Goal: Transaction & Acquisition: Obtain resource

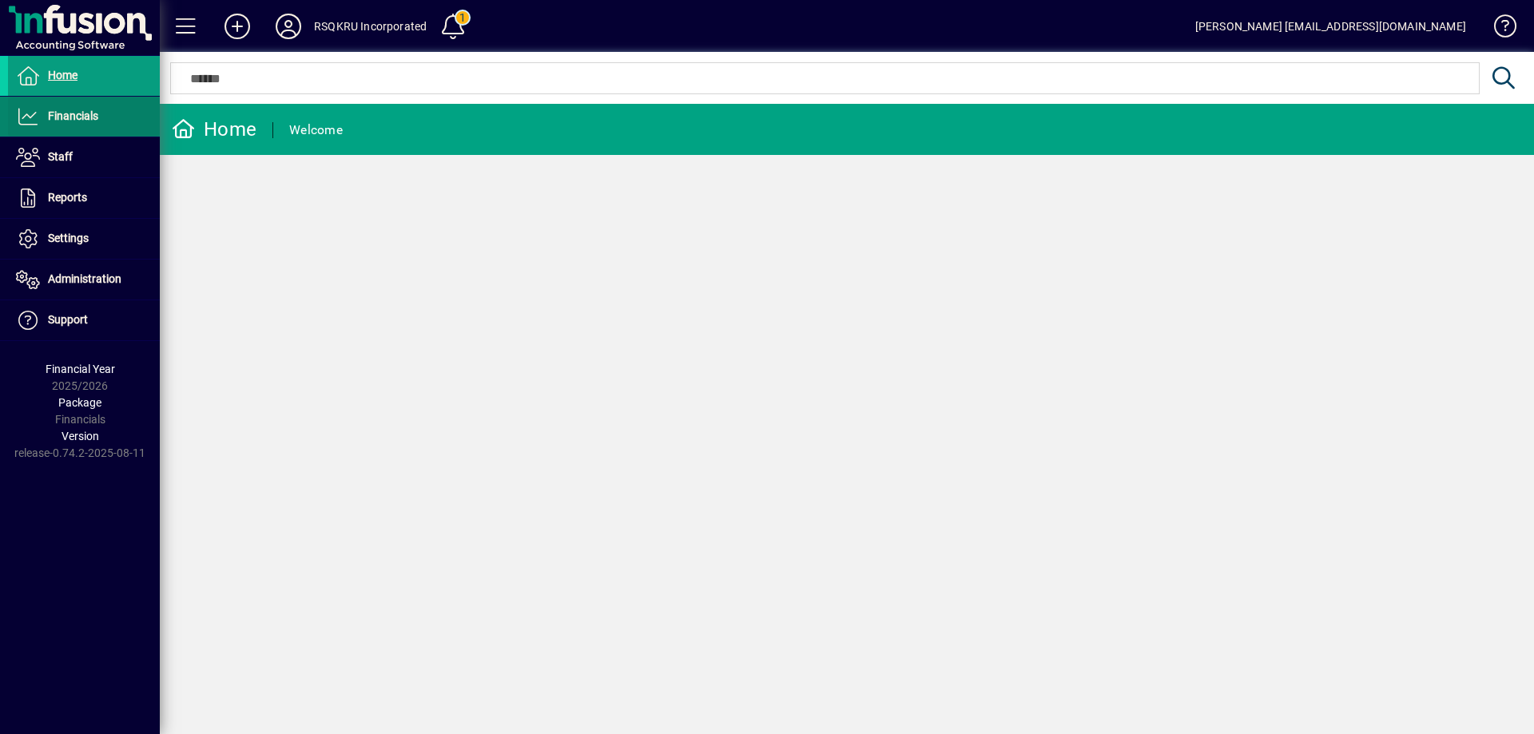
click at [90, 118] on span "Financials" at bounding box center [73, 115] width 50 height 13
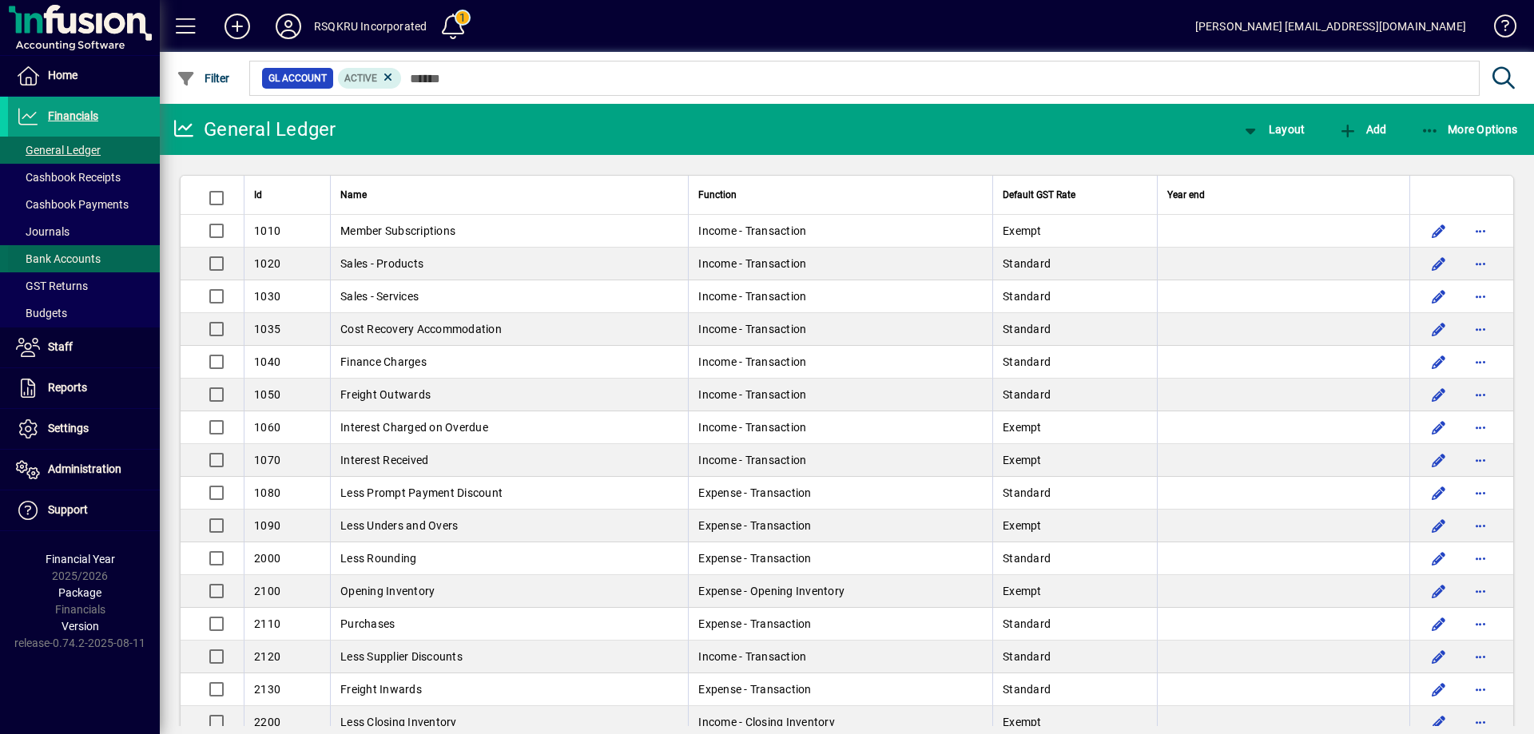
click at [79, 250] on link "Bank Accounts" at bounding box center [84, 258] width 152 height 27
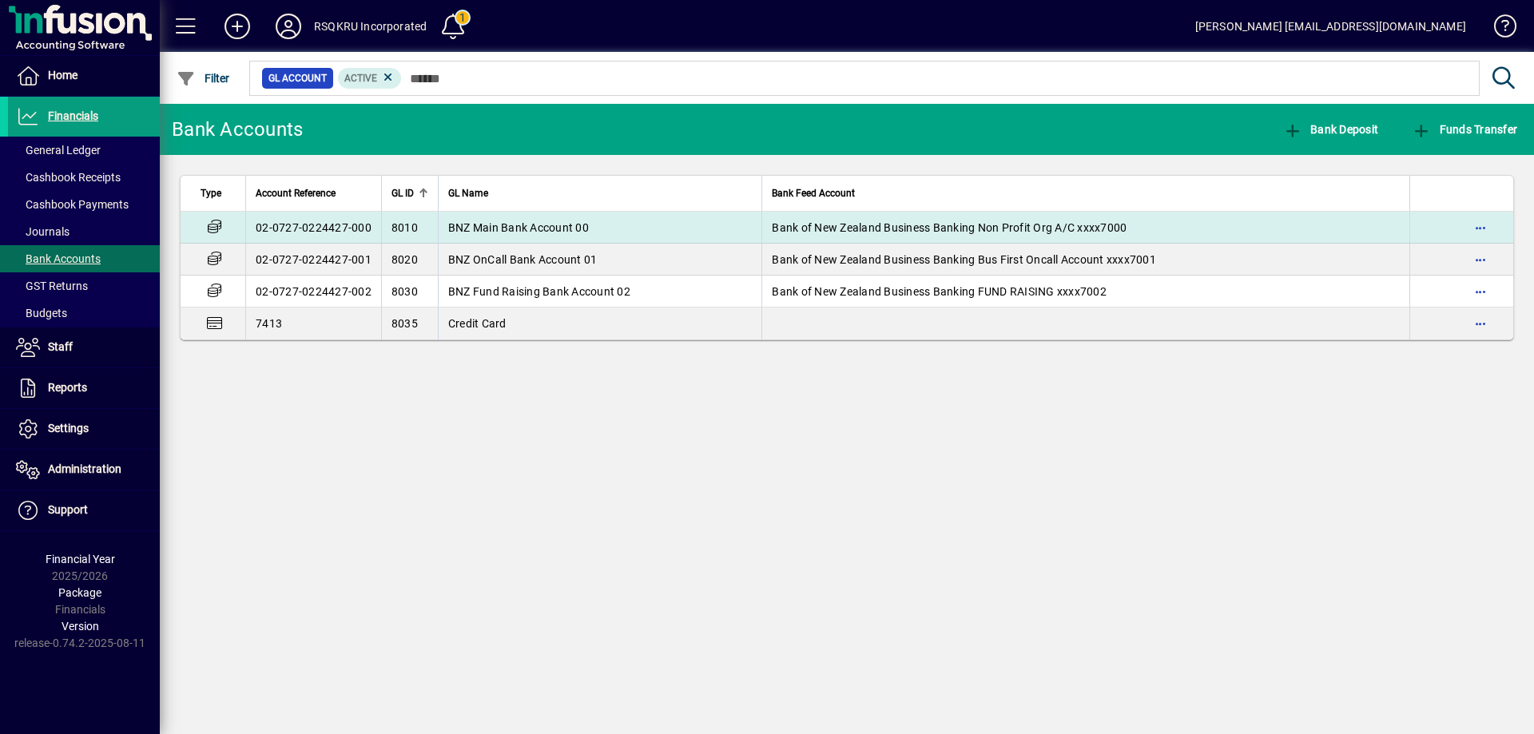
click at [586, 225] on span "BNZ Main Bank Account 00" at bounding box center [518, 227] width 141 height 13
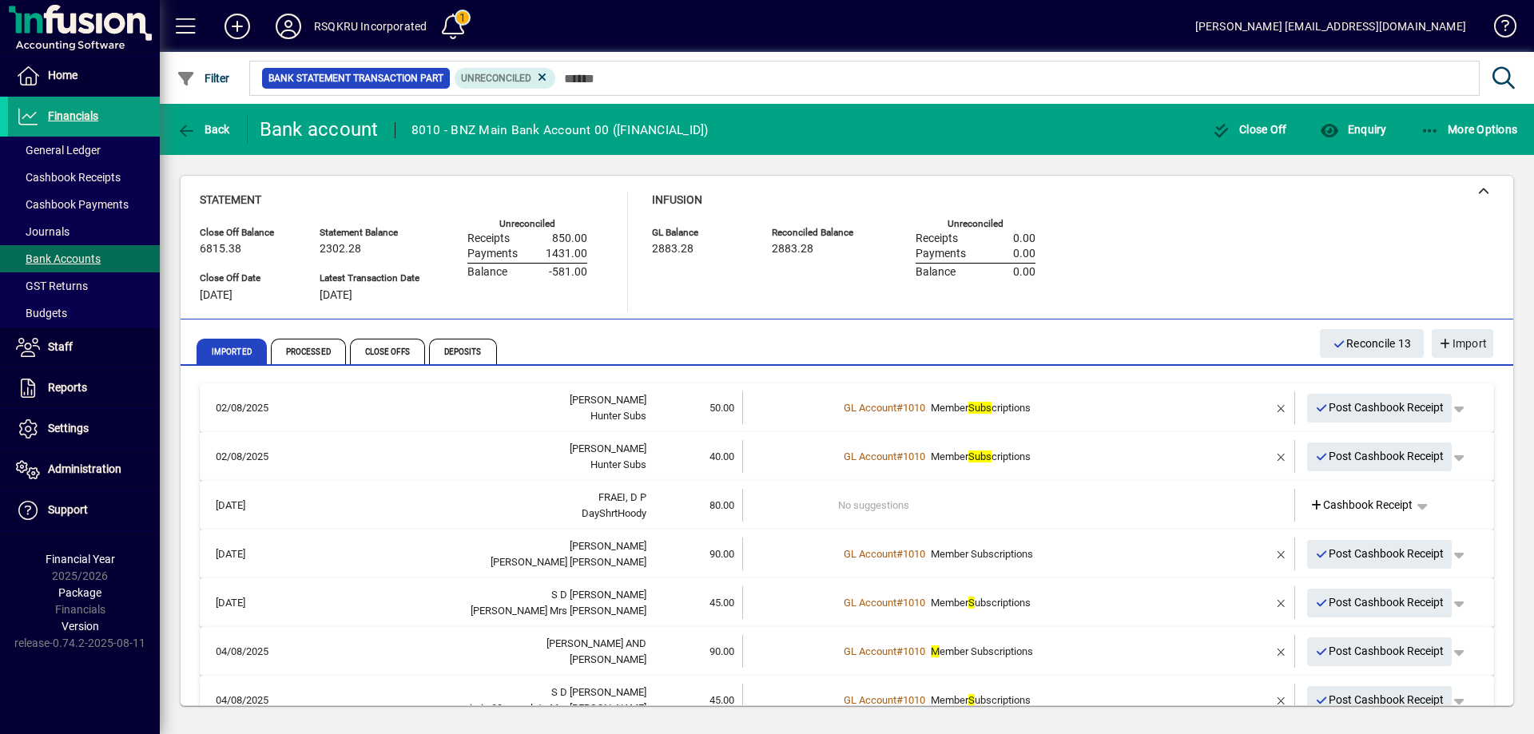
click at [889, 503] on td "No suggestions" at bounding box center [1020, 505] width 364 height 33
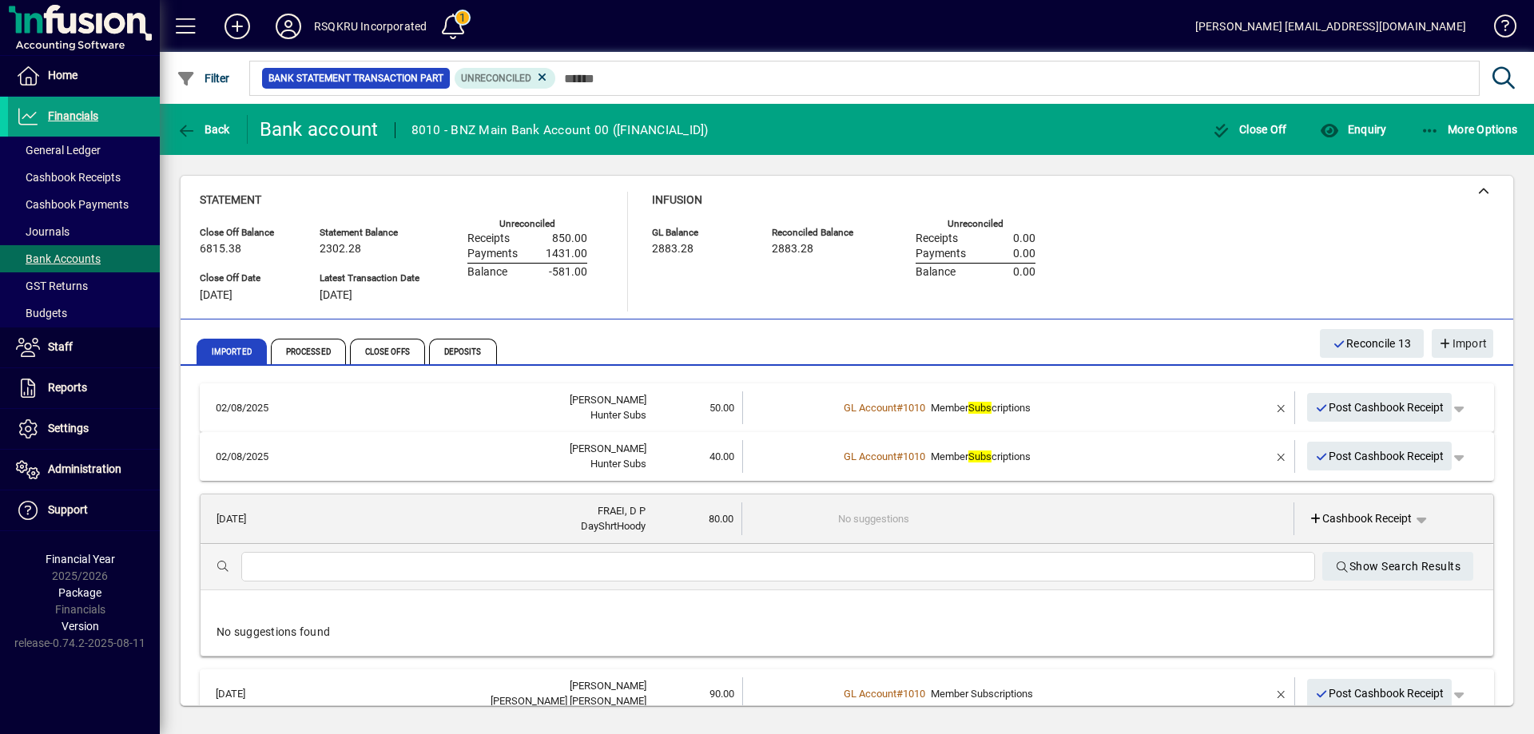
click at [320, 558] on input "text" at bounding box center [778, 567] width 1049 height 19
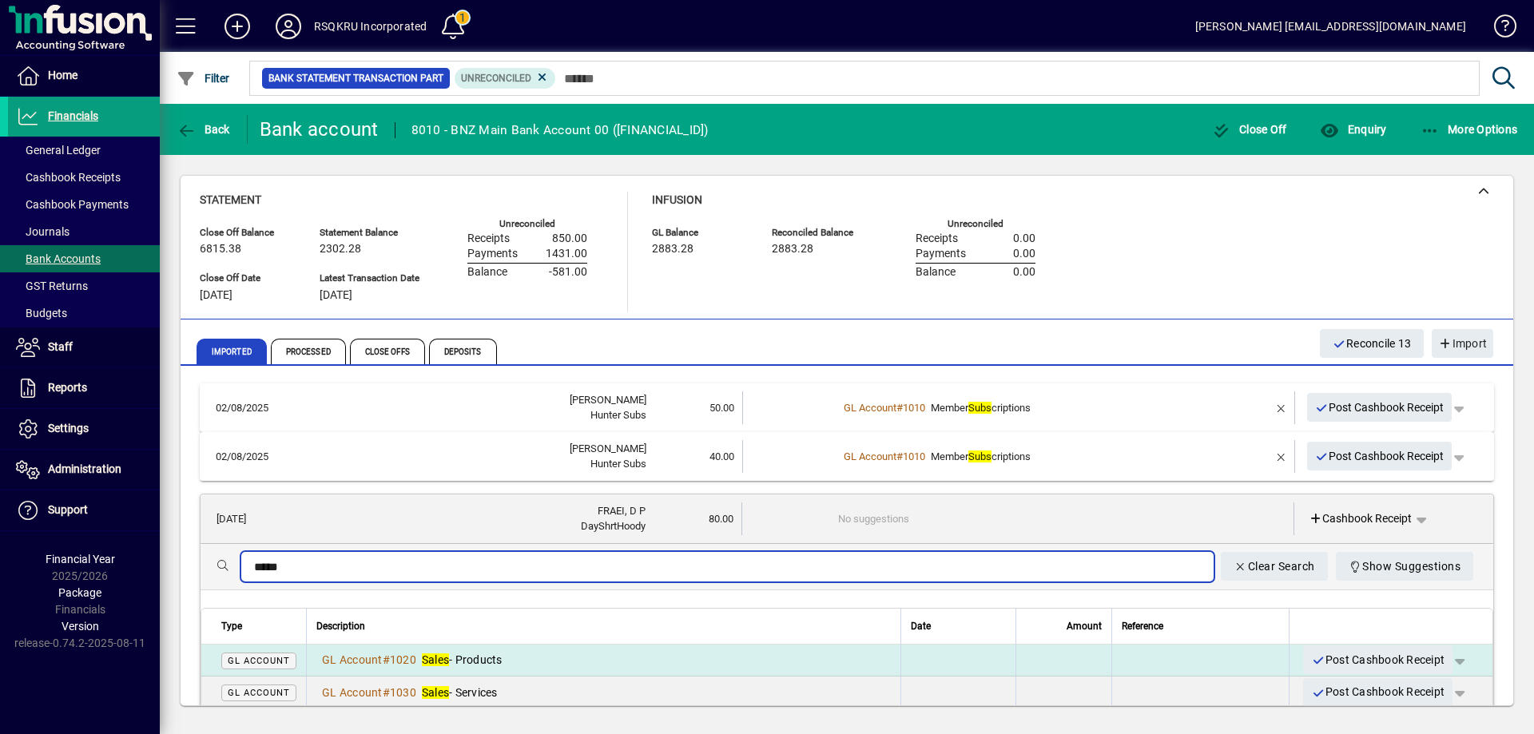
type input "*****"
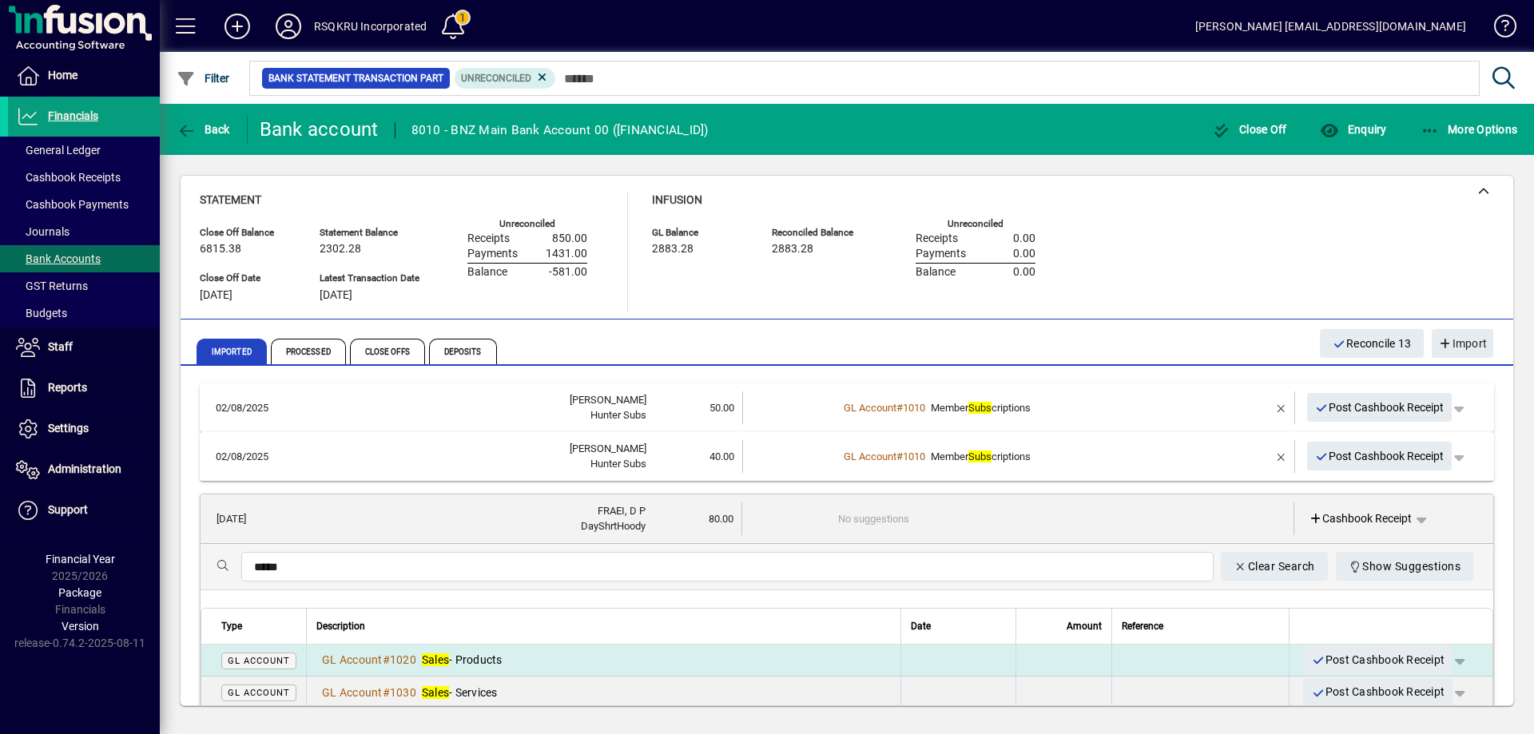
click at [472, 657] on span "Sales - Products" at bounding box center [462, 660] width 81 height 13
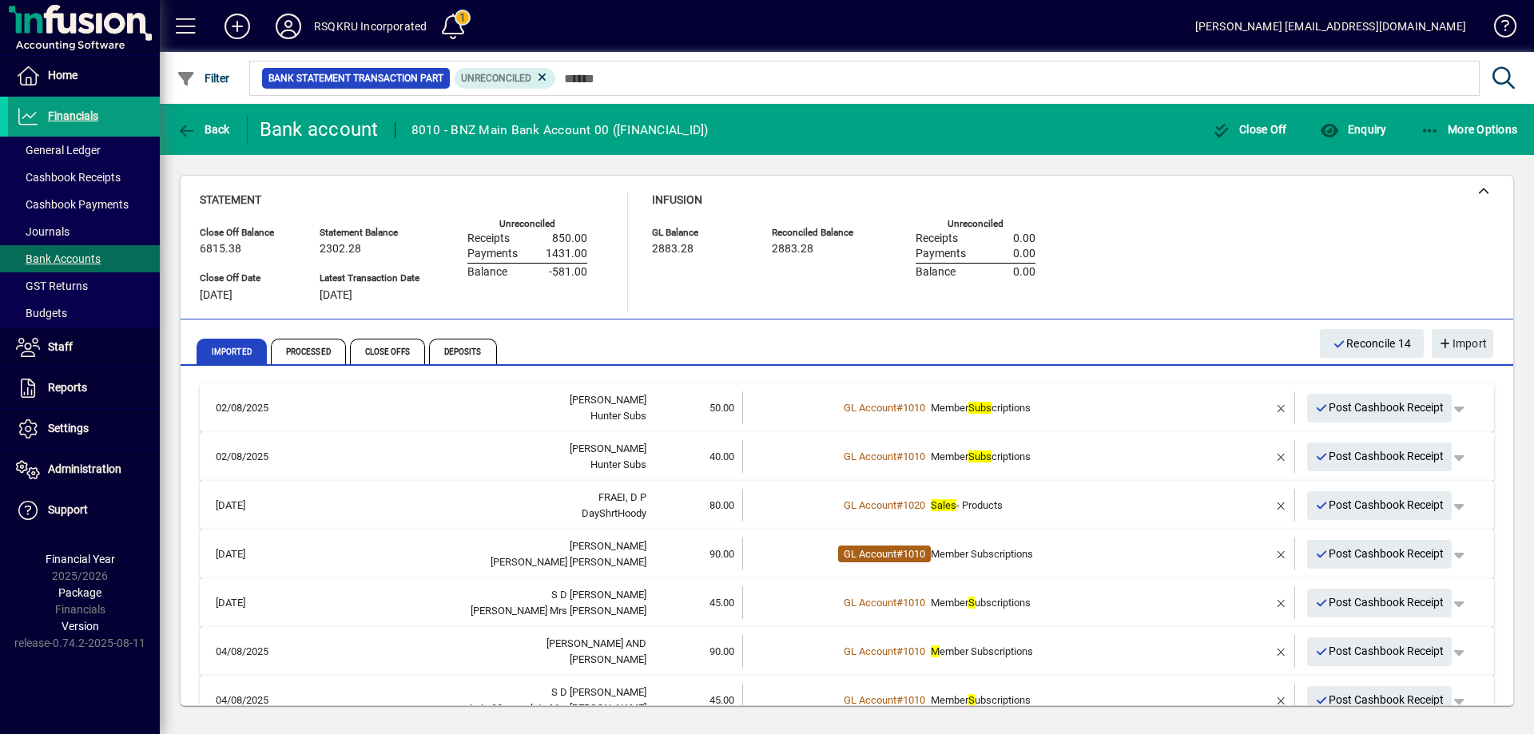
click at [877, 555] on span "GL Account" at bounding box center [870, 554] width 53 height 12
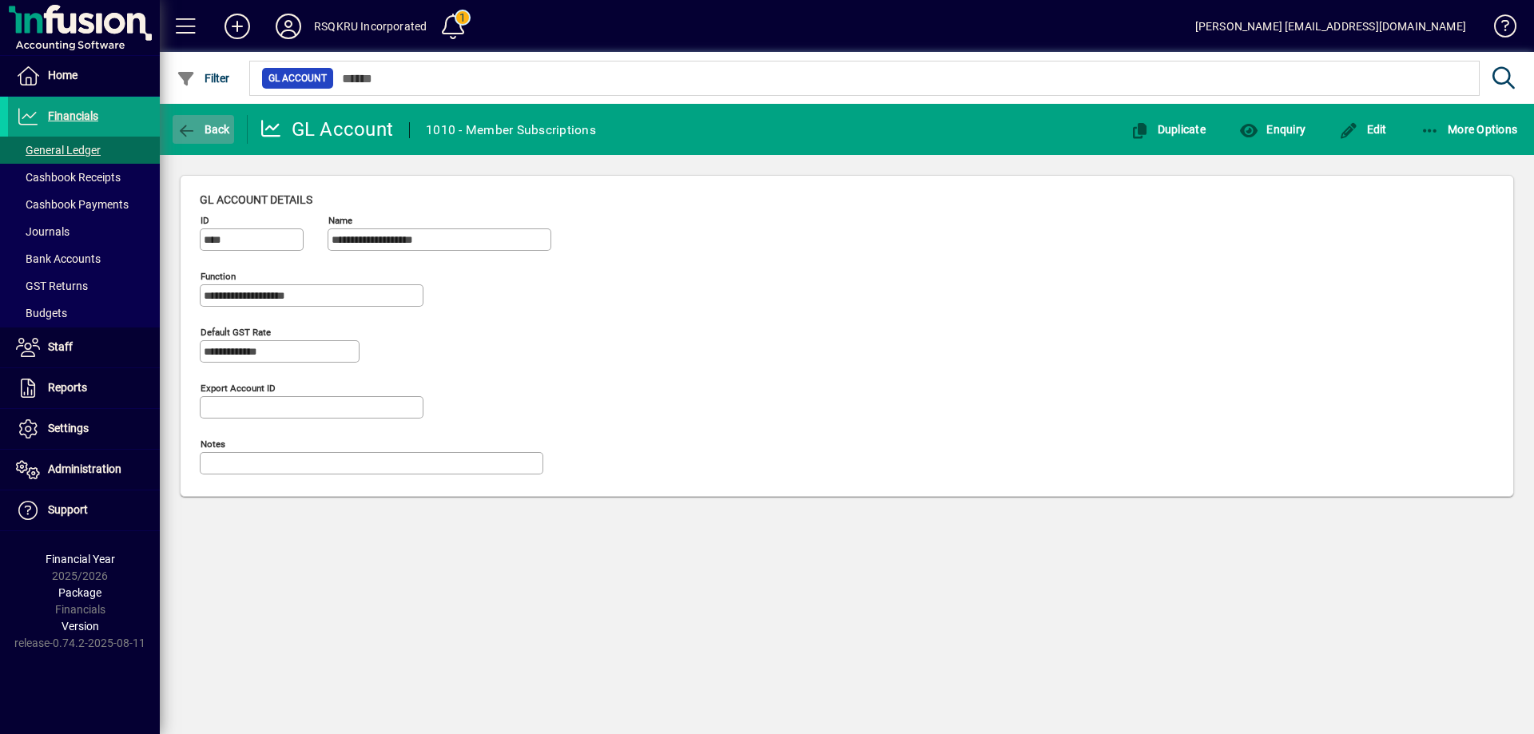
click at [202, 126] on span "Back" at bounding box center [204, 129] width 54 height 13
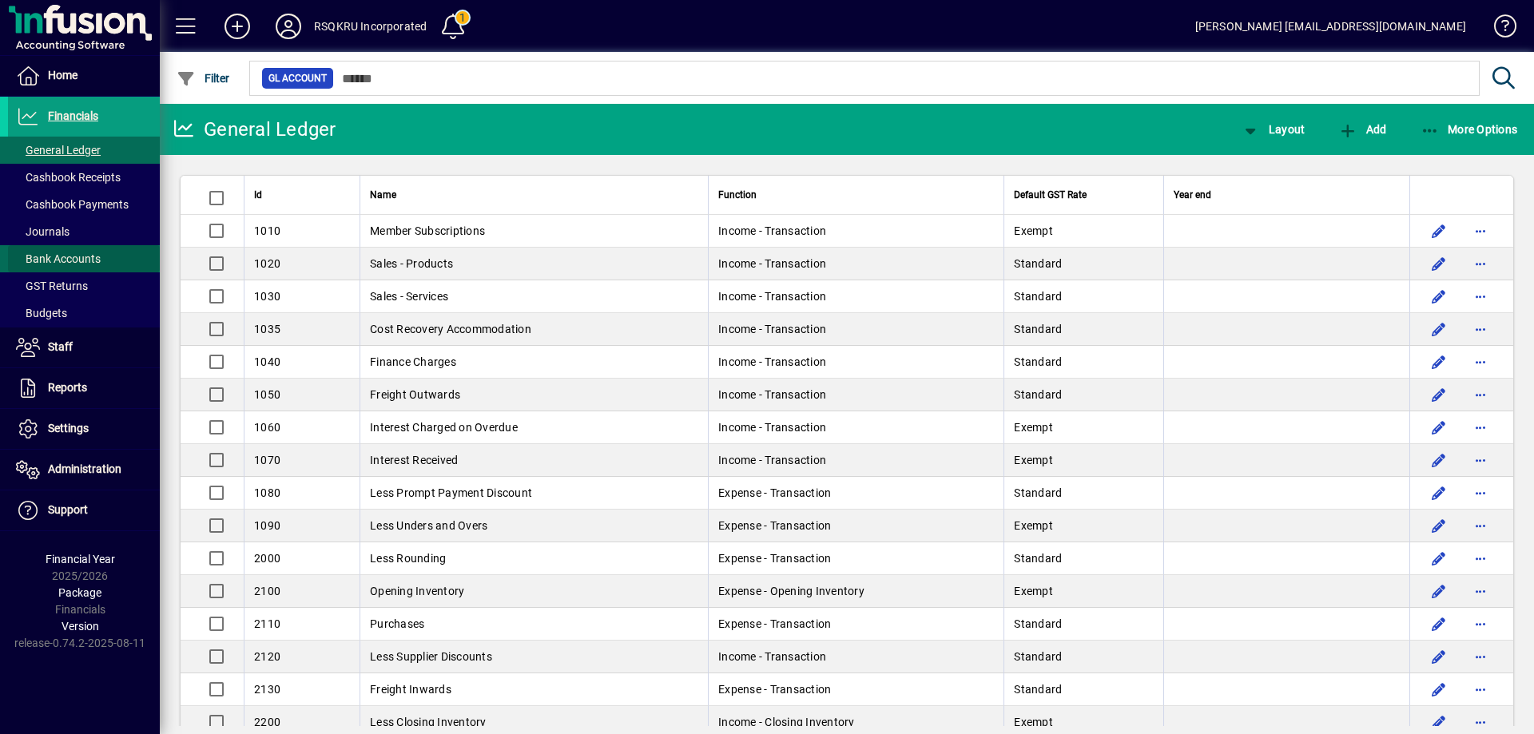
click at [78, 249] on span at bounding box center [84, 259] width 152 height 38
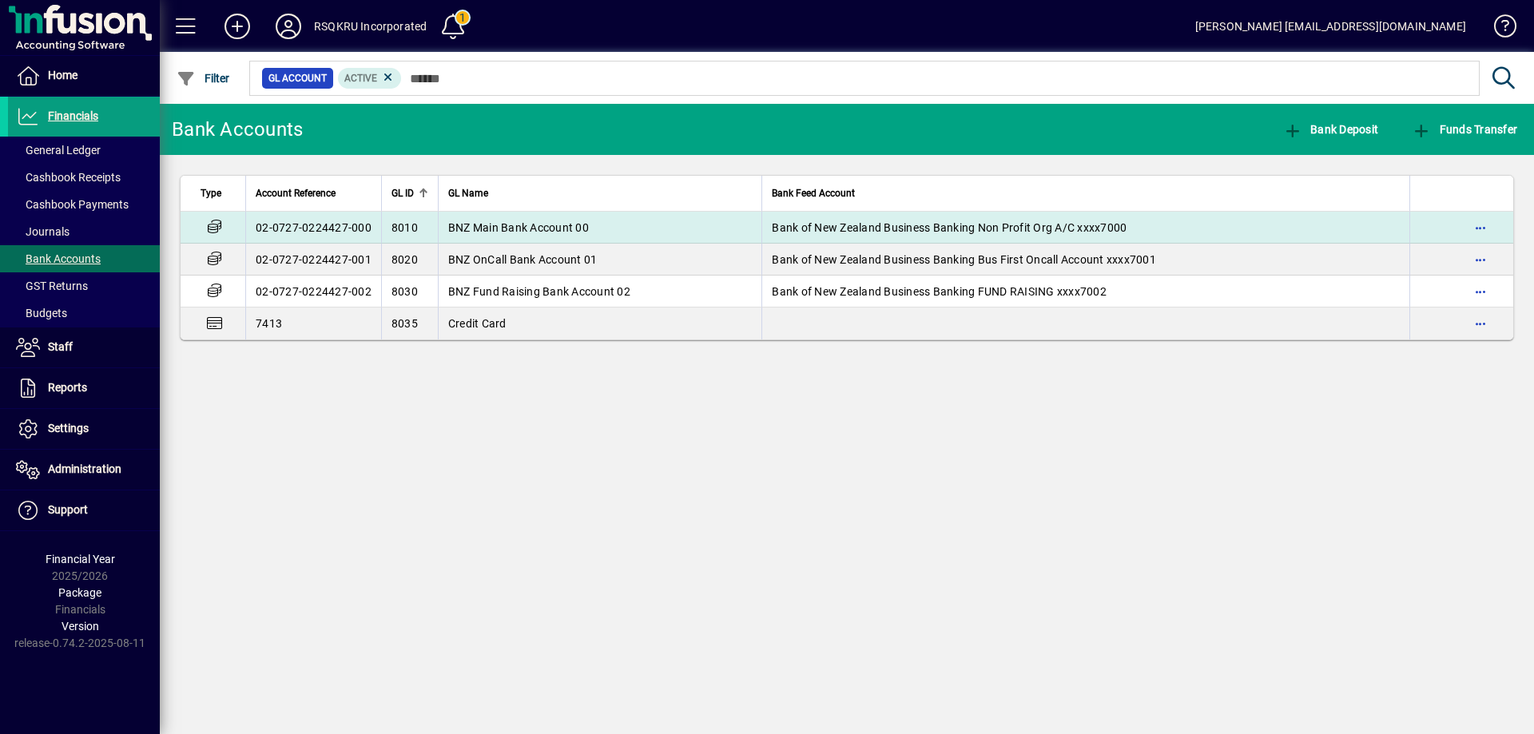
click at [524, 222] on span "BNZ Main Bank Account 00" at bounding box center [518, 227] width 141 height 13
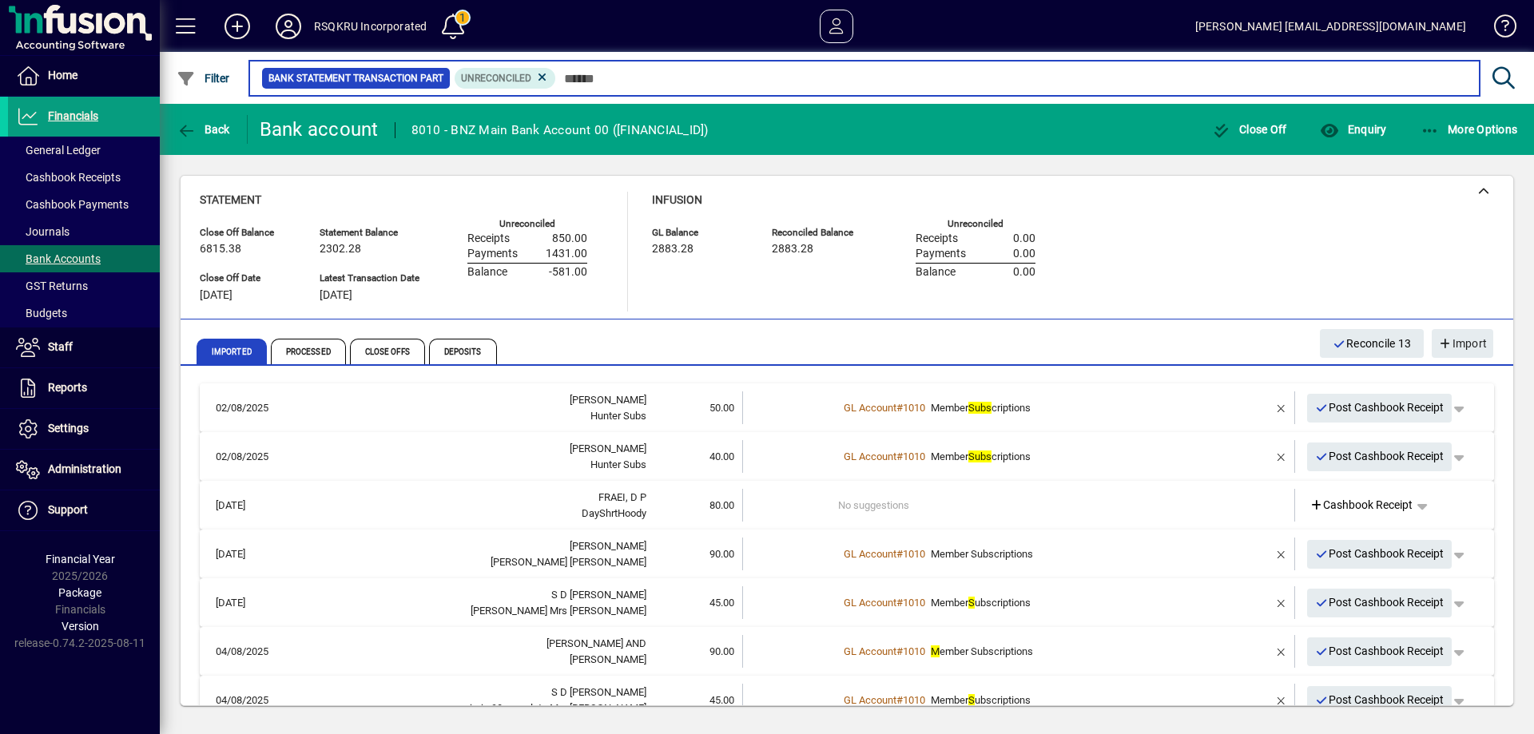
scroll to position [80, 0]
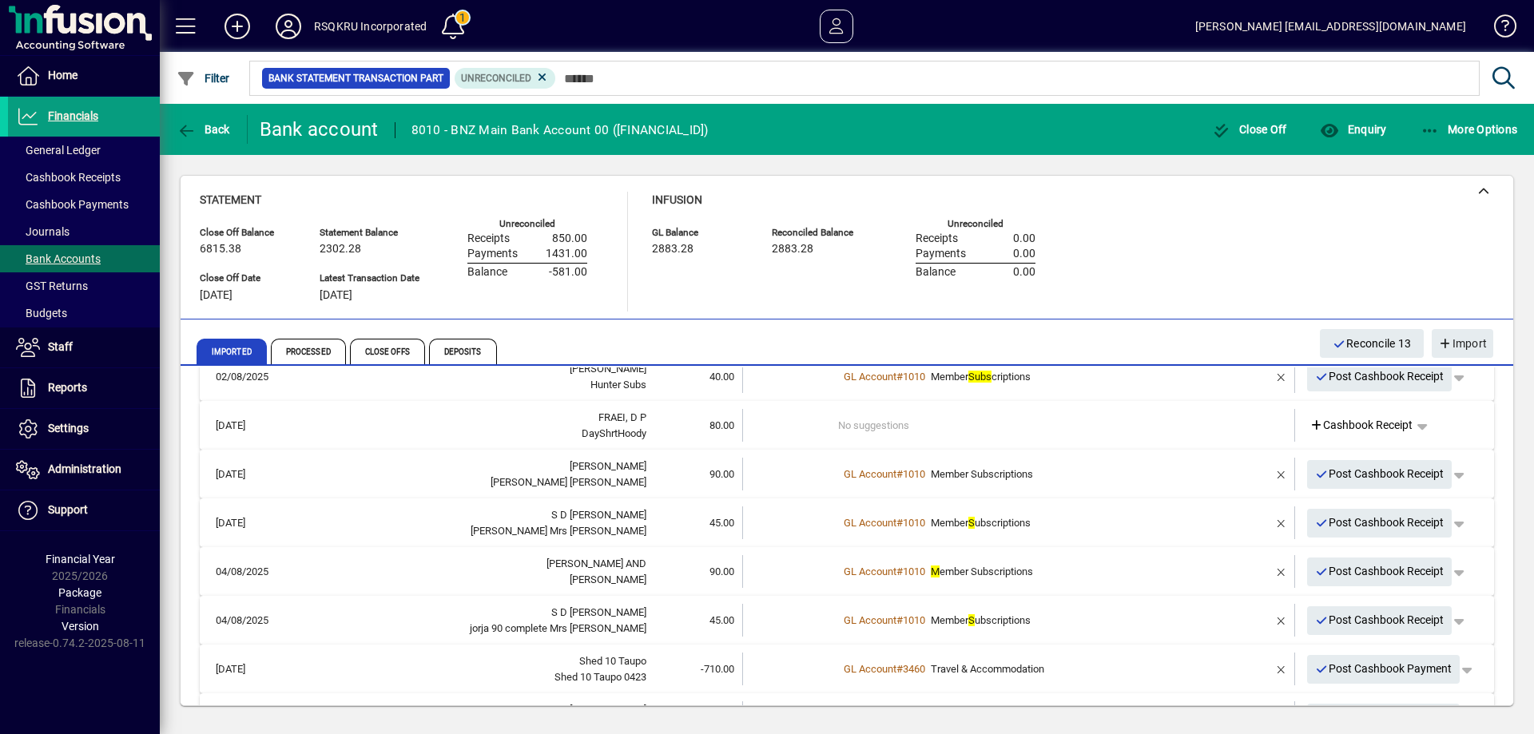
click at [878, 424] on td "No suggestions" at bounding box center [1020, 425] width 364 height 33
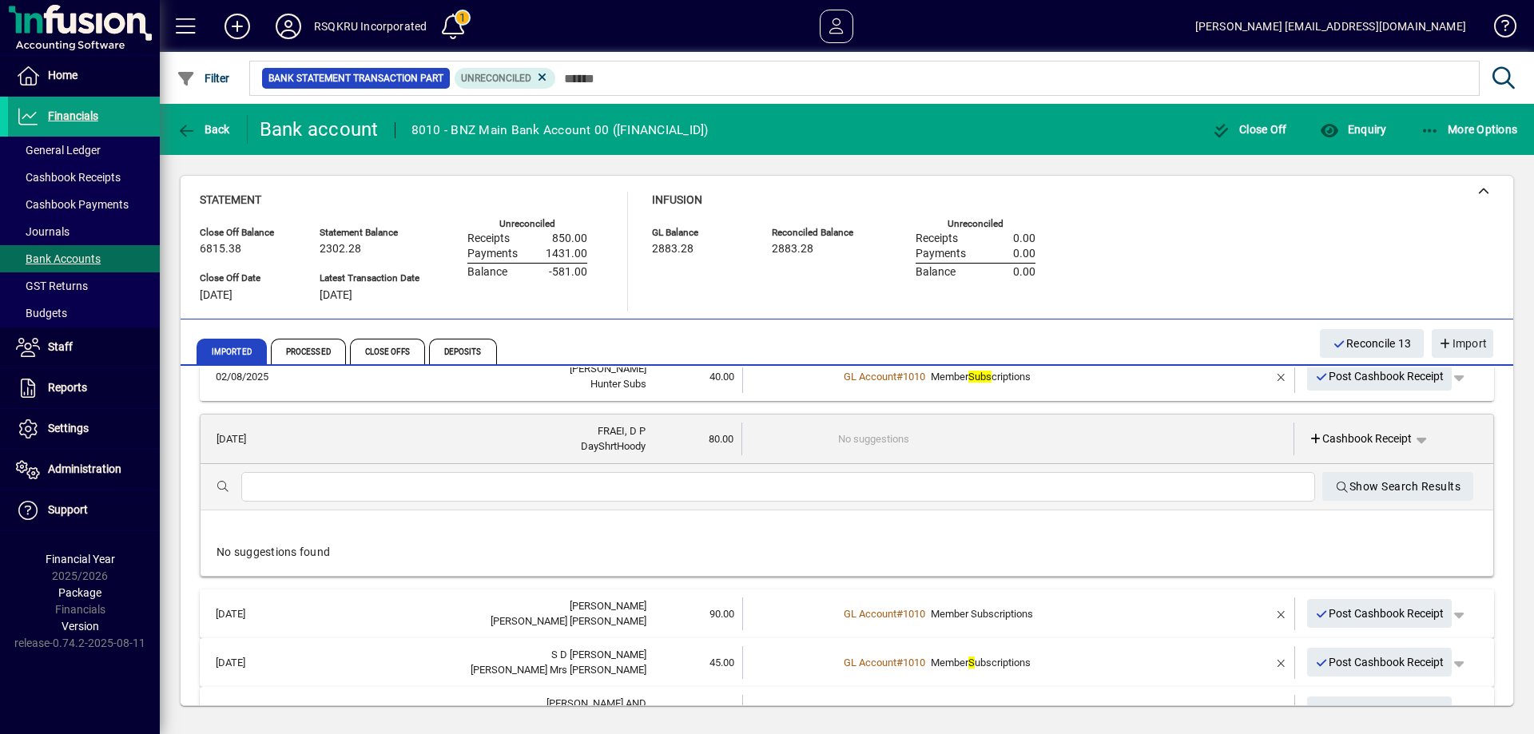
click at [449, 489] on input "text" at bounding box center [778, 487] width 1049 height 19
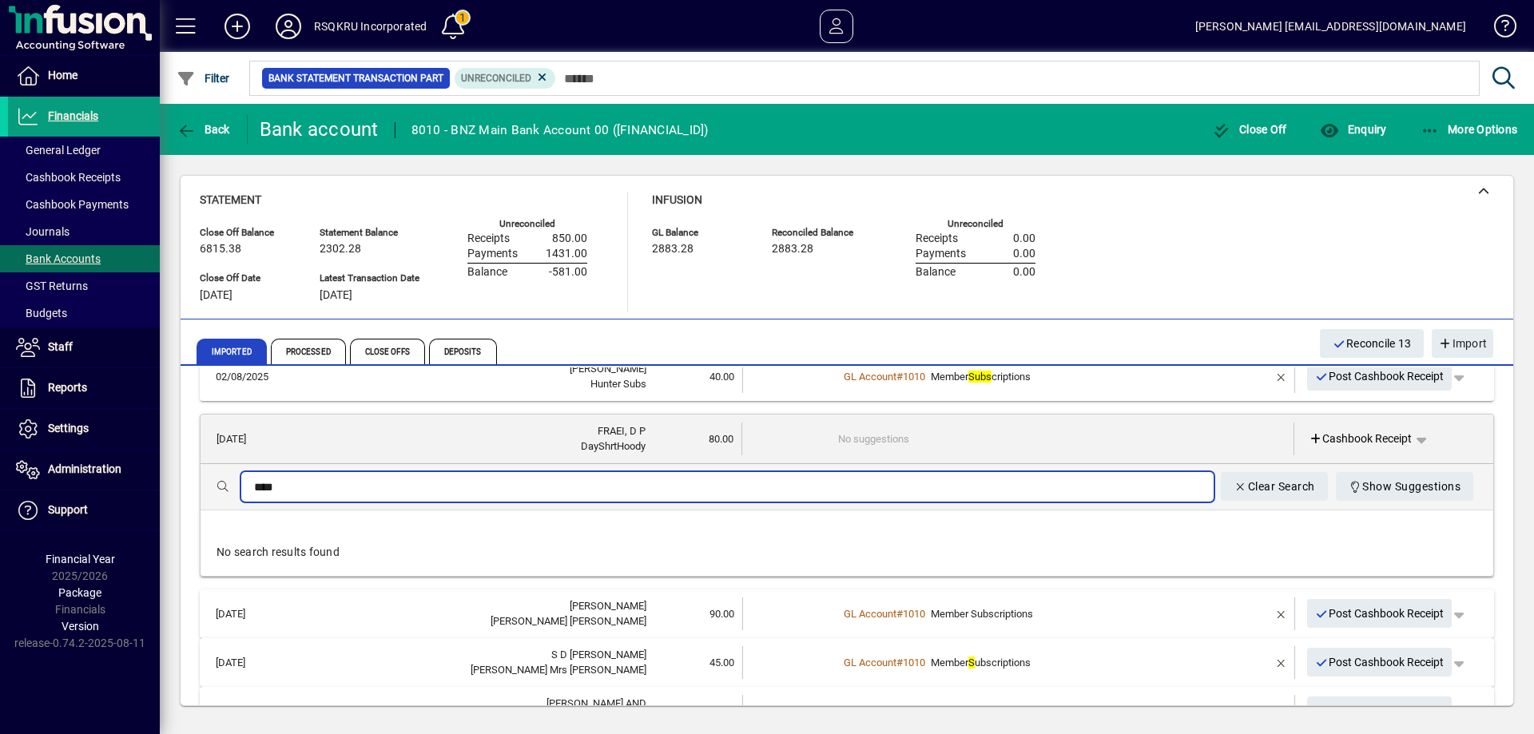
type input "****"
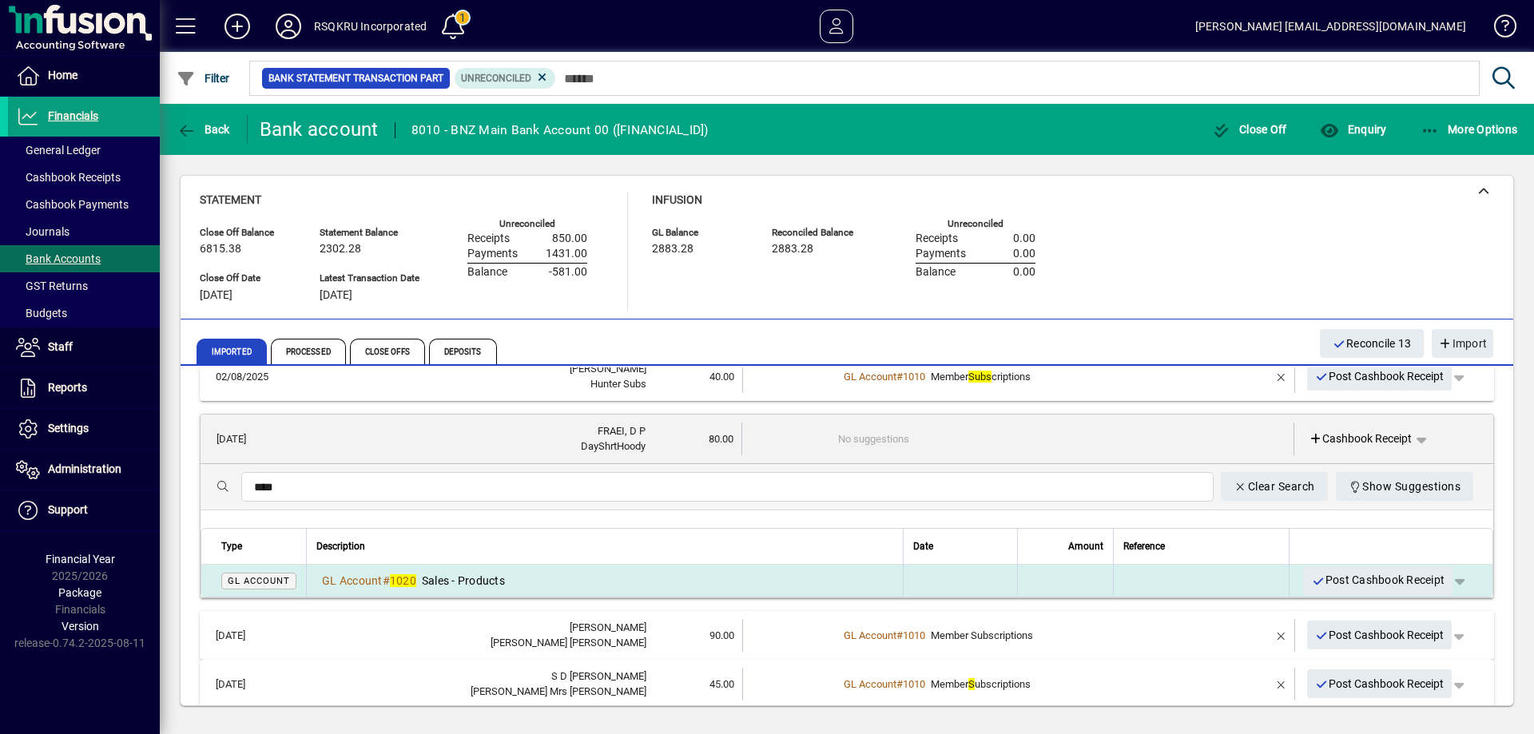
click at [442, 583] on span "Sales - Products" at bounding box center [463, 581] width 83 height 13
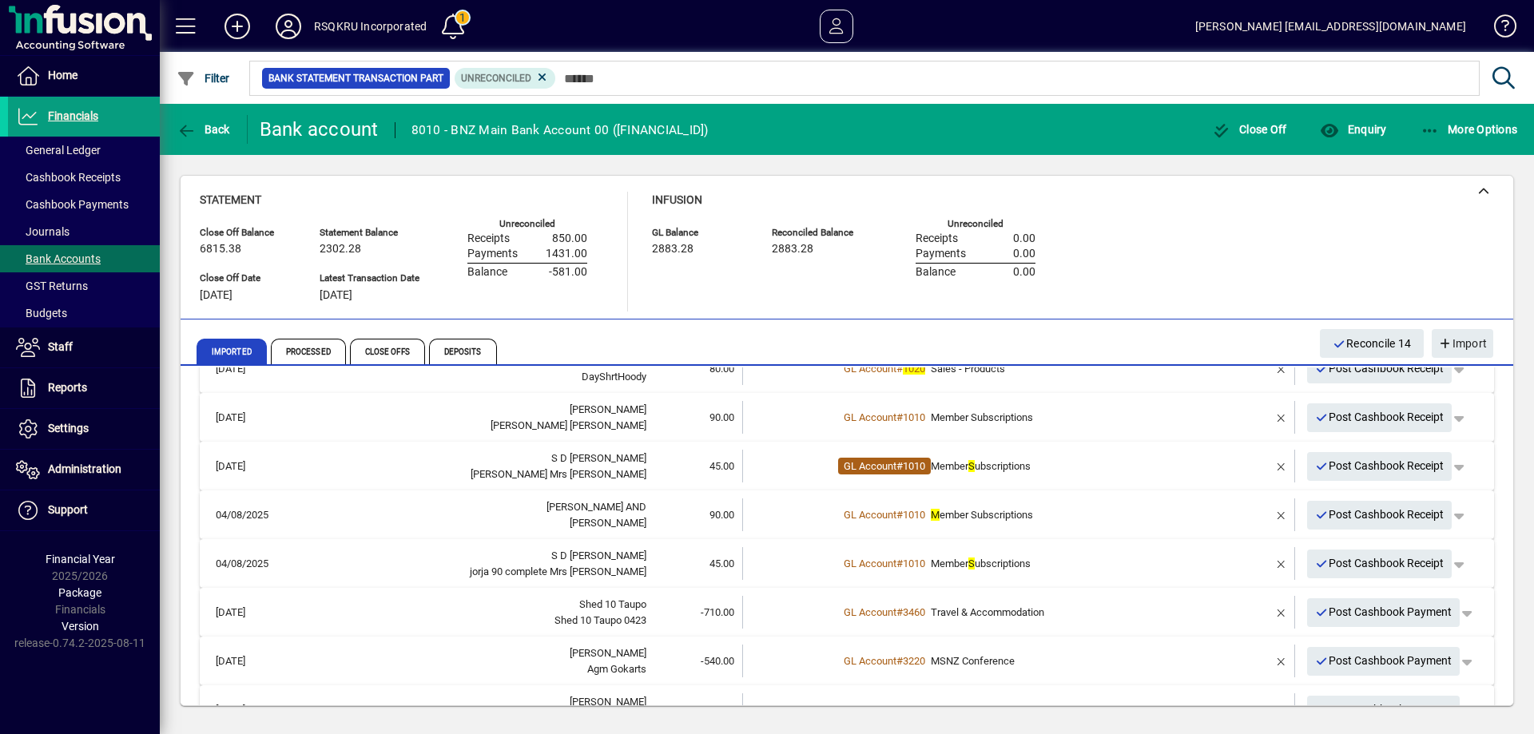
scroll to position [160, 0]
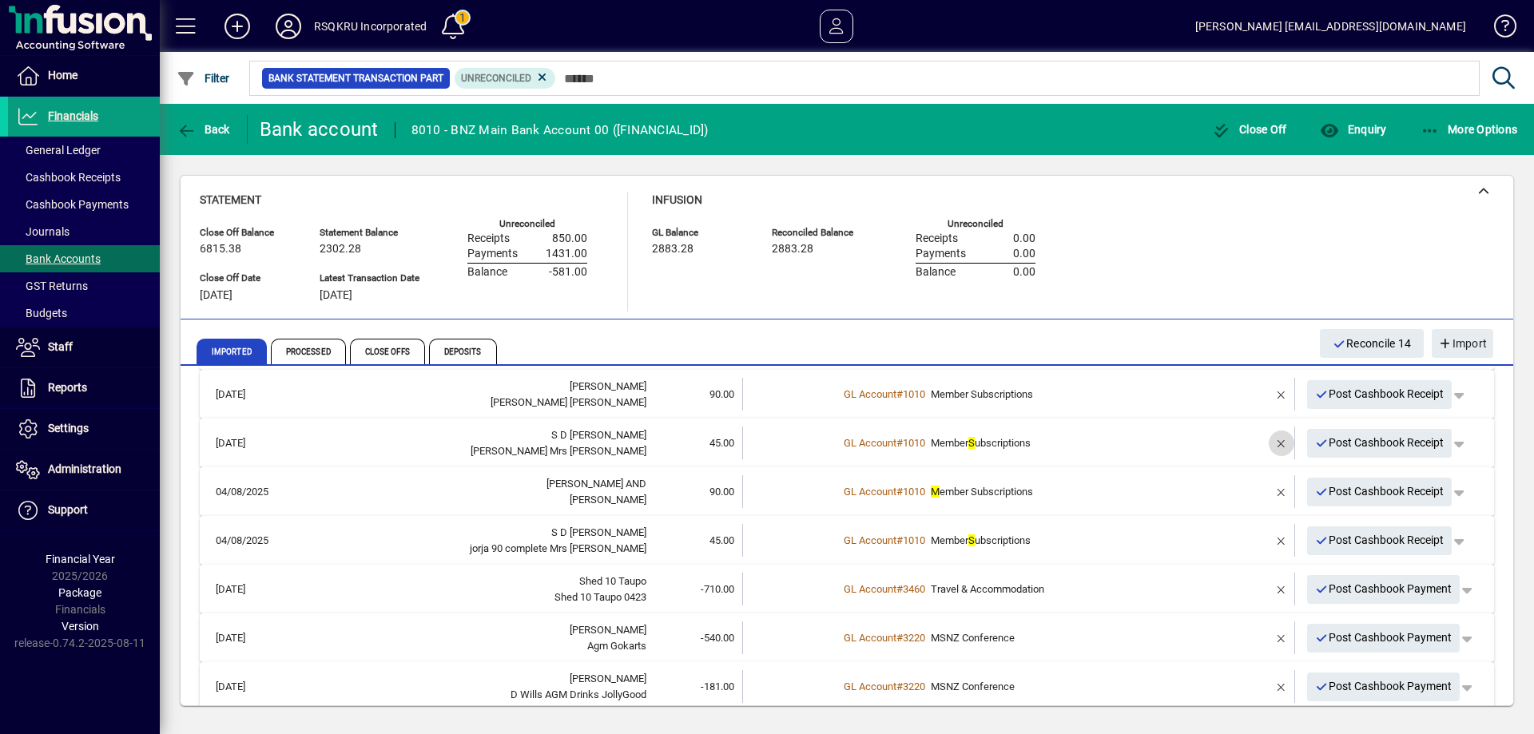
click at [1270, 444] on span "button" at bounding box center [1282, 443] width 38 height 38
click at [852, 443] on td "1 suggestion" at bounding box center [1020, 443] width 364 height 33
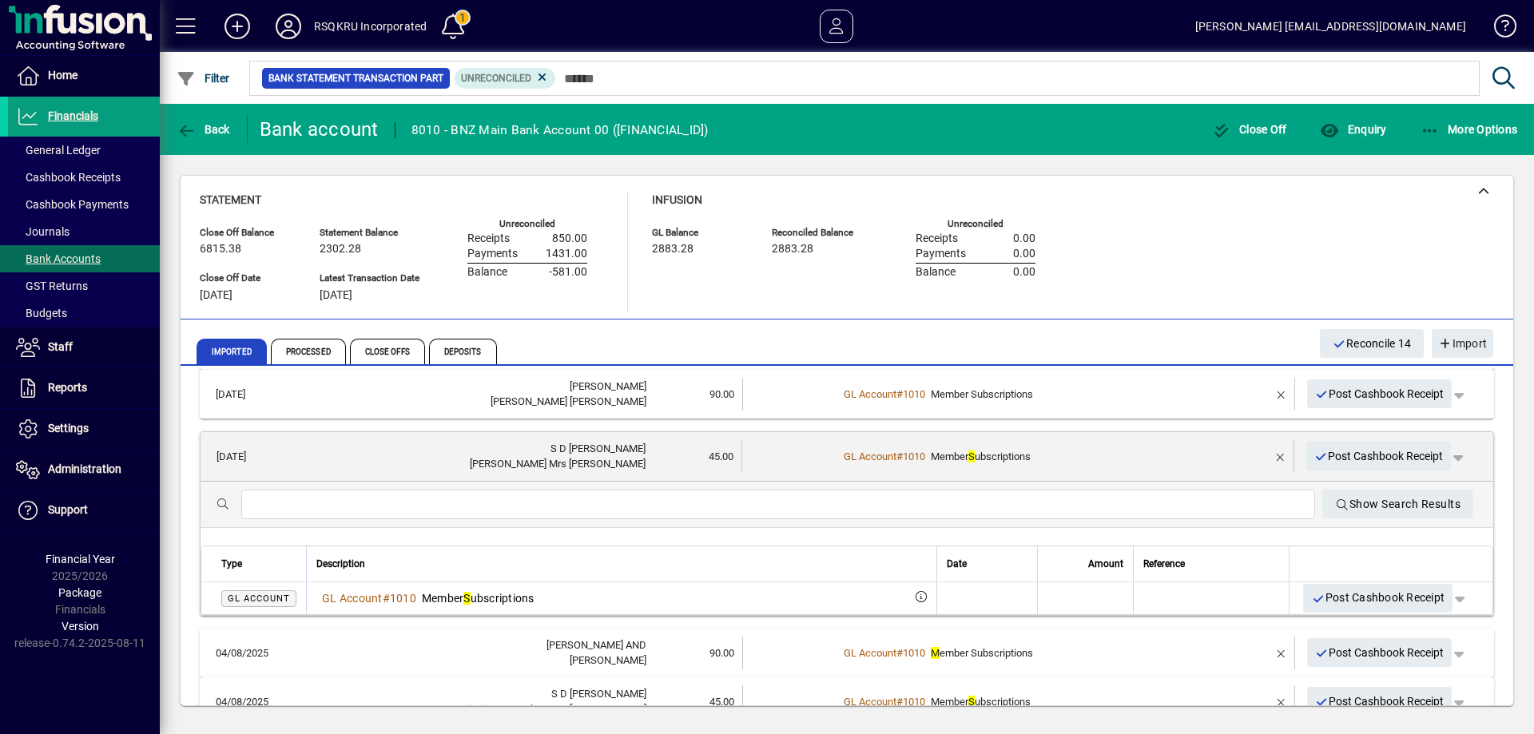
click at [356, 508] on input "text" at bounding box center [778, 504] width 1049 height 19
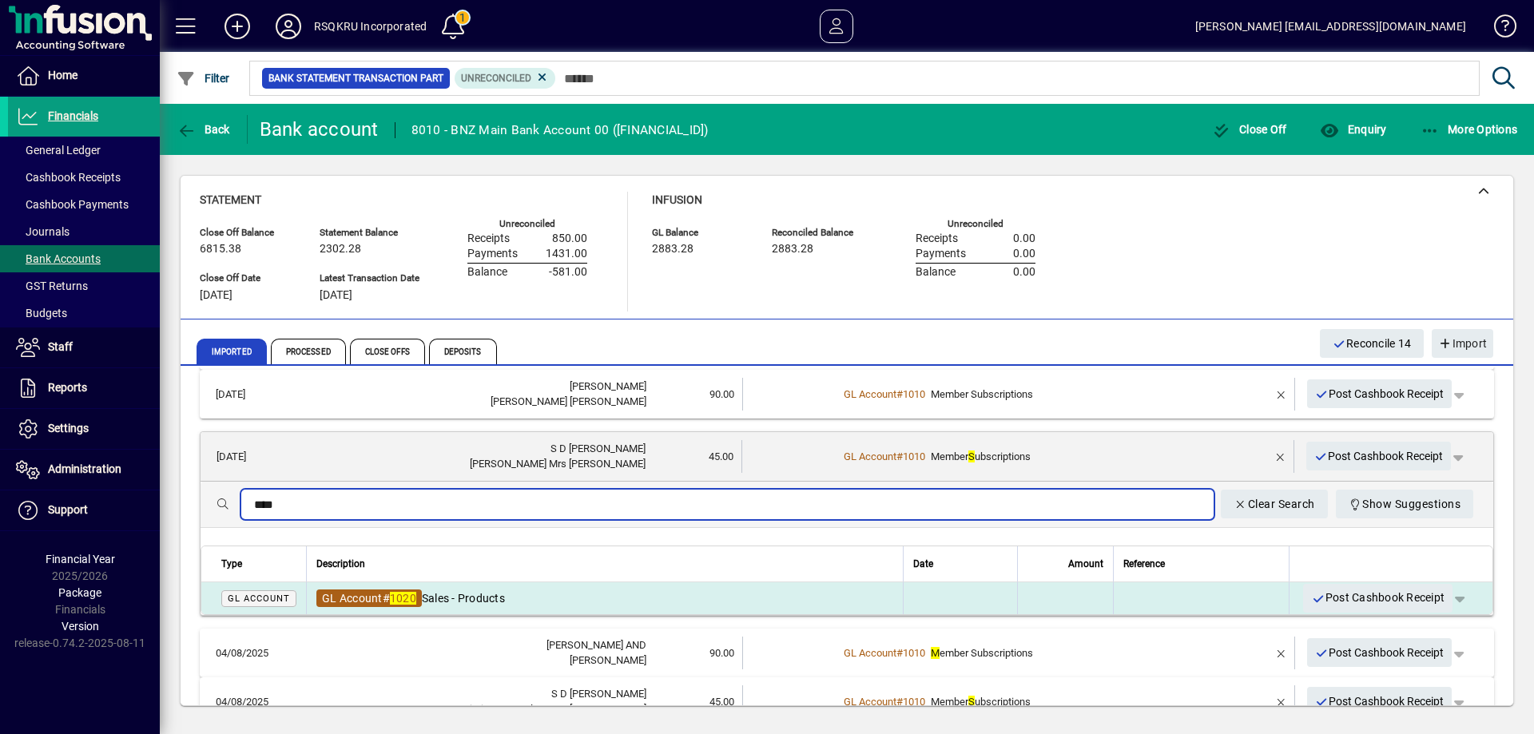
type input "****"
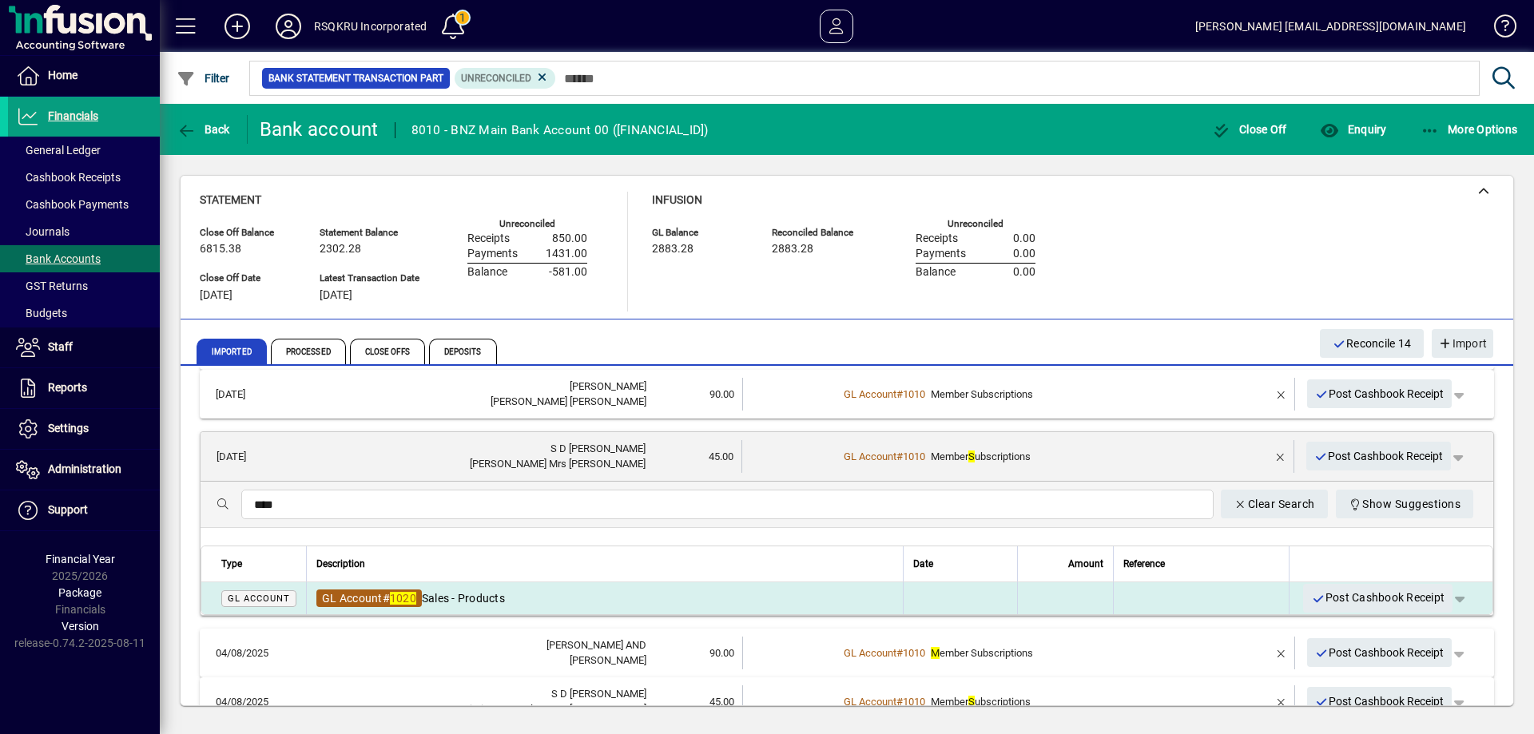
click at [415, 597] on em "1020" at bounding box center [403, 598] width 26 height 13
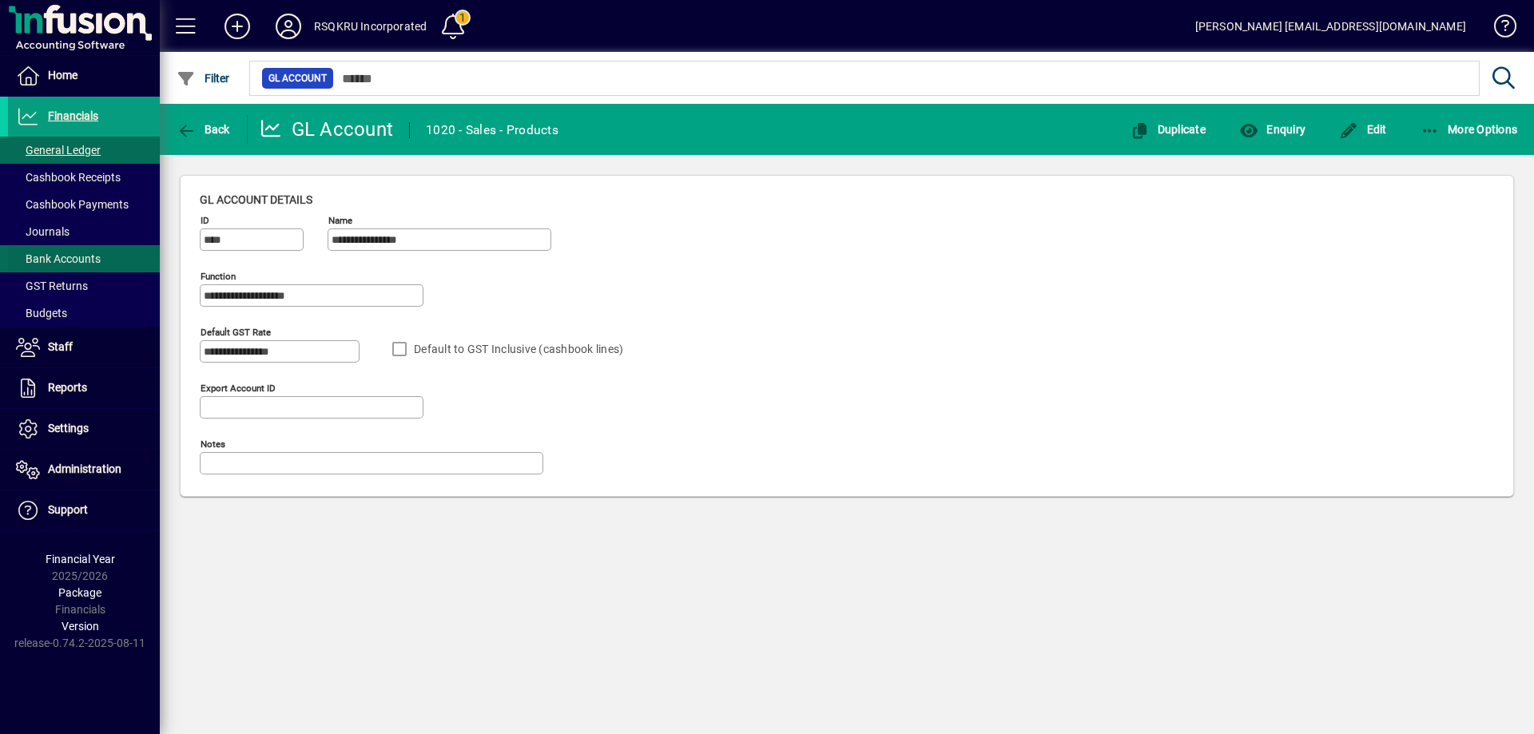
click at [60, 251] on span "Bank Accounts" at bounding box center [54, 259] width 93 height 17
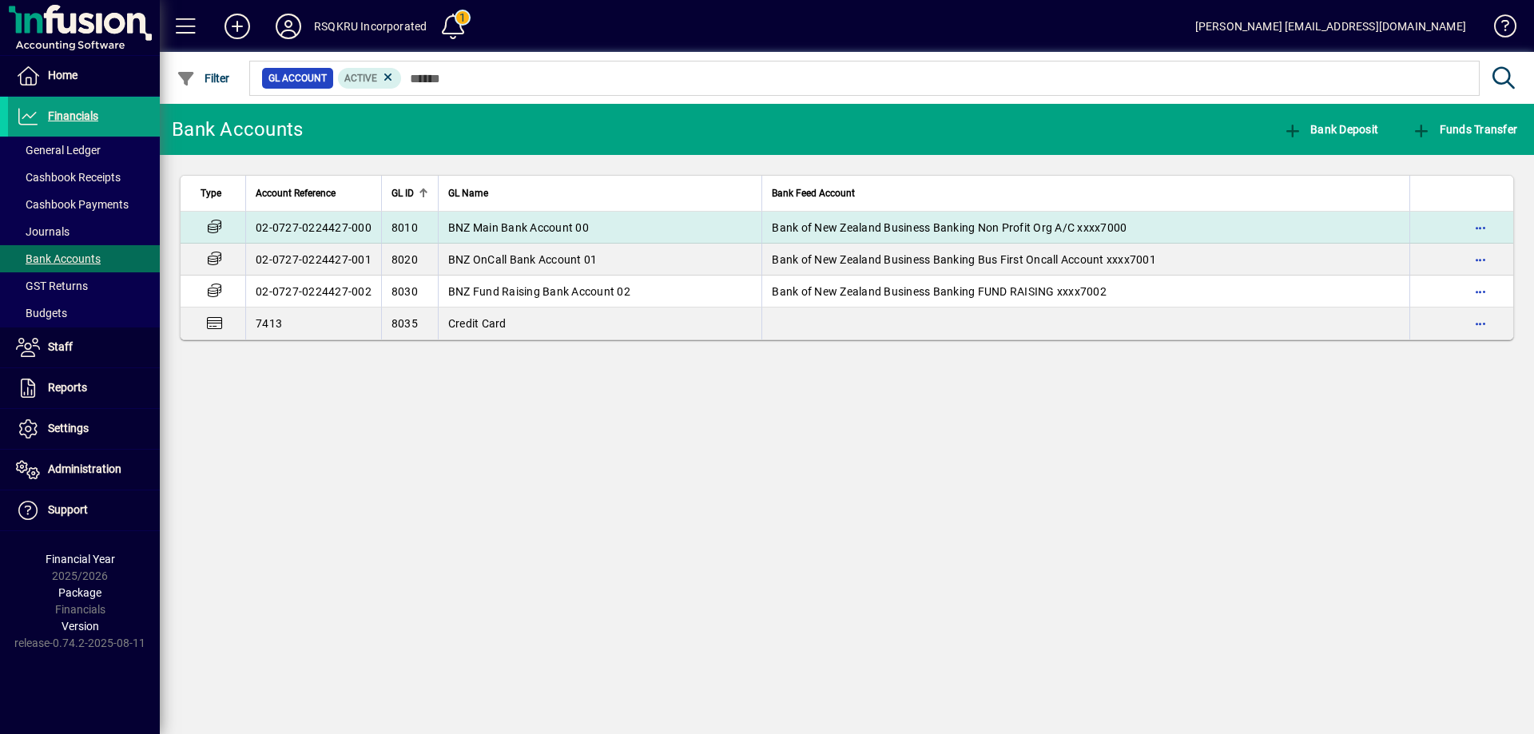
click at [495, 230] on span "BNZ Main Bank Account 00" at bounding box center [518, 227] width 141 height 13
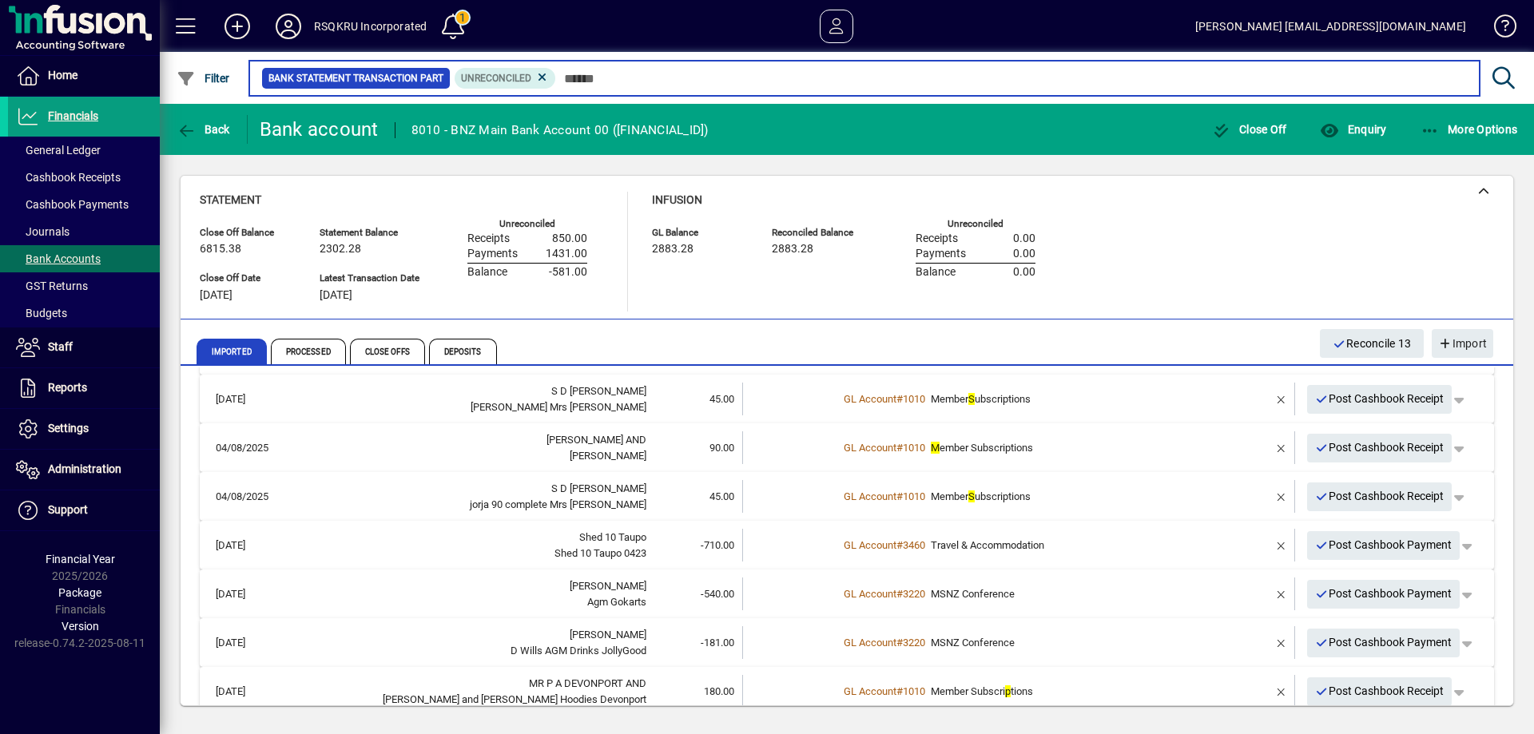
scroll to position [373, 0]
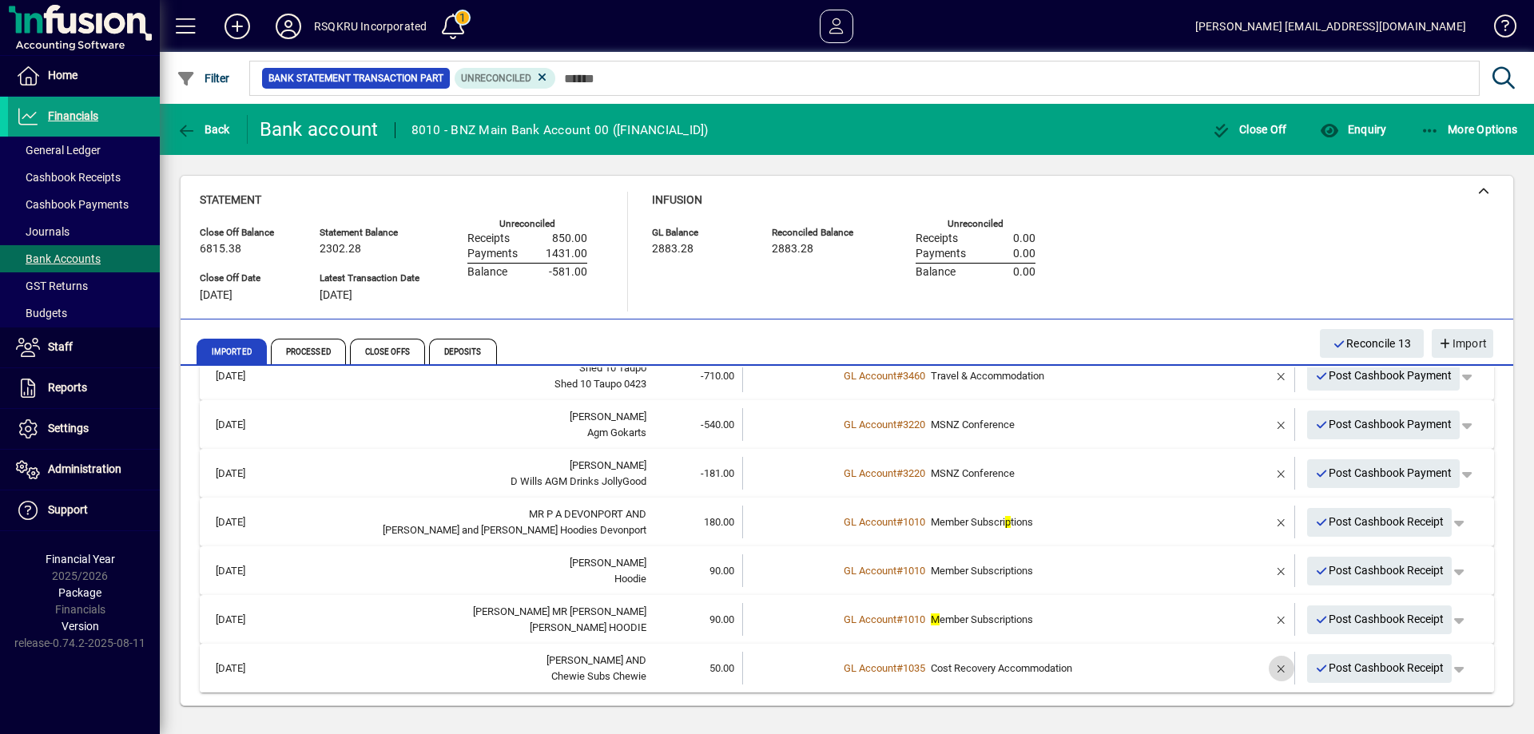
click at [1271, 667] on span "button" at bounding box center [1282, 669] width 38 height 38
click at [874, 669] on td "1 suggestion" at bounding box center [1020, 668] width 364 height 33
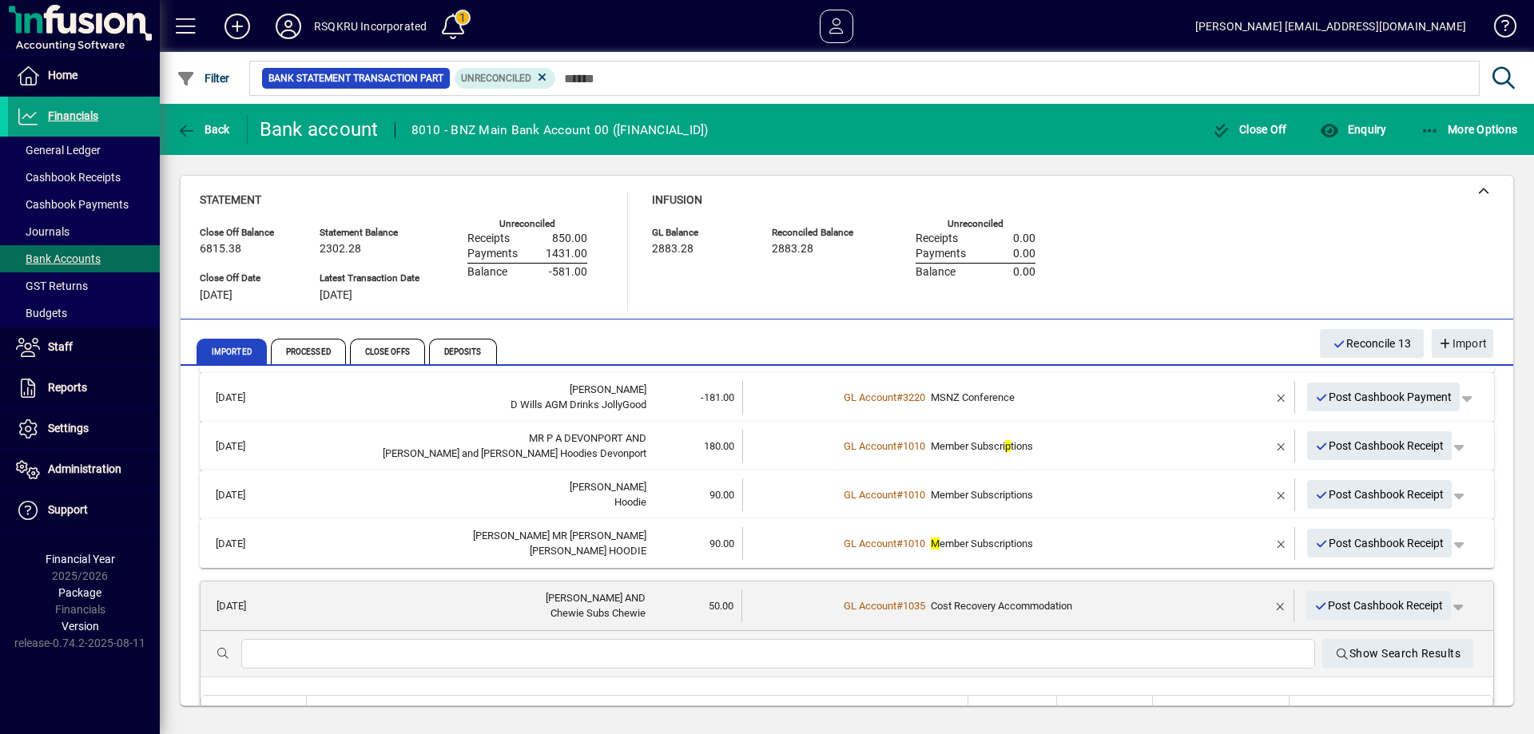
scroll to position [521, 0]
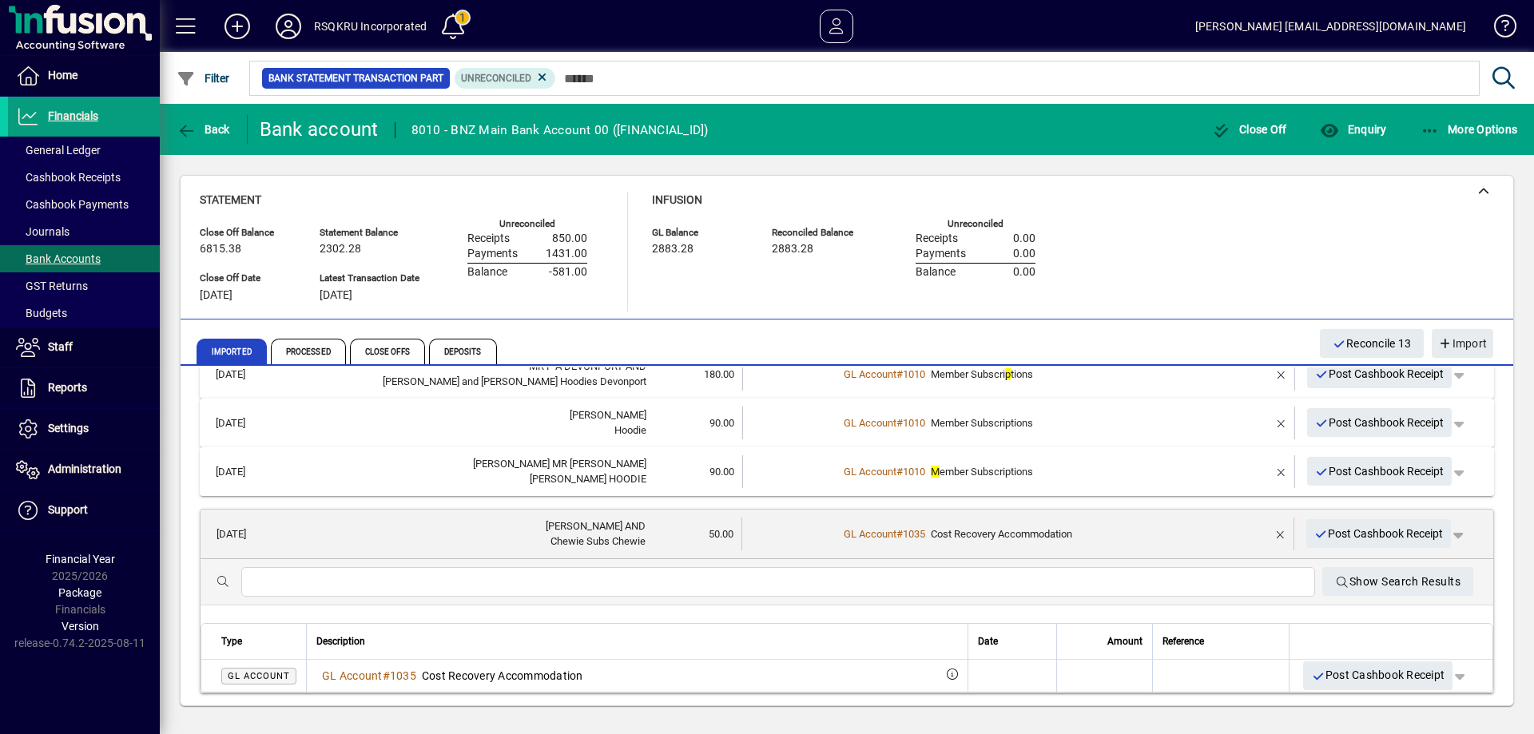
click at [319, 578] on input "text" at bounding box center [778, 582] width 1049 height 19
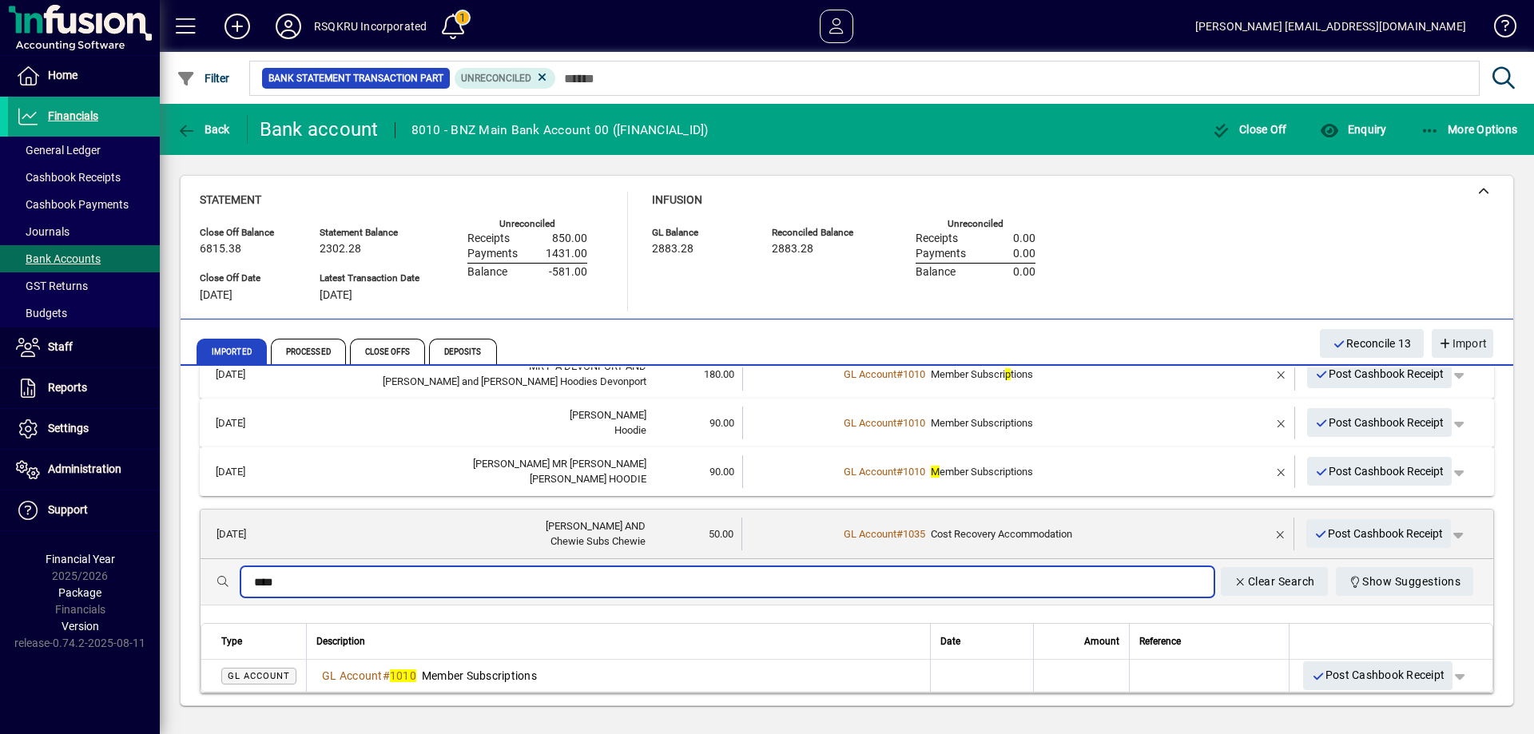
type input "****"
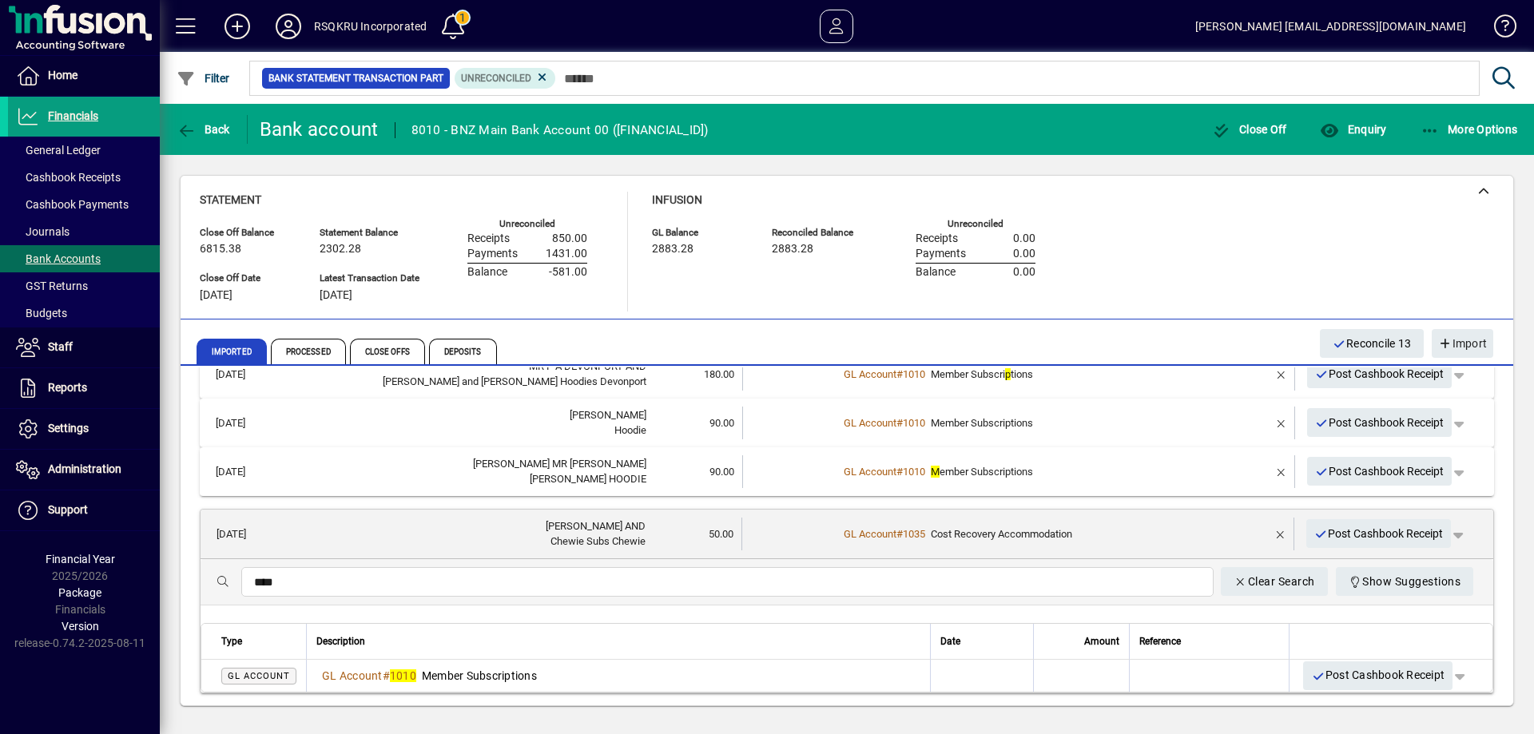
click at [332, 612] on div at bounding box center [847, 615] width 1293 height 18
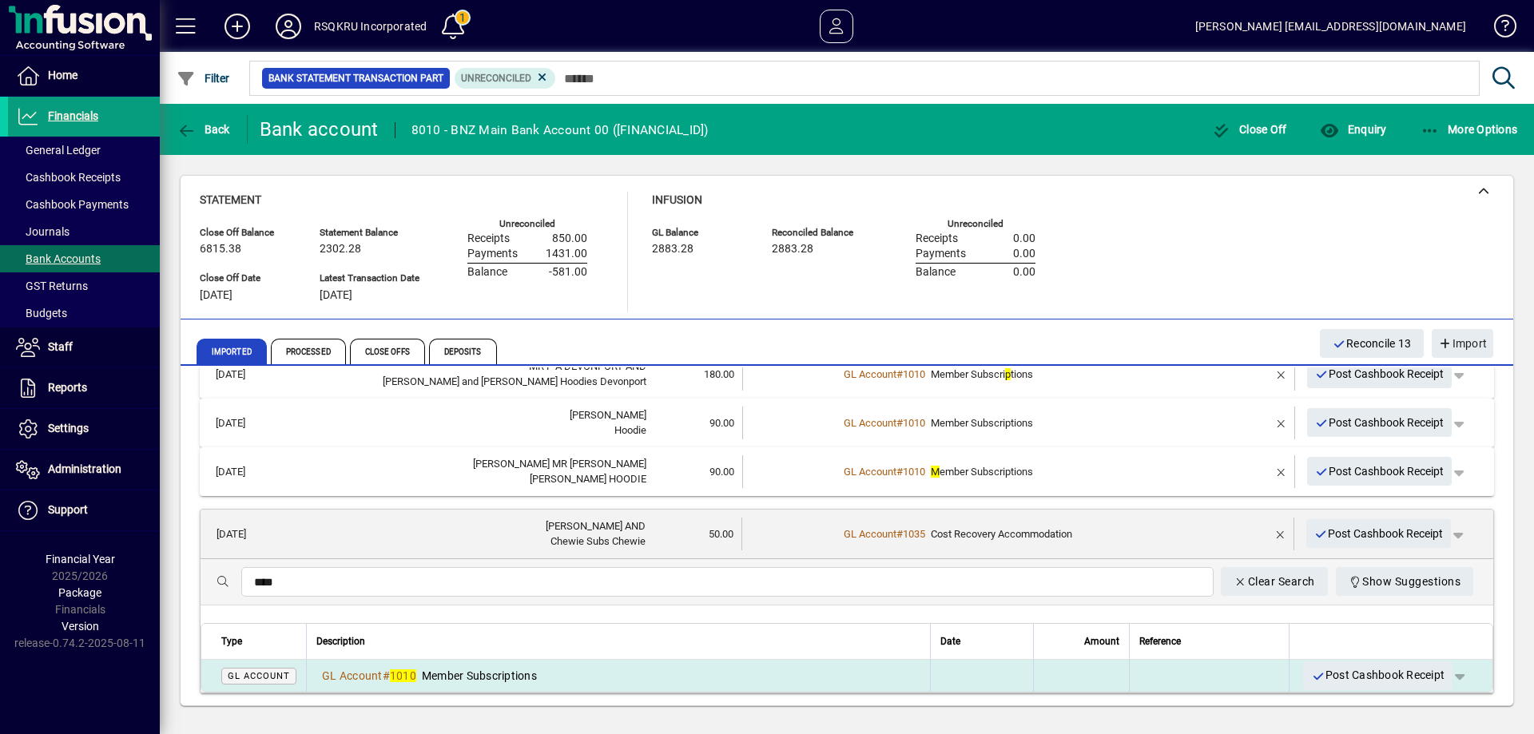
click at [479, 679] on span "Member Subscriptions" at bounding box center [479, 676] width 115 height 13
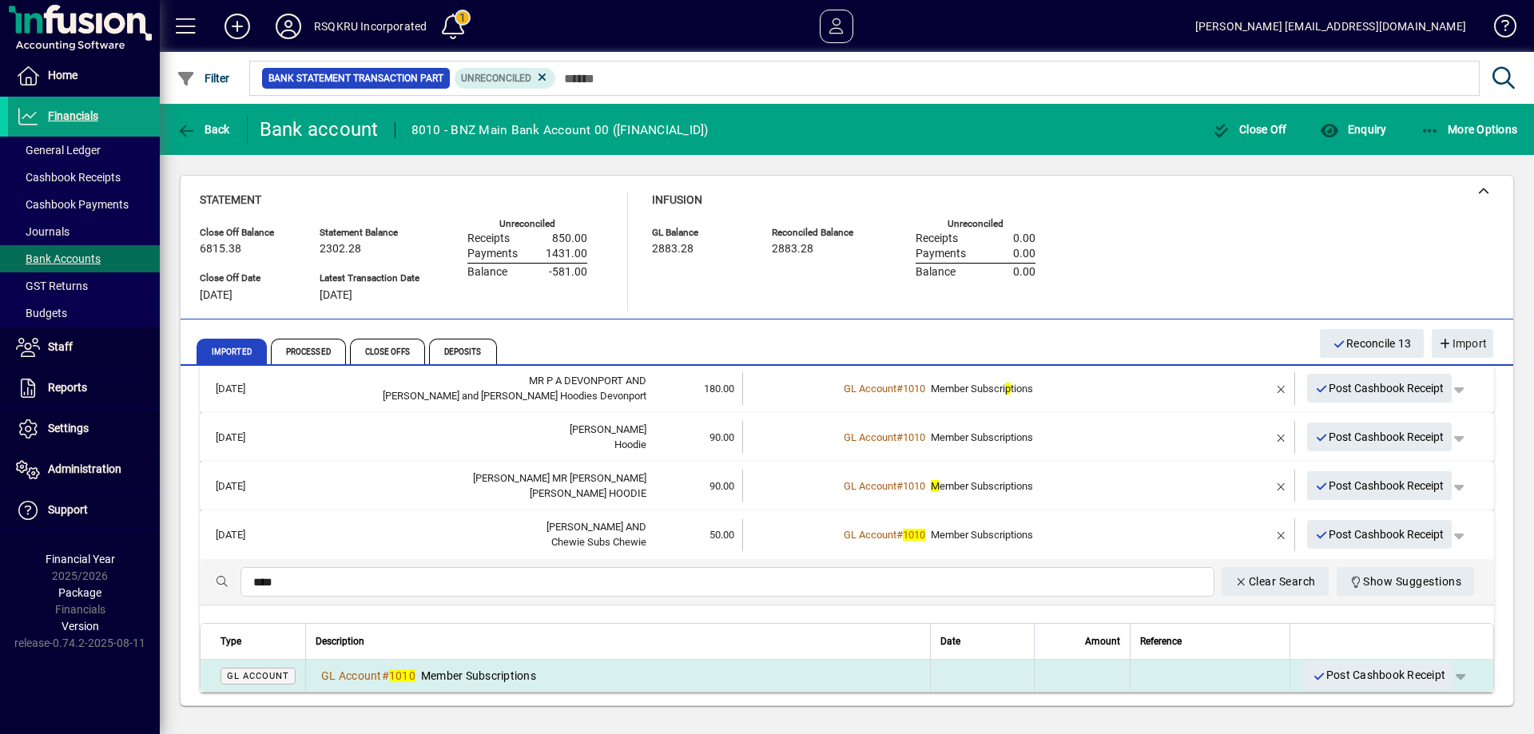
scroll to position [373, 0]
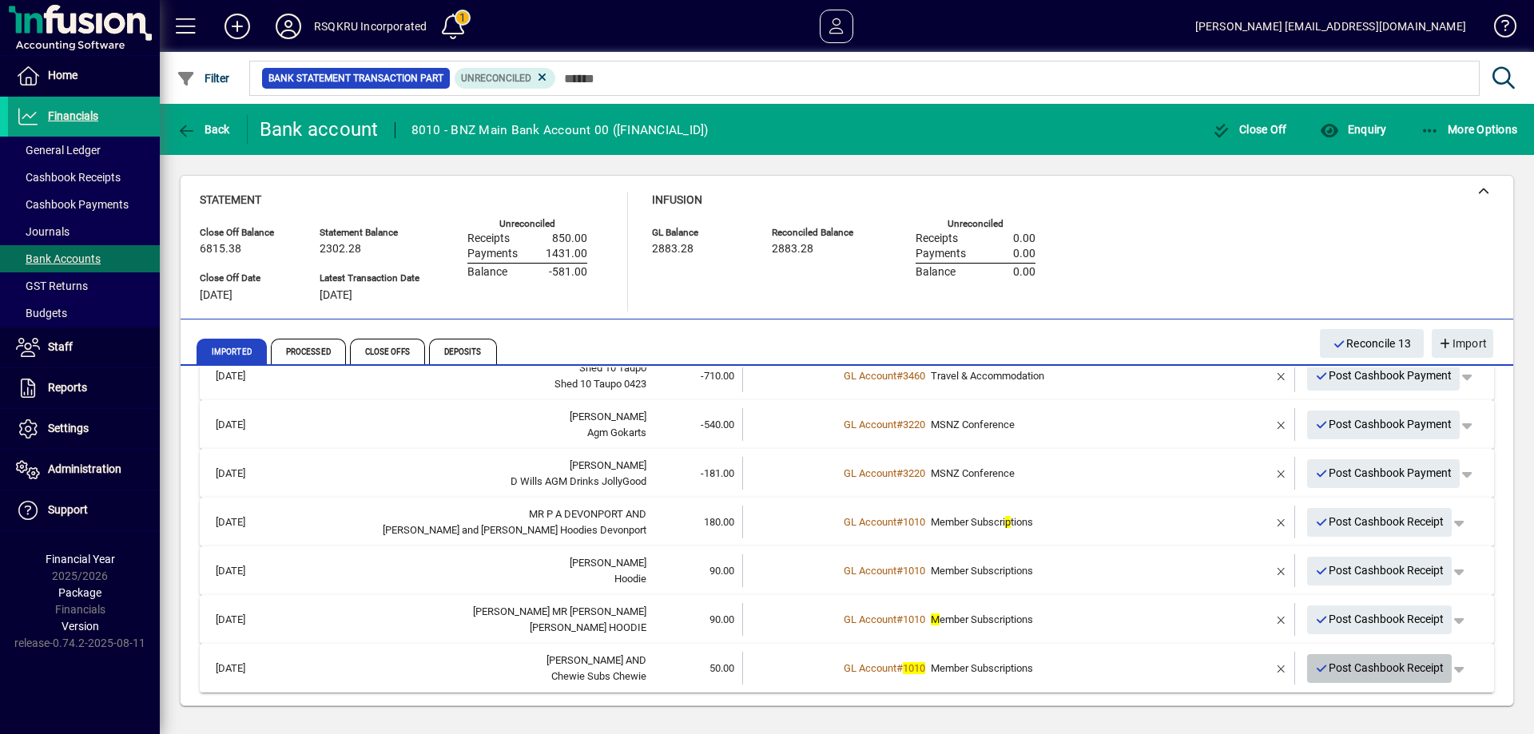
click at [1388, 666] on span "Post Cashbook Receipt" at bounding box center [1379, 668] width 129 height 26
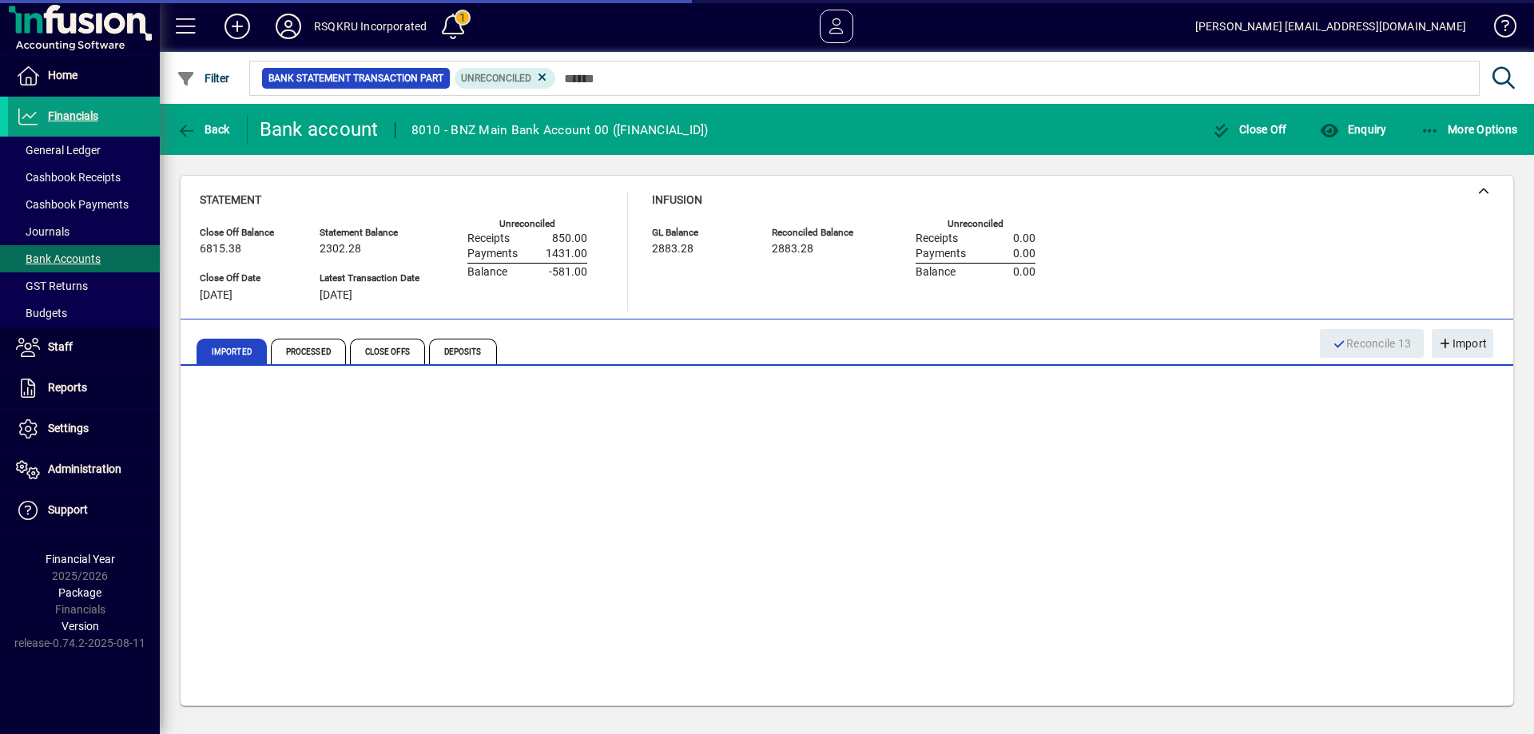
scroll to position [324, 0]
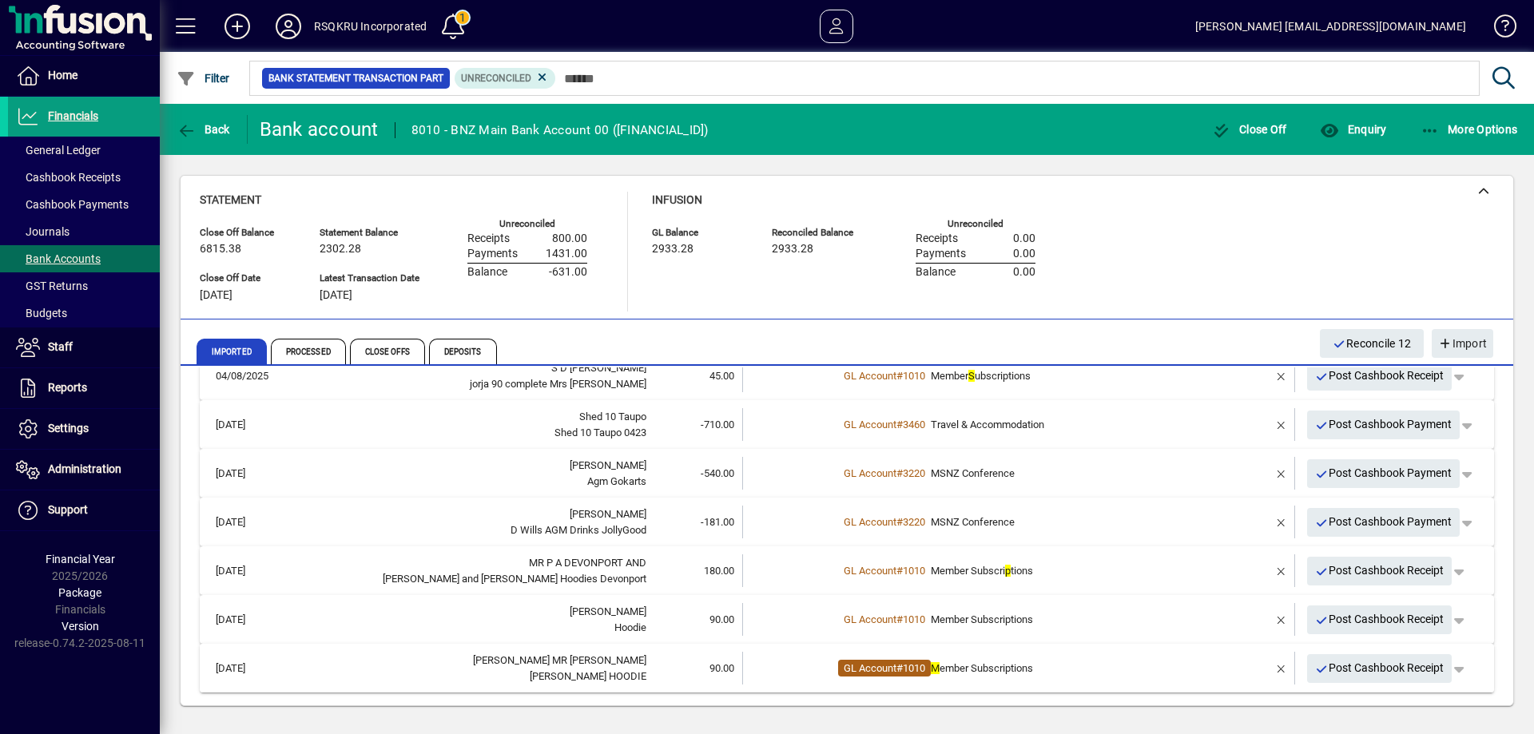
click at [927, 669] on span "GL Account # 1010" at bounding box center [884, 668] width 93 height 17
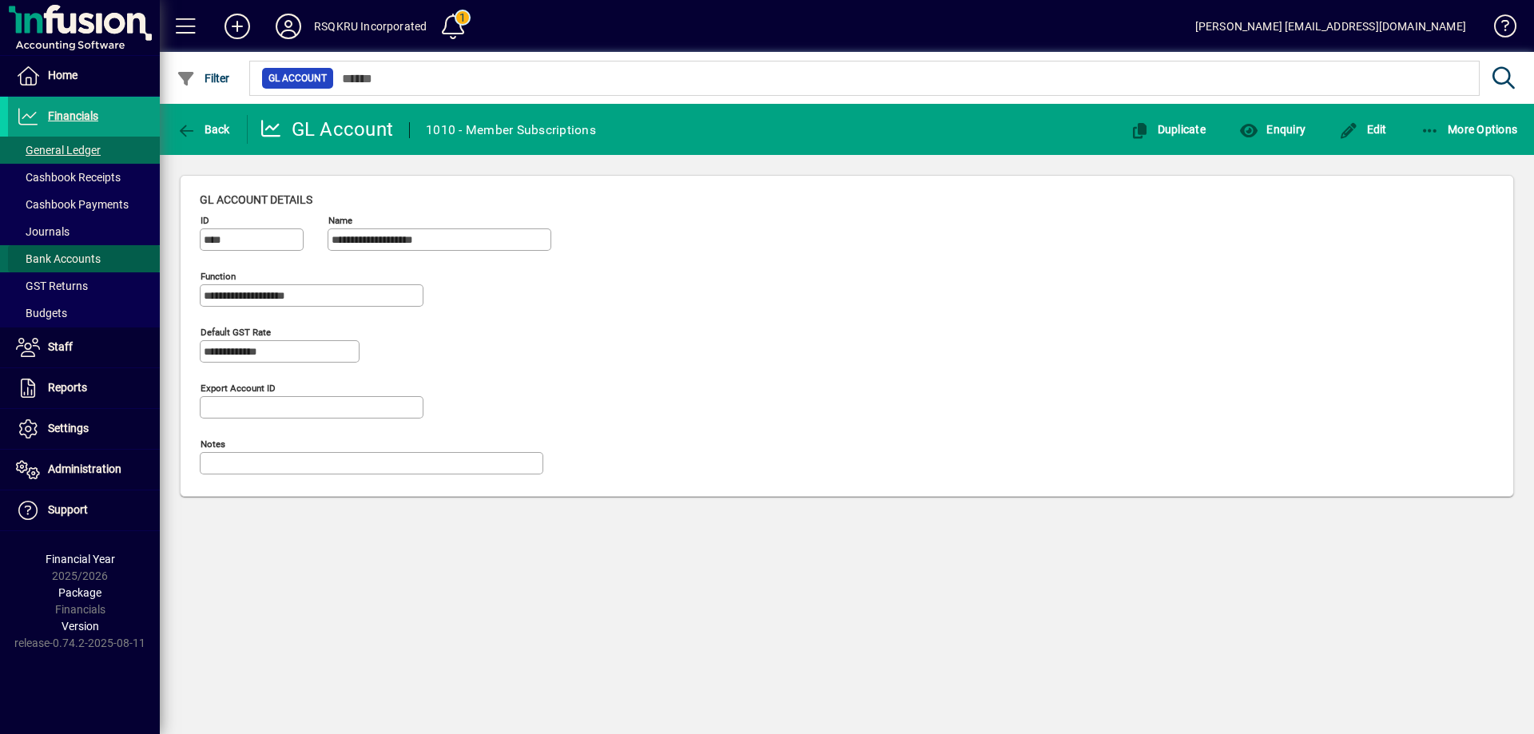
click at [66, 260] on span "Bank Accounts" at bounding box center [58, 259] width 85 height 13
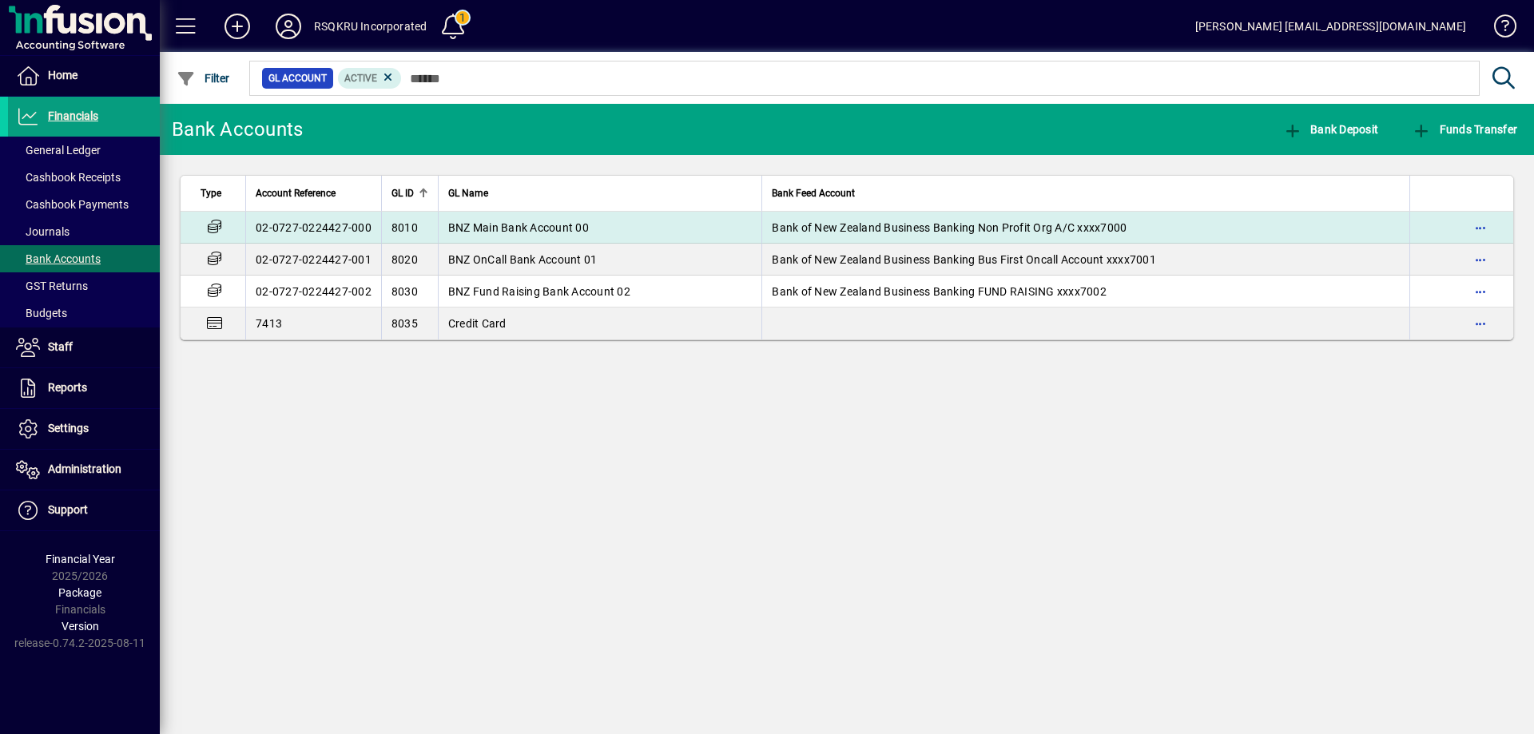
click at [523, 231] on span "BNZ Main Bank Account 00" at bounding box center [518, 227] width 141 height 13
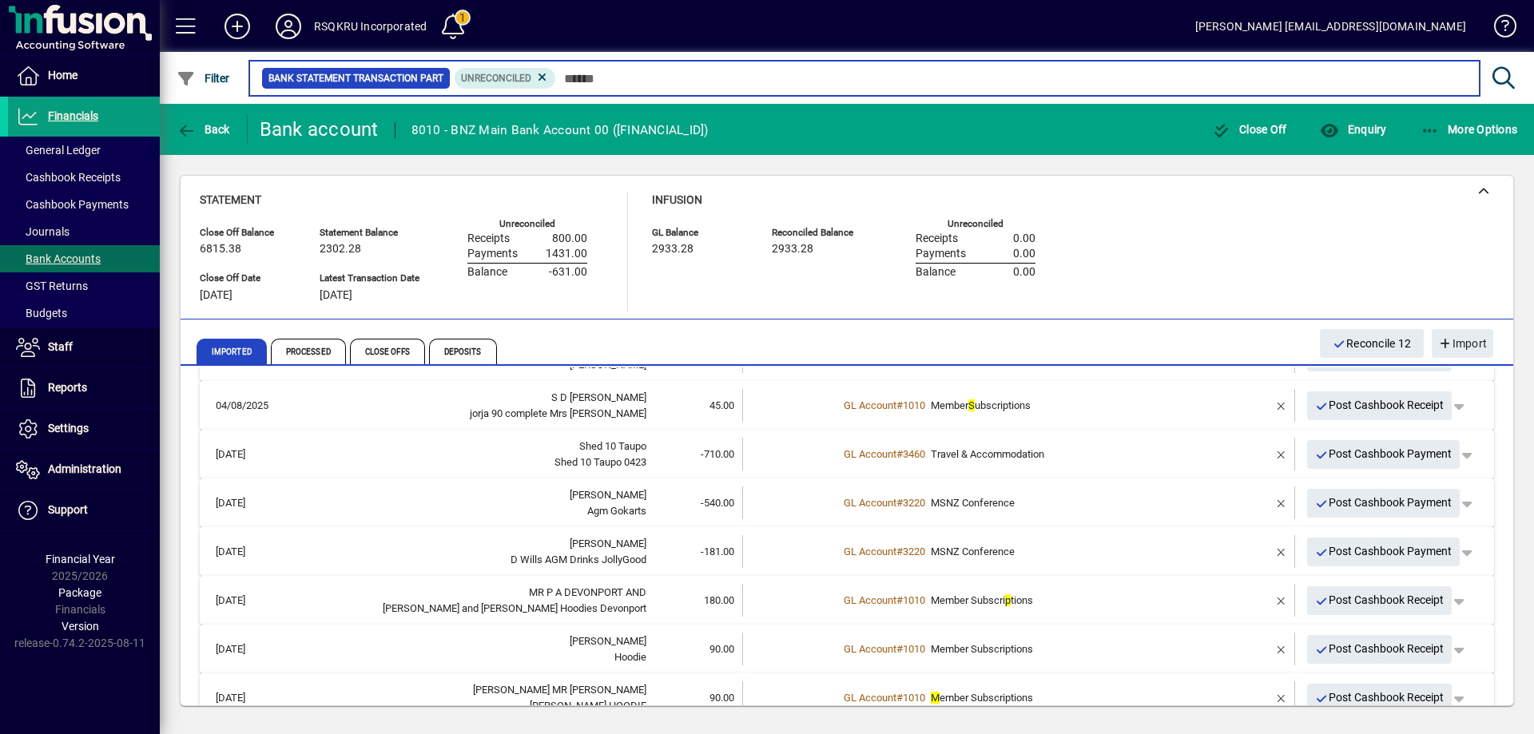
scroll to position [324, 0]
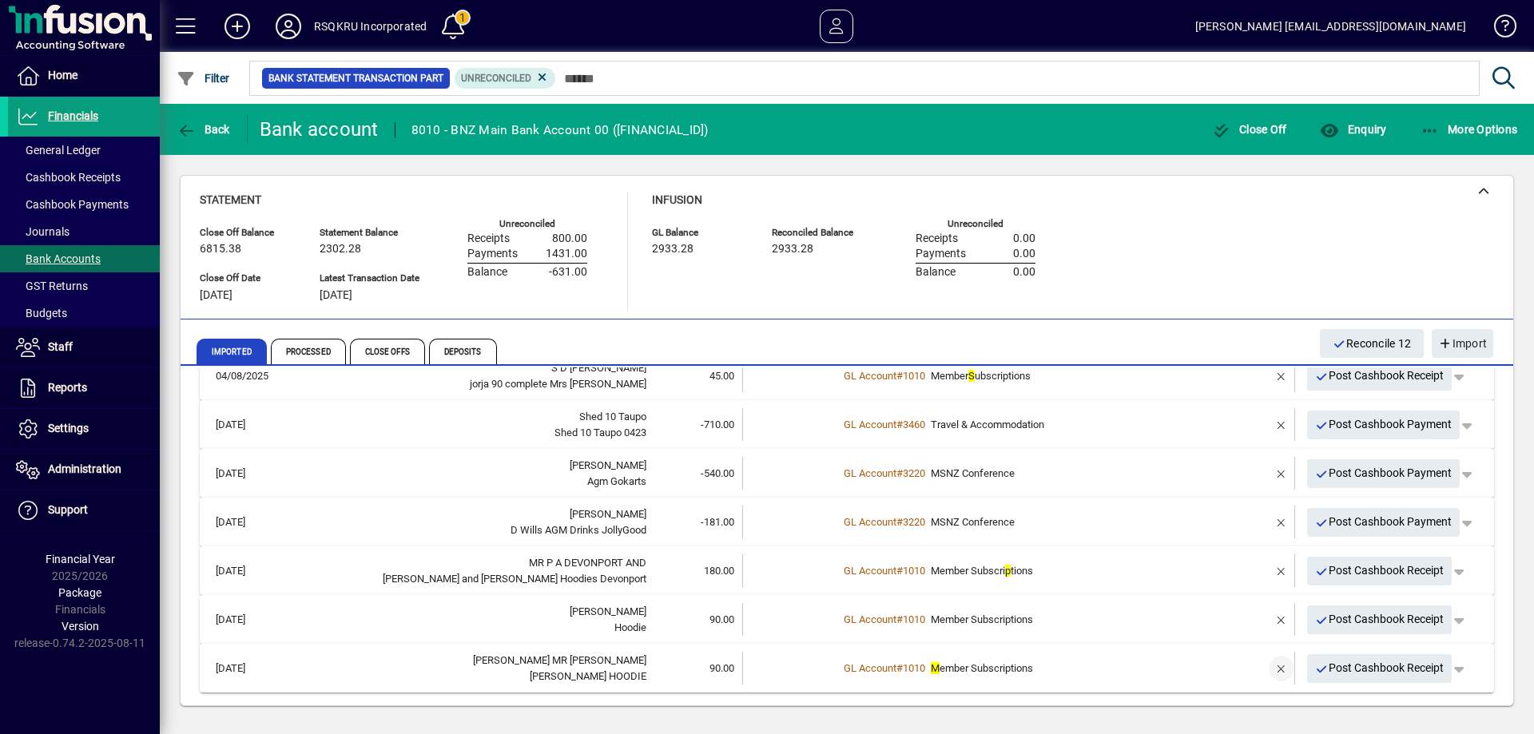
click at [1270, 671] on span "button" at bounding box center [1282, 669] width 38 height 38
click at [859, 674] on td "1 suggestion" at bounding box center [1020, 668] width 364 height 33
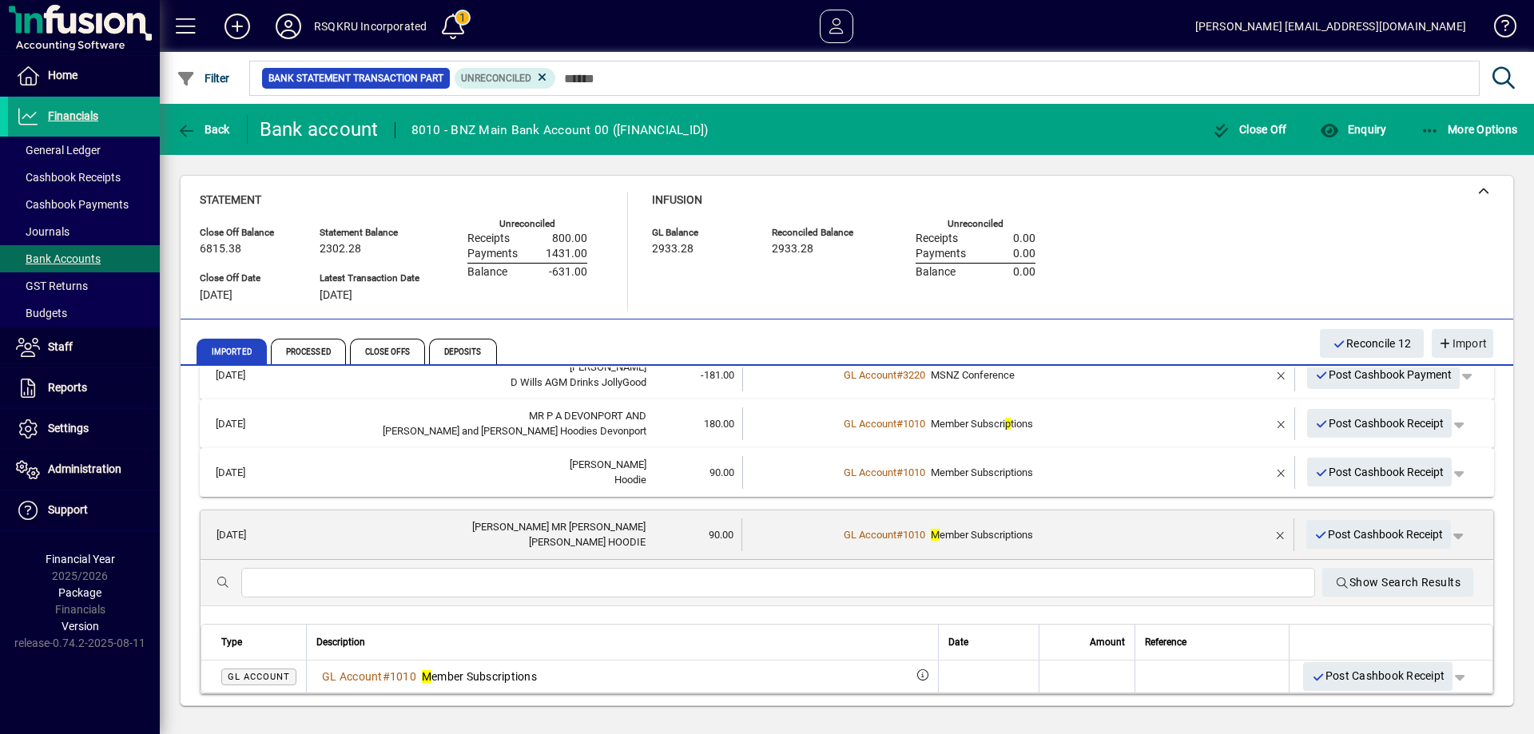
scroll to position [472, 0]
click at [283, 585] on input "text" at bounding box center [778, 582] width 1049 height 19
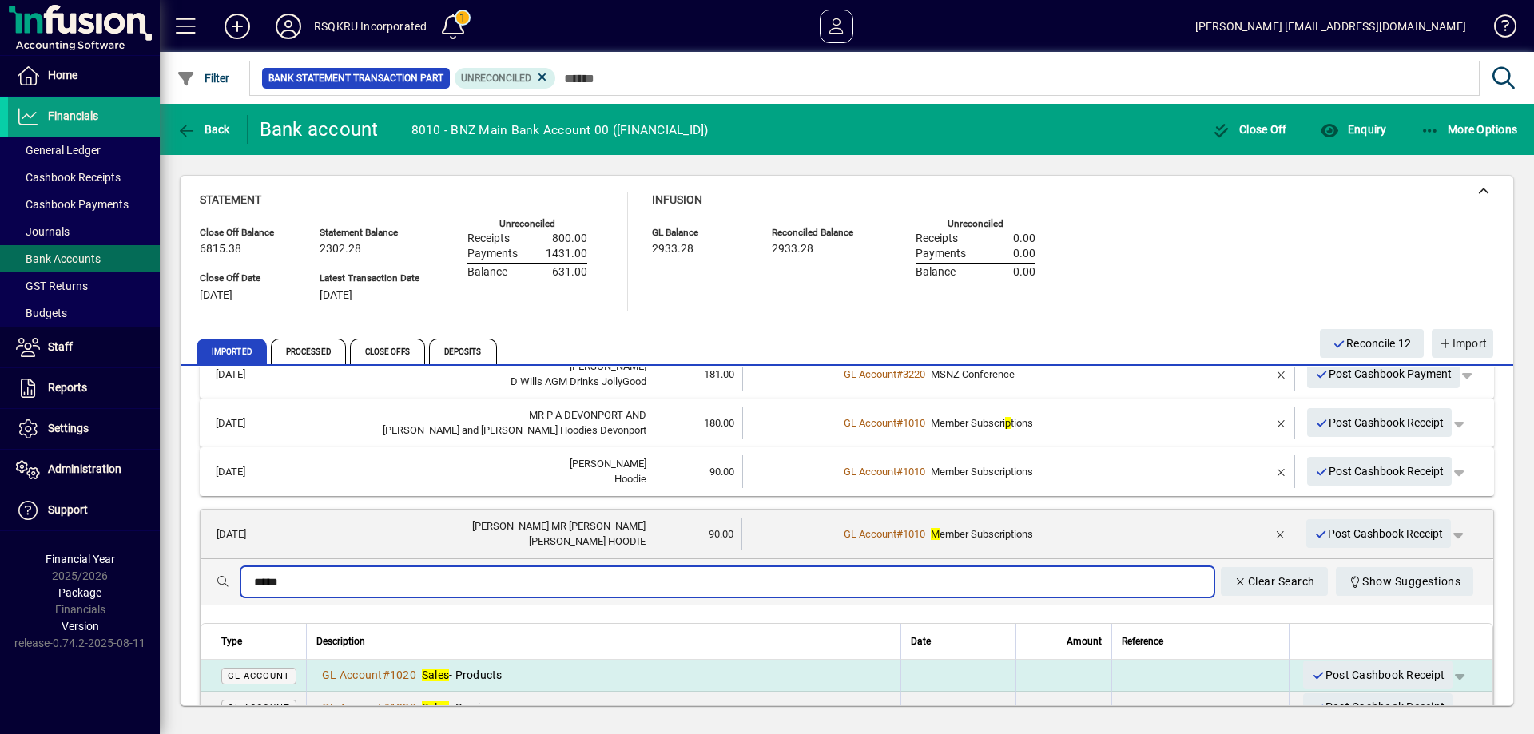
type input "*****"
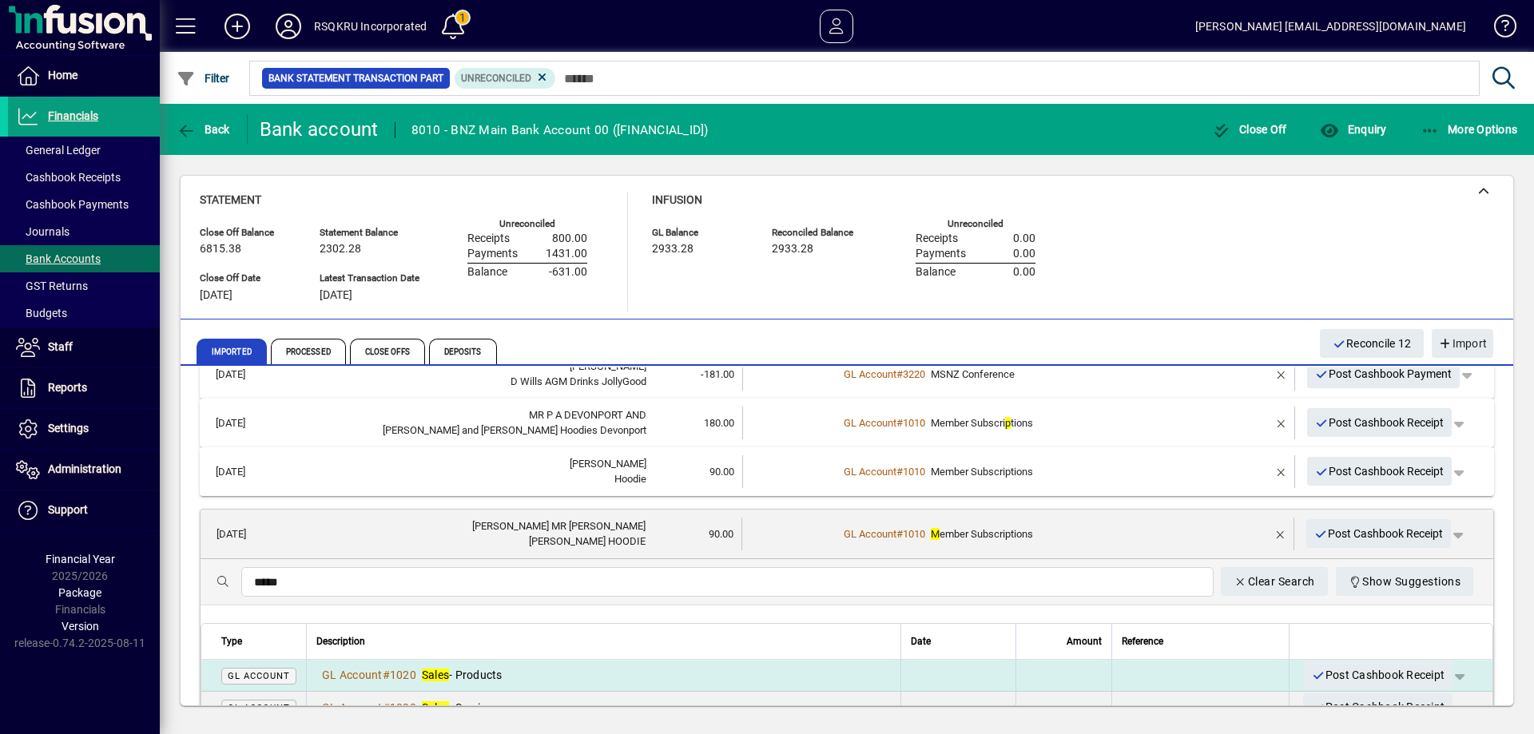
click at [440, 674] on em "Sales" at bounding box center [435, 675] width 27 height 13
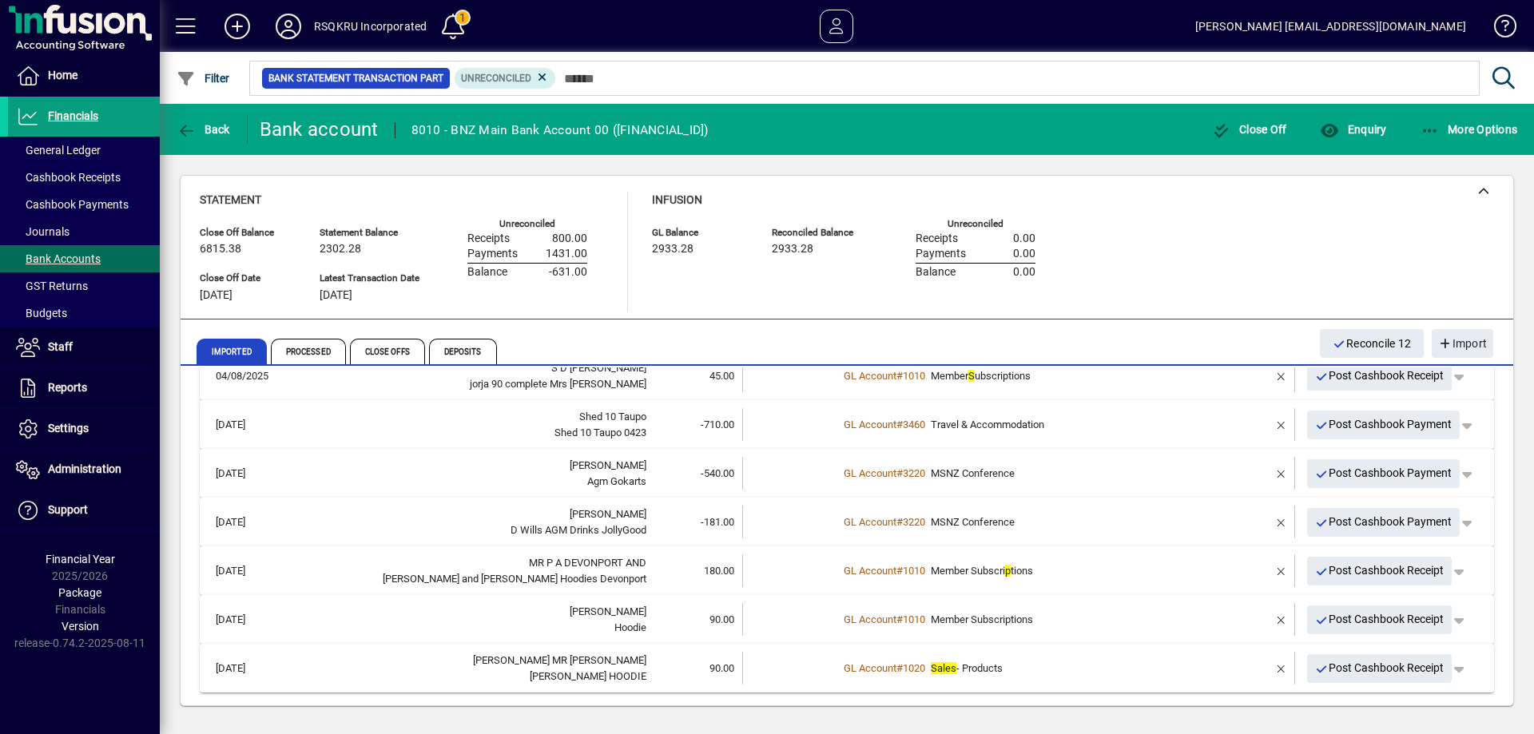
scroll to position [324, 0]
click at [1375, 673] on span "Post Cashbook Receipt" at bounding box center [1379, 668] width 129 height 26
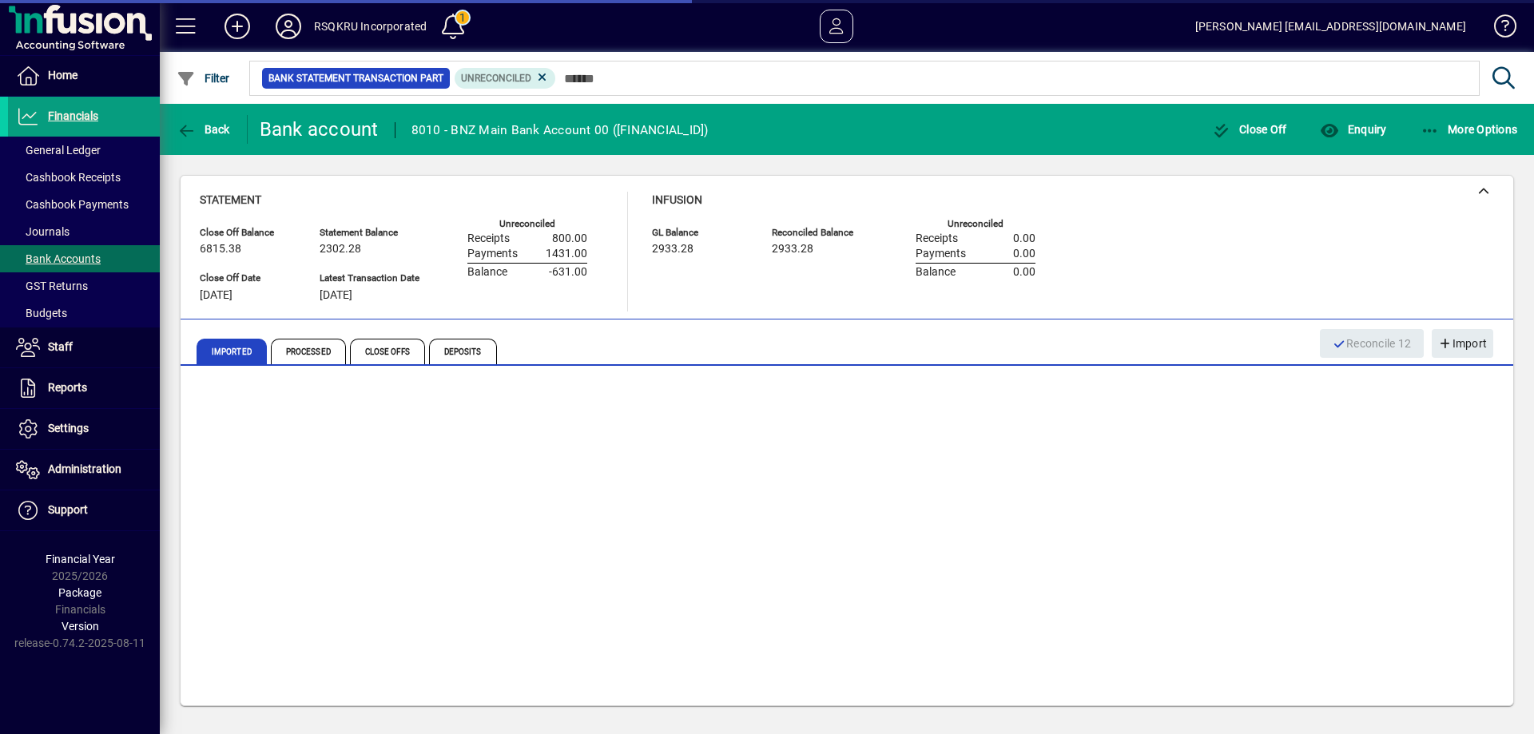
scroll to position [276, 0]
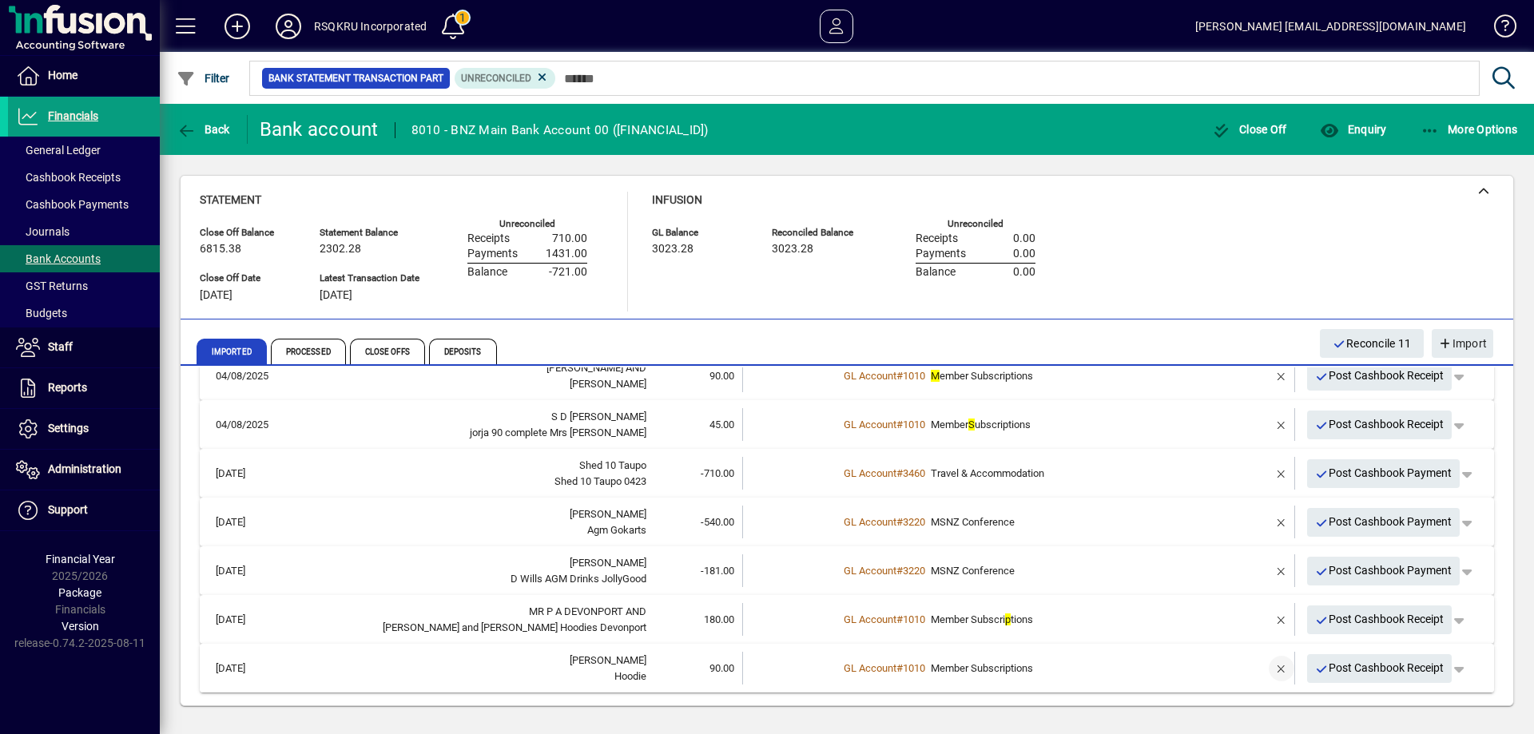
click at [1272, 668] on span "button" at bounding box center [1282, 669] width 38 height 38
click at [826, 671] on td at bounding box center [790, 668] width 96 height 33
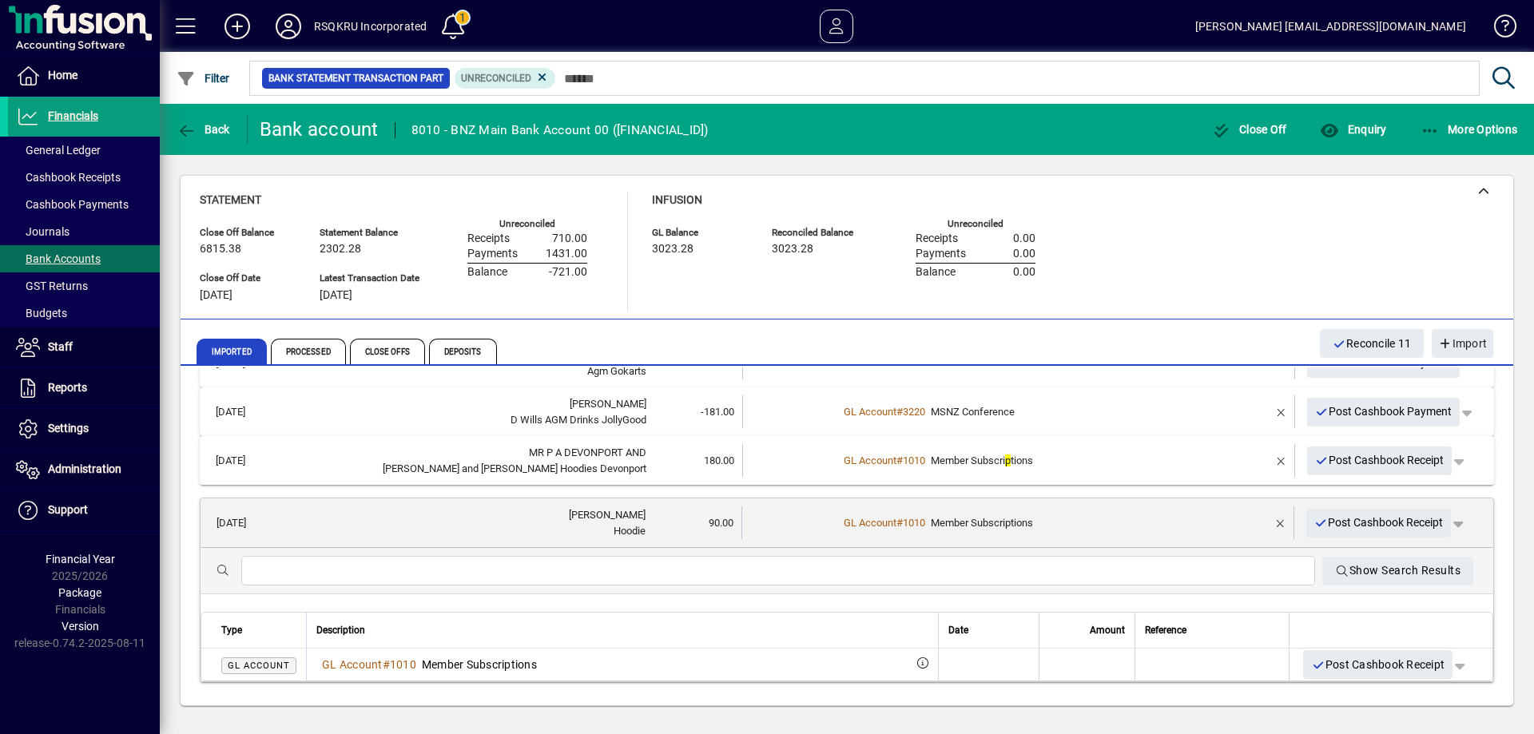
scroll to position [436, 0]
click at [322, 566] on input "text" at bounding box center [778, 569] width 1049 height 19
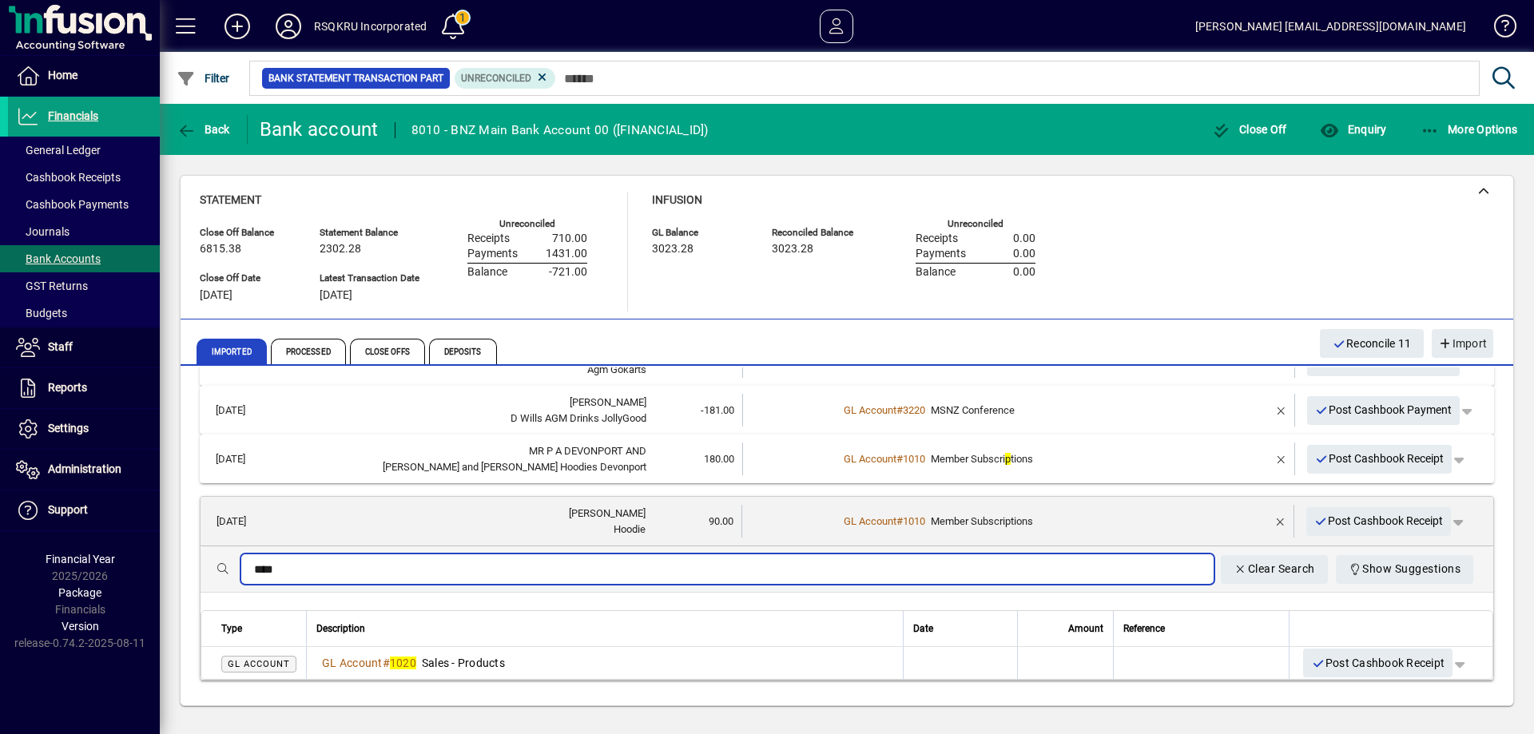
type input "****"
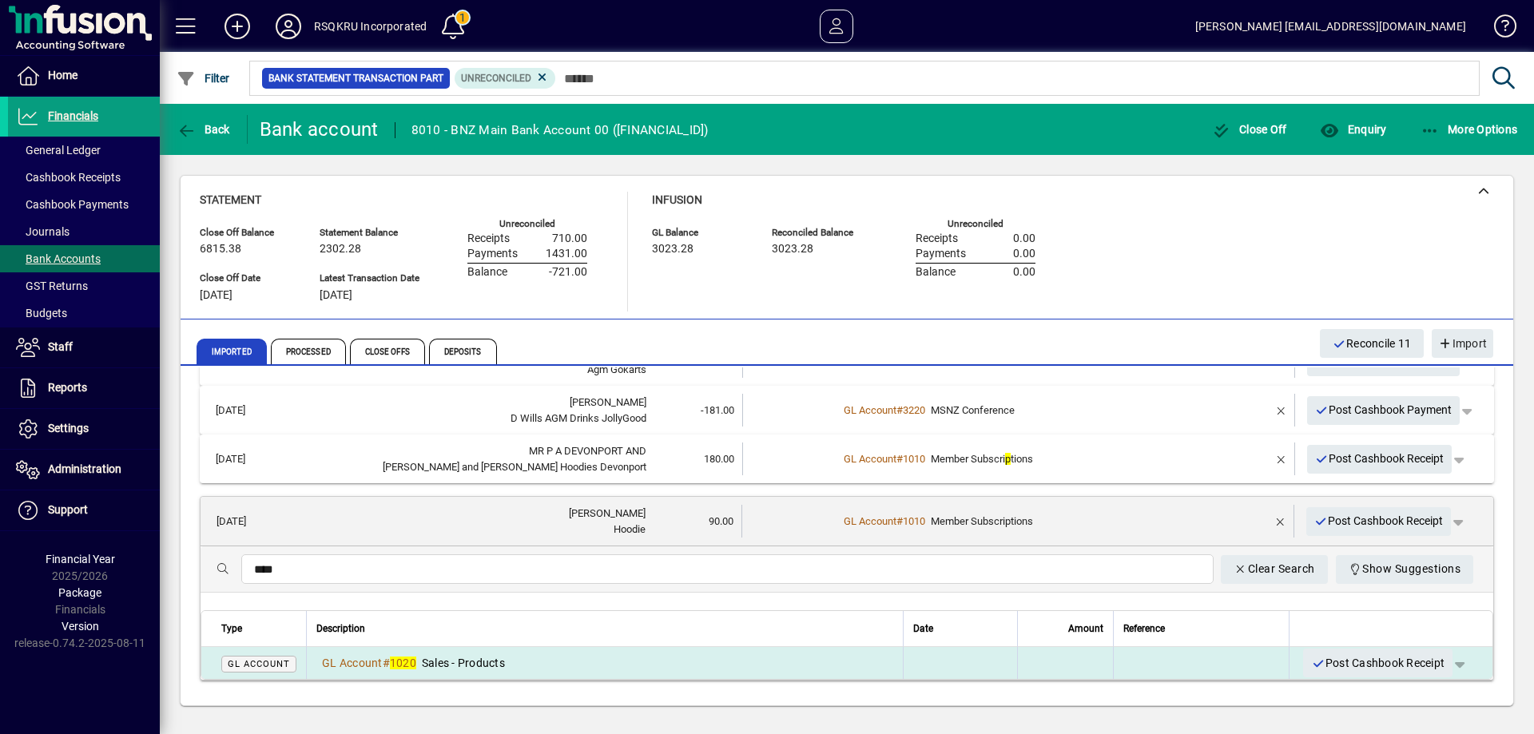
click at [639, 666] on div "GL Account # 1020 Sales - Products" at bounding box center [604, 663] width 577 height 16
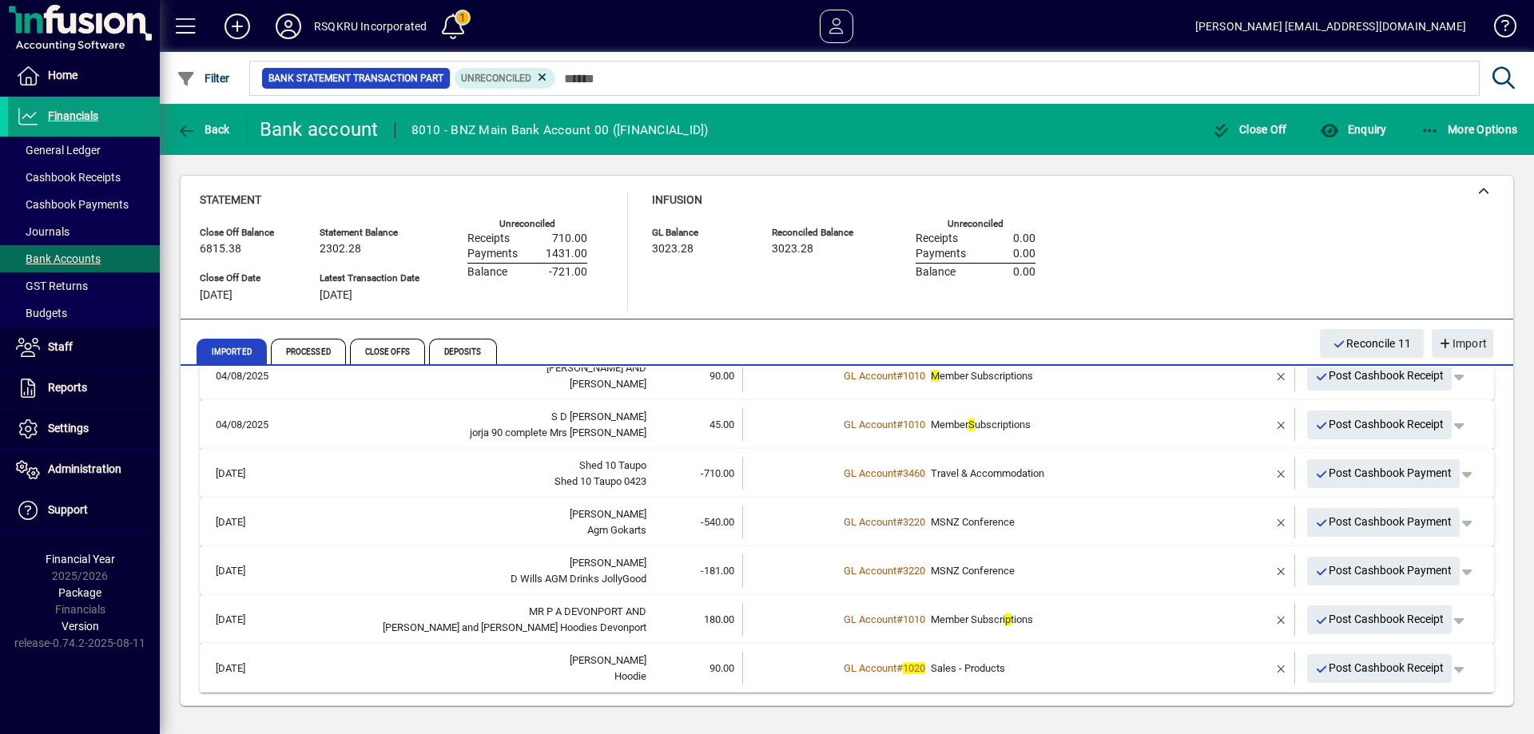
scroll to position [276, 0]
click at [1341, 667] on span "Post Cashbook Receipt" at bounding box center [1379, 668] width 129 height 26
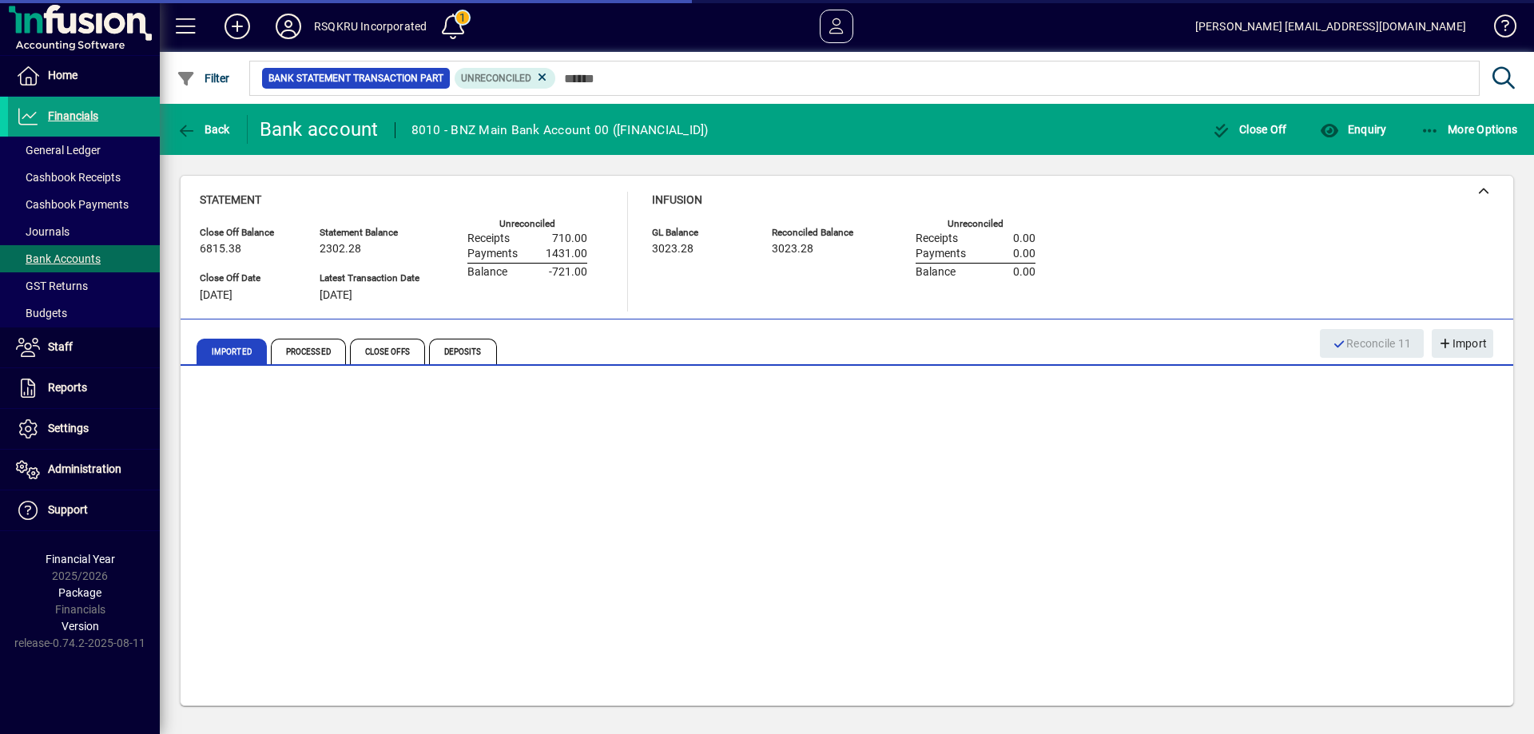
scroll to position [228, 0]
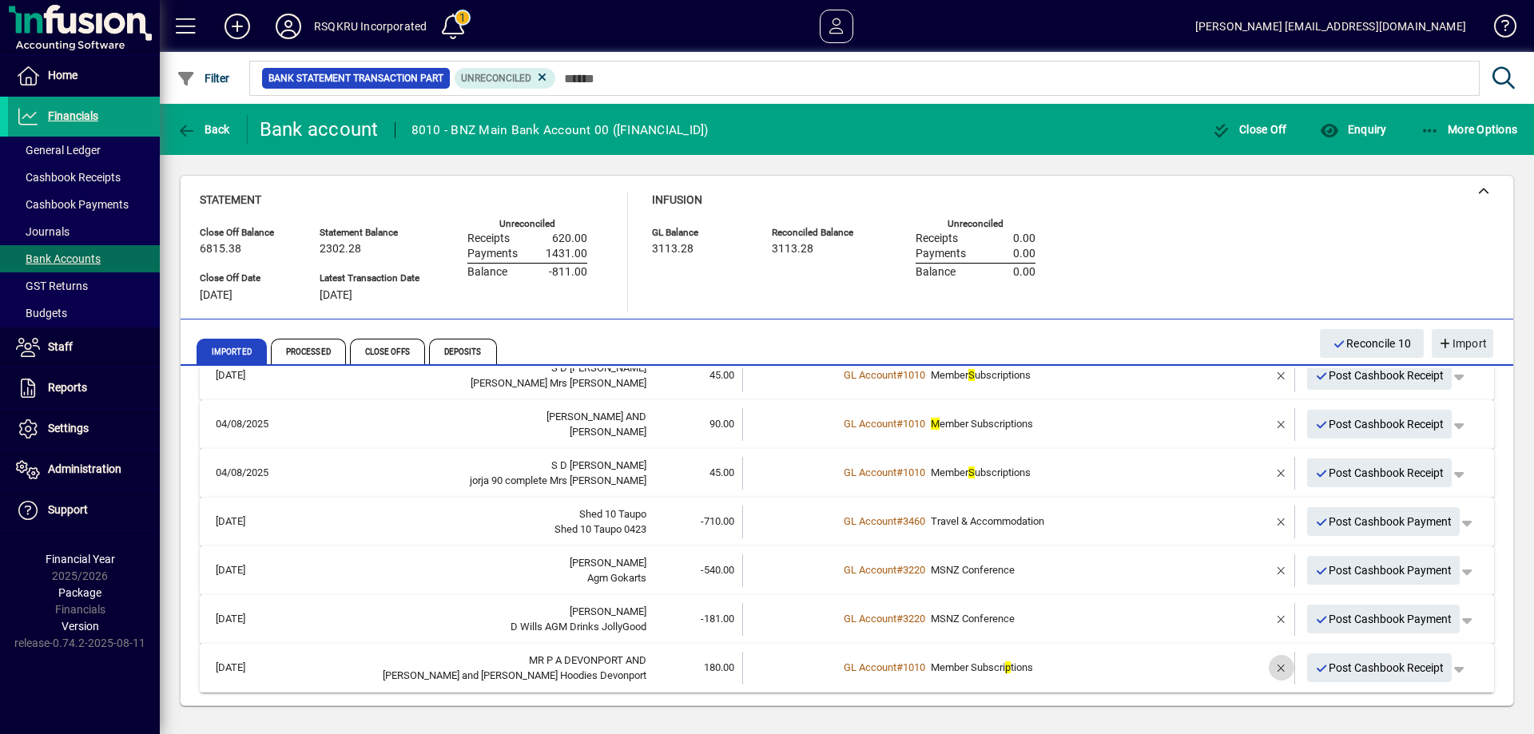
click at [1268, 666] on span "button" at bounding box center [1282, 668] width 38 height 38
click at [891, 671] on td "1 suggestion" at bounding box center [1020, 668] width 364 height 33
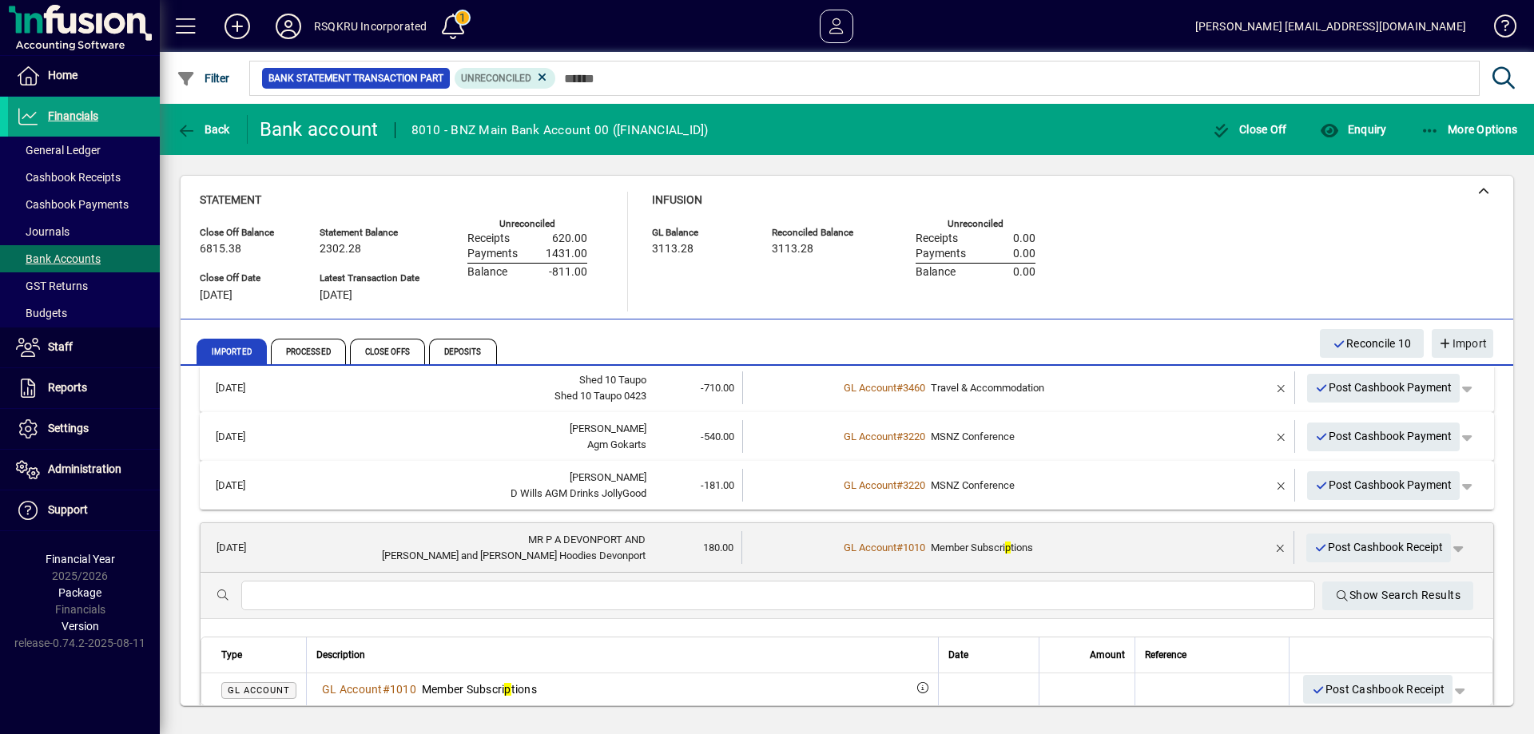
scroll to position [388, 0]
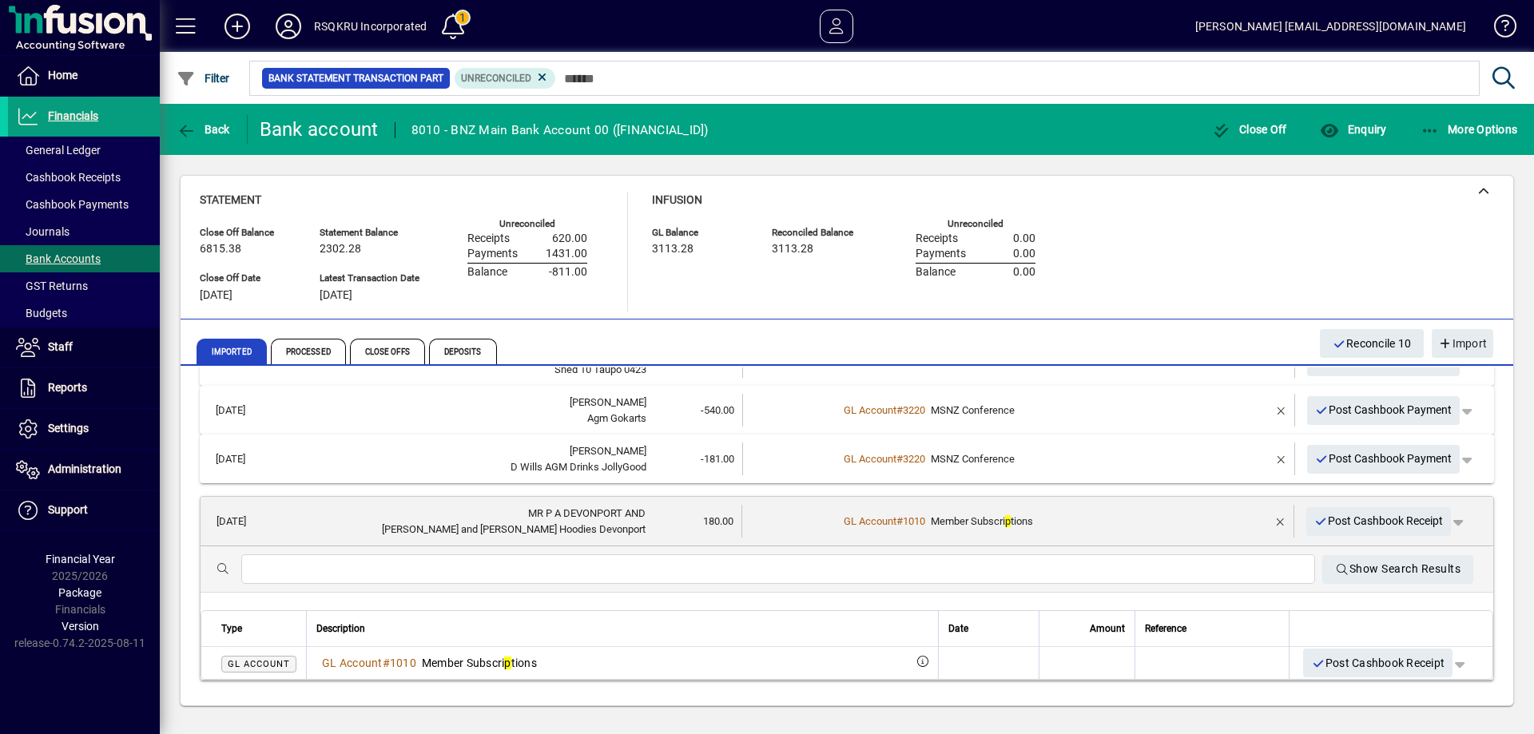
click at [408, 563] on input "text" at bounding box center [778, 569] width 1049 height 19
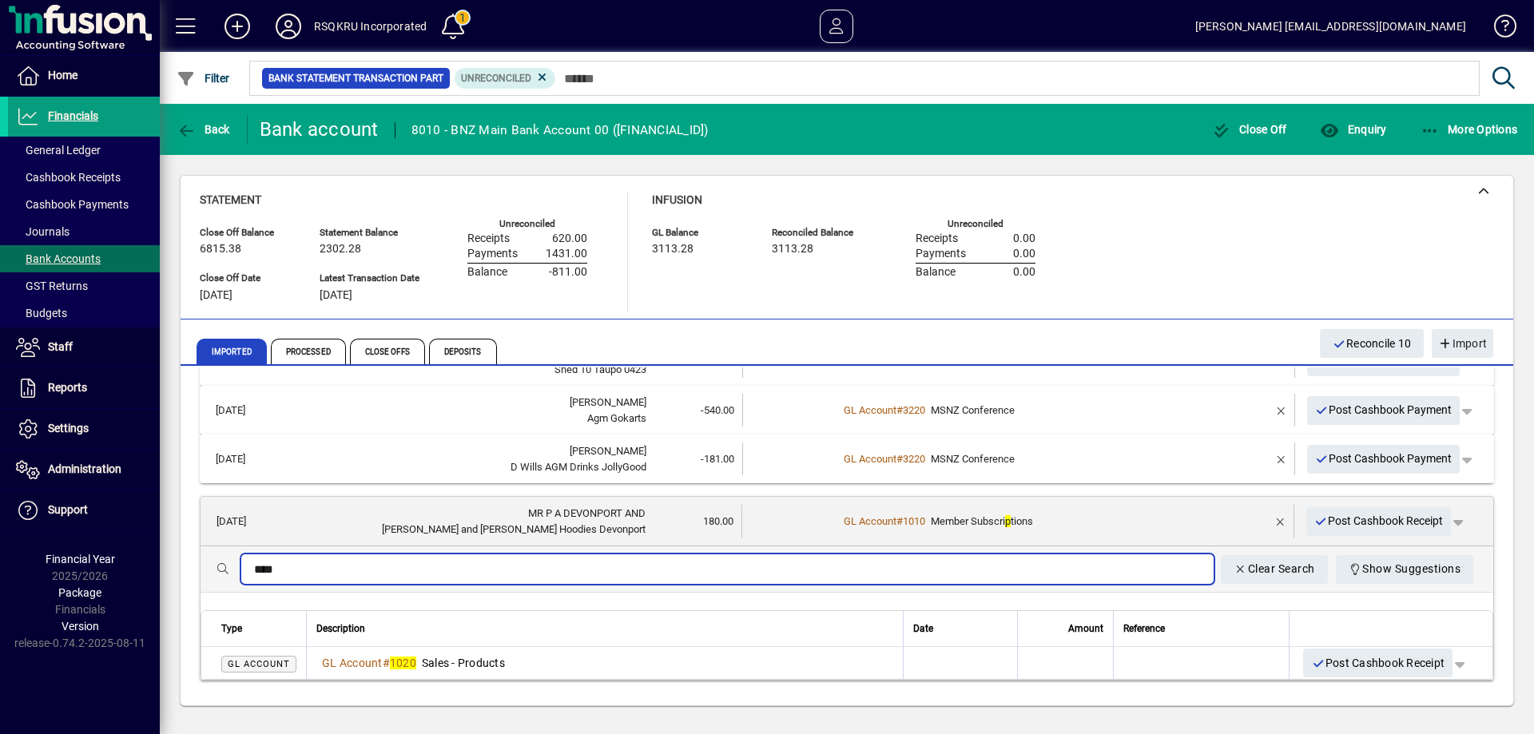
type input "****"
click at [362, 586] on div "**** Clear Search Show Suggestions" at bounding box center [847, 570] width 1293 height 46
click at [427, 571] on input "****" at bounding box center [727, 569] width 947 height 19
drag, startPoint x: 1042, startPoint y: 504, endPoint x: 1050, endPoint y: 512, distance: 11.3
click at [1042, 505] on mat-expansion-panel-header "06/08/2025 MR P A DEVONPORT AND Pete and Lou Hoodies Devonport 180.00 GL Accoun…" at bounding box center [847, 522] width 1293 height 50
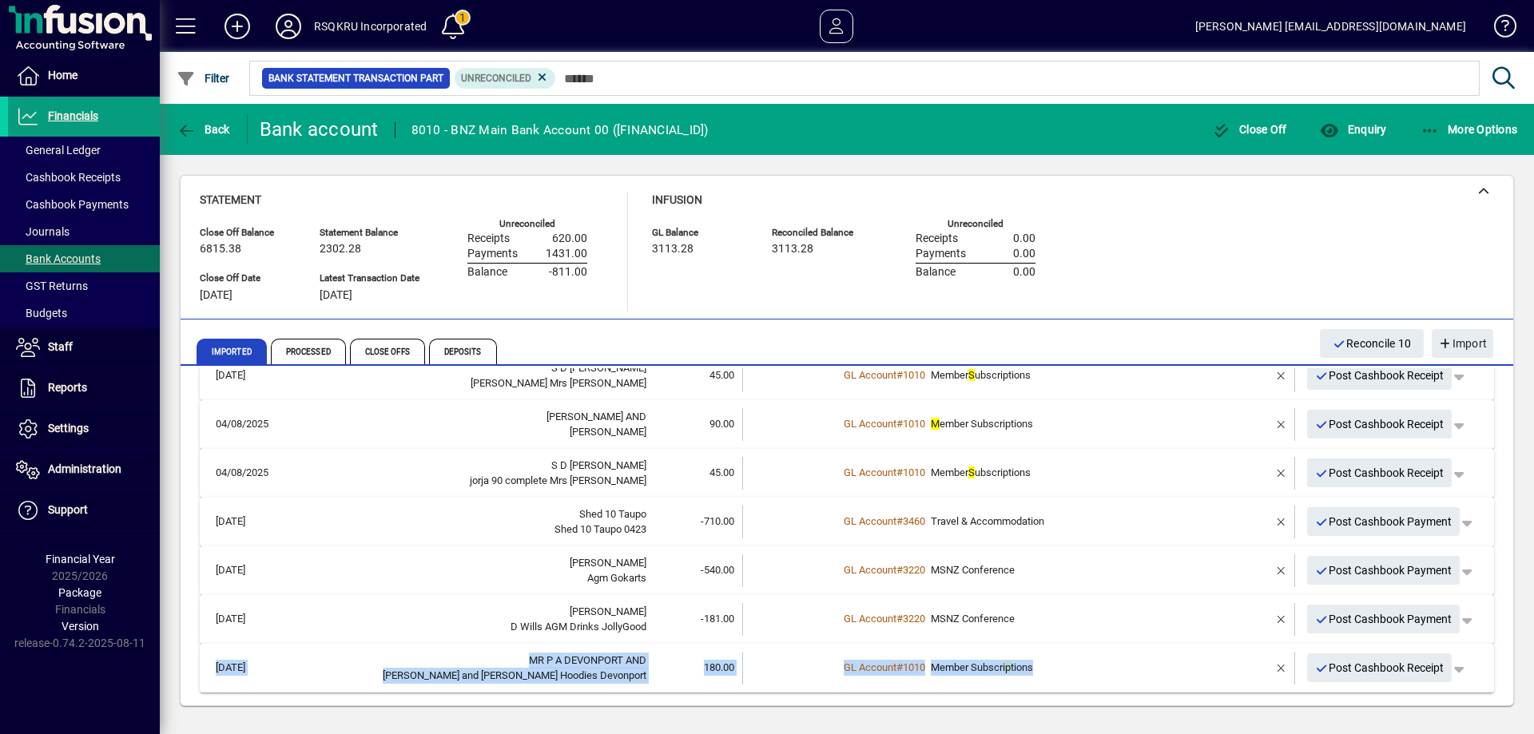
scroll to position [228, 0]
click at [1268, 667] on span "button" at bounding box center [1282, 668] width 38 height 38
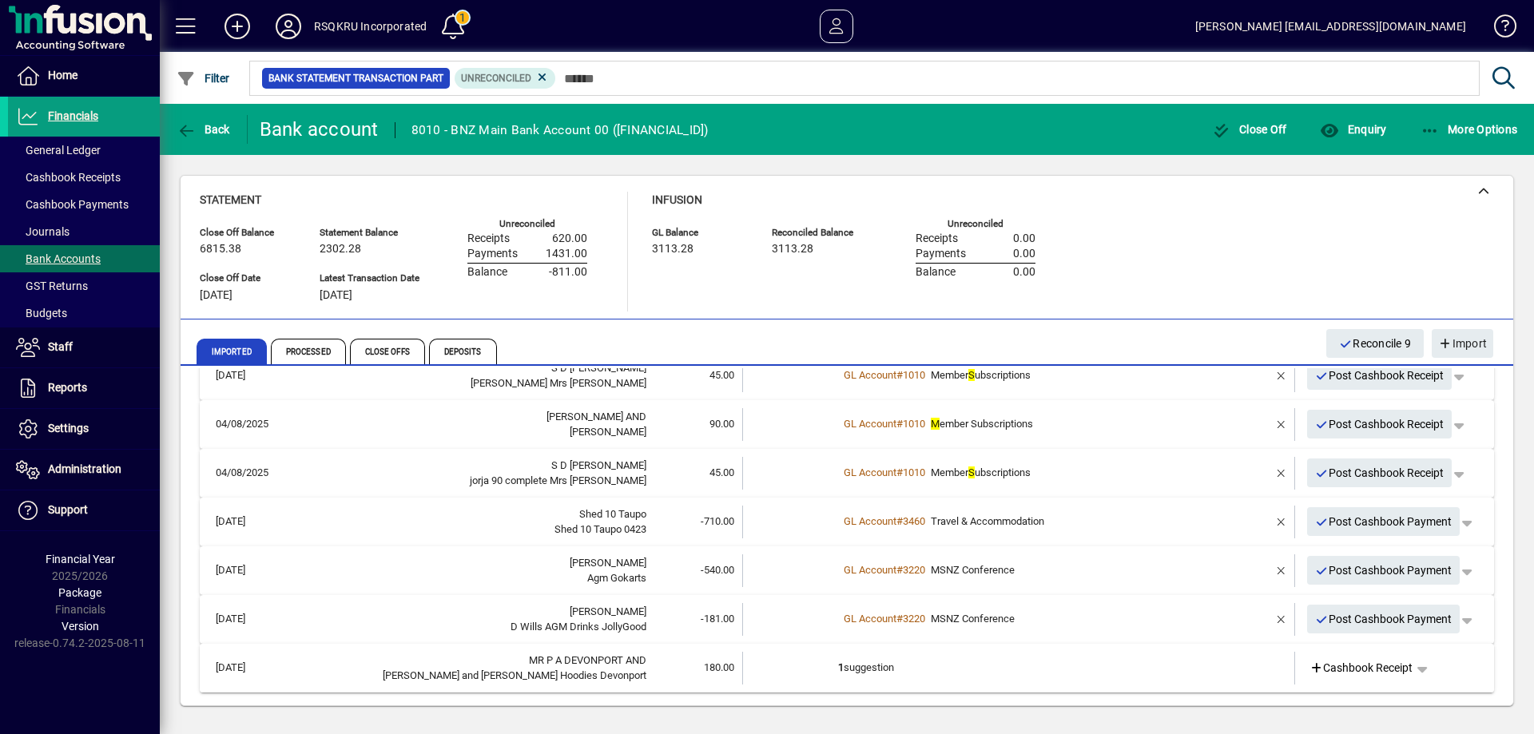
click at [914, 671] on td "1 suggestion" at bounding box center [1020, 668] width 364 height 33
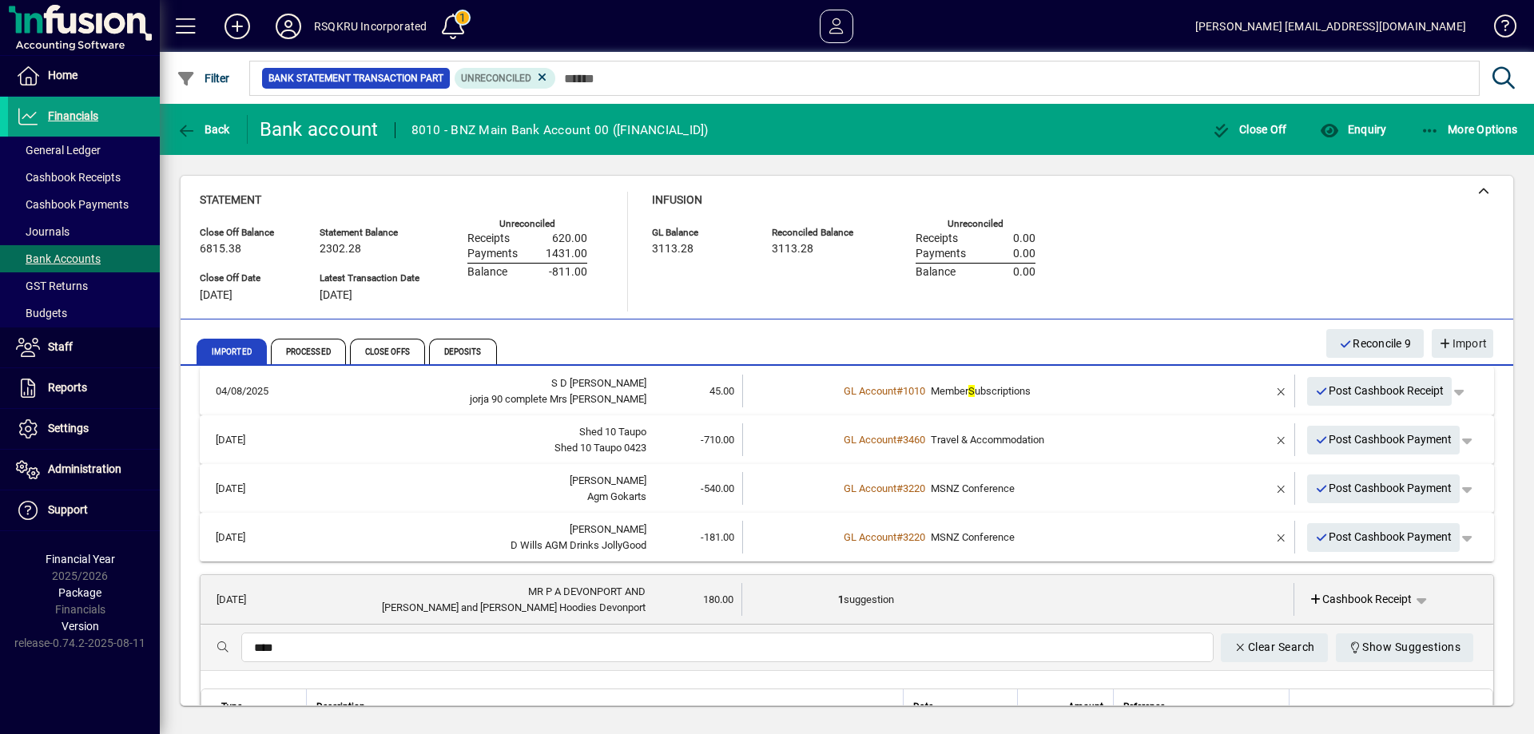
scroll to position [388, 0]
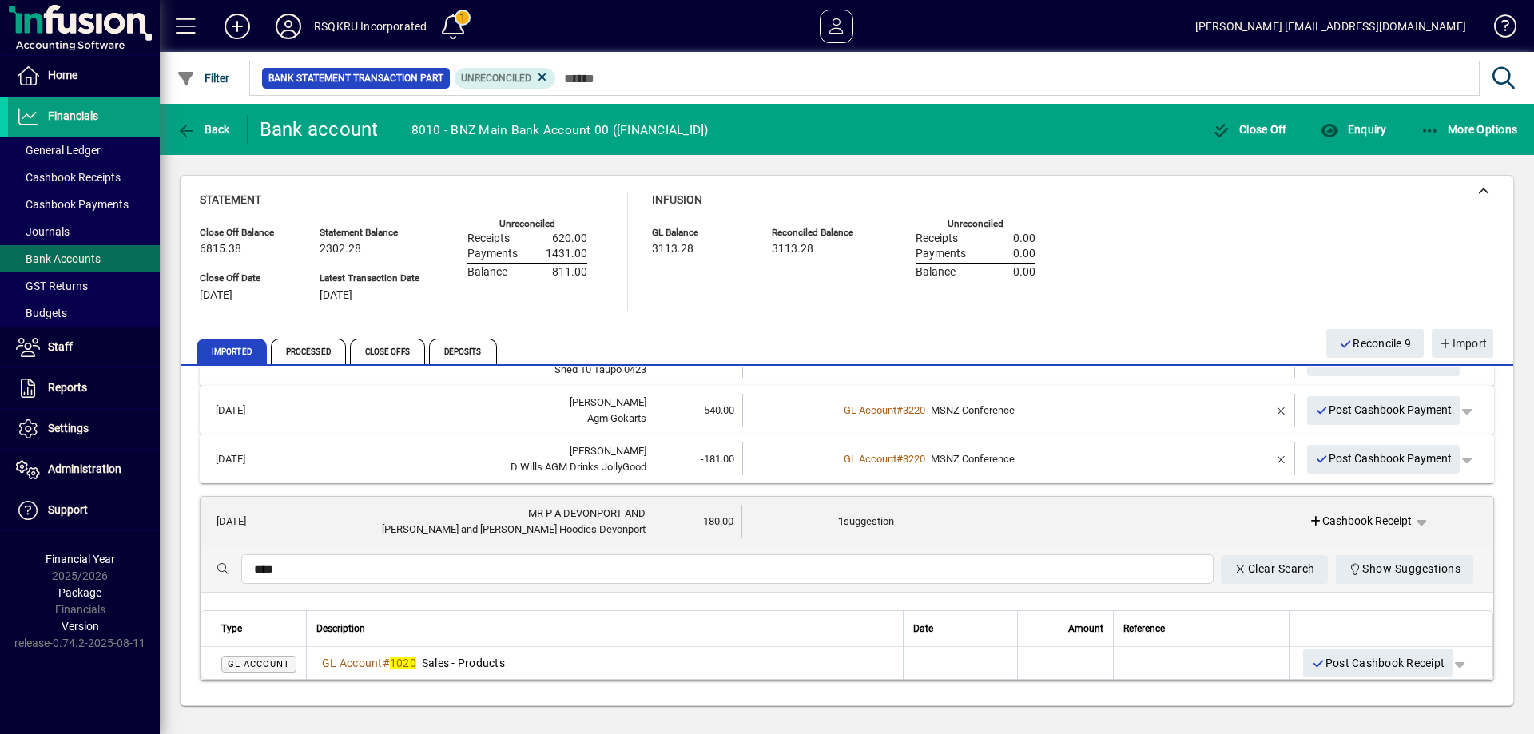
click at [344, 576] on input "****" at bounding box center [727, 569] width 947 height 19
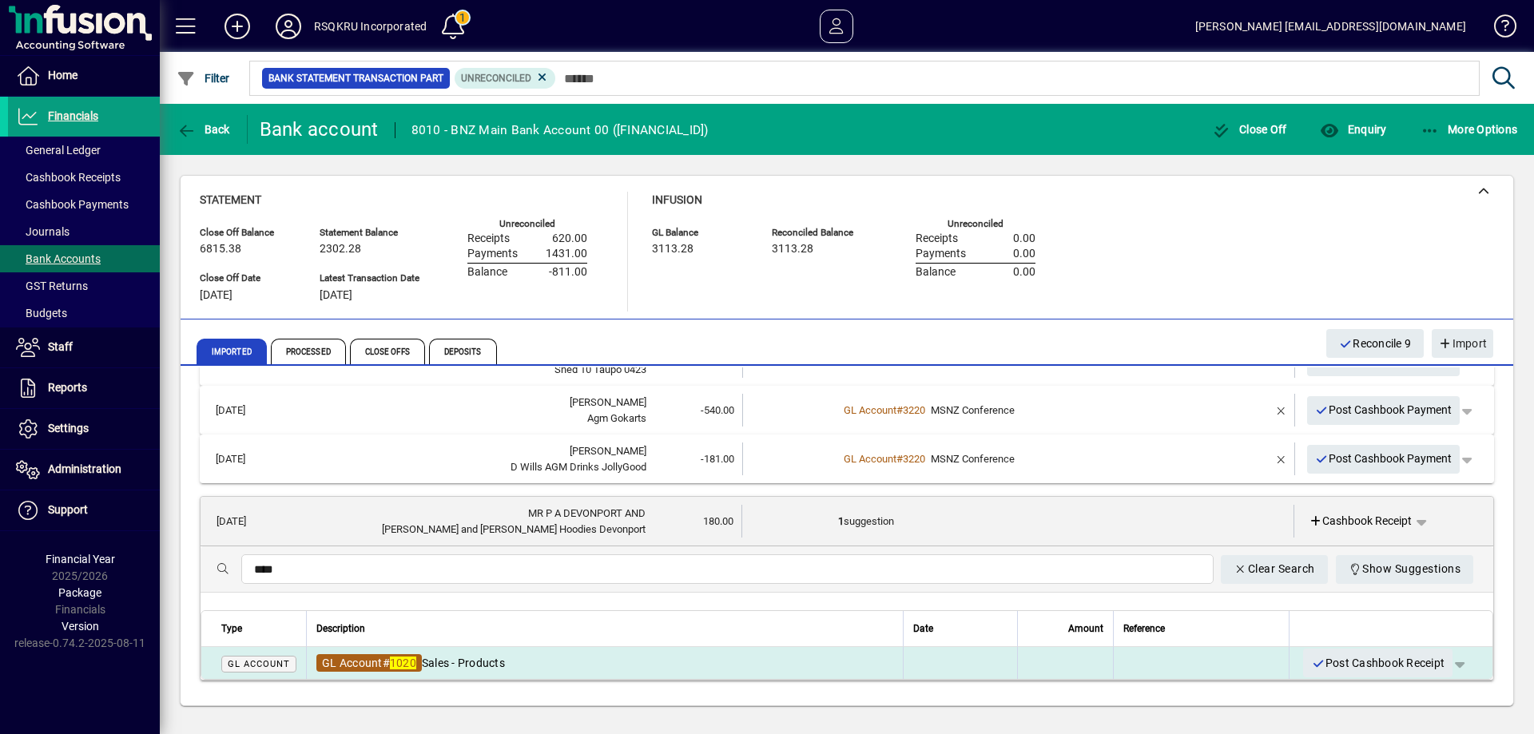
click at [416, 658] on em "1020" at bounding box center [403, 663] width 26 height 13
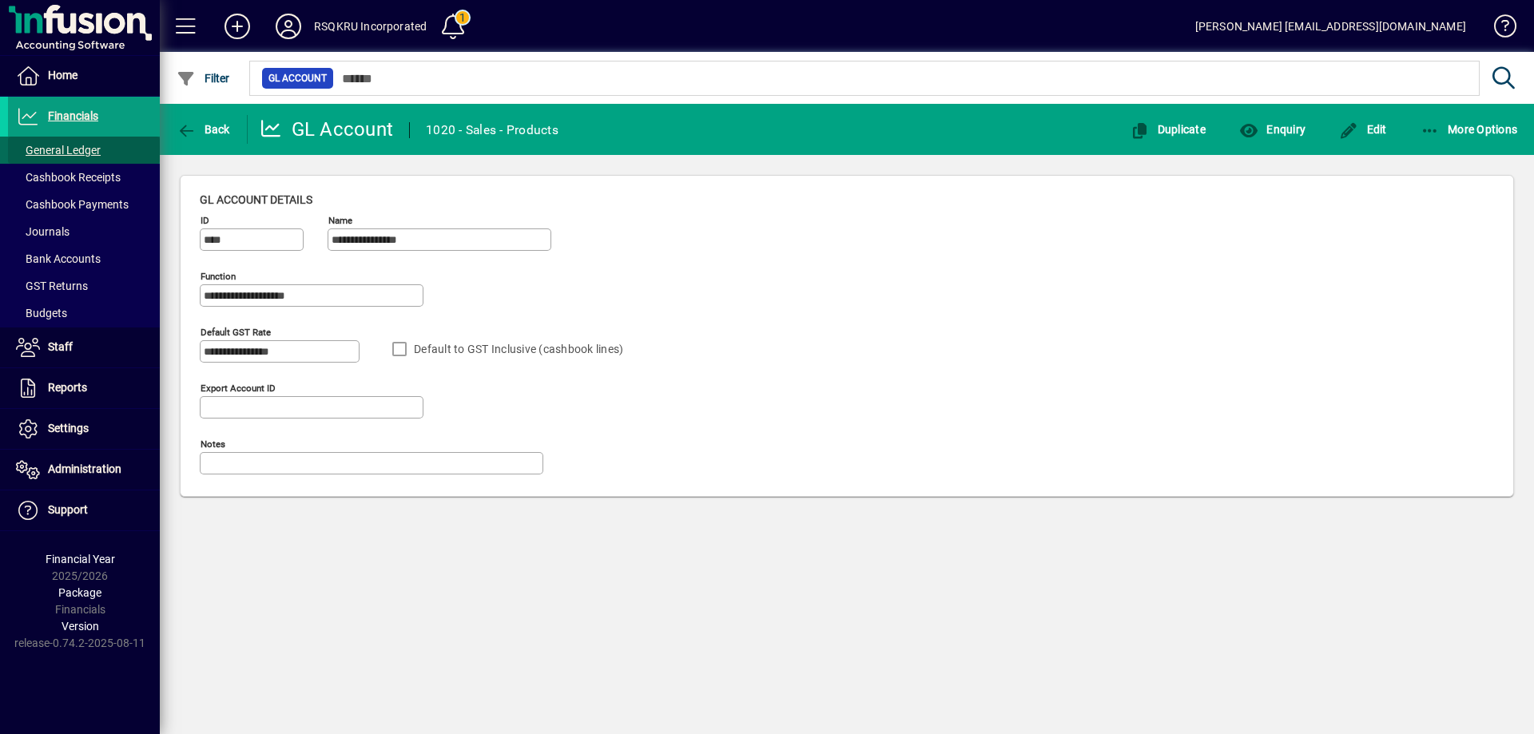
click at [72, 139] on span at bounding box center [84, 150] width 152 height 38
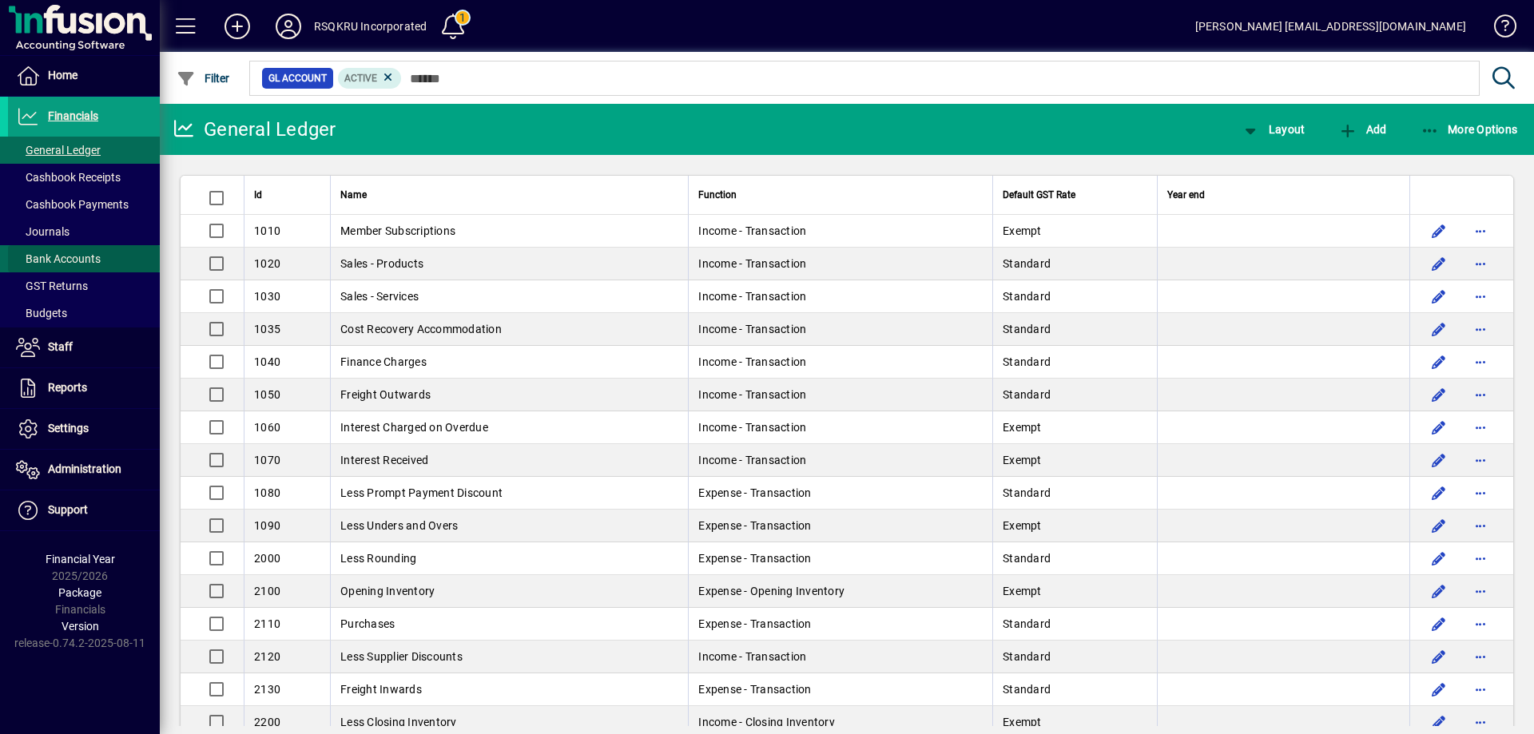
click at [71, 249] on span at bounding box center [84, 259] width 152 height 38
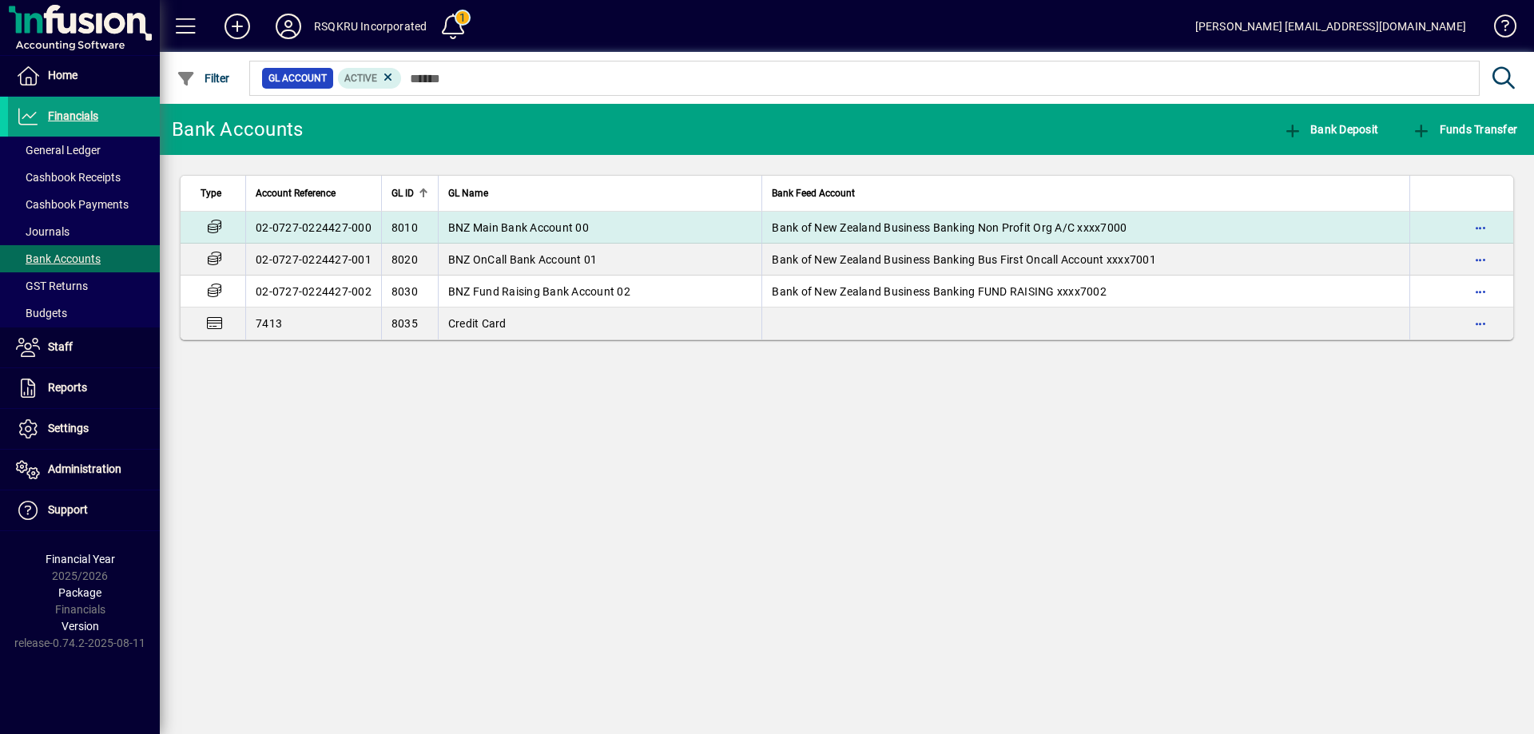
click at [840, 221] on span "Bank of New Zealand Business Banking Non Profit Org A/C xxxx7000" at bounding box center [949, 227] width 355 height 13
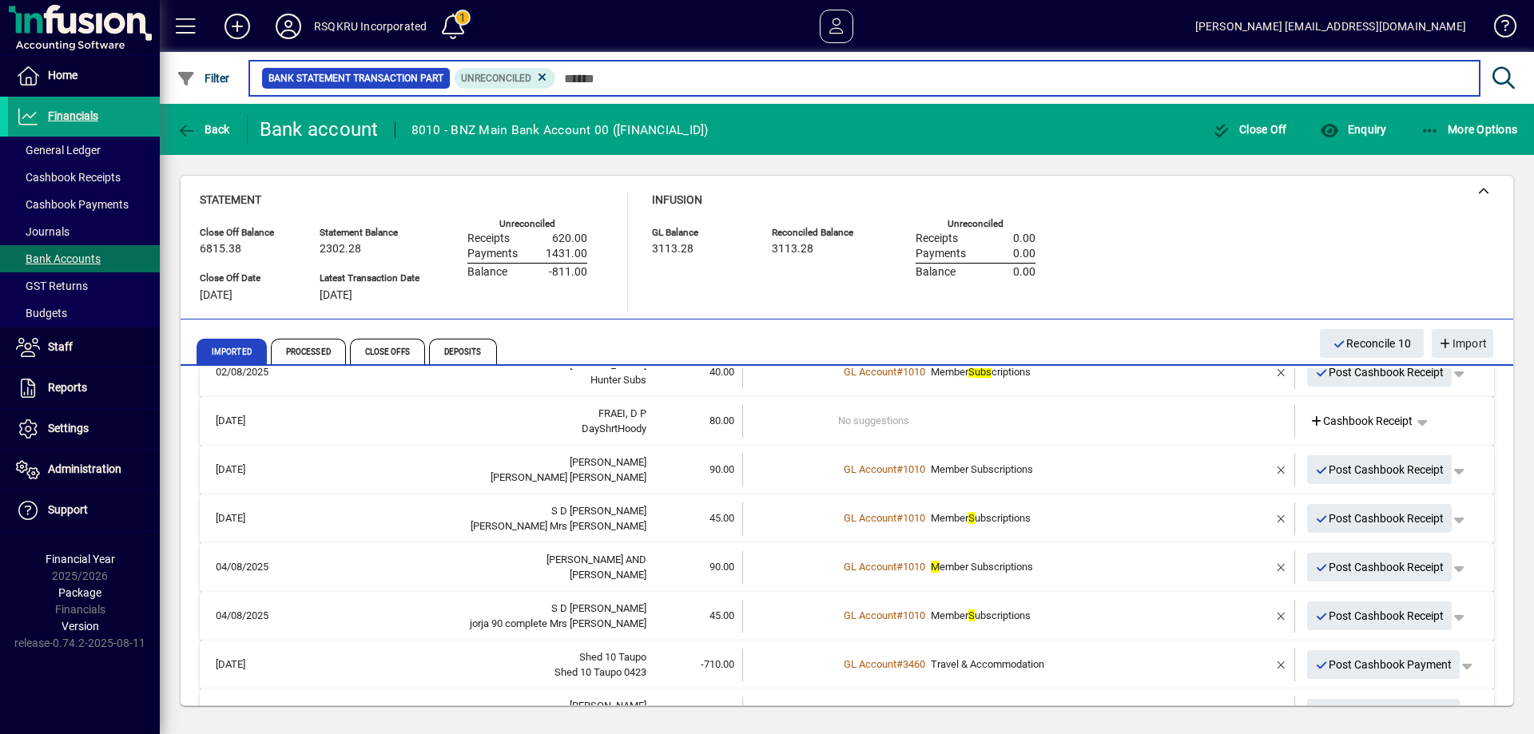
scroll to position [228, 0]
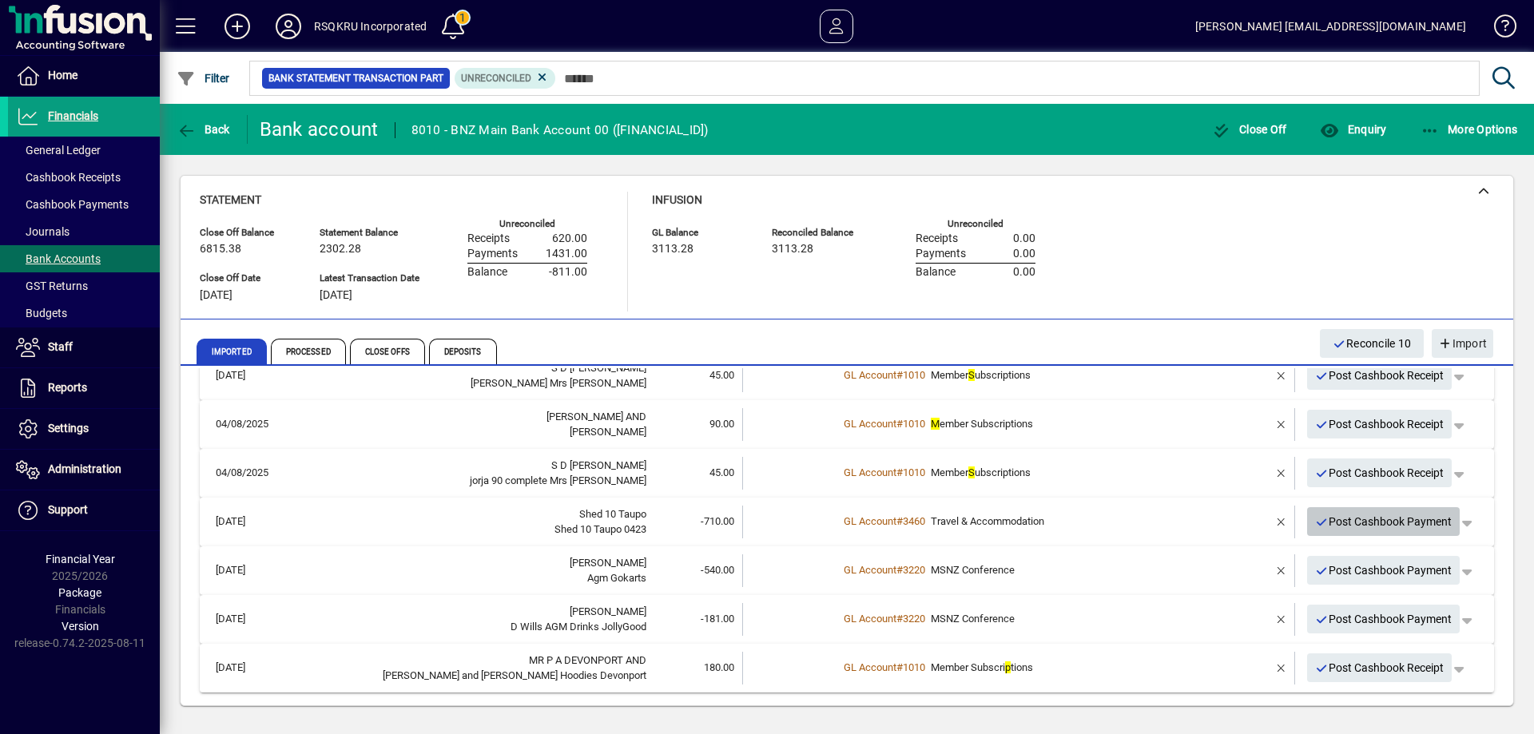
click at [1401, 526] on span "Post Cashbook Payment" at bounding box center [1383, 522] width 137 height 26
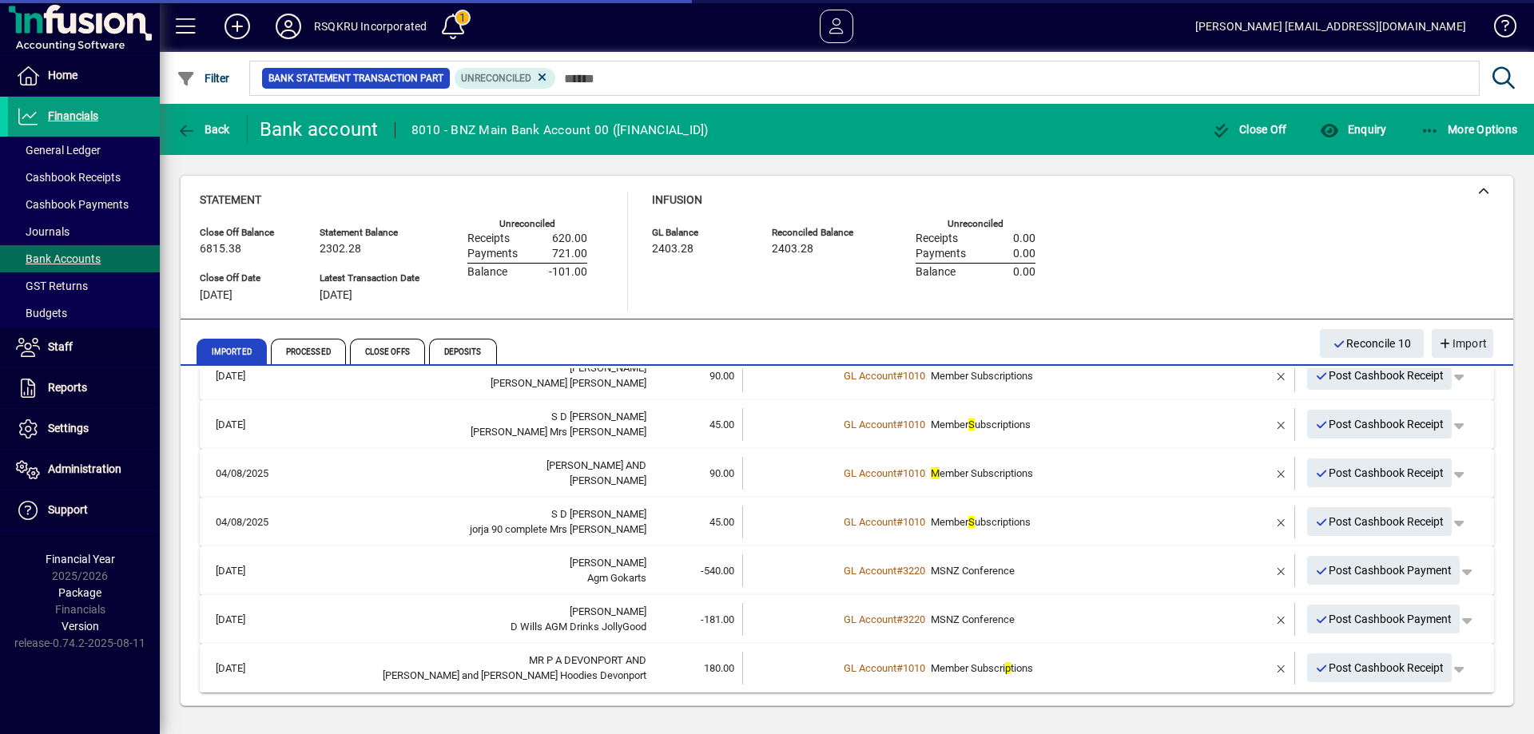
scroll to position [179, 0]
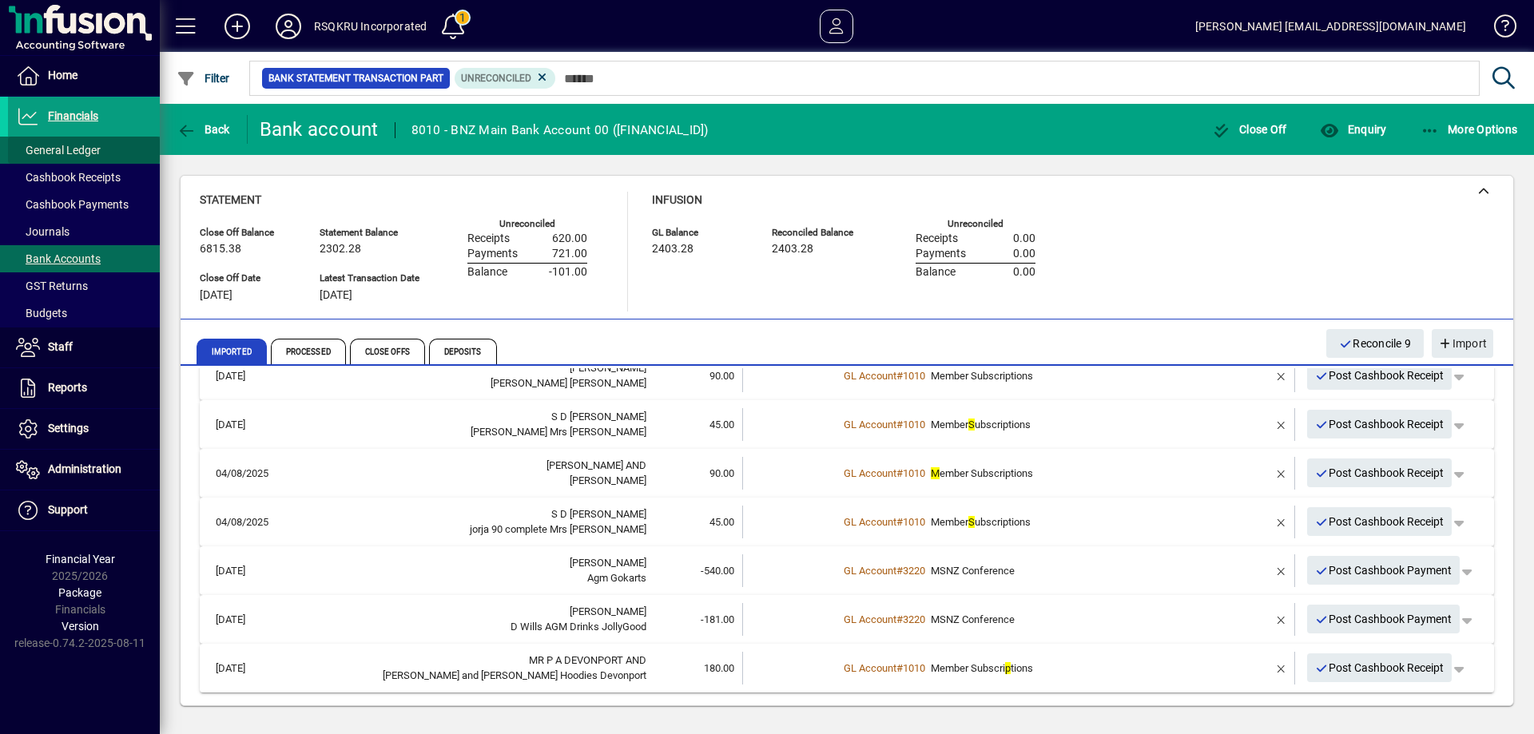
click at [62, 150] on span "General Ledger" at bounding box center [58, 150] width 85 height 13
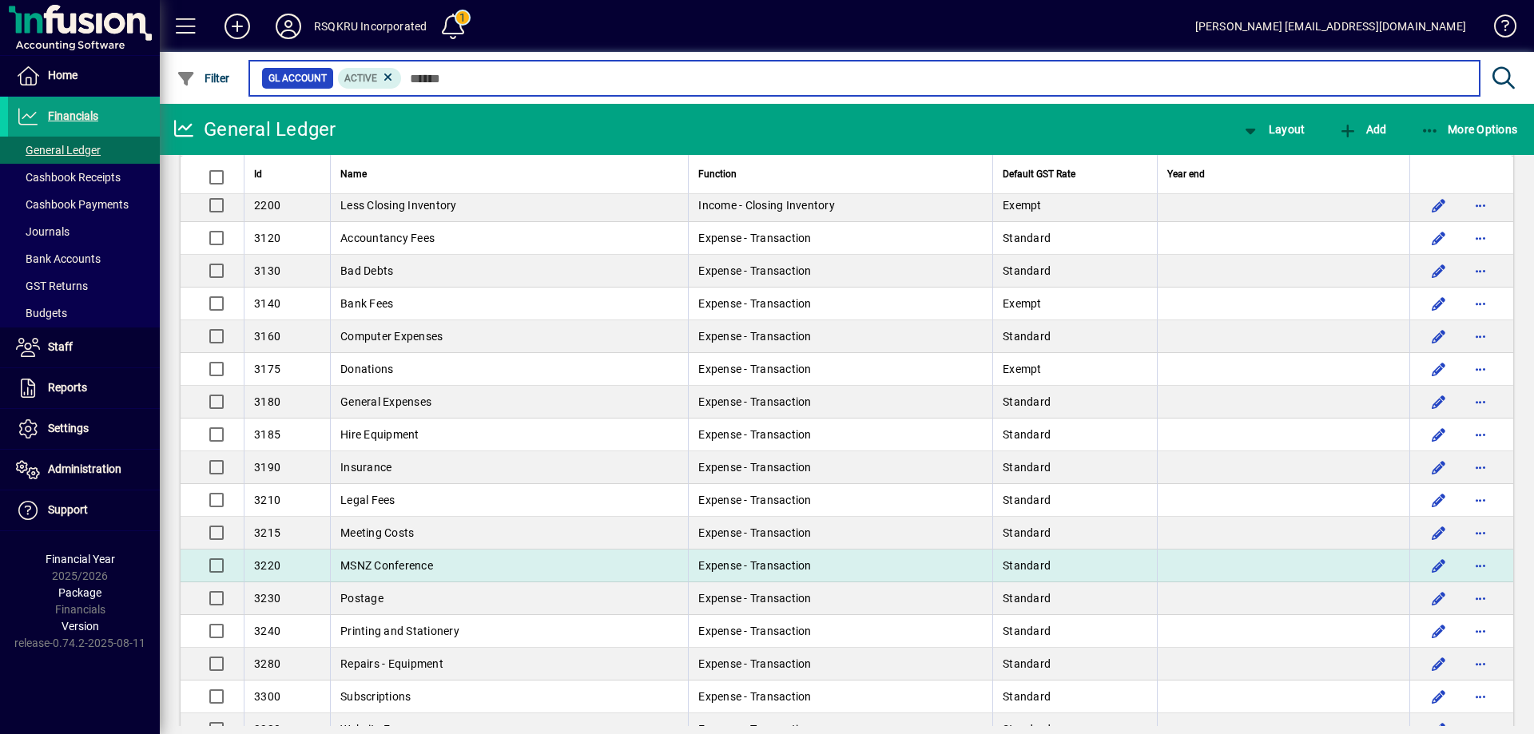
scroll to position [480, 0]
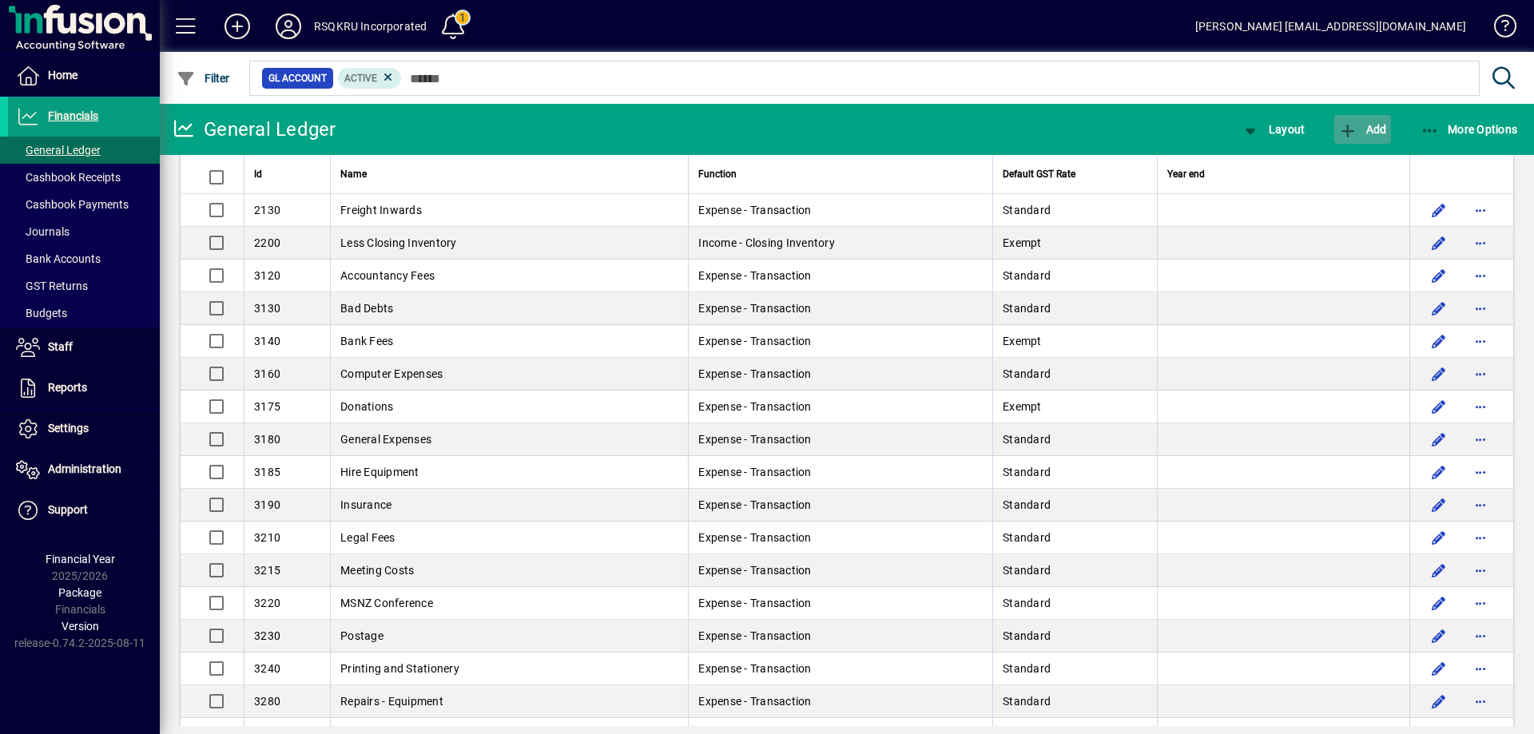
click at [1369, 123] on span "Add" at bounding box center [1363, 129] width 48 height 13
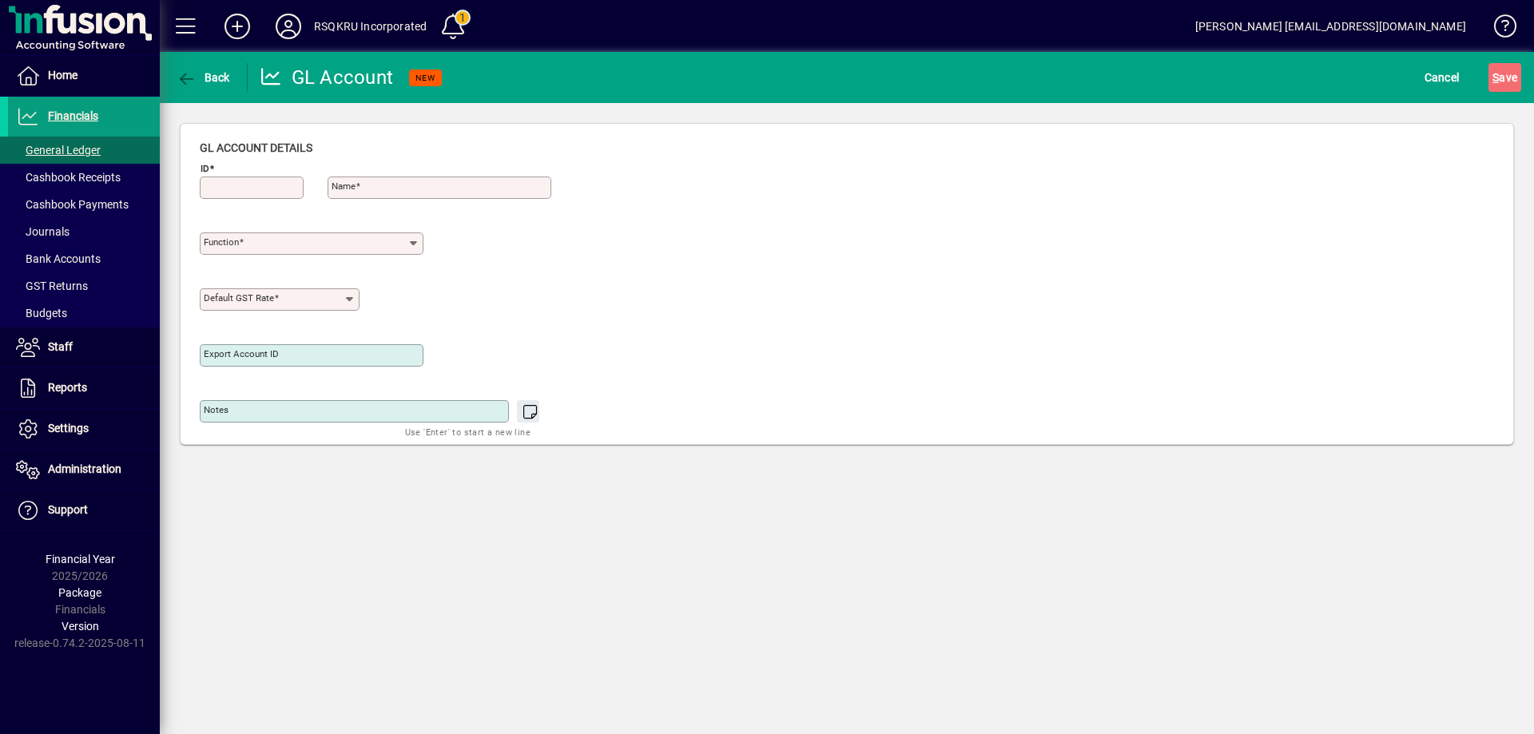
type input "**********"
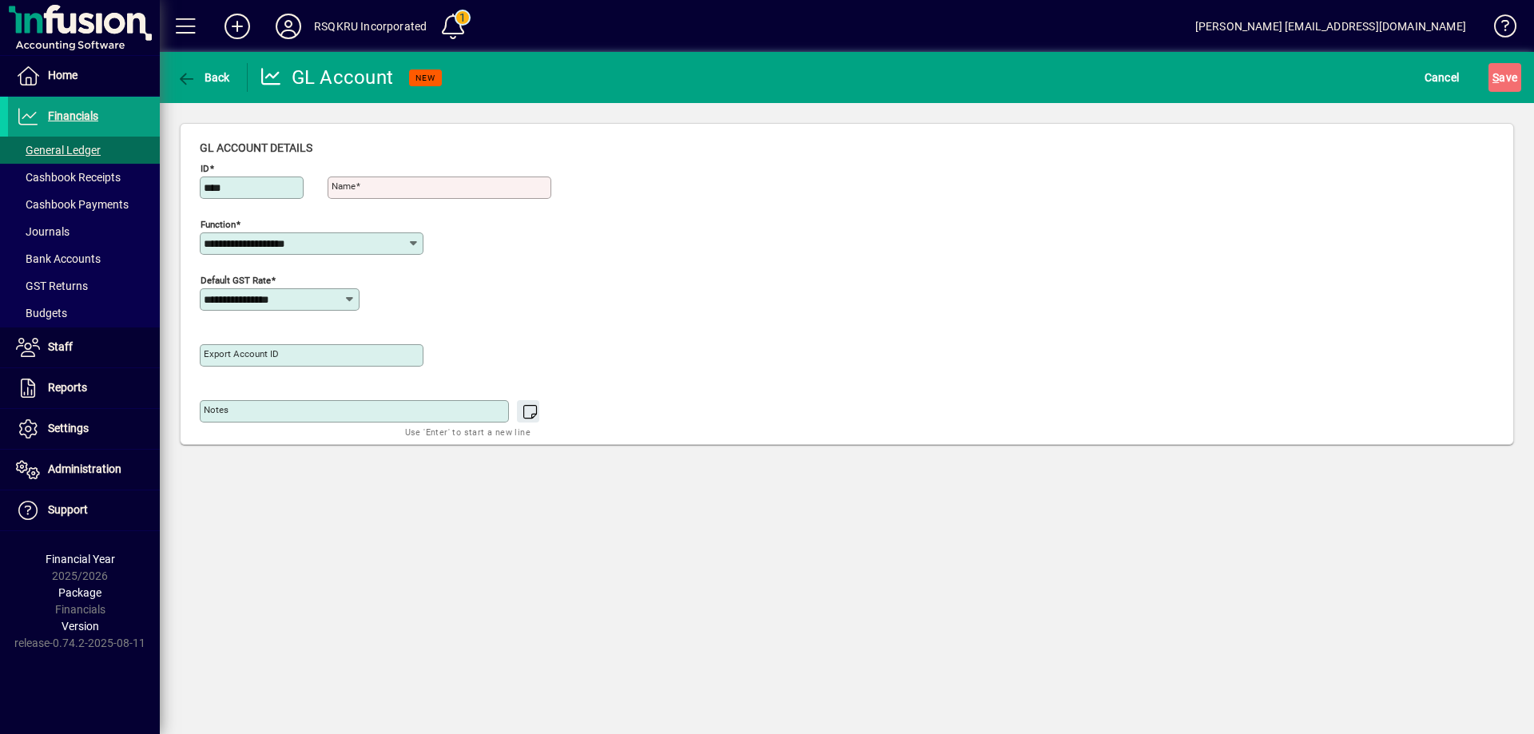
type input "****"
type input "*********"
click at [412, 242] on icon at bounding box center [414, 243] width 13 height 13
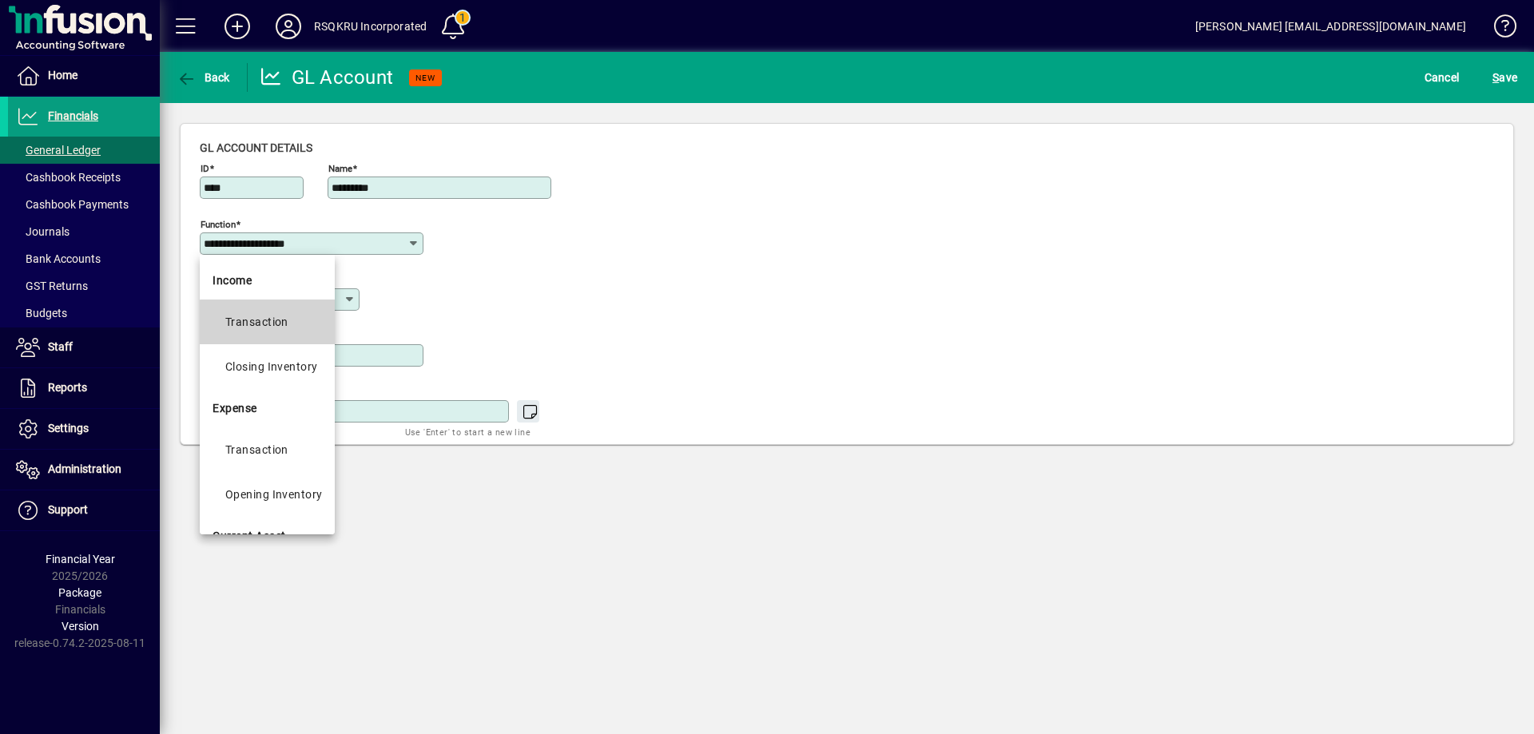
click at [284, 323] on div "Transaction" at bounding box center [256, 321] width 63 height 19
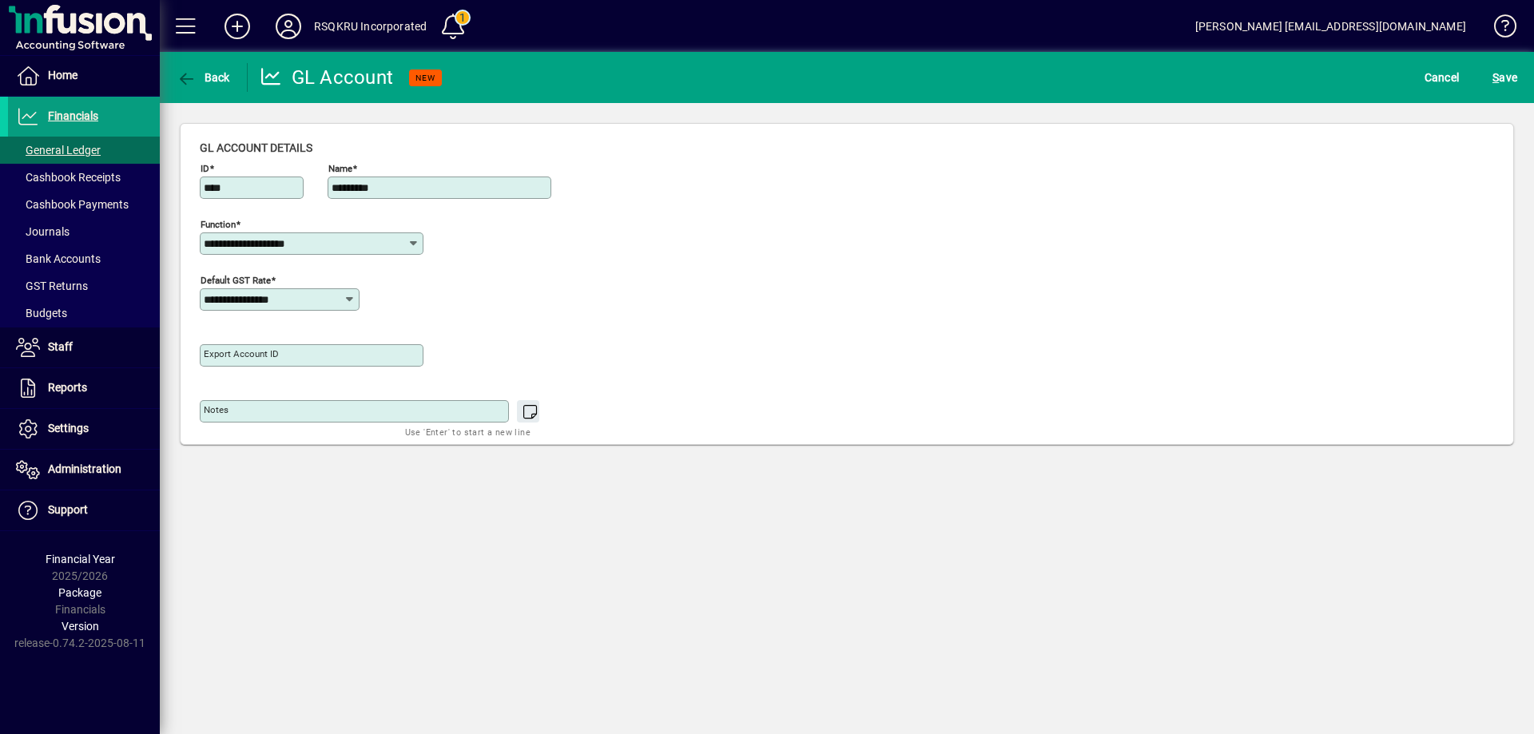
click at [412, 243] on icon at bounding box center [414, 243] width 13 height 13
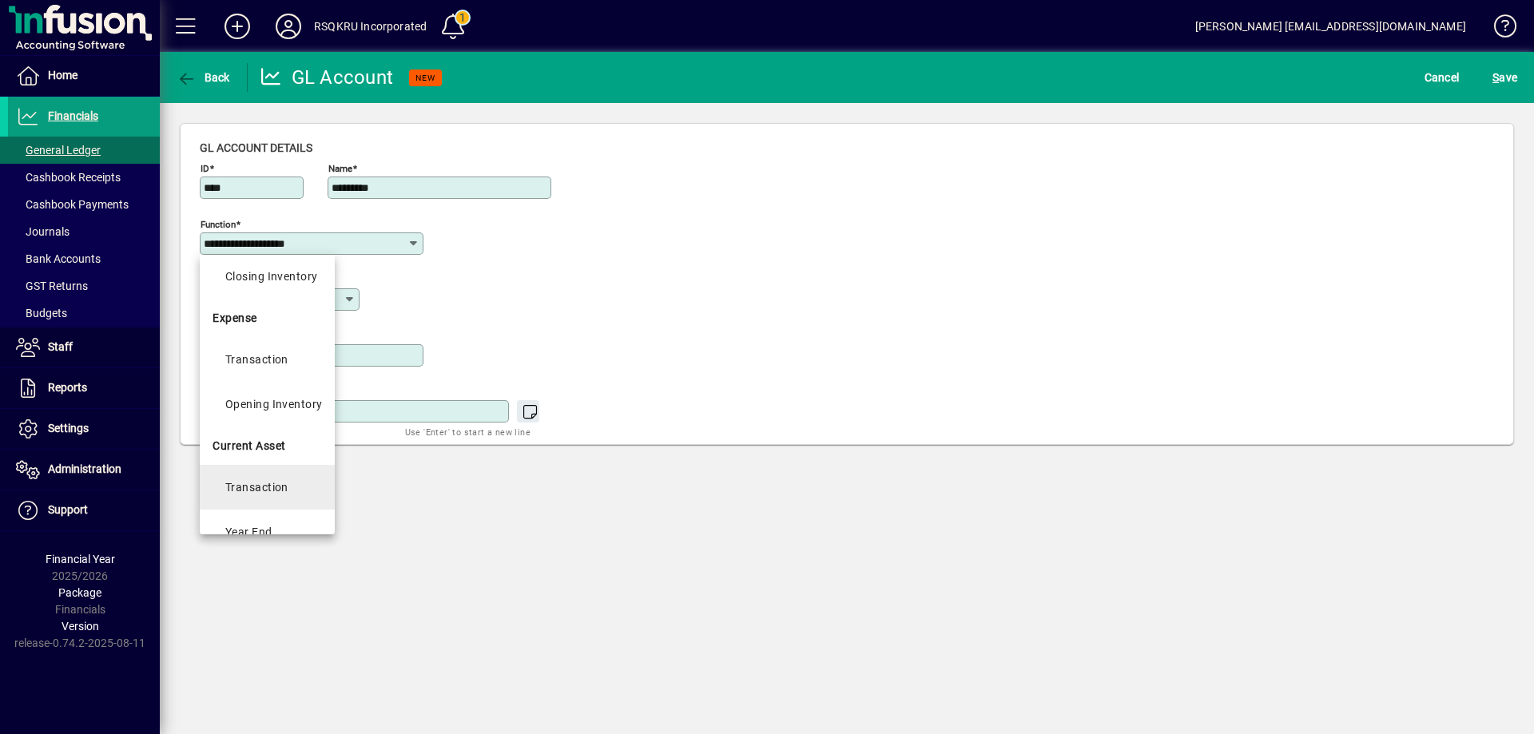
scroll to position [80, 0]
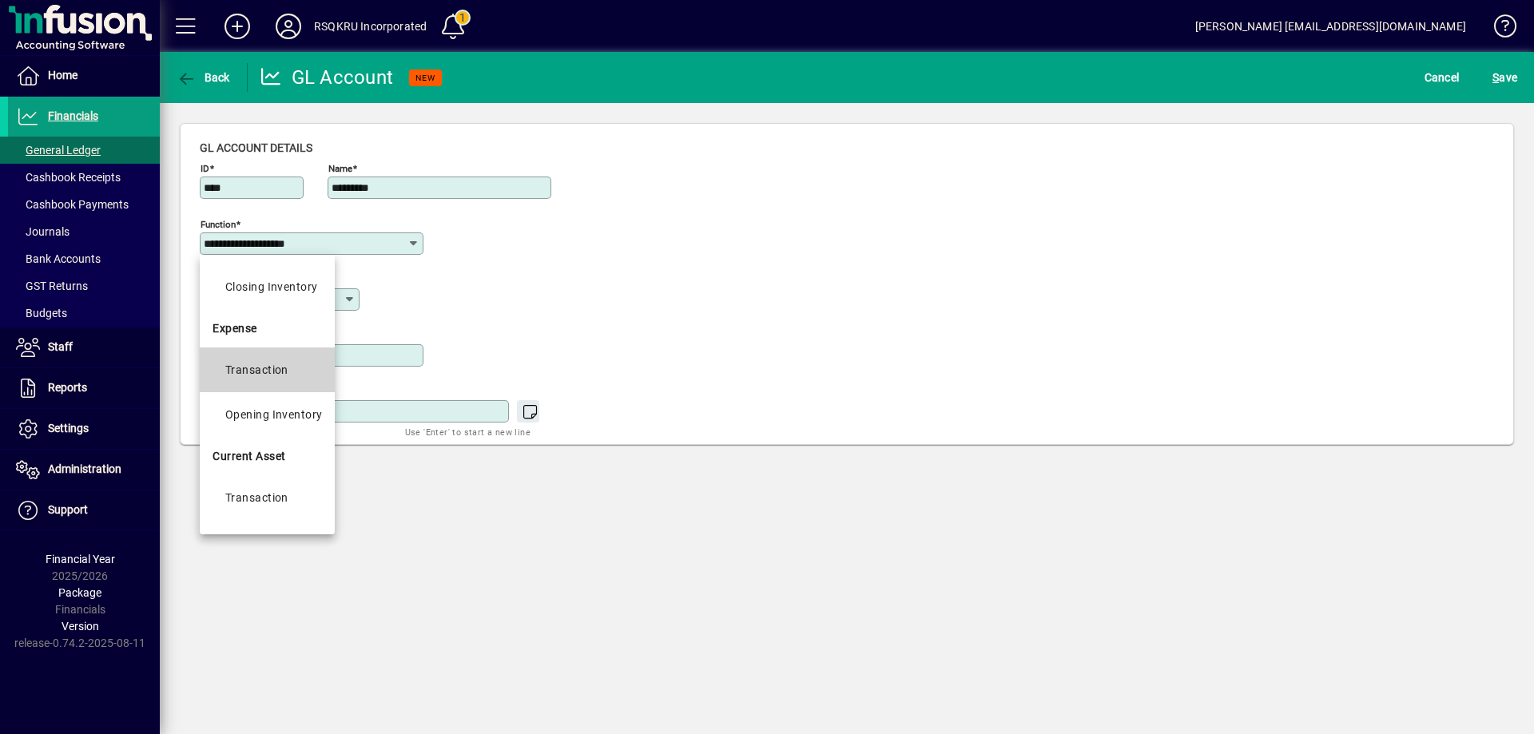
click at [279, 376] on div "Transaction" at bounding box center [256, 369] width 63 height 19
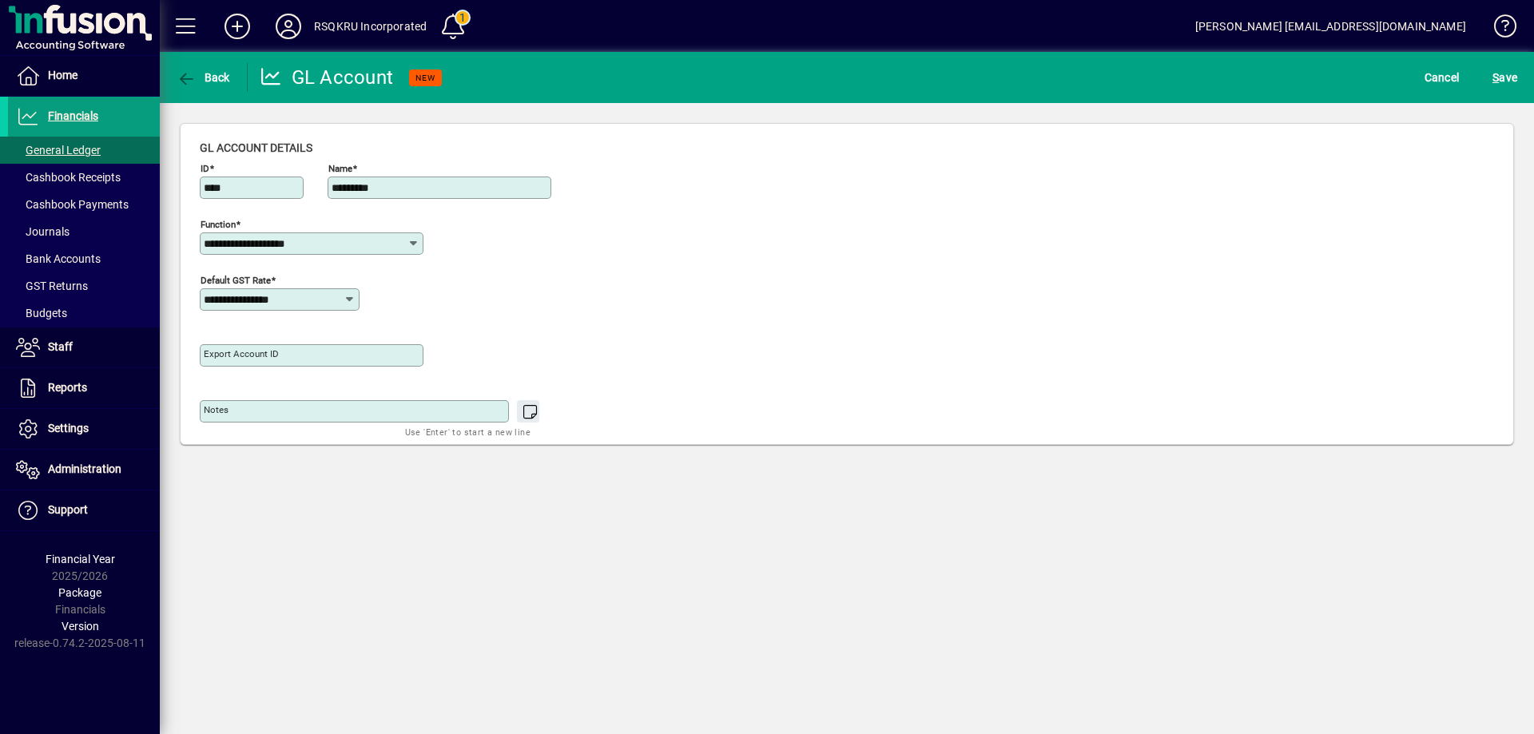
type input "**********"
click at [1505, 73] on span "S ave" at bounding box center [1505, 78] width 25 height 26
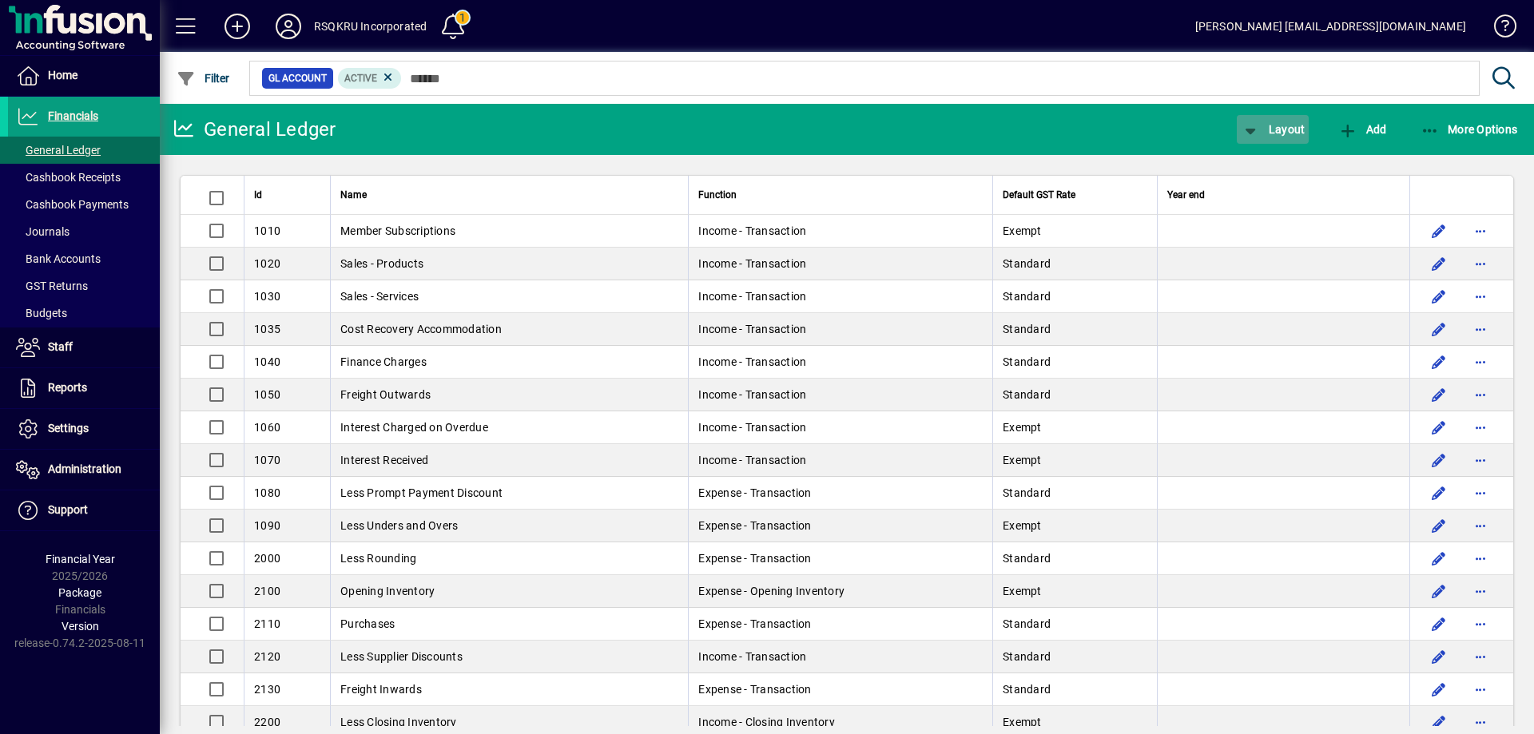
click at [1277, 129] on span "Layout" at bounding box center [1273, 129] width 64 height 13
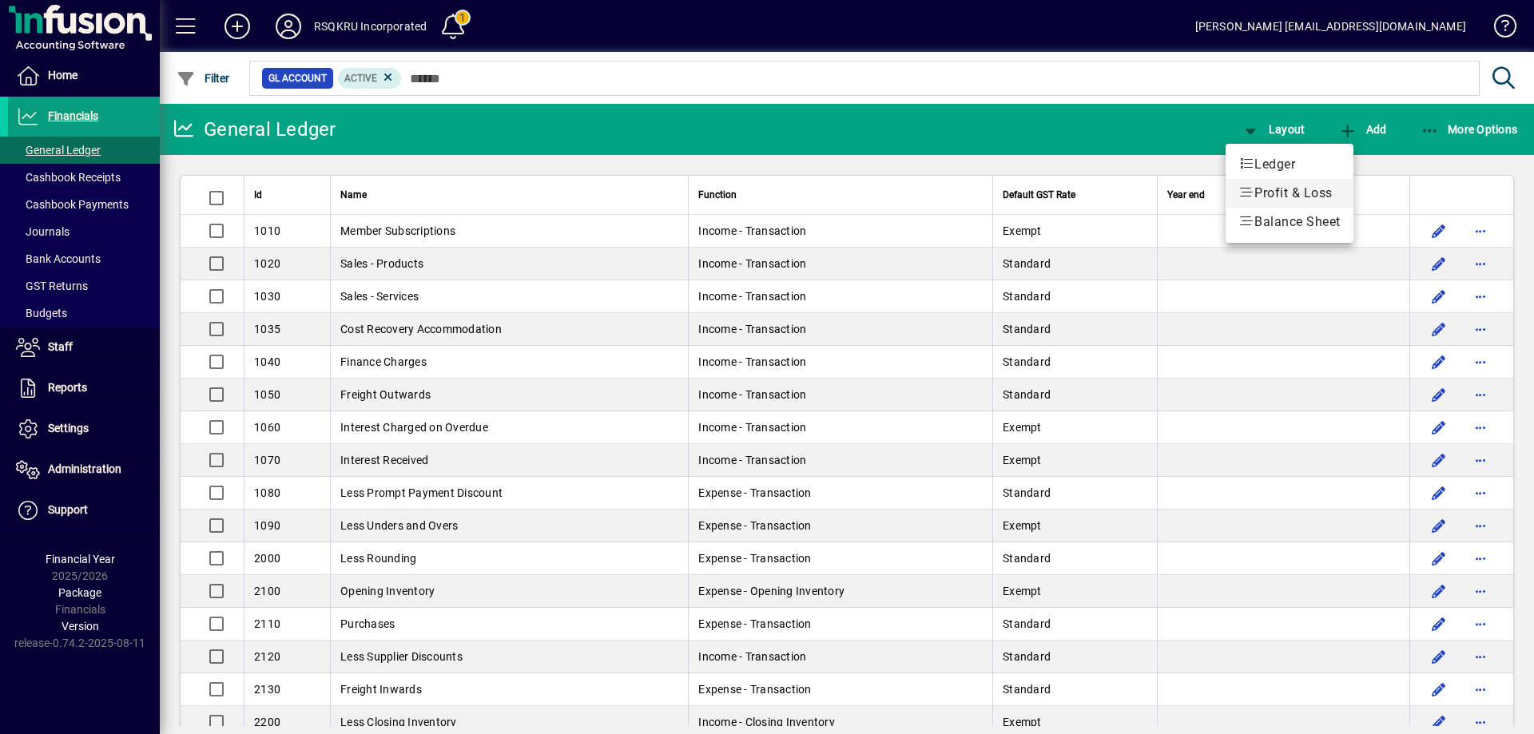
click at [1299, 189] on span "Profit & Loss" at bounding box center [1290, 193] width 102 height 19
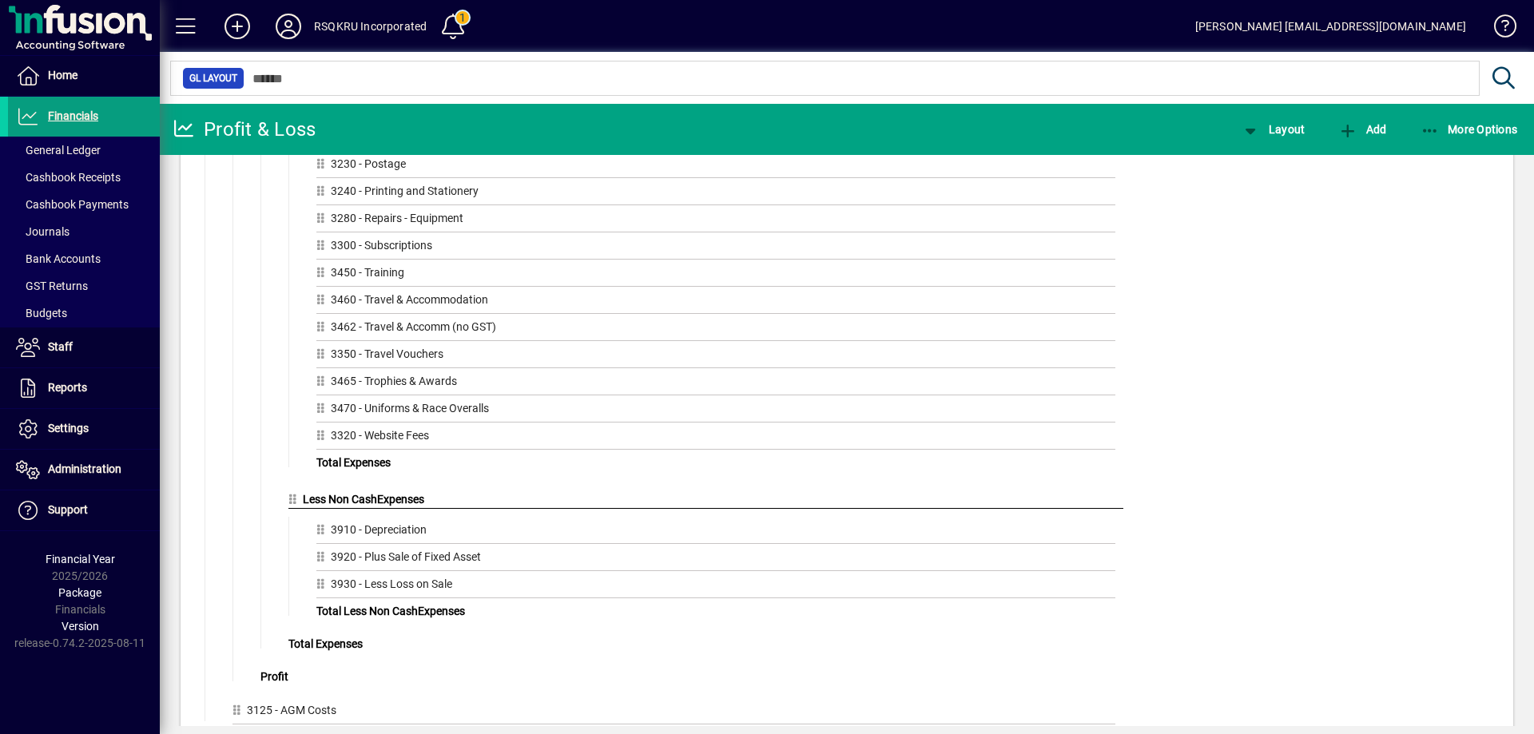
scroll to position [1248, 0]
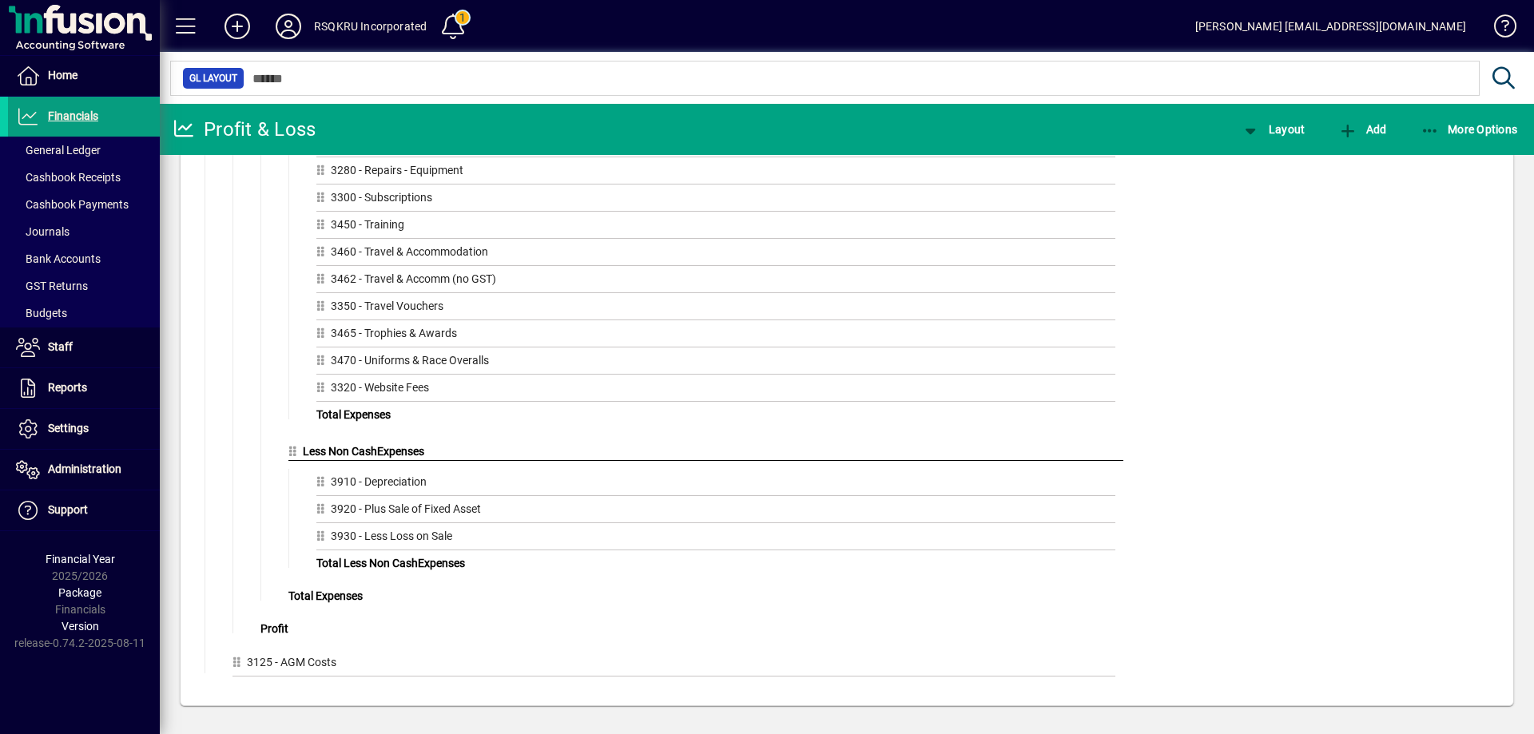
click at [265, 667] on div "3125 - AGM Costs" at bounding box center [674, 666] width 883 height 22
click at [486, 659] on div "3125 - AGM Costs" at bounding box center [674, 666] width 883 height 22
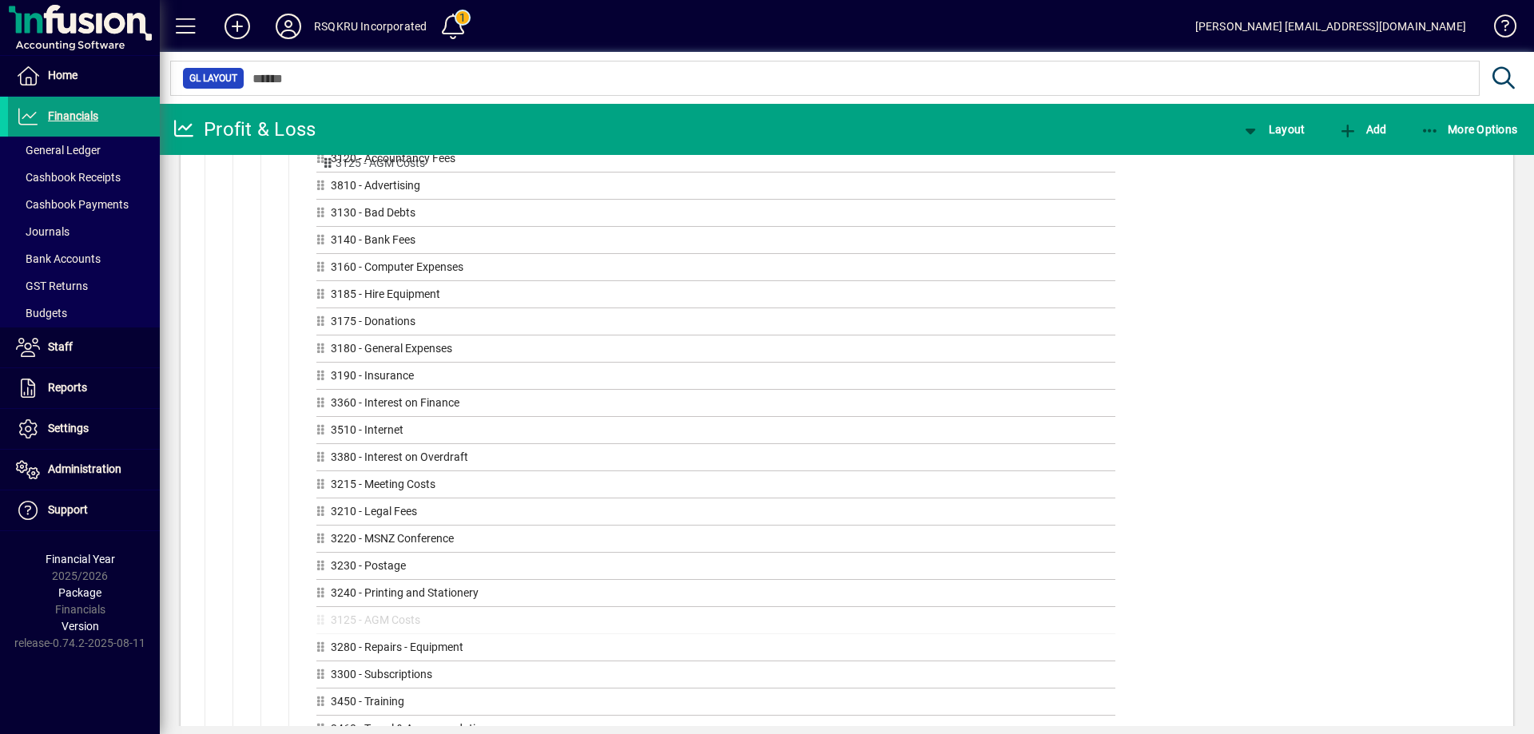
scroll to position [796, 0]
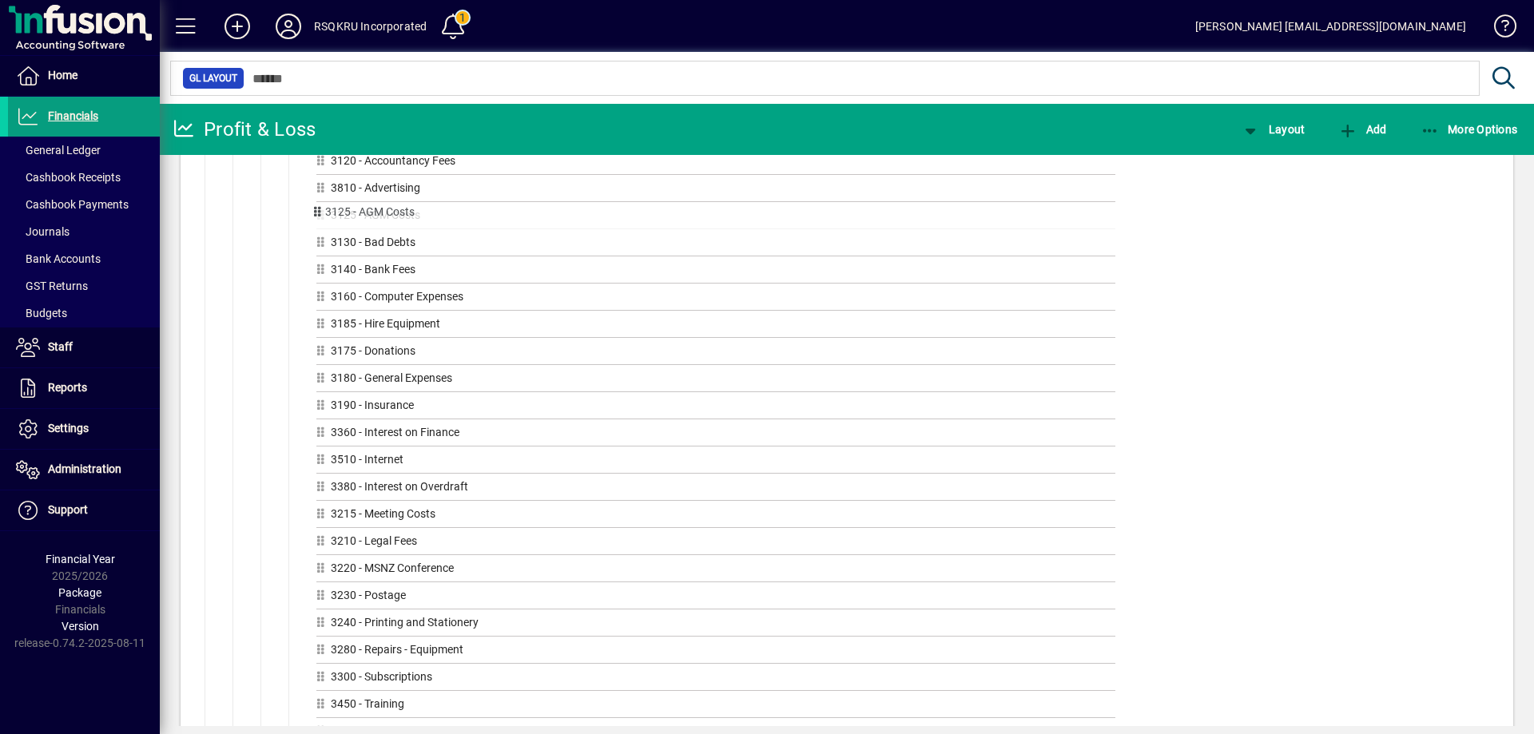
drag, startPoint x: 237, startPoint y: 665, endPoint x: 316, endPoint y: 214, distance: 457.6
click at [523, 233] on div "Drag GL Accounts or GL Groups here 3120 - Accountancy Fees 3810 - Advertising 3…" at bounding box center [709, 517] width 827 height 729
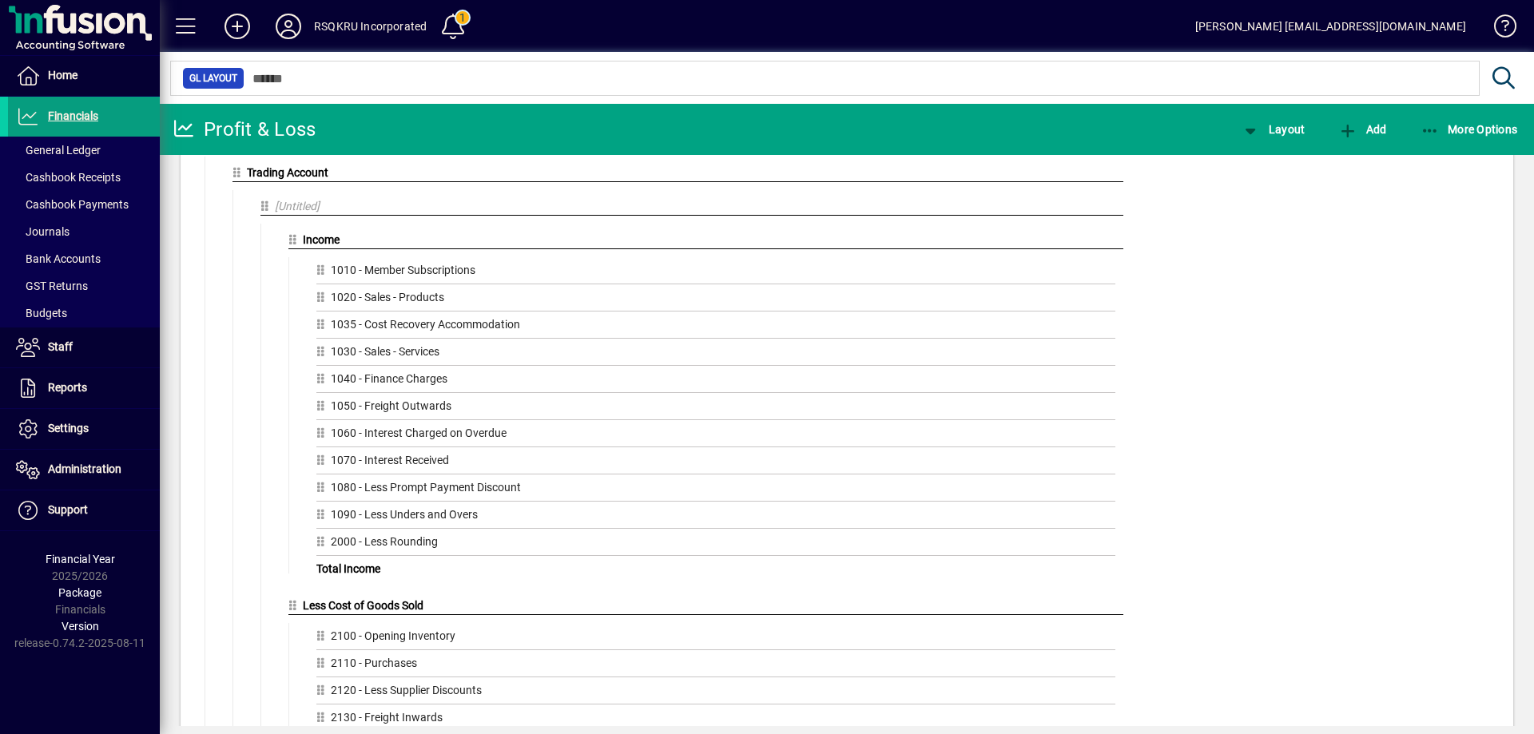
scroll to position [0, 0]
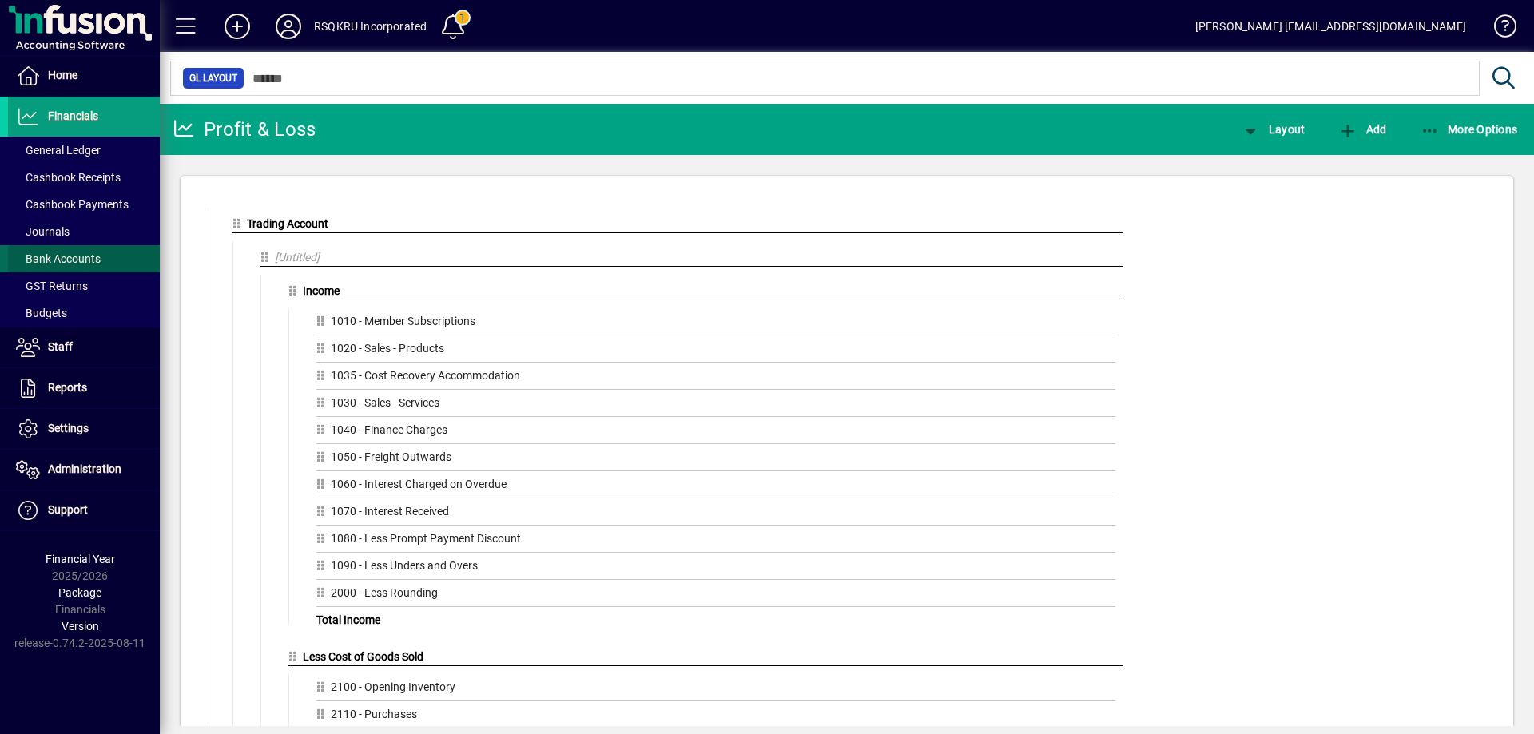
click at [65, 253] on span "Bank Accounts" at bounding box center [58, 259] width 85 height 13
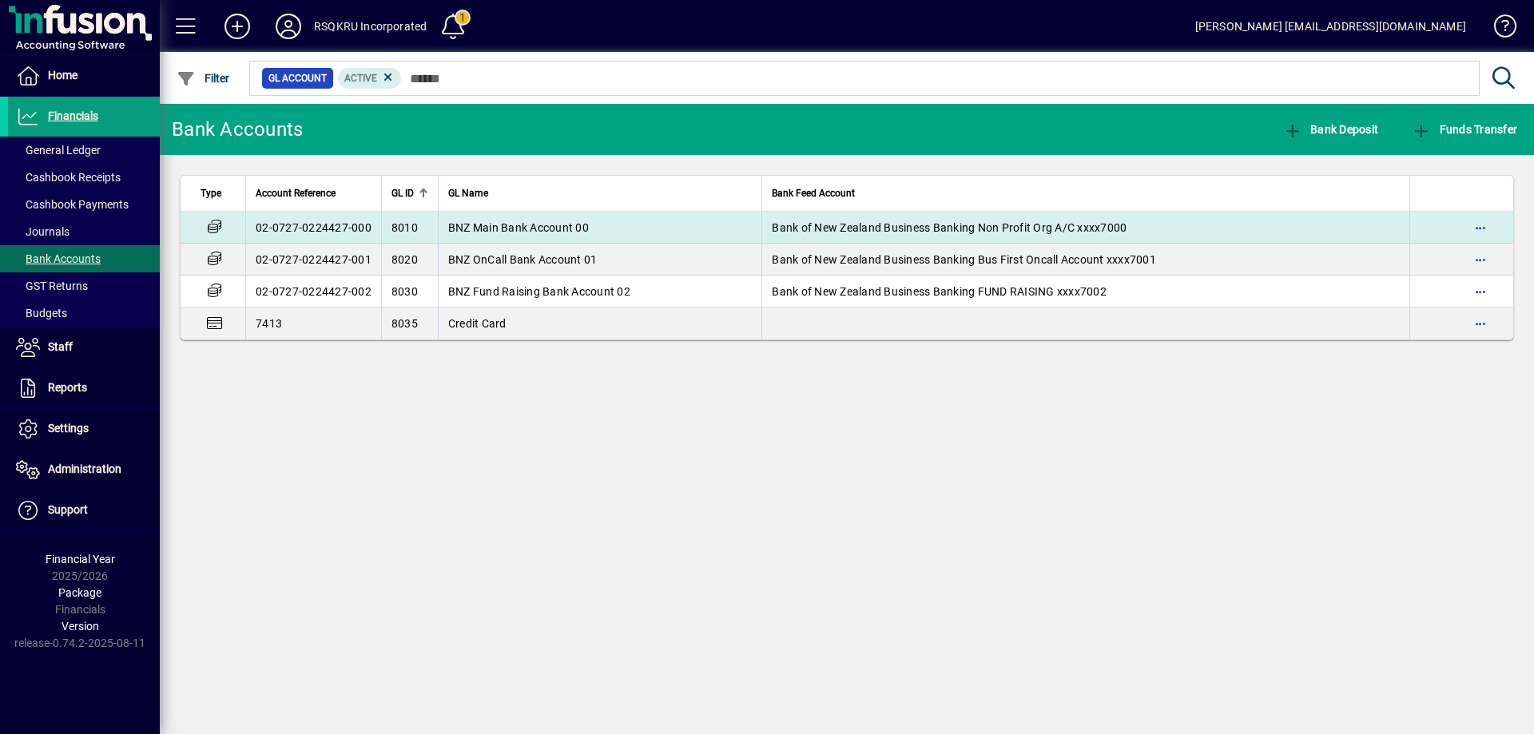
click at [567, 221] on span "BNZ Main Bank Account 00" at bounding box center [518, 227] width 141 height 13
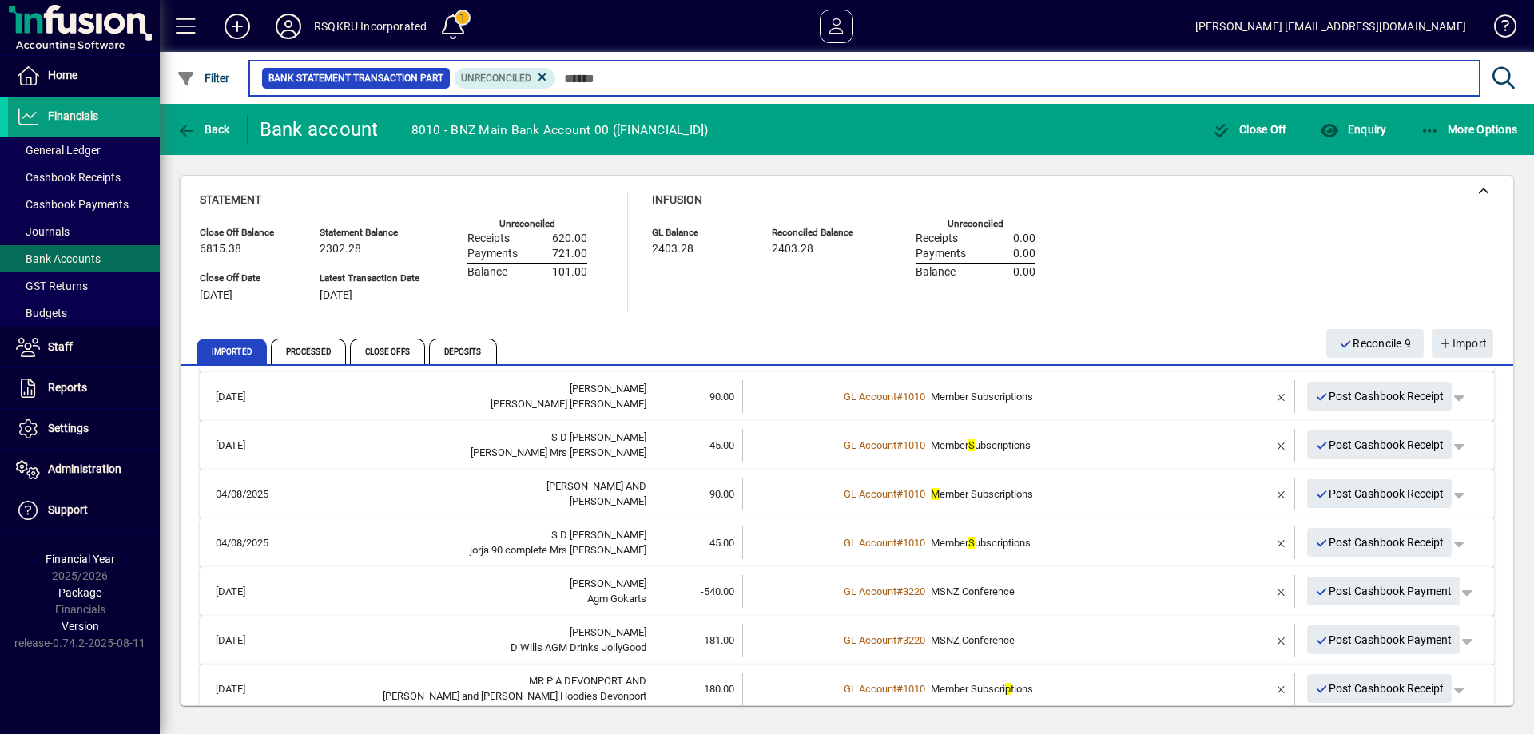
scroll to position [179, 0]
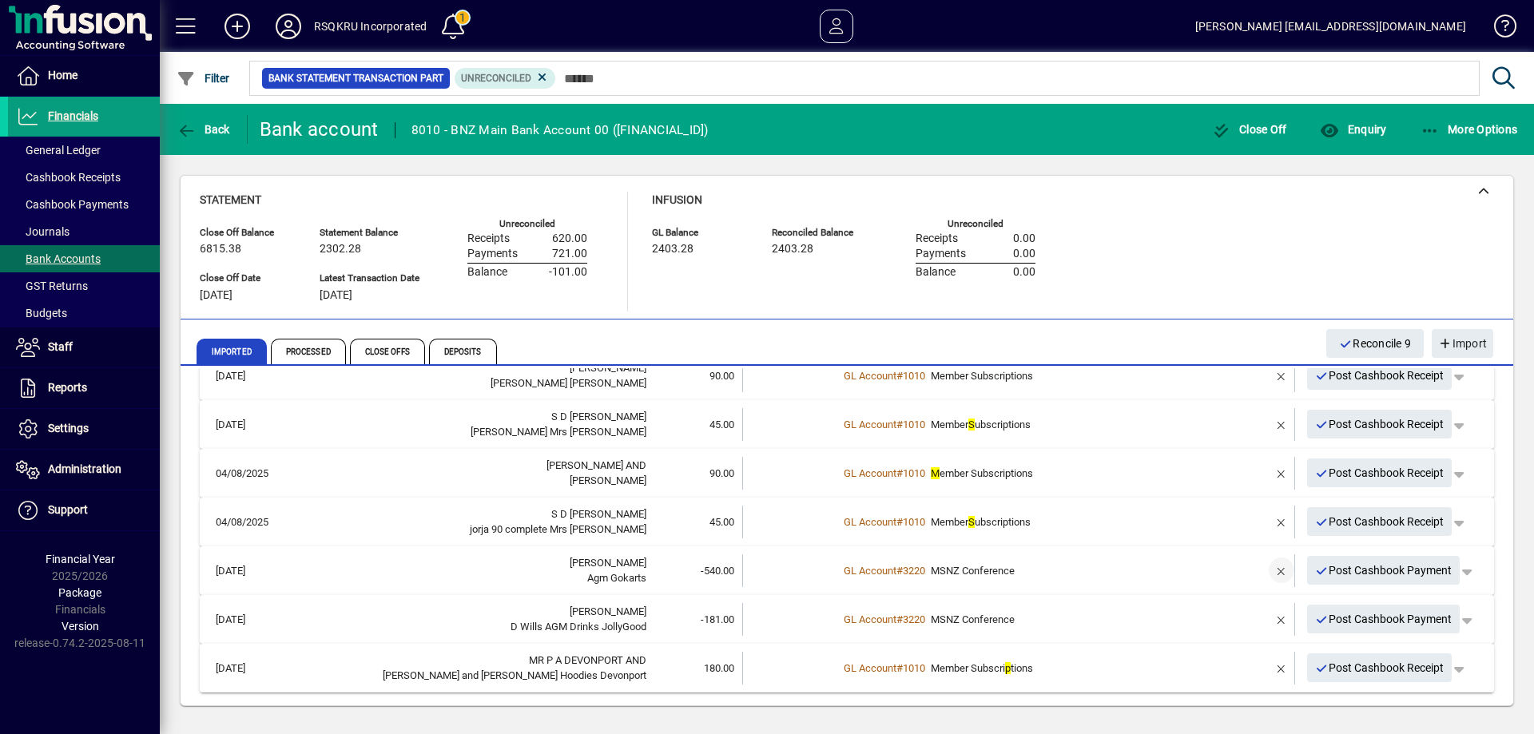
click at [1269, 568] on span "button" at bounding box center [1282, 570] width 38 height 38
click at [859, 571] on td "1 suggestion" at bounding box center [1020, 571] width 364 height 33
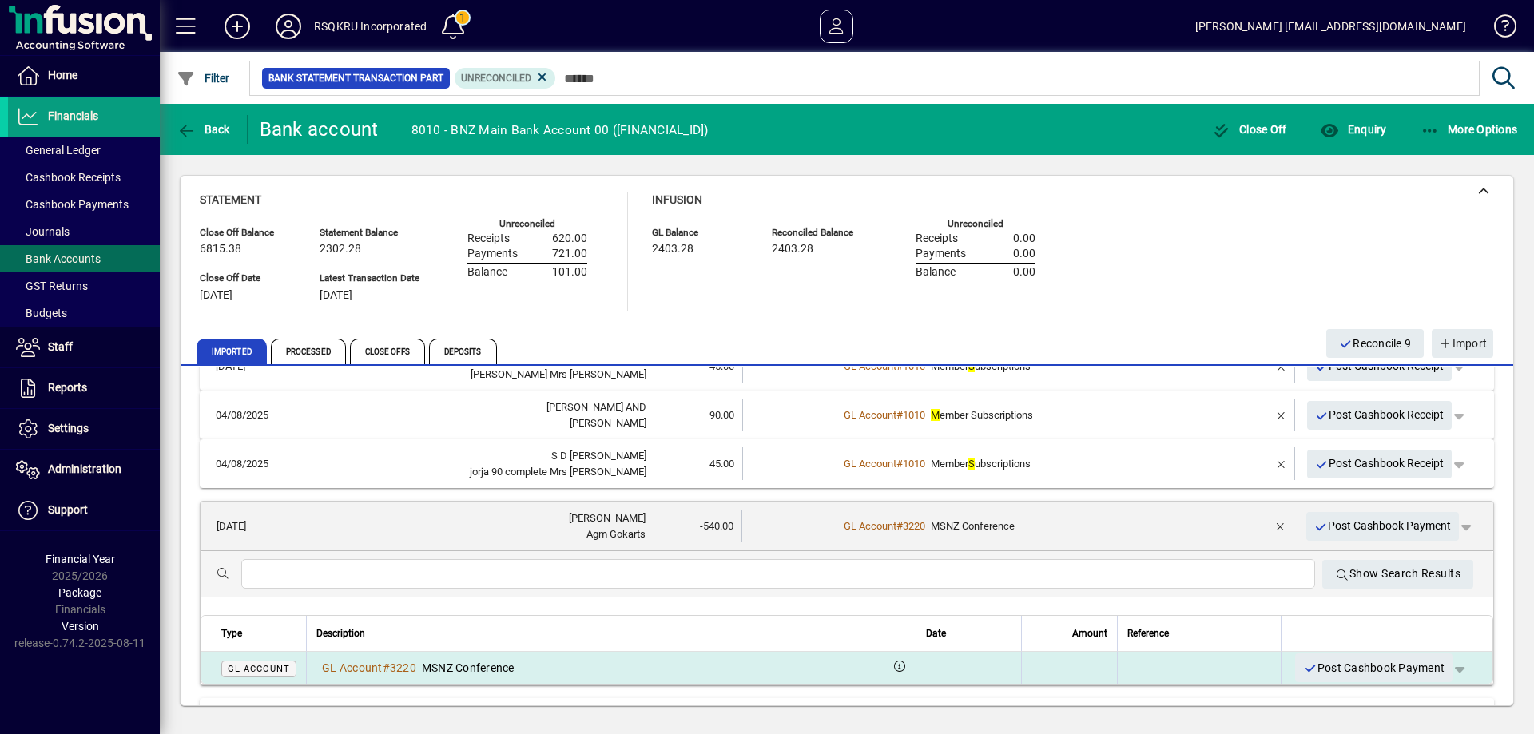
scroll to position [339, 0]
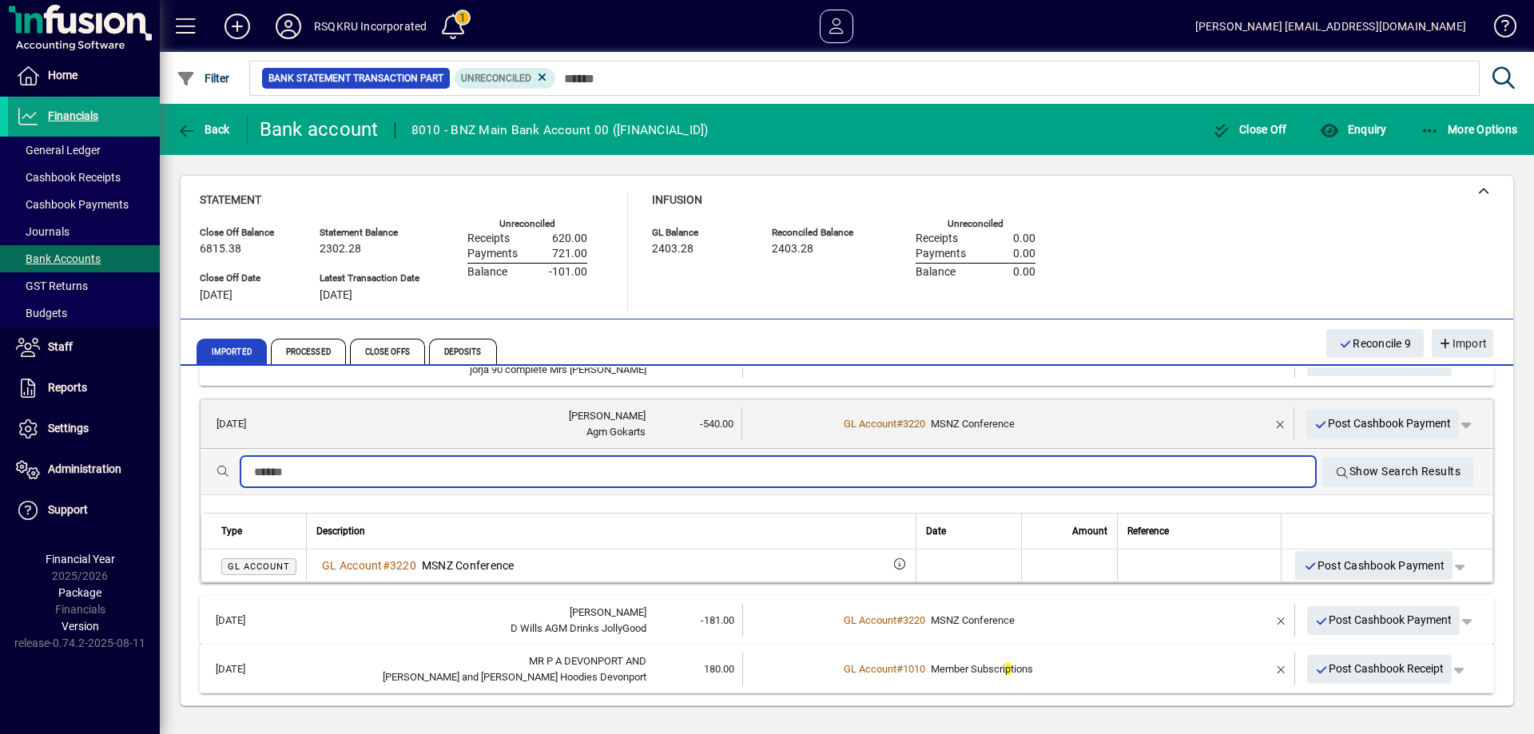
click at [329, 472] on input "text" at bounding box center [778, 472] width 1049 height 19
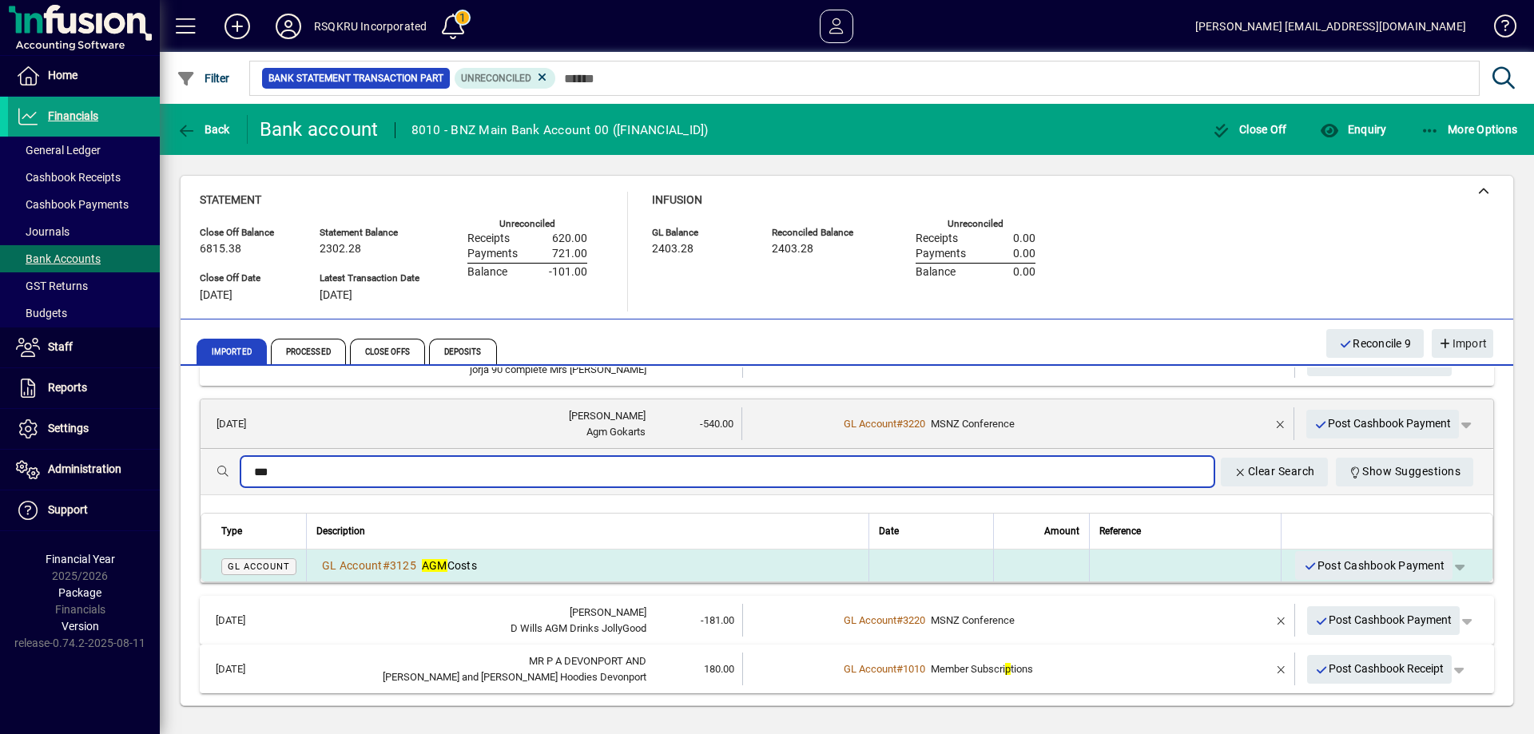
type input "***"
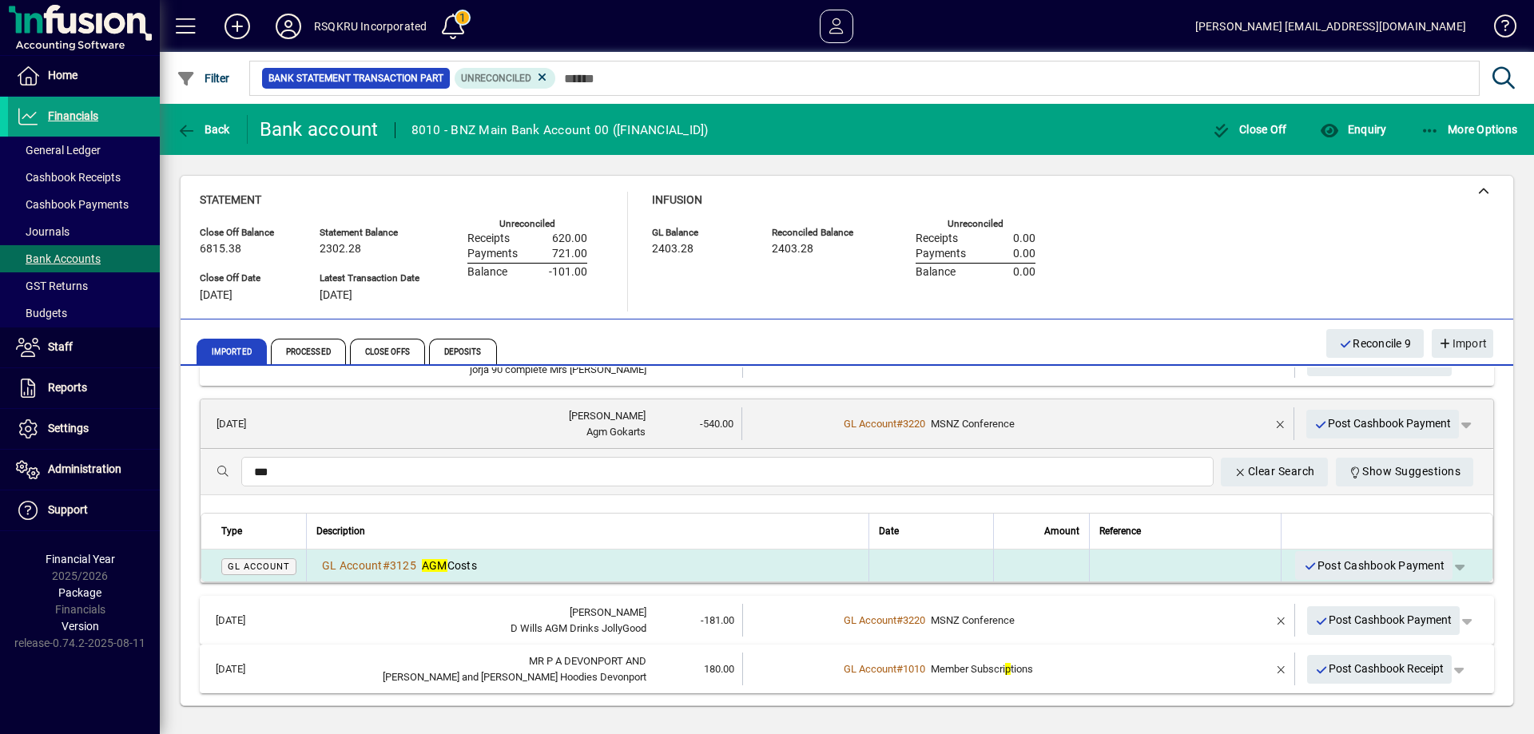
click at [459, 566] on span "AGM Costs" at bounding box center [449, 565] width 55 height 13
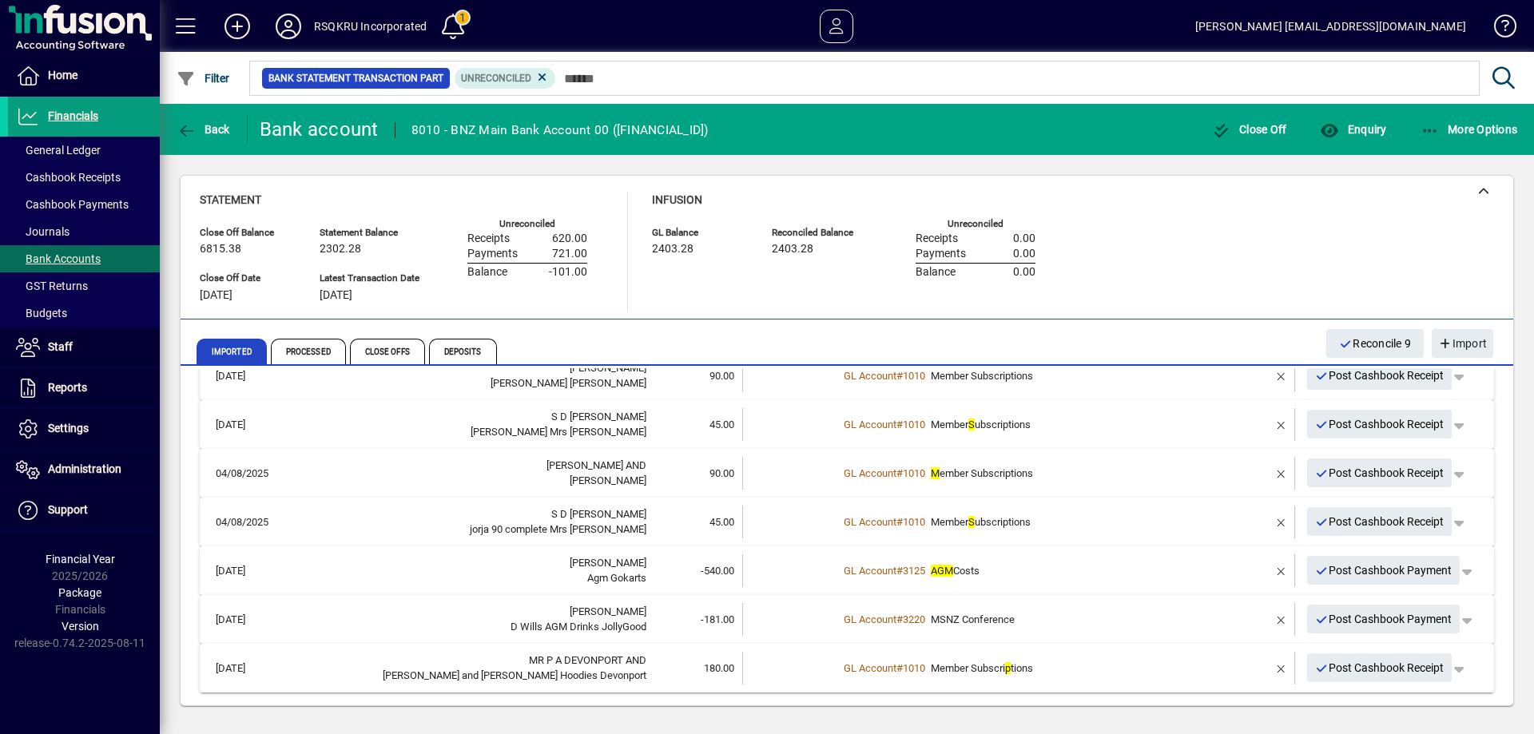
scroll to position [179, 0]
click at [1399, 564] on span "Post Cashbook Payment" at bounding box center [1383, 571] width 137 height 26
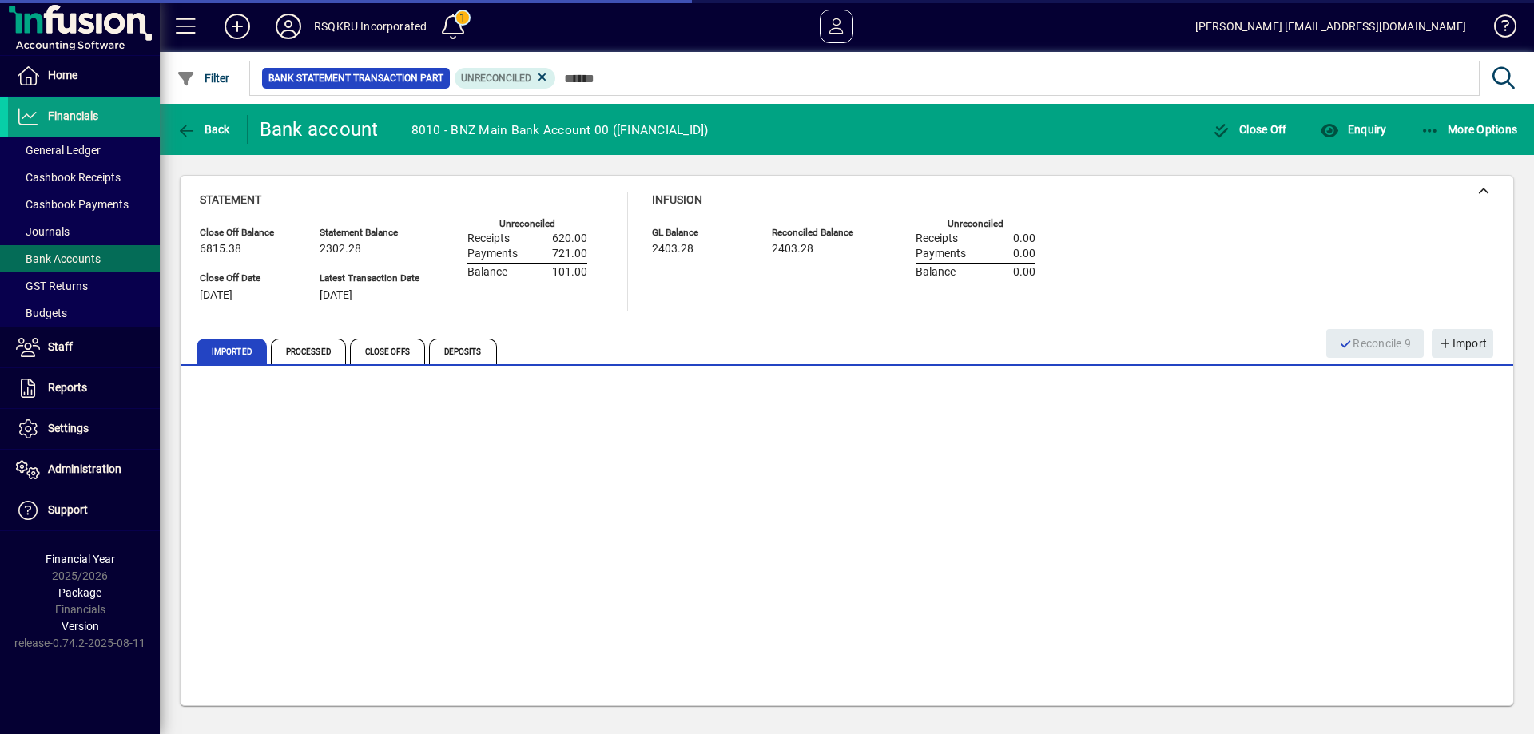
scroll to position [130, 0]
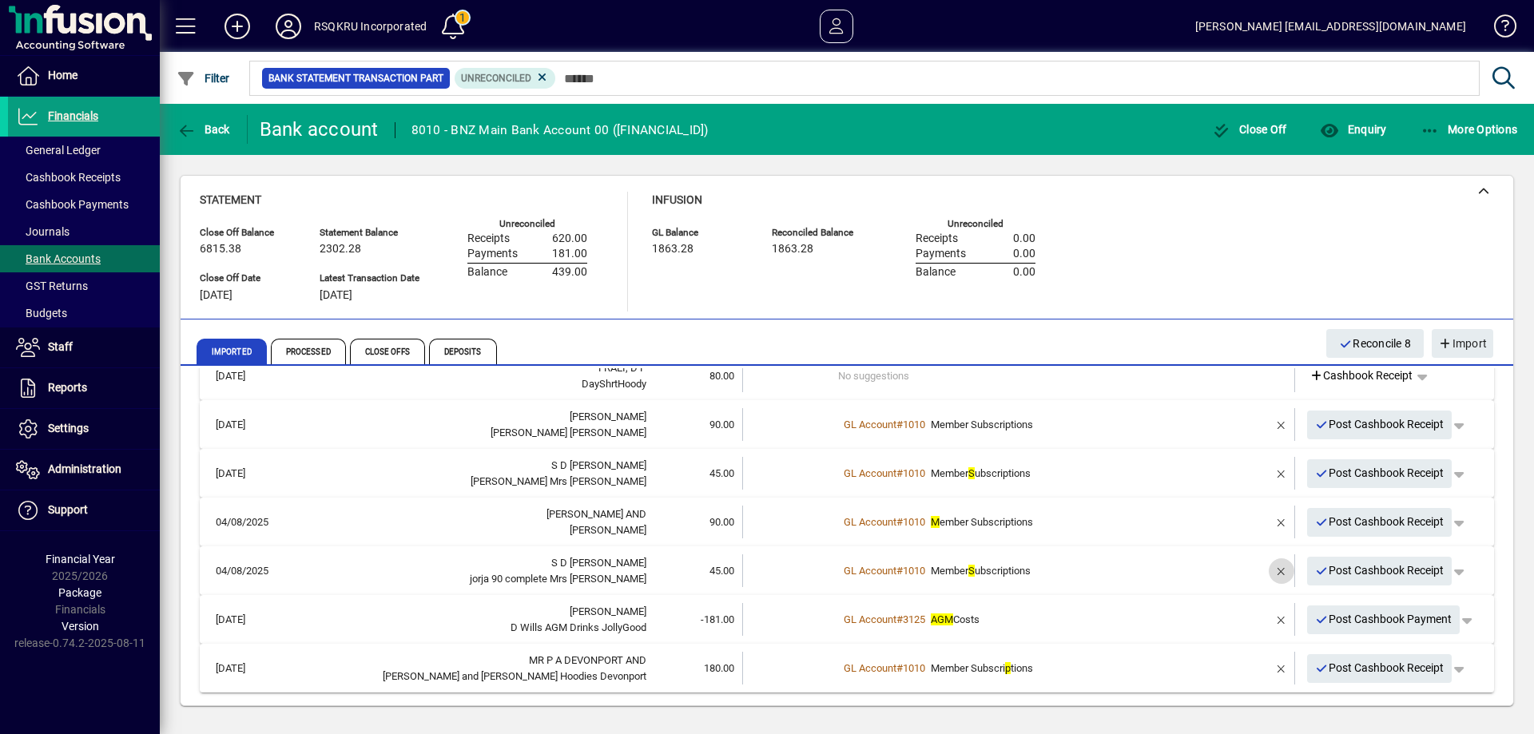
click at [1268, 568] on span "button" at bounding box center [1282, 571] width 38 height 38
click at [893, 569] on td "1 suggestion" at bounding box center [1020, 571] width 364 height 33
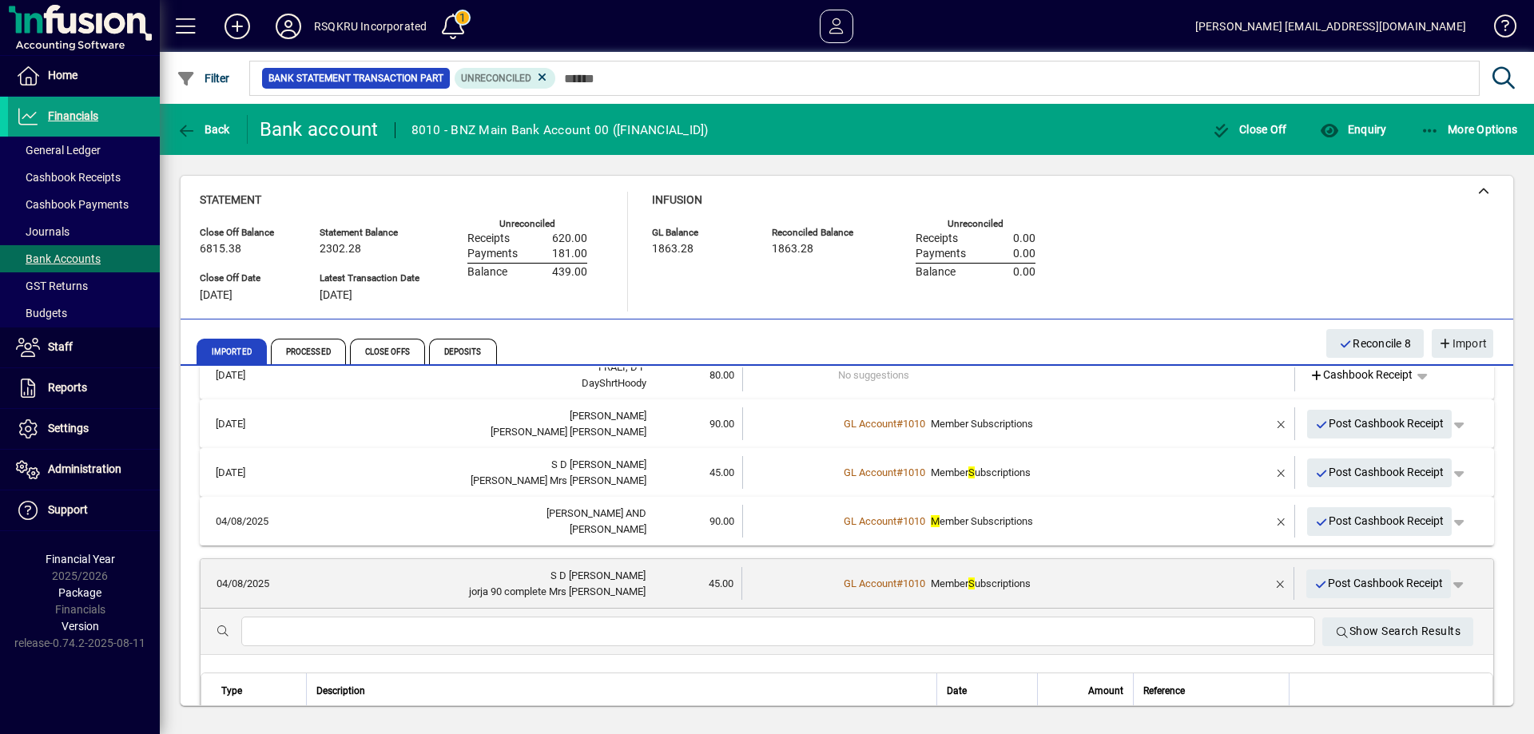
click at [329, 630] on input "text" at bounding box center [778, 632] width 1049 height 19
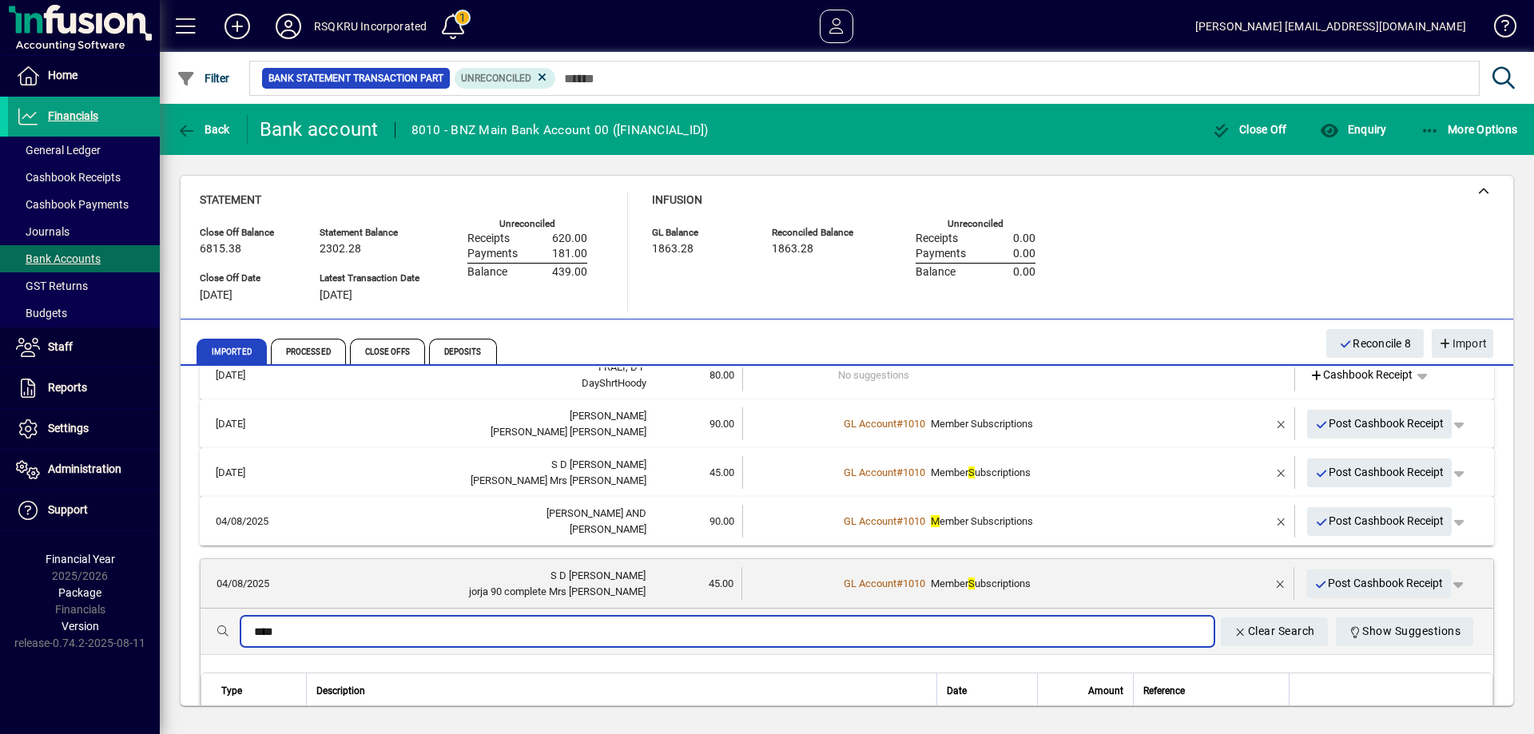
type input "****"
drag, startPoint x: 308, startPoint y: 635, endPoint x: 177, endPoint y: 632, distance: 131.9
click at [178, 633] on div "Close Off Balance 6815.38 Statement Balance 2302.28 GL Balance 1863.28 Reconcil…" at bounding box center [847, 440] width 1375 height 571
type input "*****"
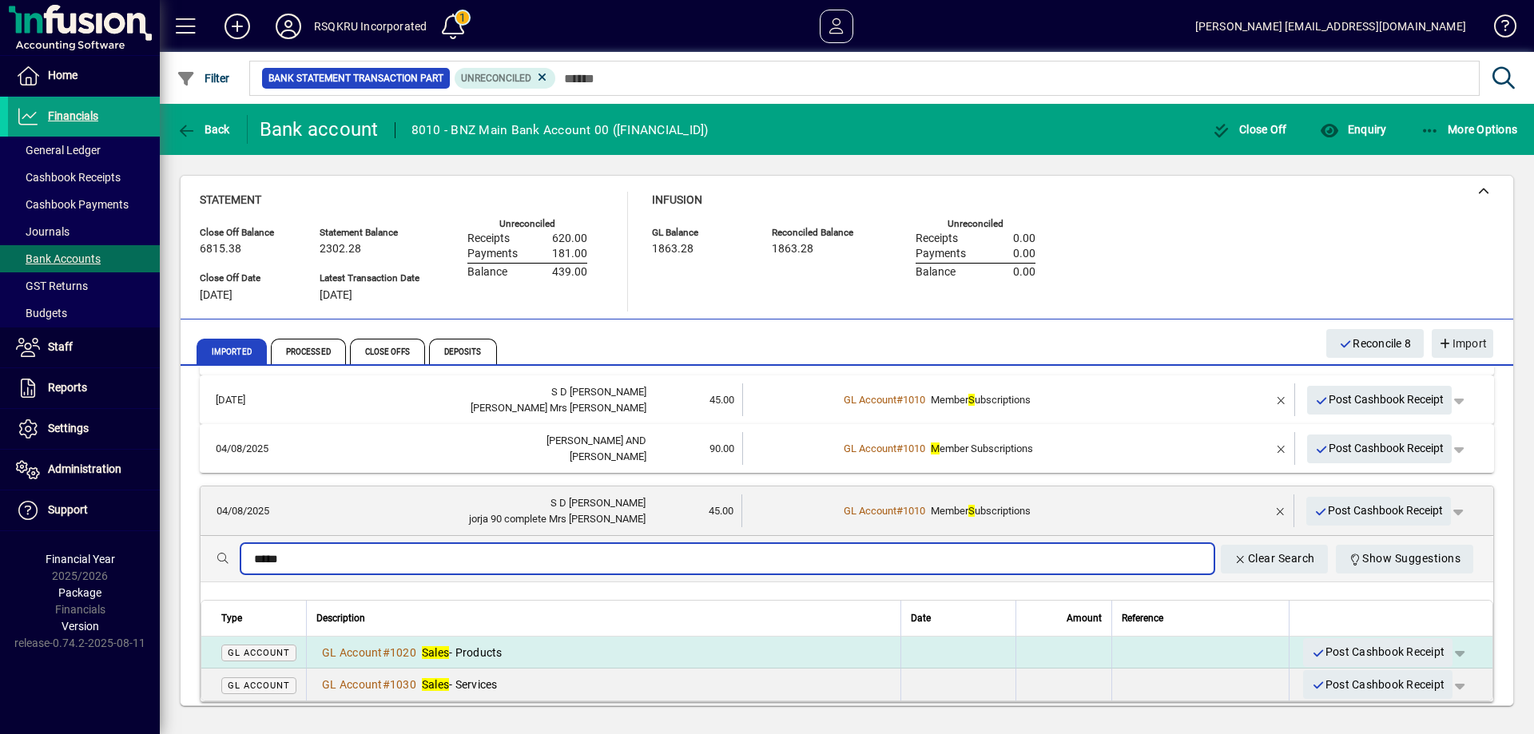
scroll to position [322, 0]
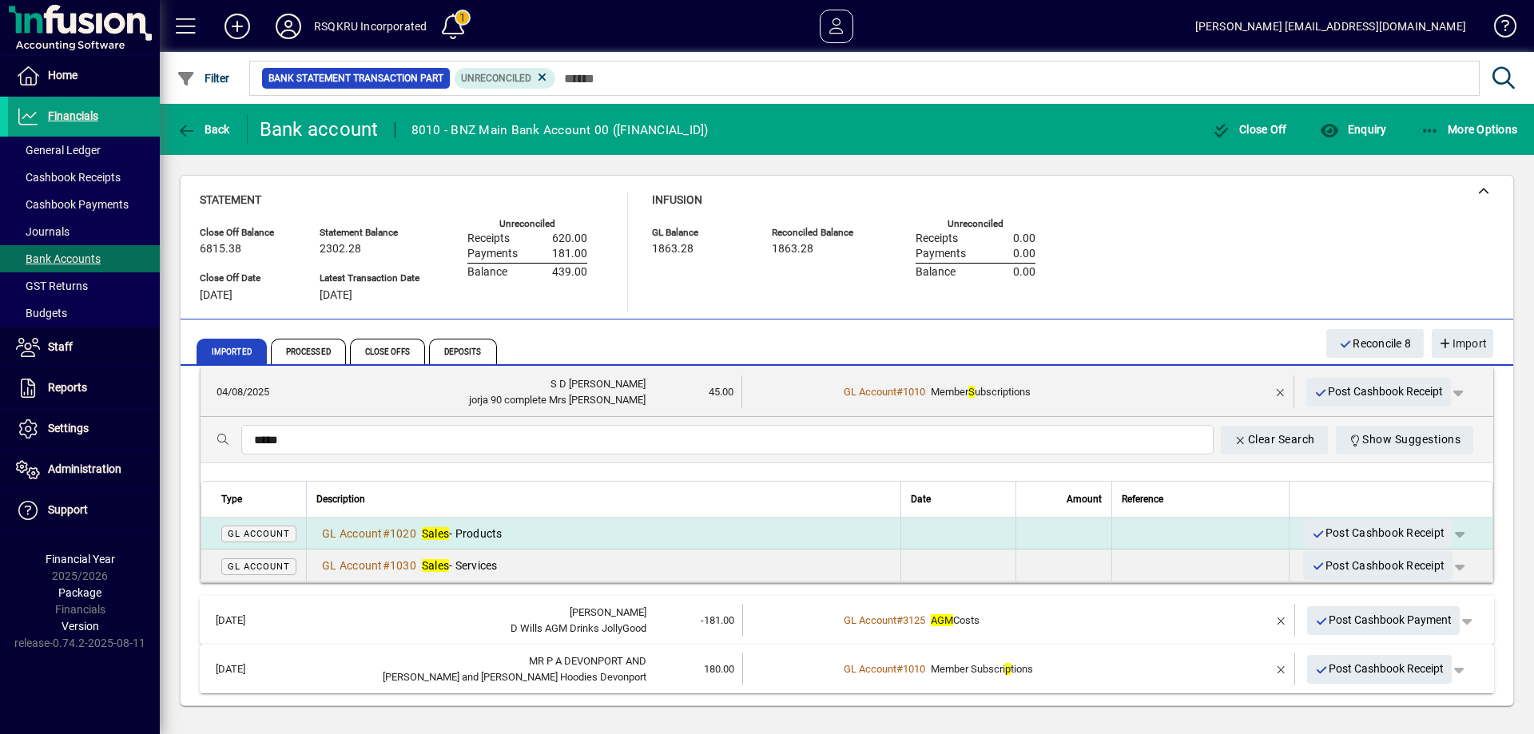
click at [466, 531] on span "Sales - Products" at bounding box center [462, 533] width 81 height 13
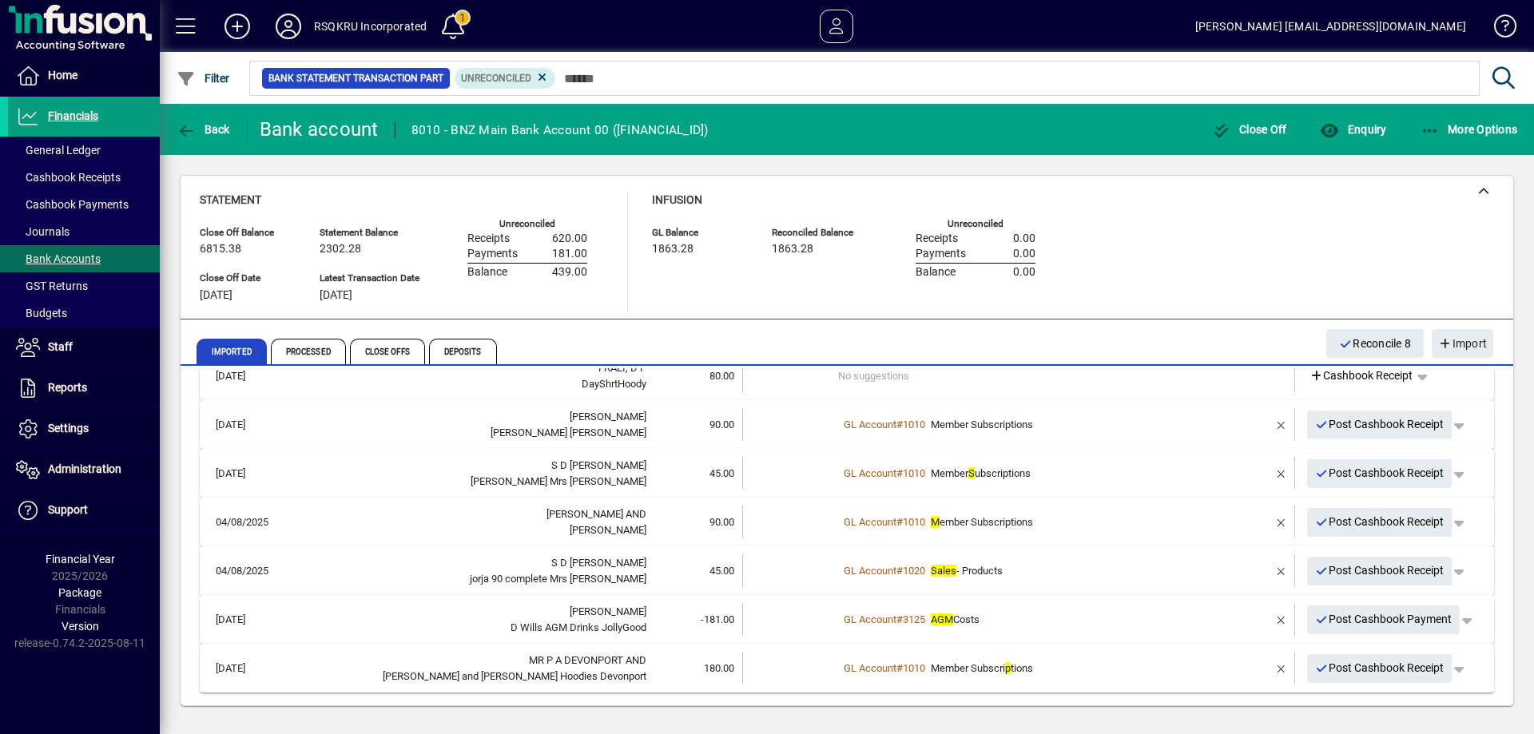
scroll to position [130, 0]
click at [1363, 570] on span "Post Cashbook Receipt" at bounding box center [1379, 571] width 129 height 26
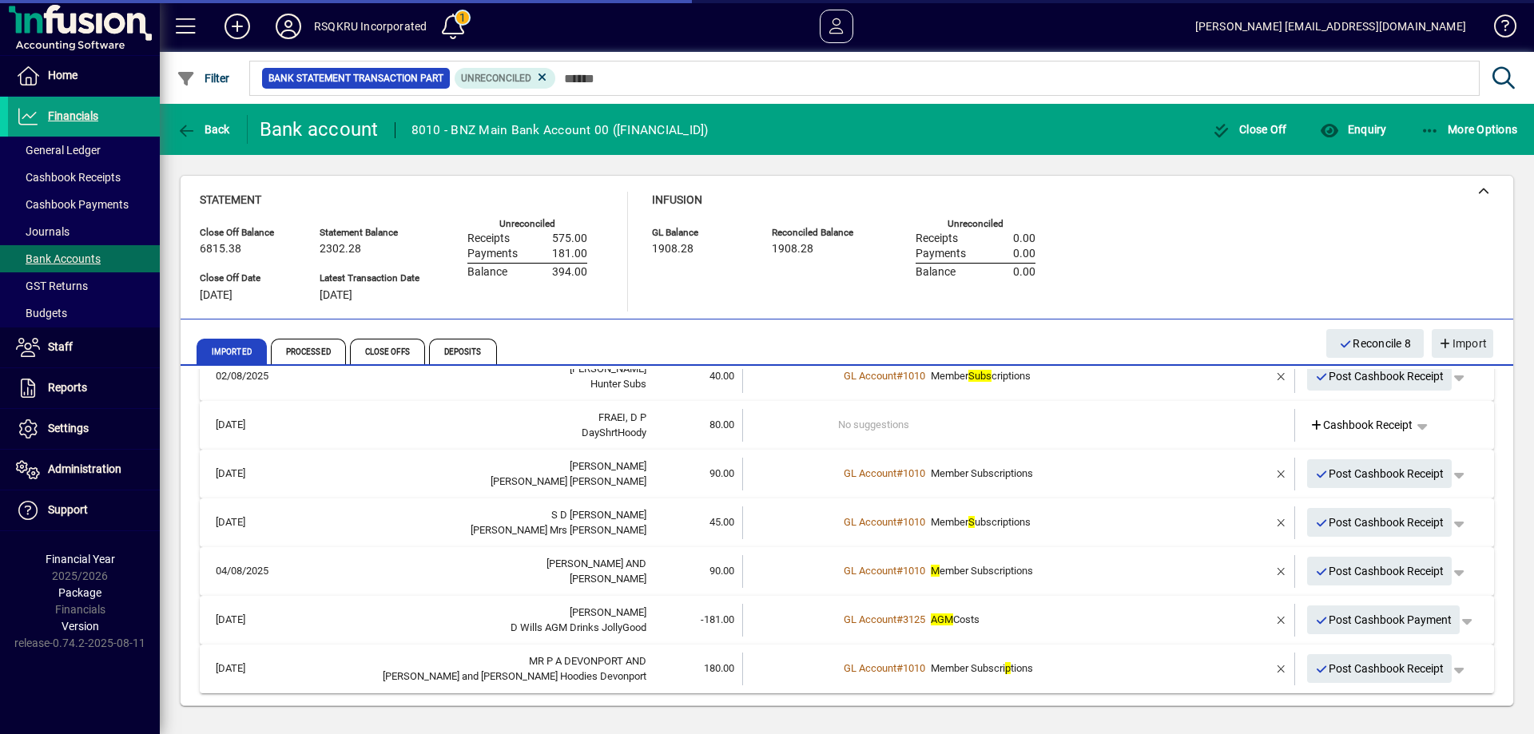
scroll to position [82, 0]
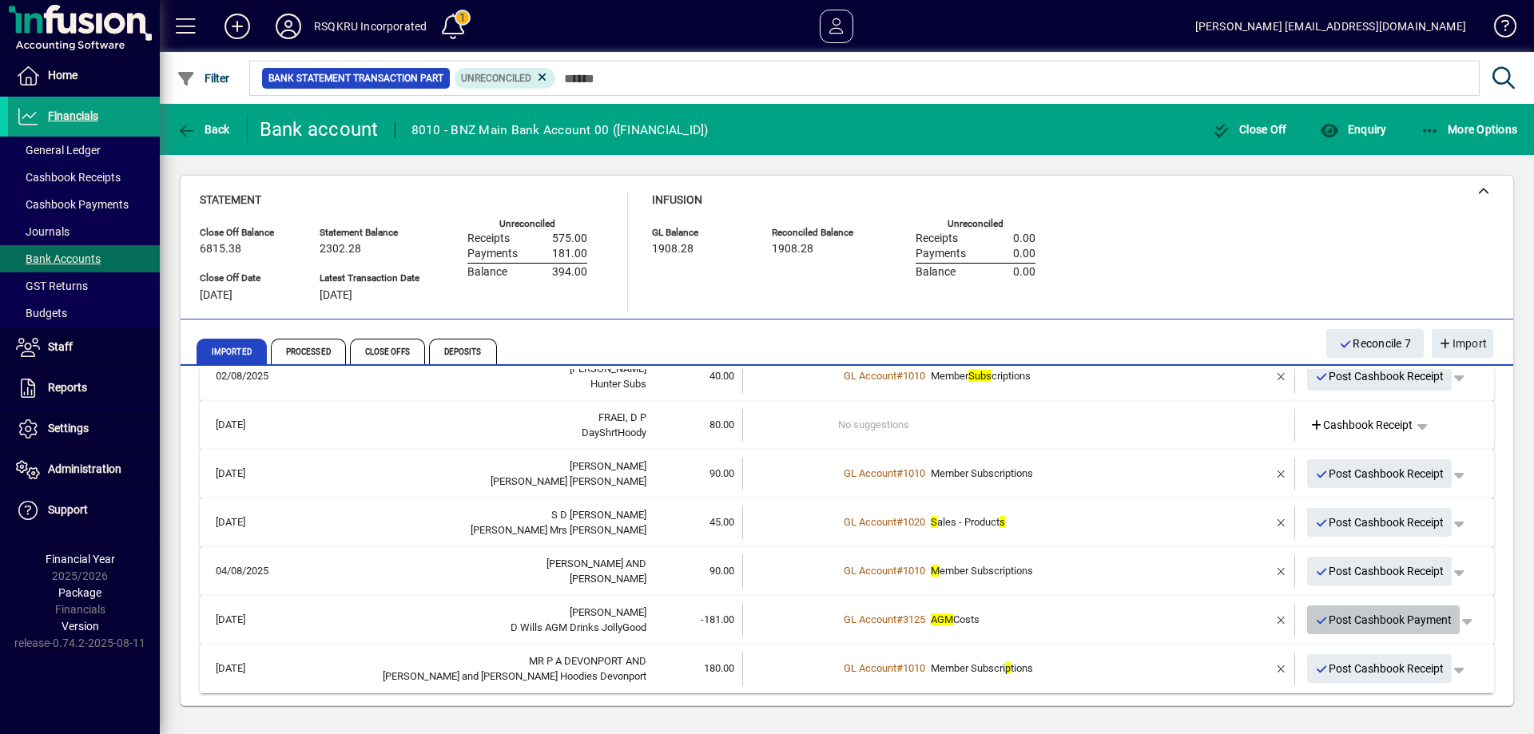
click at [1379, 619] on span "Post Cashbook Payment" at bounding box center [1383, 620] width 137 height 26
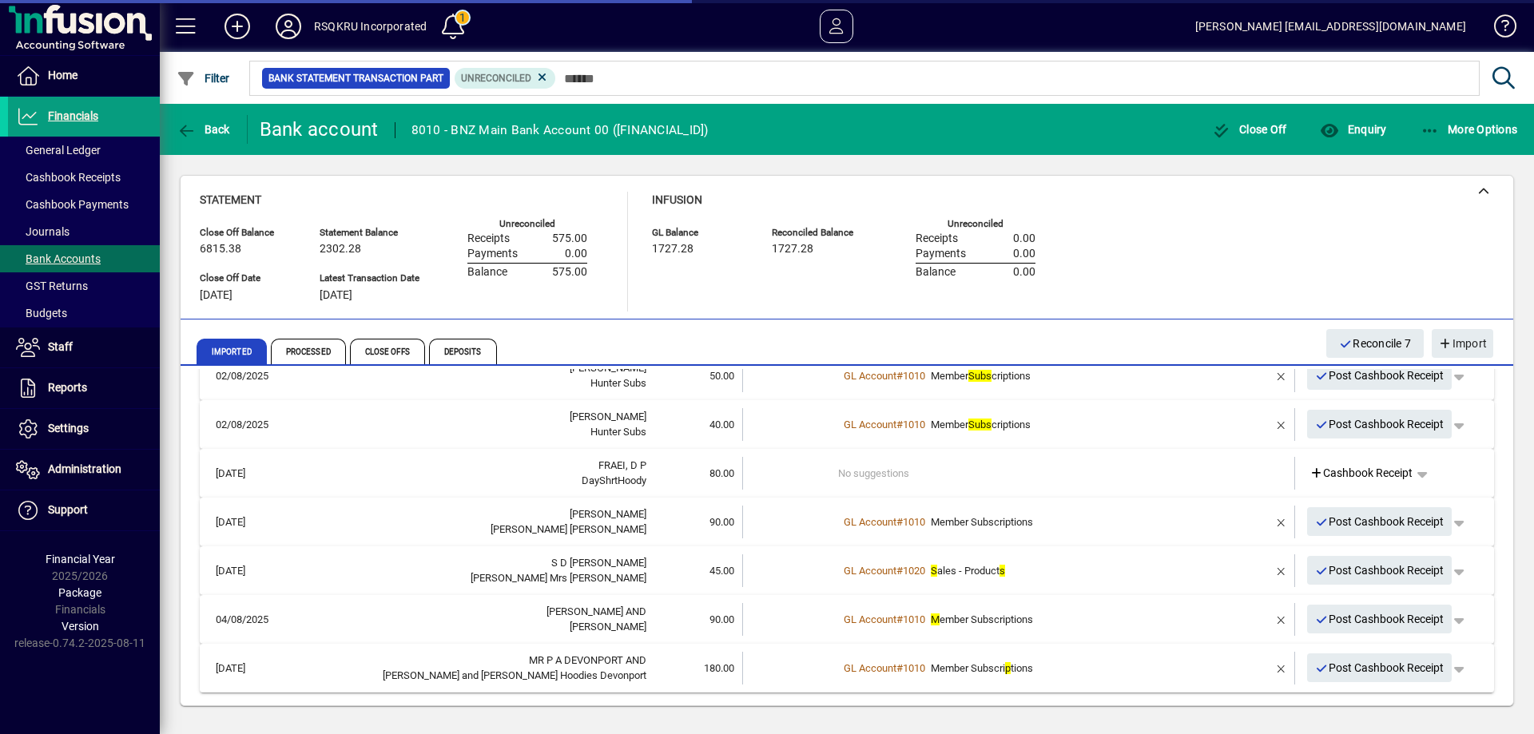
scroll to position [34, 0]
click at [1270, 622] on span "button" at bounding box center [1282, 619] width 38 height 38
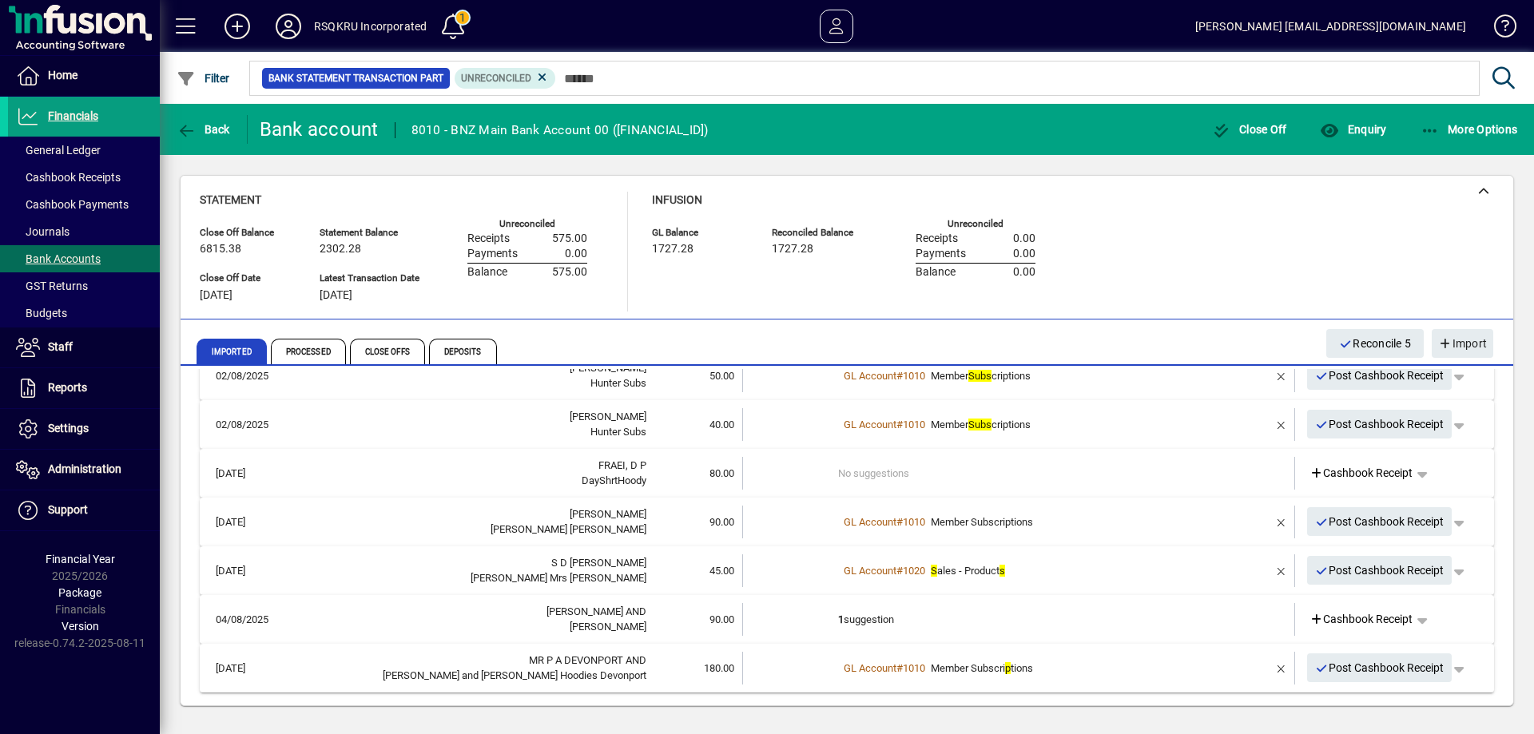
click at [850, 625] on td "1 suggestion" at bounding box center [1020, 619] width 364 height 33
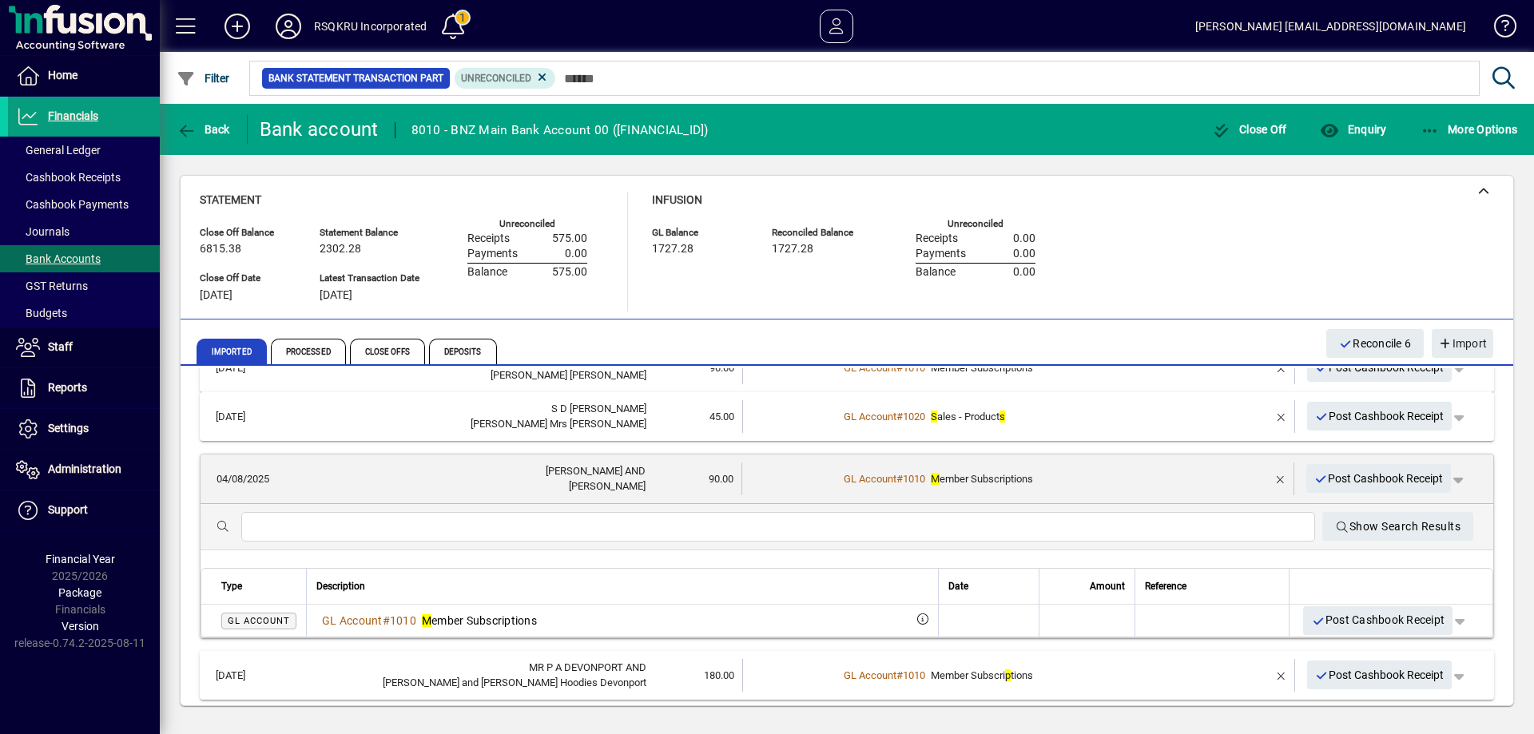
scroll to position [193, 0]
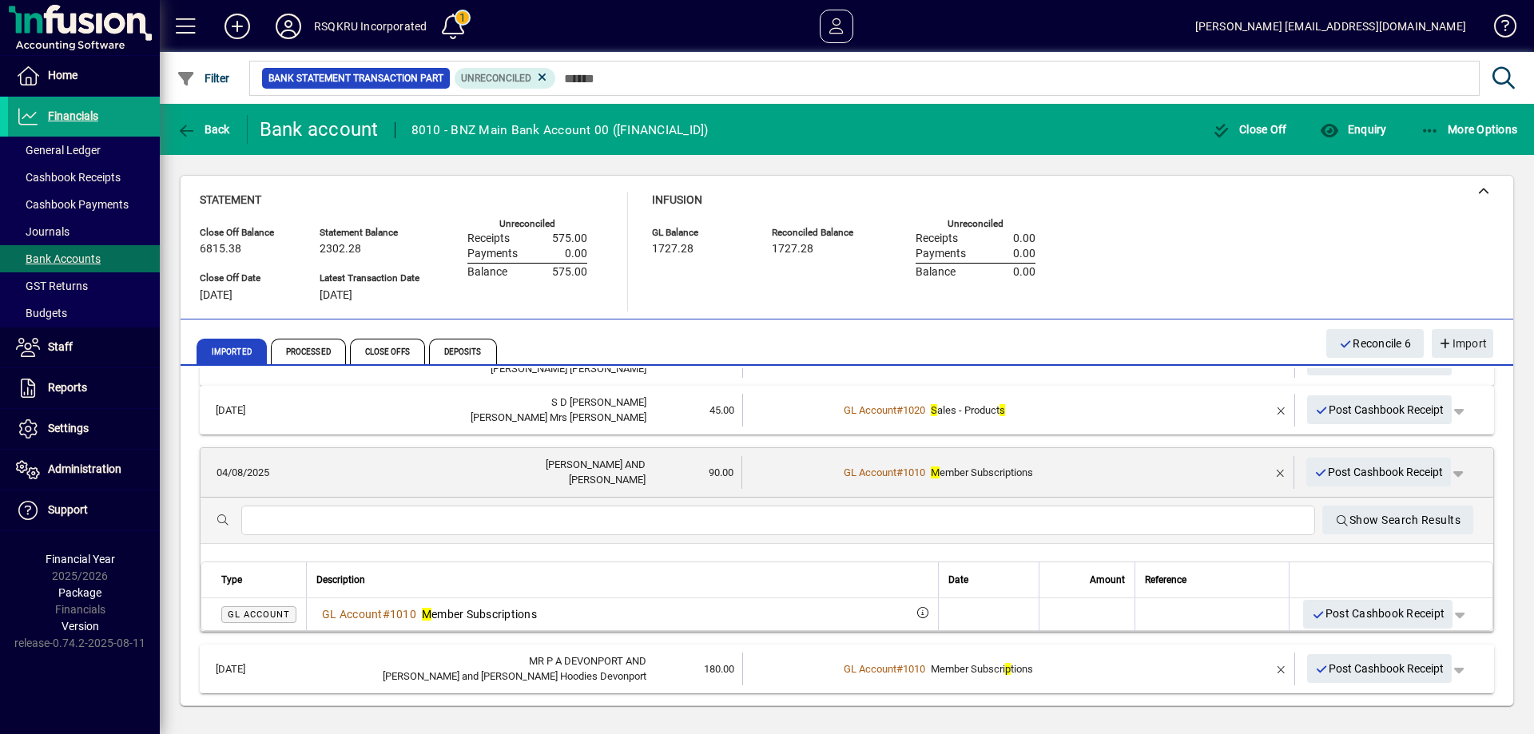
click at [340, 530] on div at bounding box center [778, 521] width 1074 height 30
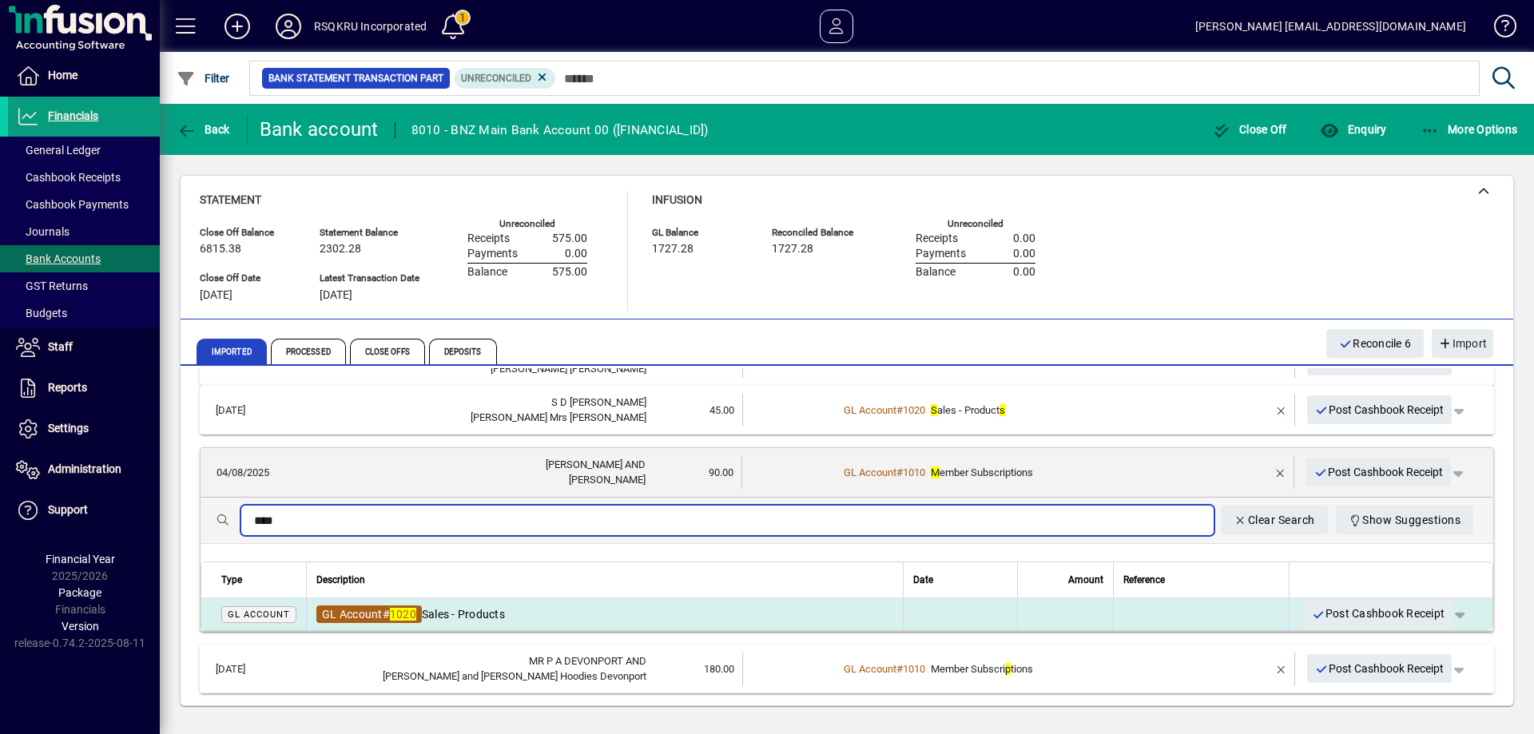
type input "****"
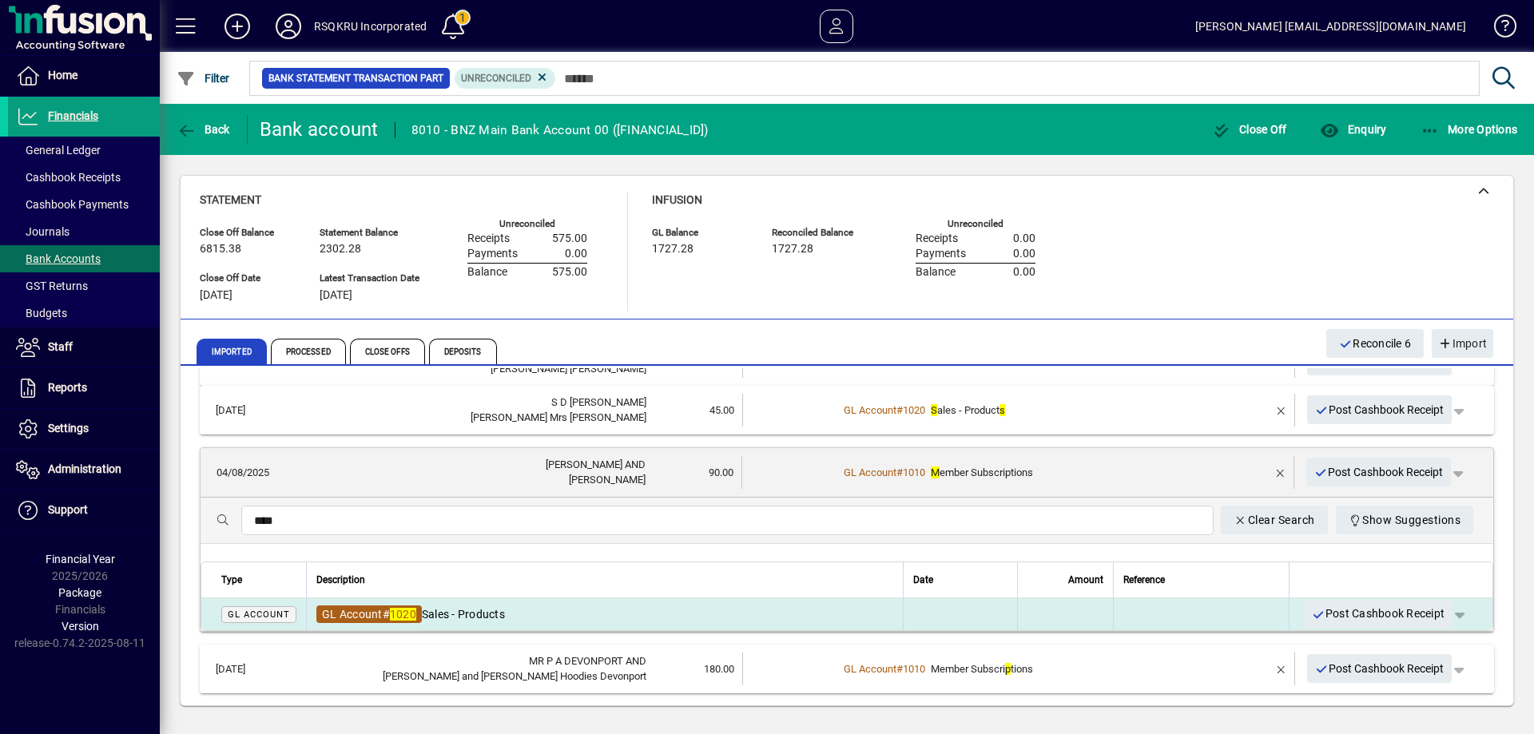
click at [400, 615] on em "1020" at bounding box center [403, 614] width 26 height 13
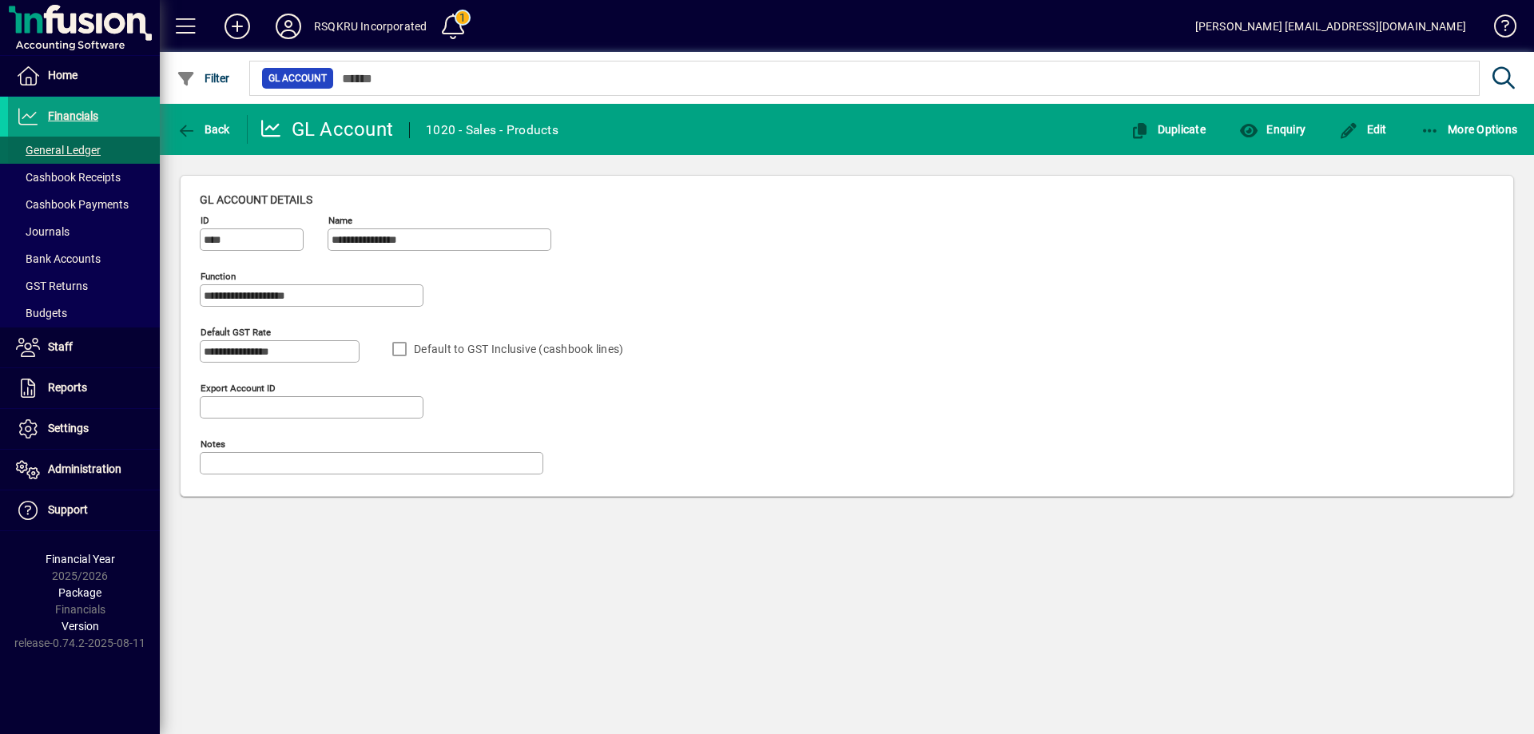
click at [94, 143] on span "General Ledger" at bounding box center [54, 150] width 93 height 17
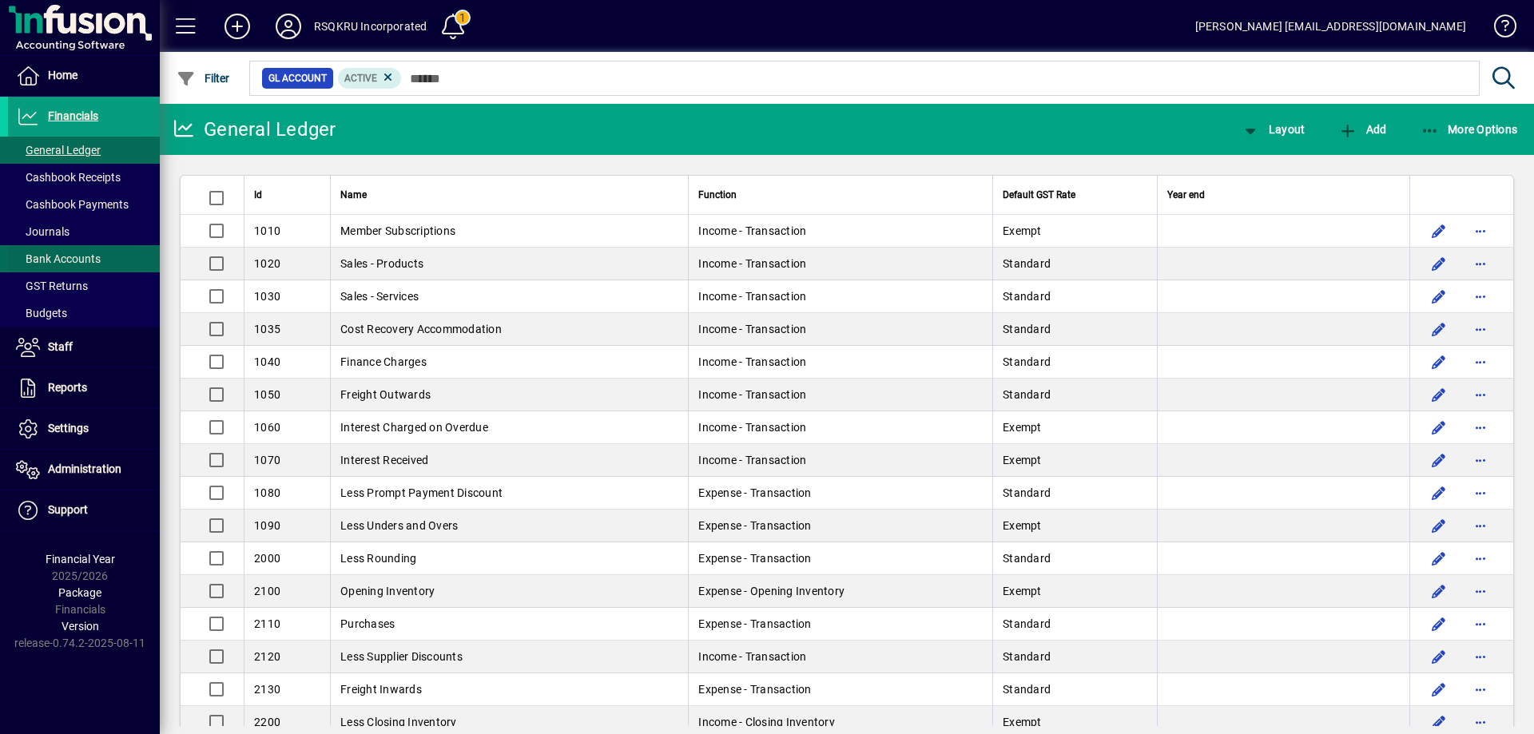
click at [78, 258] on span "Bank Accounts" at bounding box center [58, 259] width 85 height 13
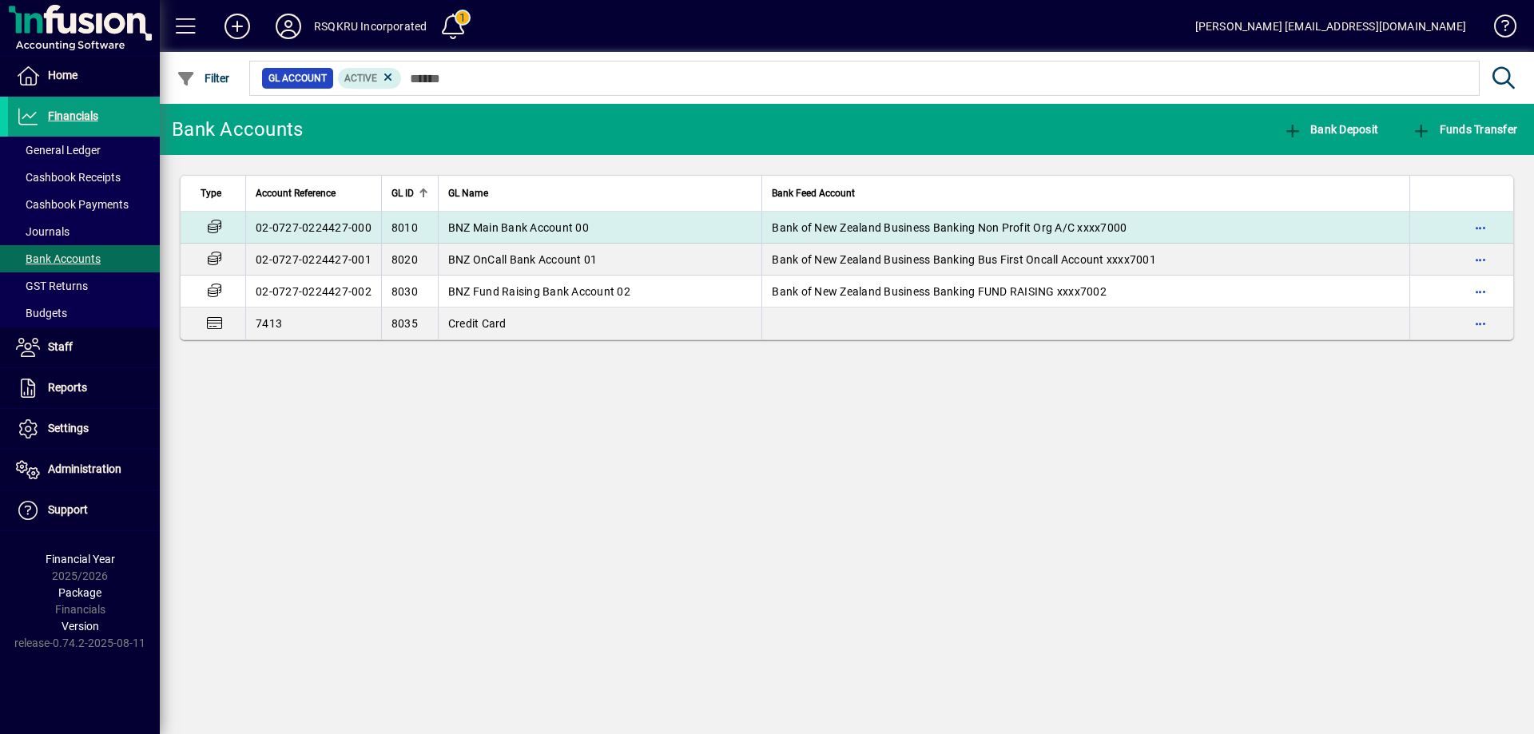
click at [564, 224] on span "BNZ Main Bank Account 00" at bounding box center [518, 227] width 141 height 13
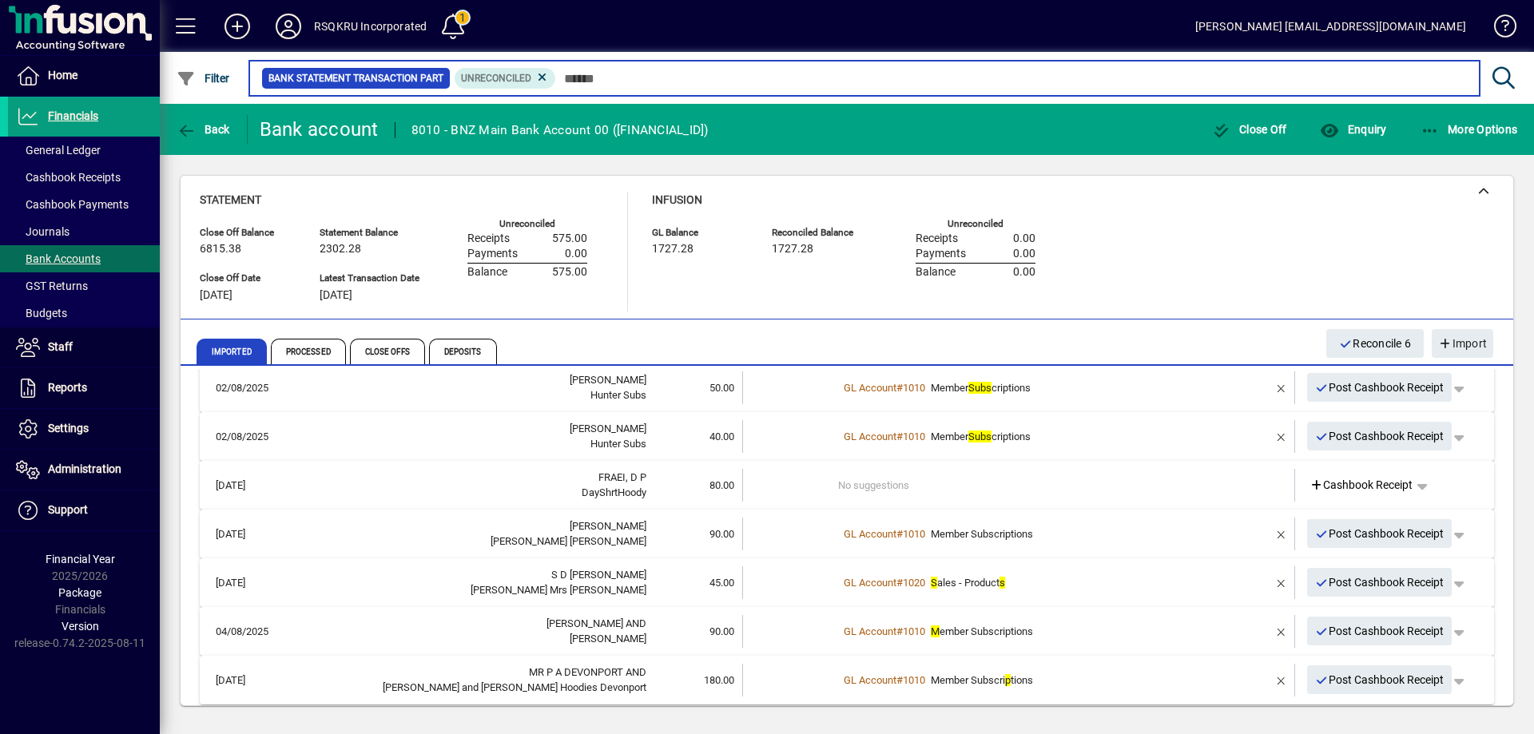
scroll to position [34, 0]
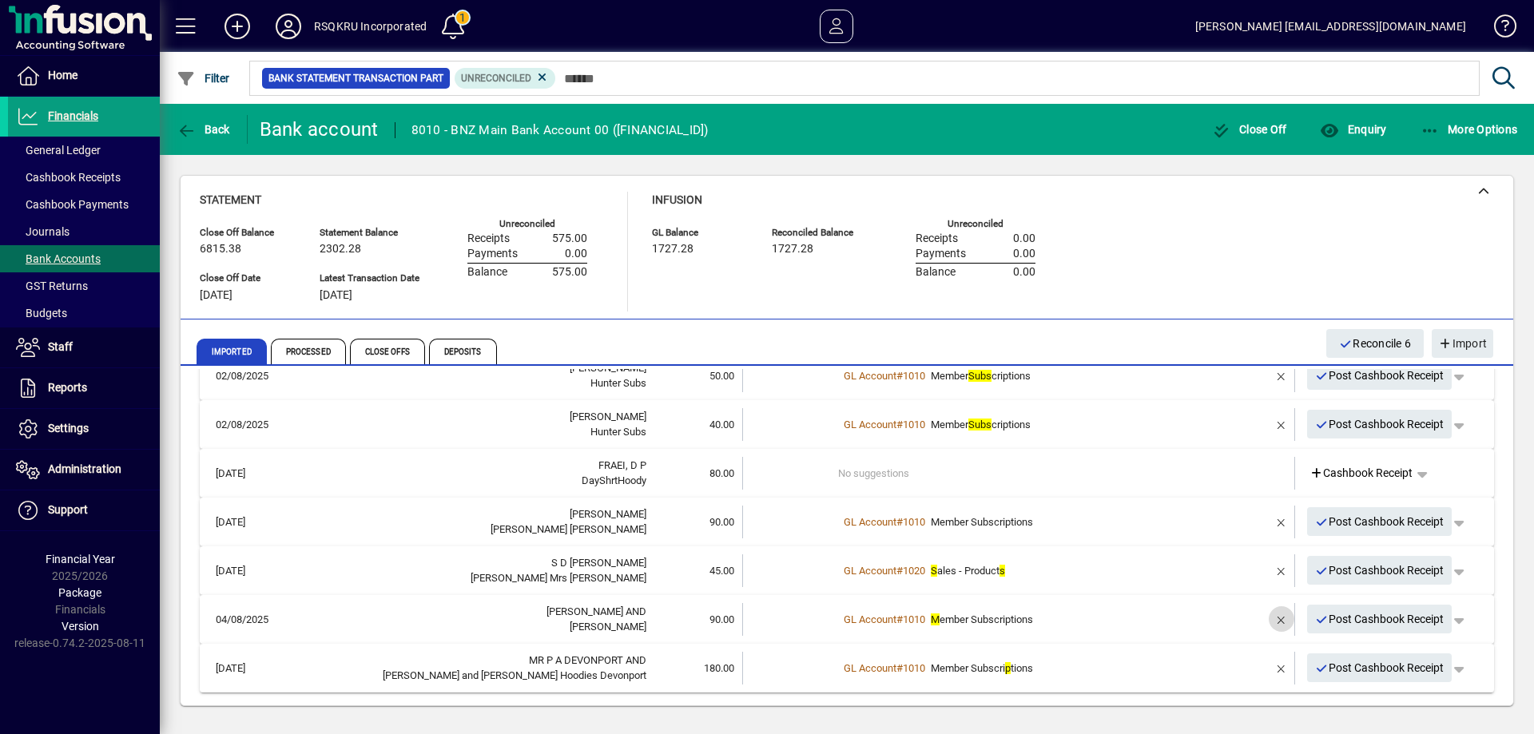
click at [1268, 615] on span "button" at bounding box center [1282, 619] width 38 height 38
click at [1012, 622] on td "1 suggestion" at bounding box center [1020, 619] width 364 height 33
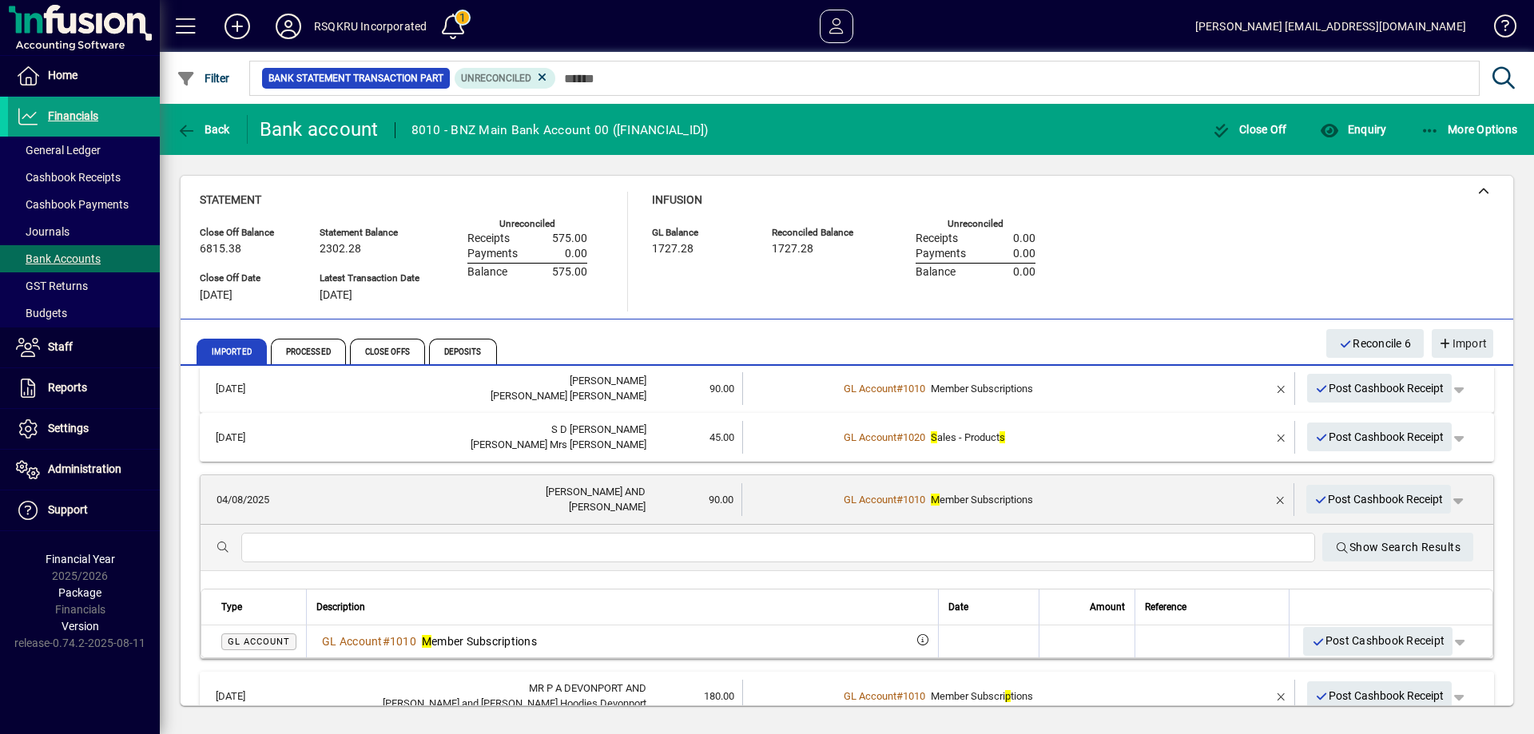
scroll to position [193, 0]
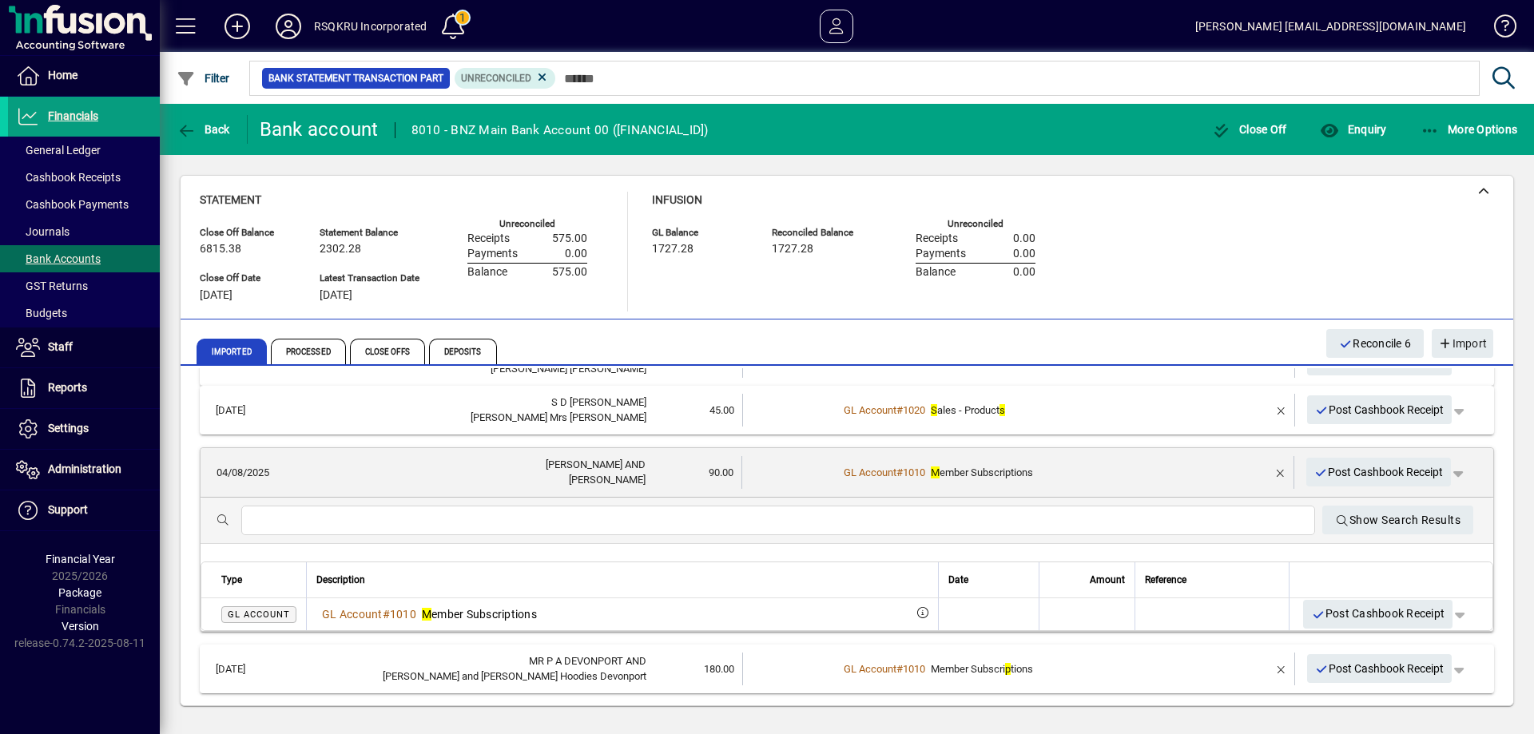
click at [265, 515] on input "text" at bounding box center [778, 520] width 1049 height 19
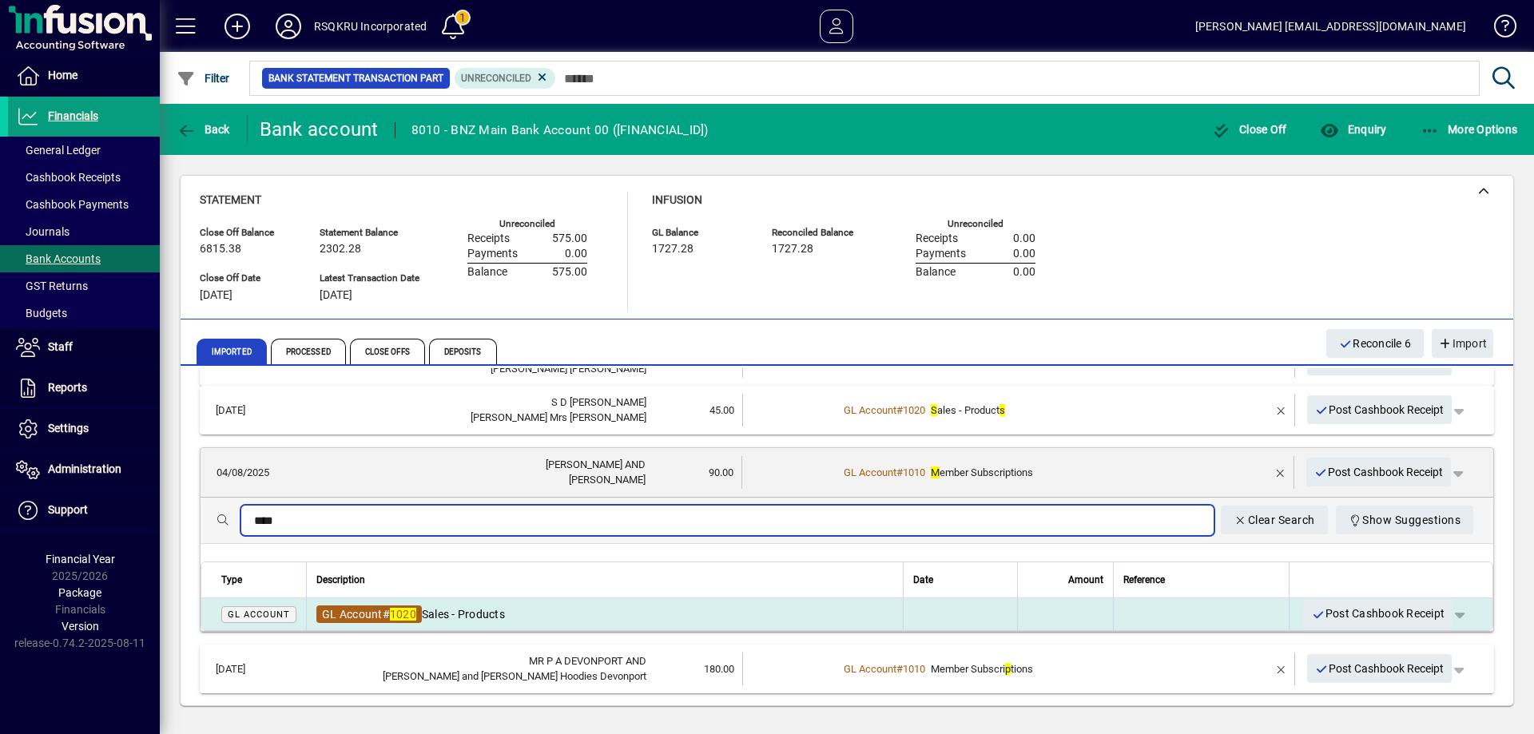
type input "****"
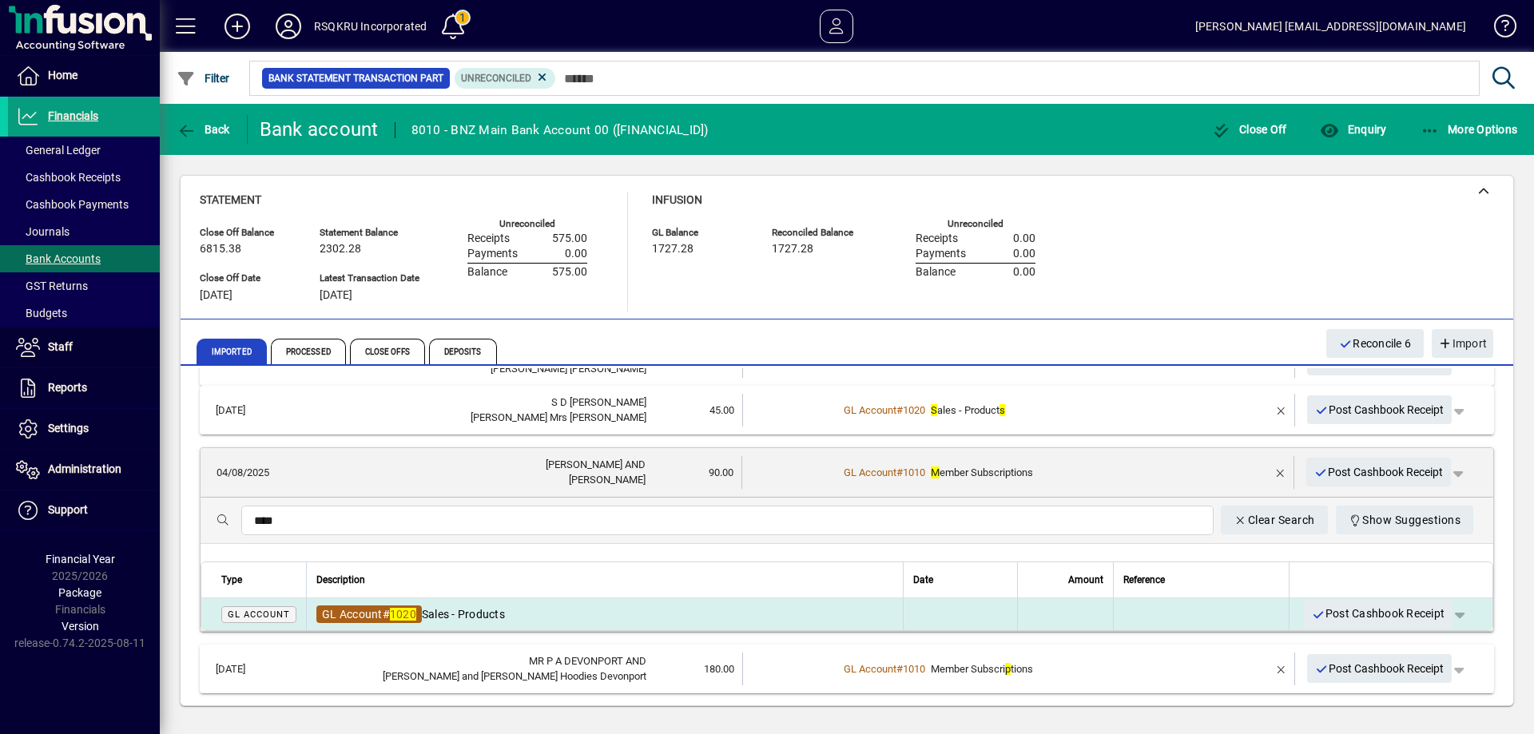
click at [352, 615] on span "GL Account" at bounding box center [352, 614] width 61 height 13
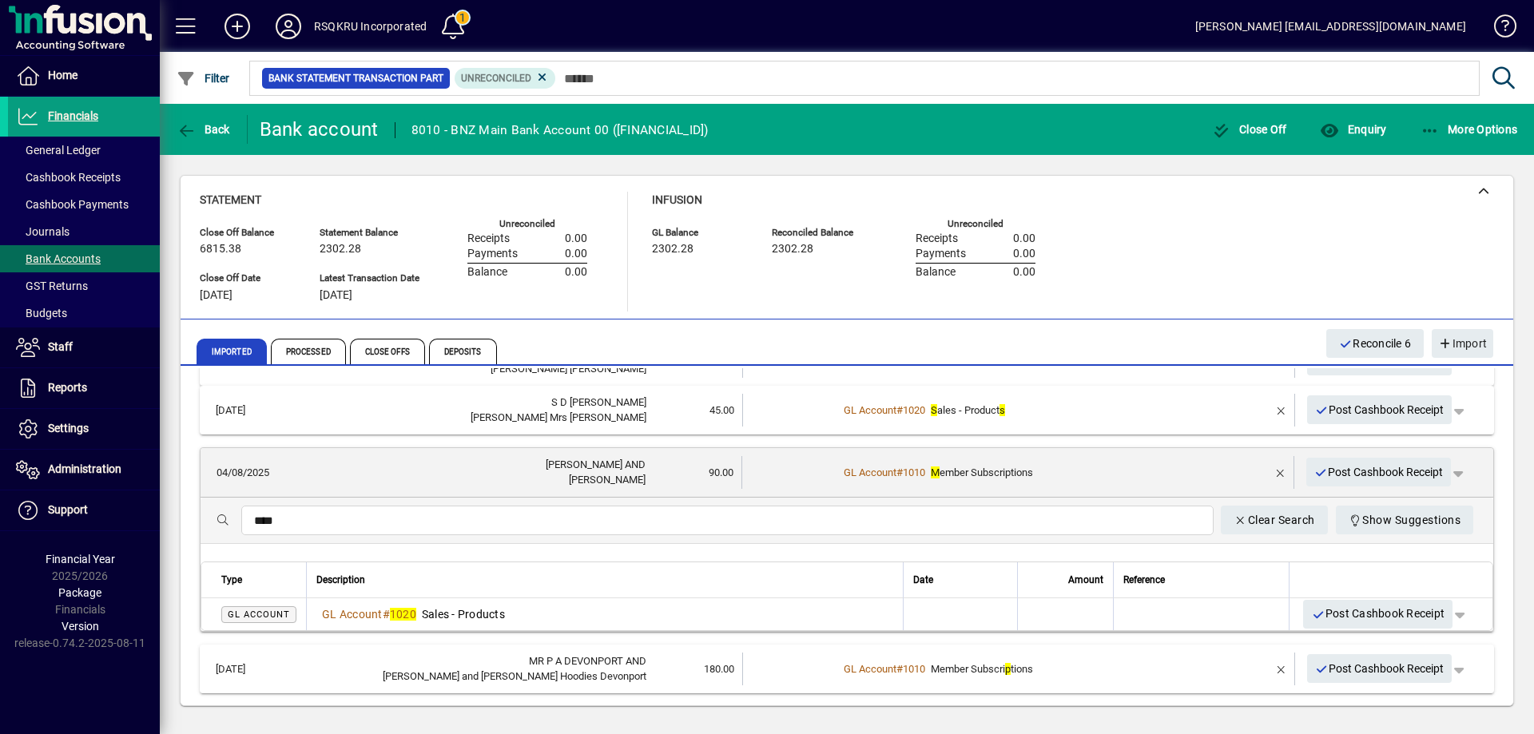
click at [563, 296] on div "Unreconciled Receipts 0.00 Payments 0.00 Balance 0.00" at bounding box center [528, 270] width 120 height 91
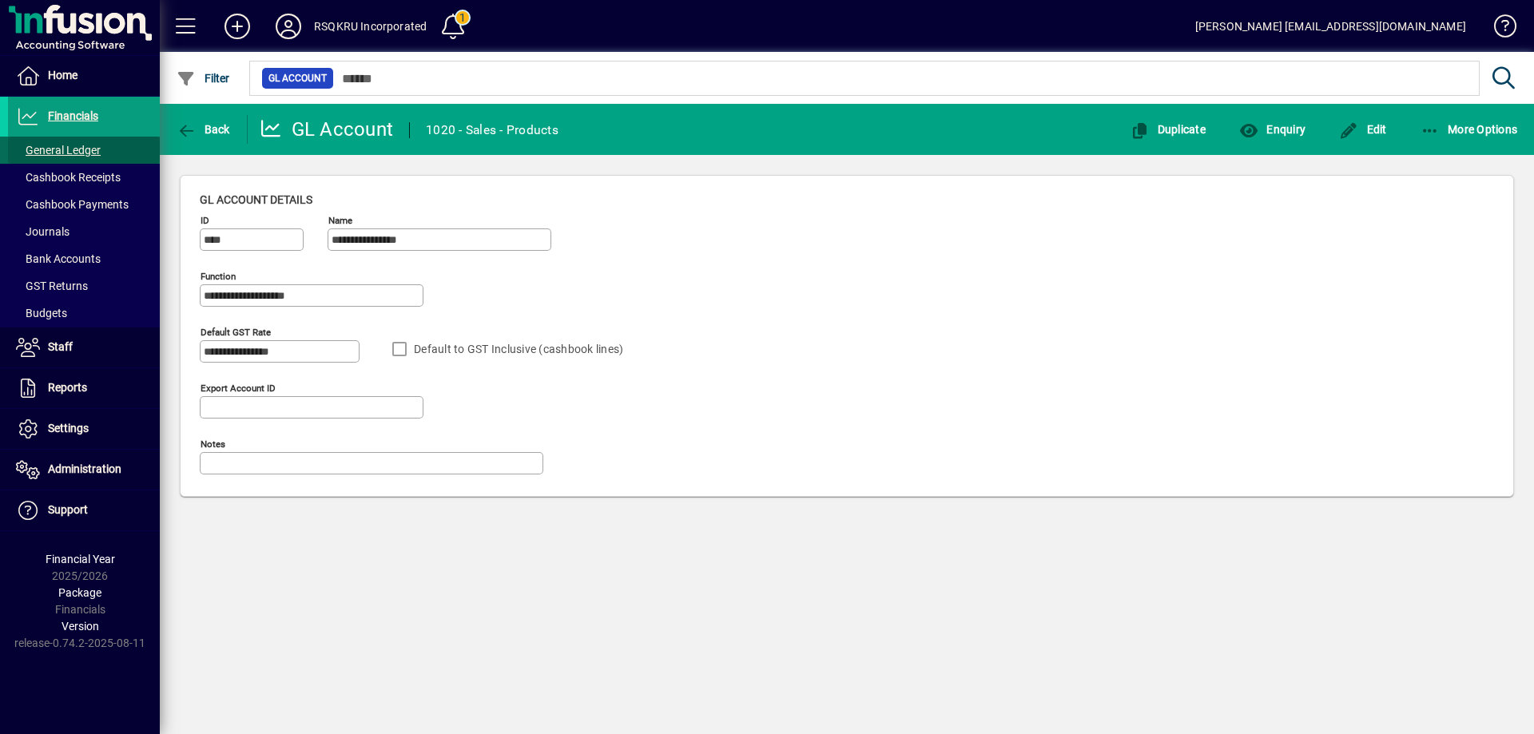
click at [70, 145] on span "General Ledger" at bounding box center [58, 150] width 85 height 13
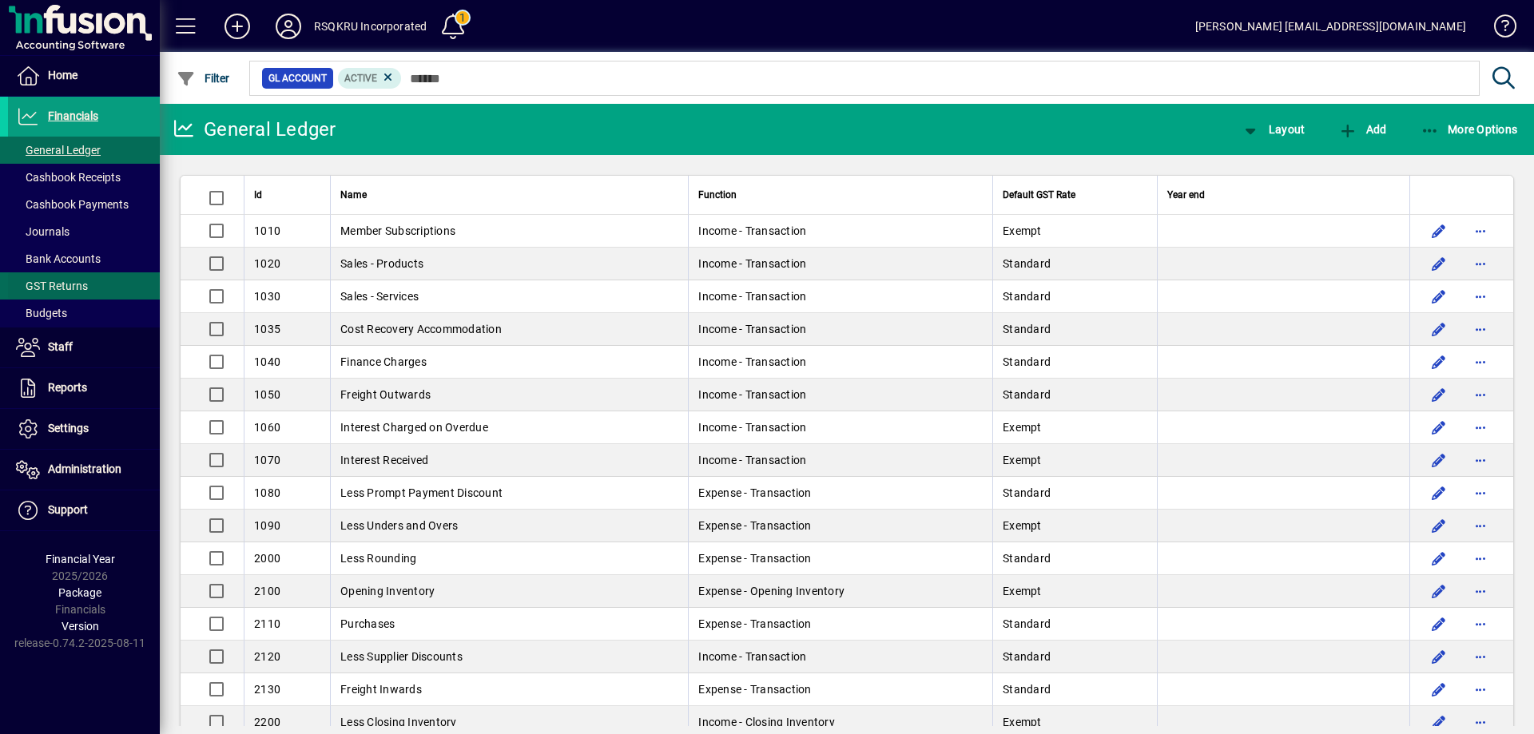
drag, startPoint x: 68, startPoint y: 254, endPoint x: 92, endPoint y: 276, distance: 32.3
click at [70, 255] on span "Bank Accounts" at bounding box center [58, 259] width 85 height 13
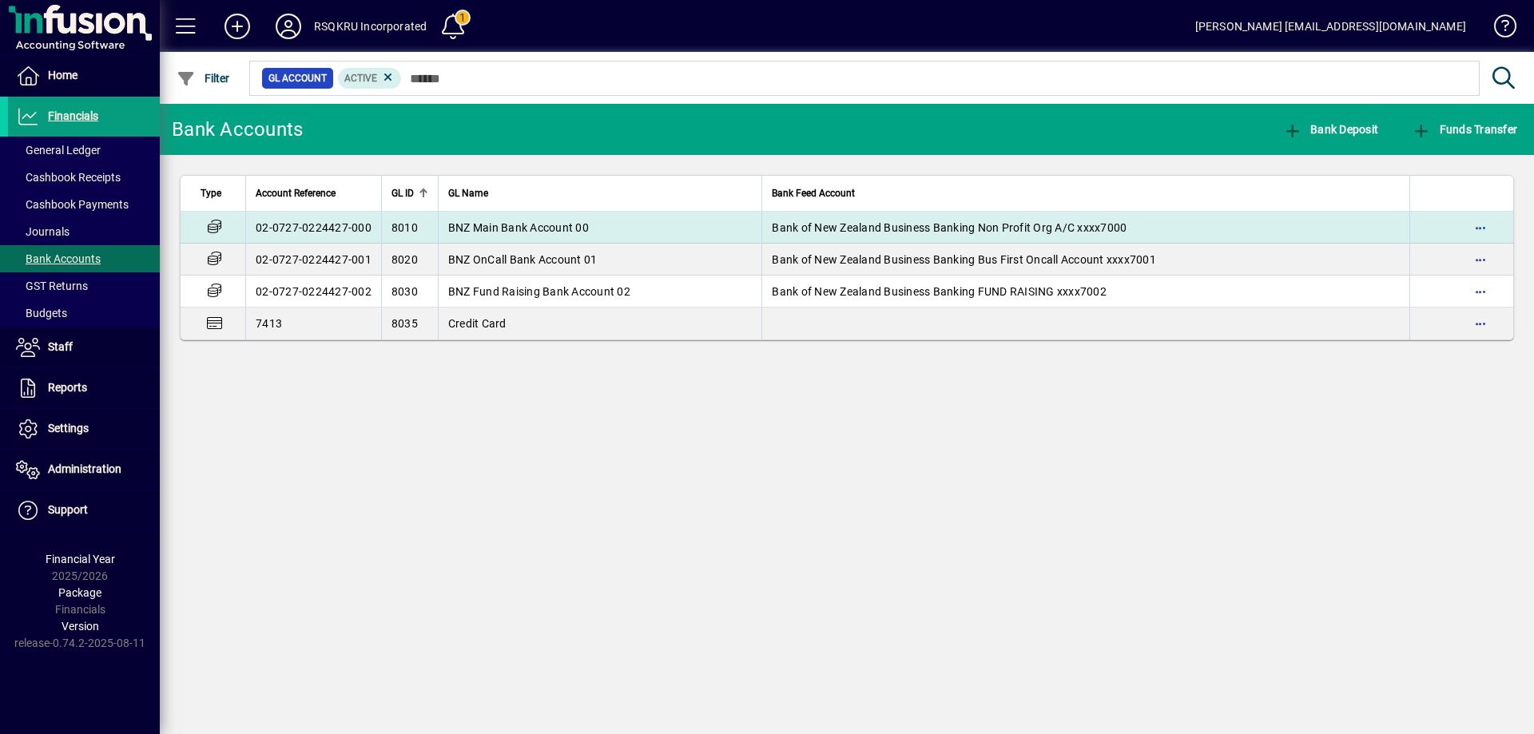
click at [538, 225] on span "BNZ Main Bank Account 00" at bounding box center [518, 227] width 141 height 13
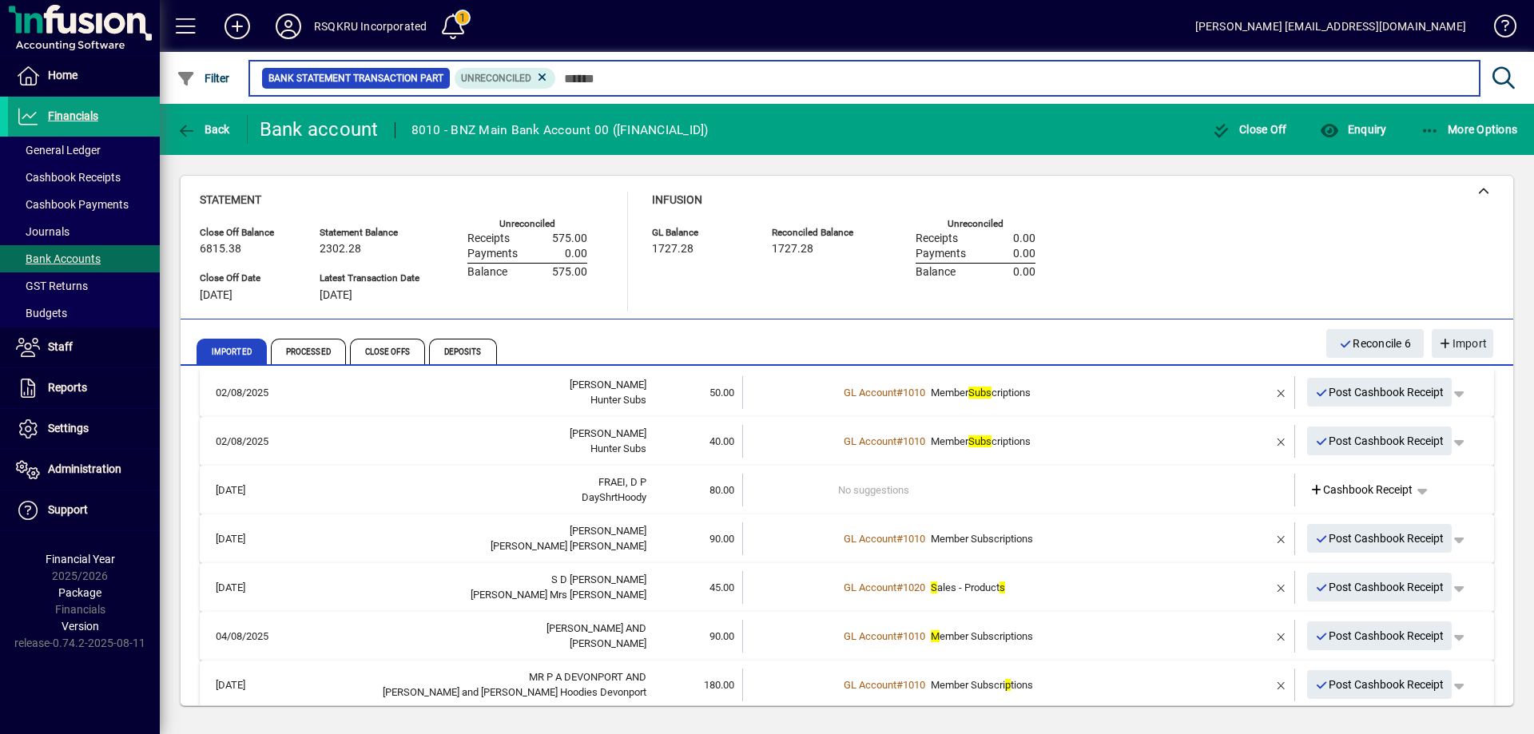
scroll to position [34, 0]
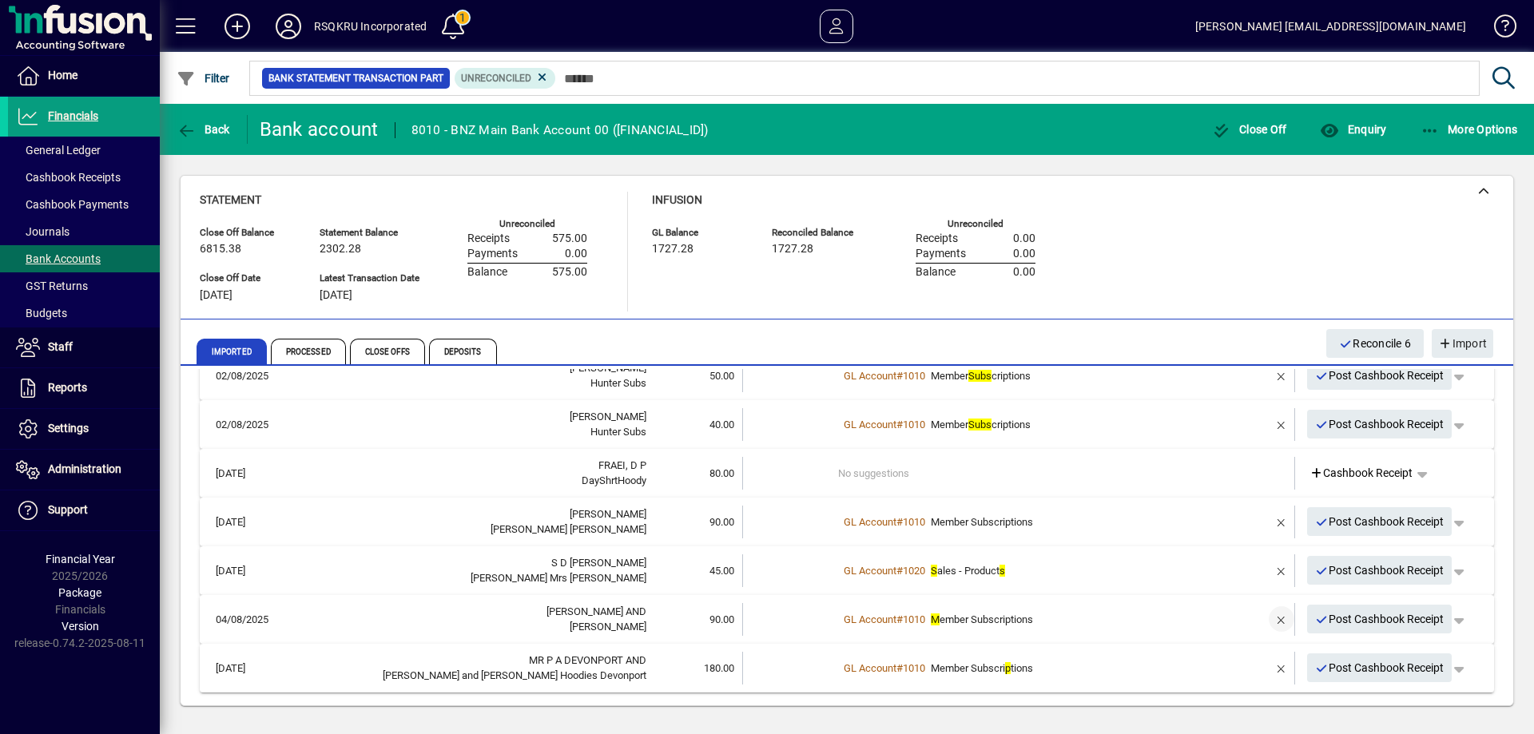
click at [1268, 622] on span "button" at bounding box center [1282, 619] width 38 height 38
click at [858, 622] on td "1 suggestion" at bounding box center [1020, 619] width 364 height 33
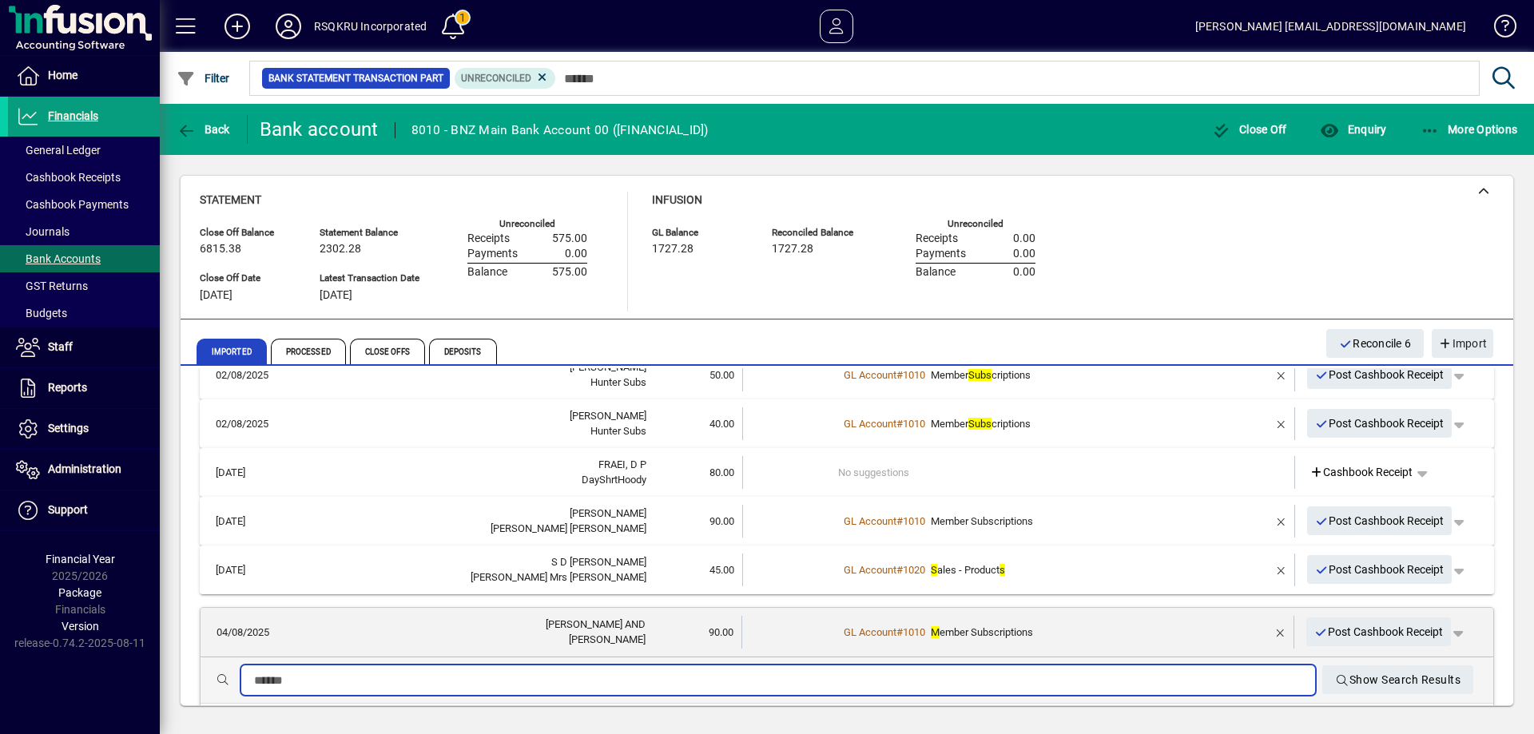
click at [317, 673] on input "text" at bounding box center [778, 680] width 1049 height 19
type input "****"
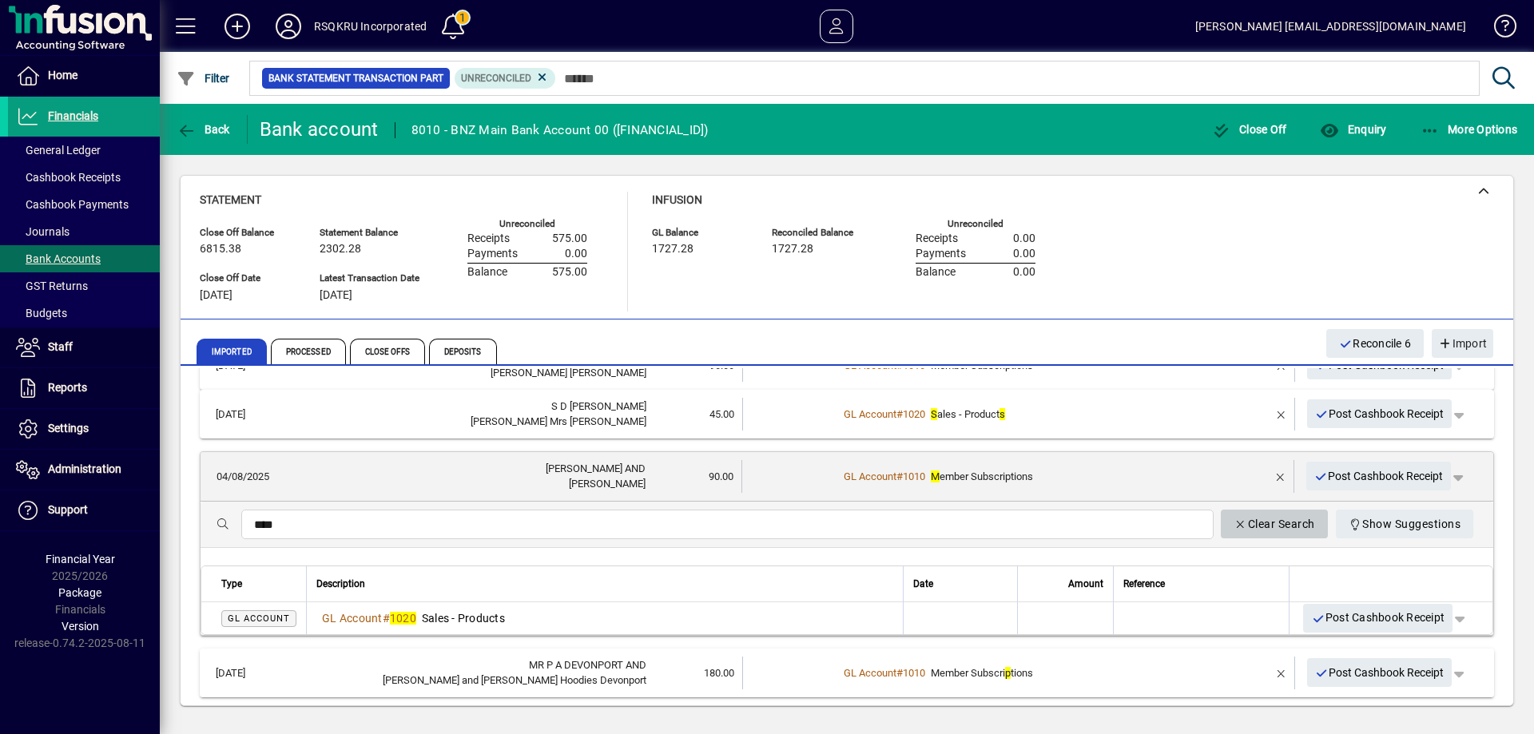
scroll to position [193, 0]
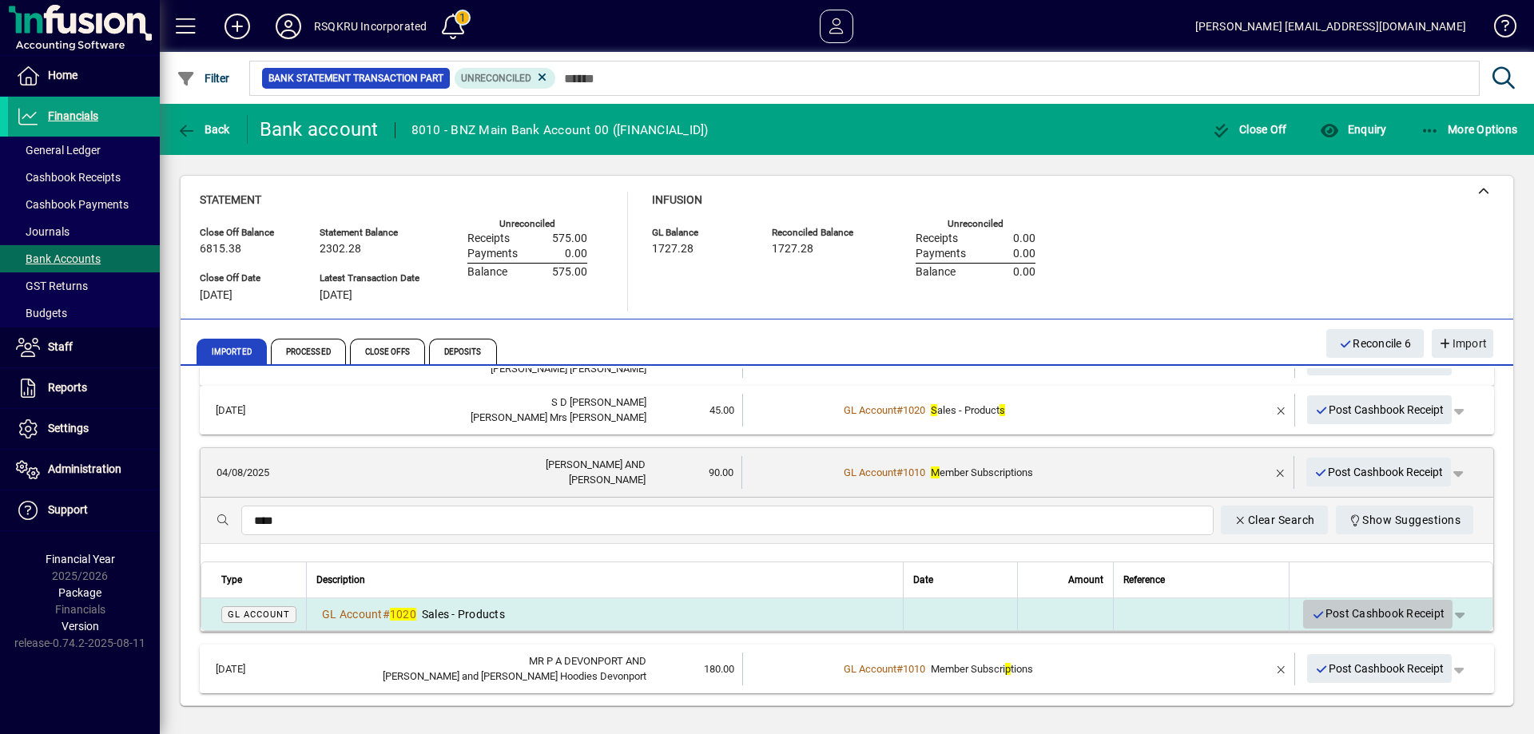
click at [1385, 613] on span "Post Cashbook Receipt" at bounding box center [1377, 614] width 133 height 26
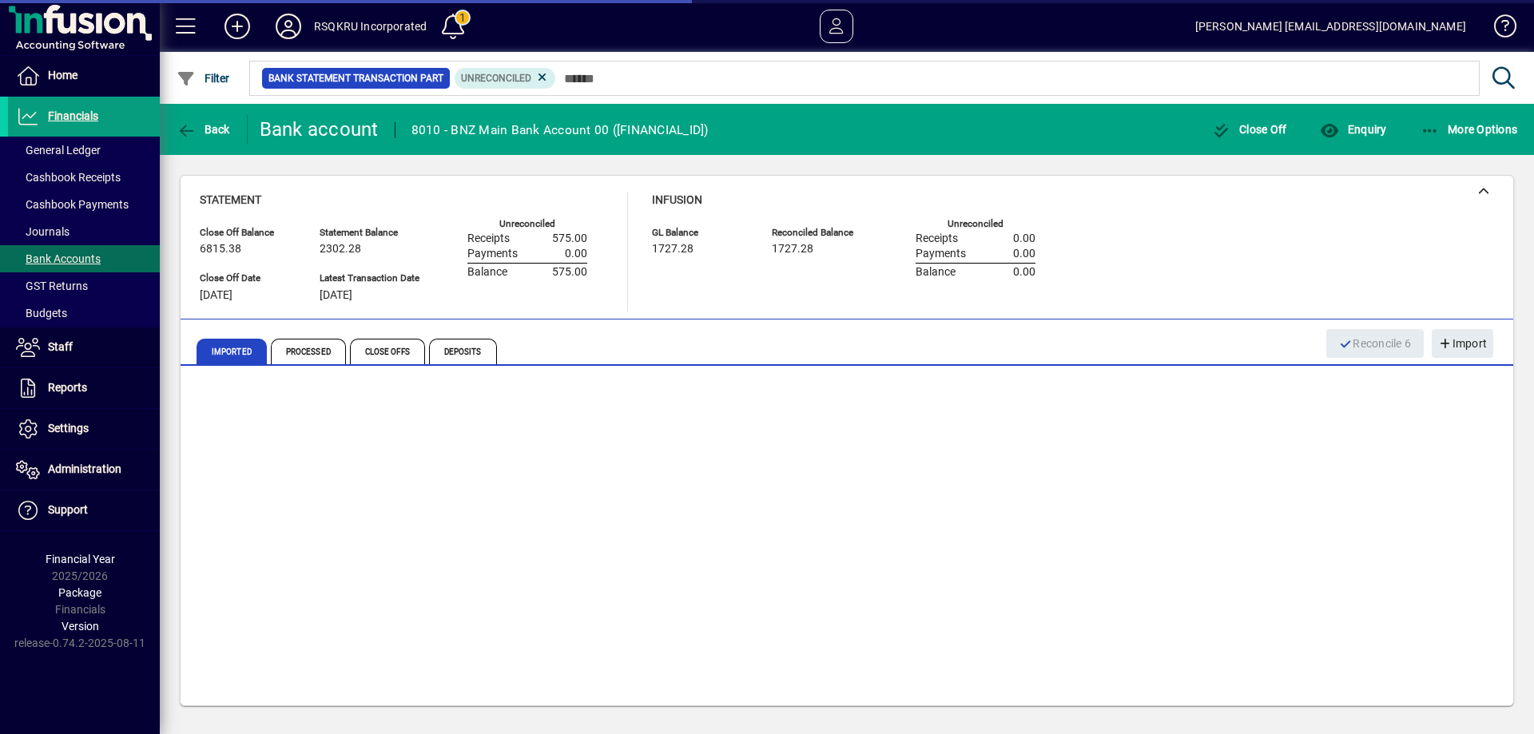
scroll to position [0, 0]
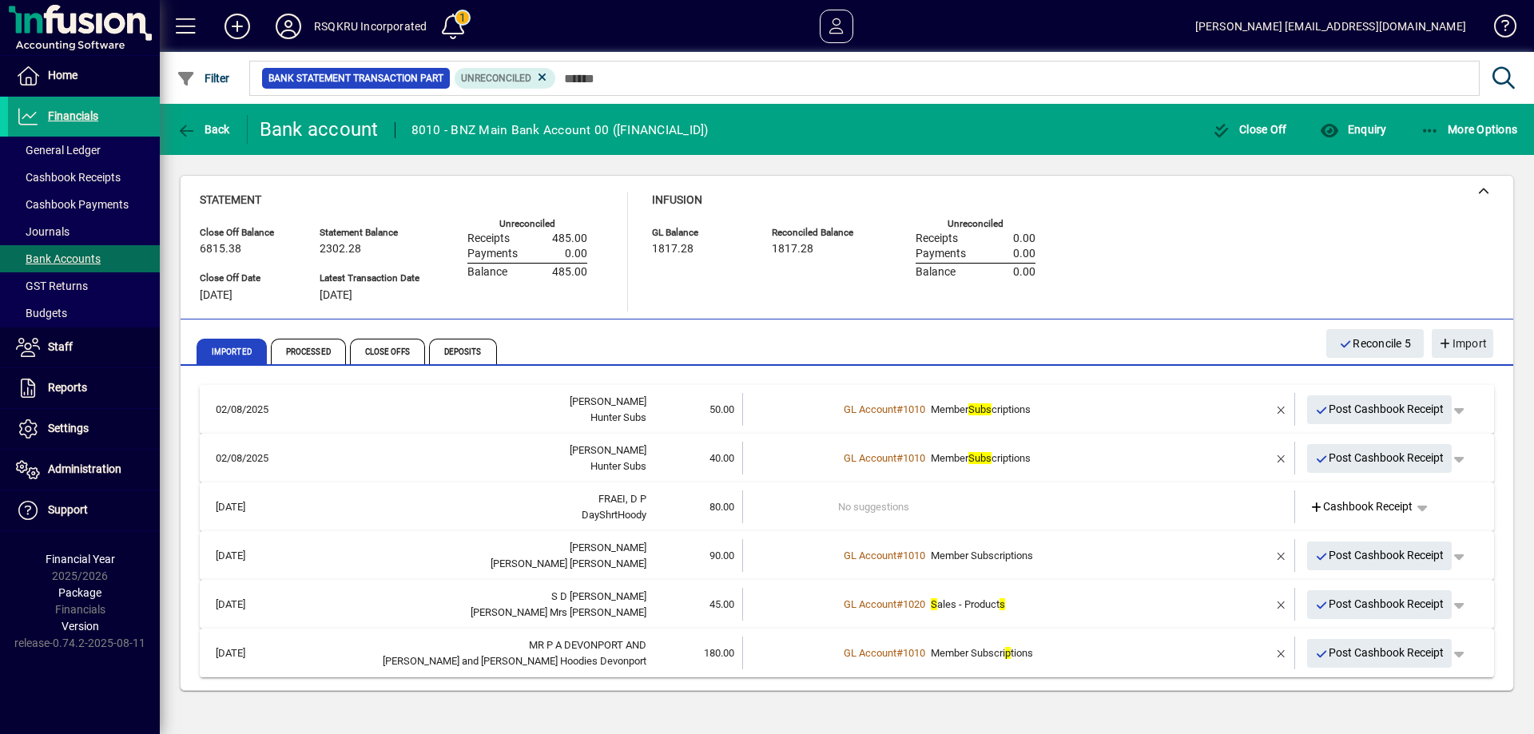
click at [995, 502] on td "No suggestions" at bounding box center [1020, 507] width 364 height 33
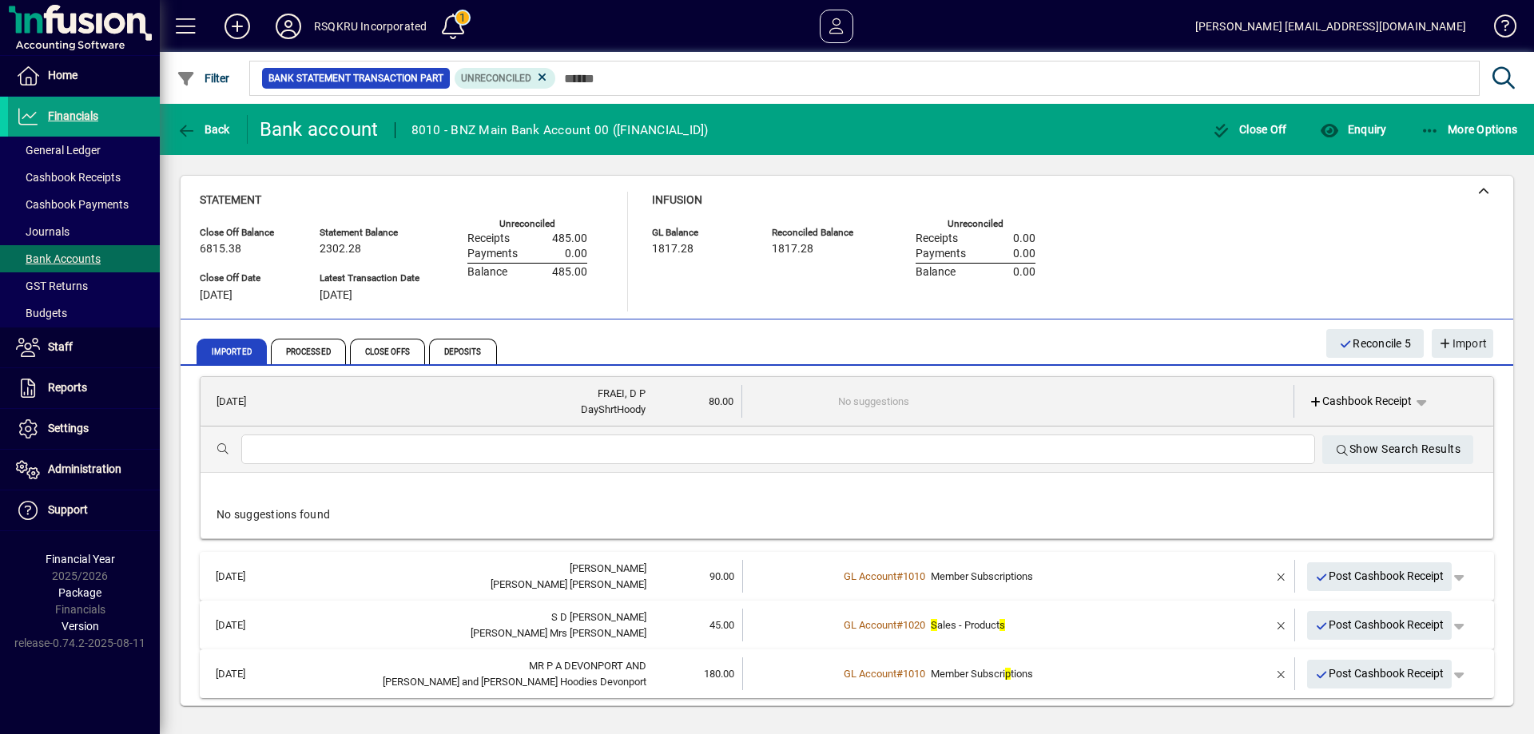
scroll to position [123, 0]
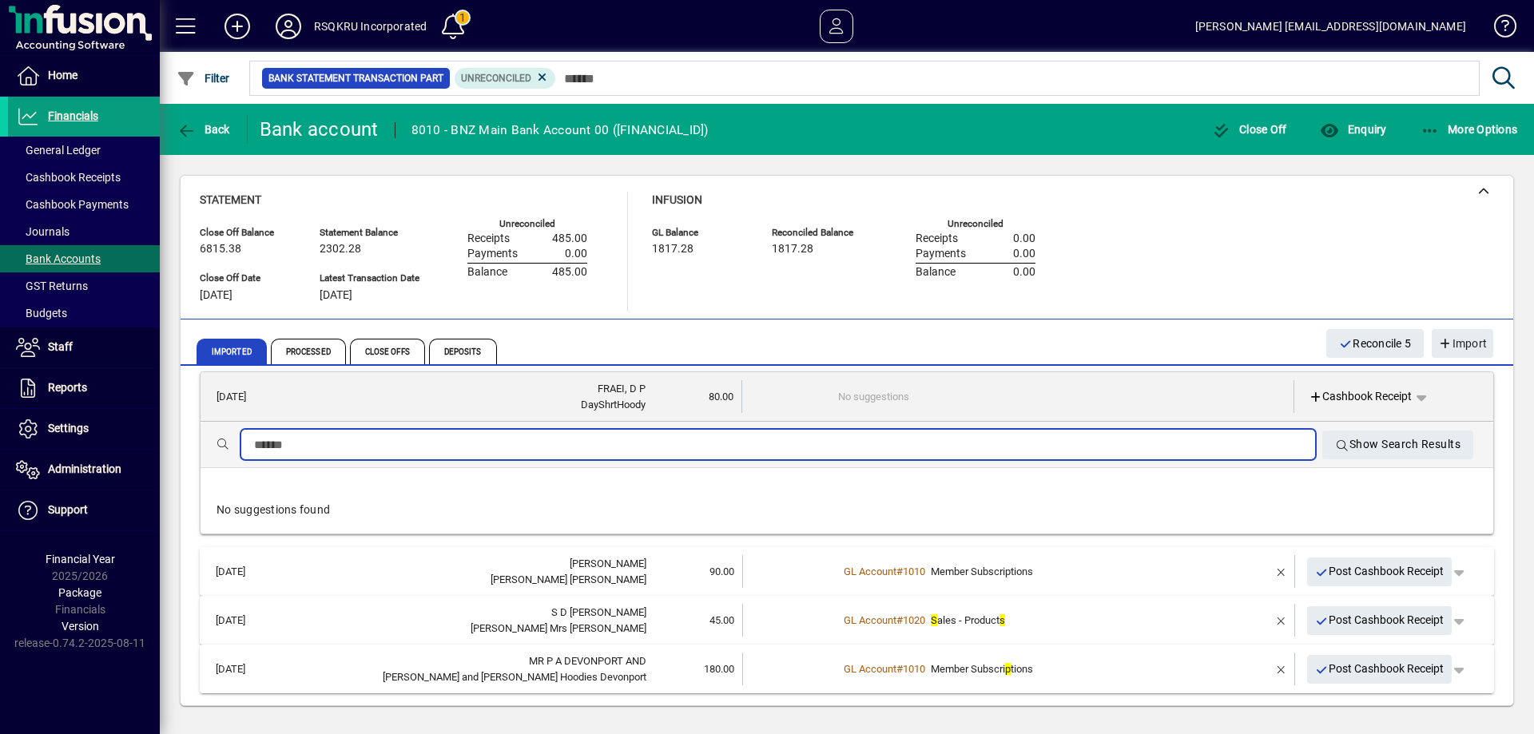
click at [312, 449] on input "text" at bounding box center [778, 445] width 1049 height 19
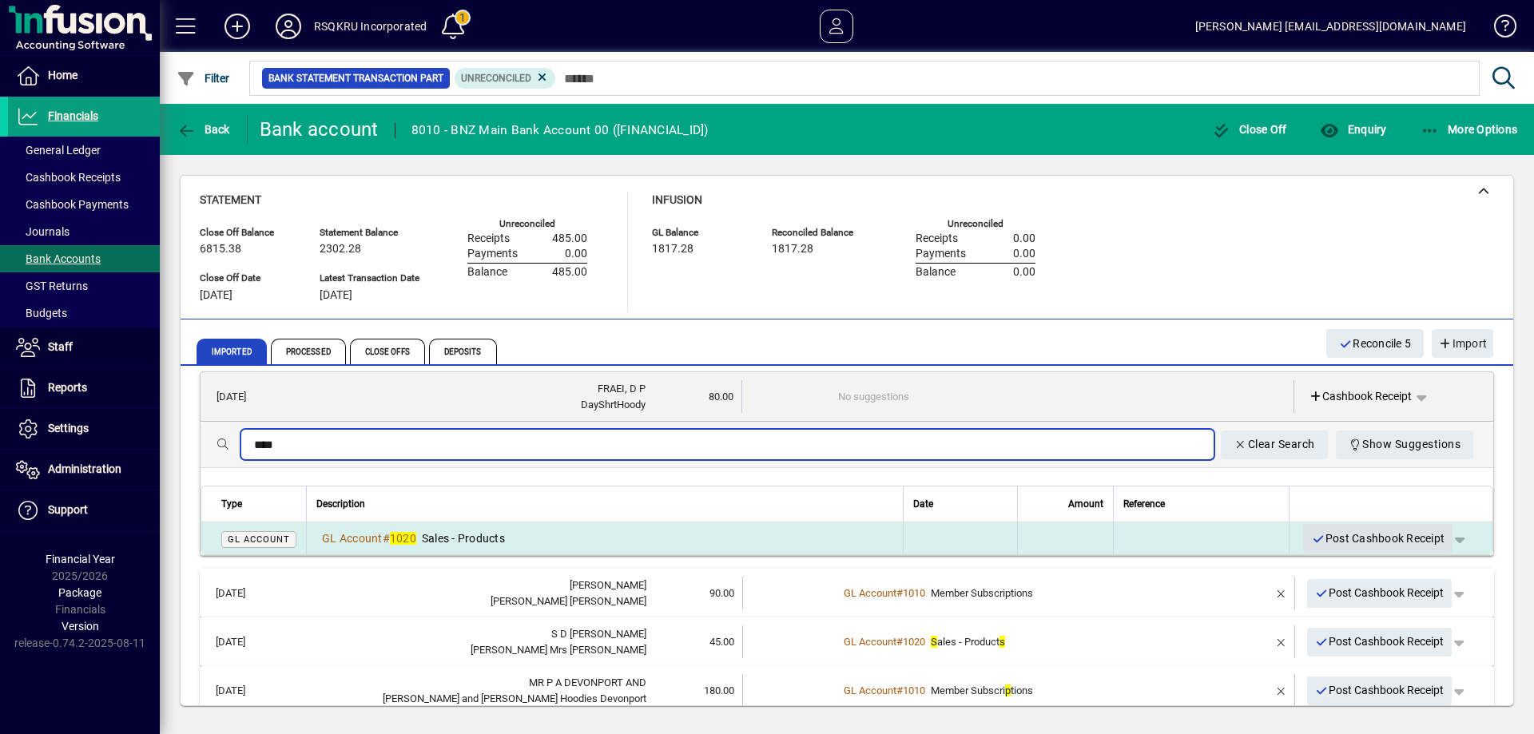
type input "****"
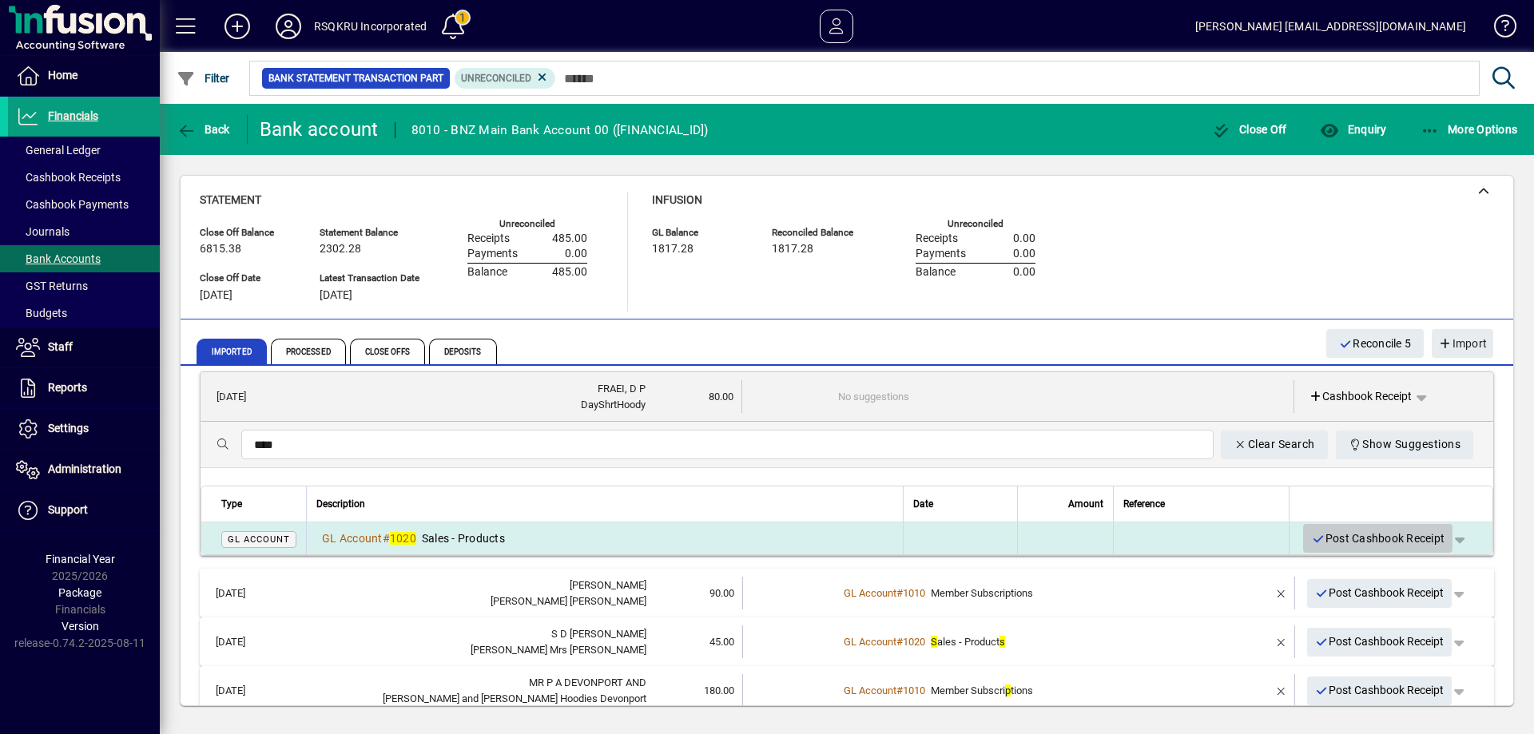
click at [1374, 531] on span "Post Cashbook Receipt" at bounding box center [1377, 539] width 133 height 26
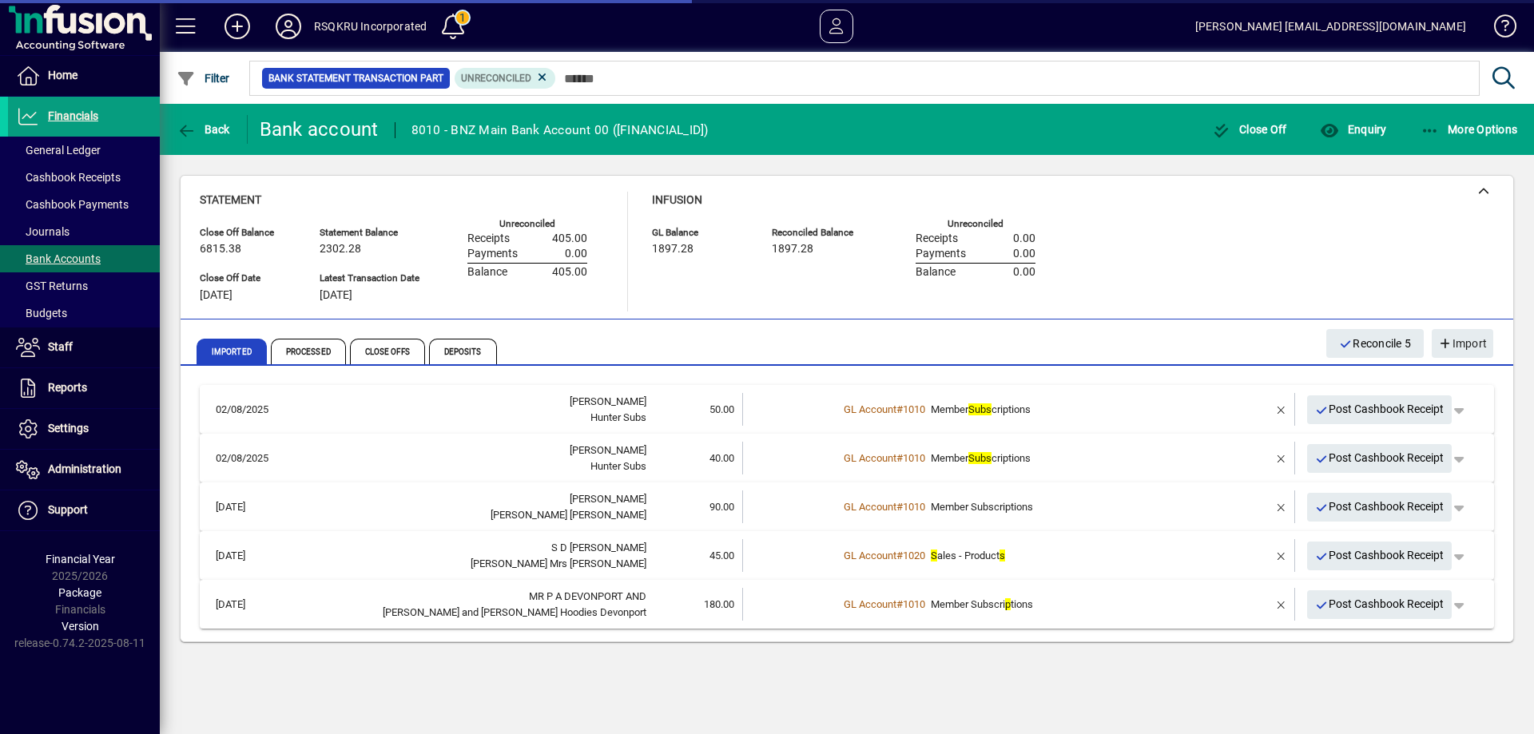
scroll to position [0, 0]
click at [1286, 505] on span "button" at bounding box center [1282, 507] width 38 height 38
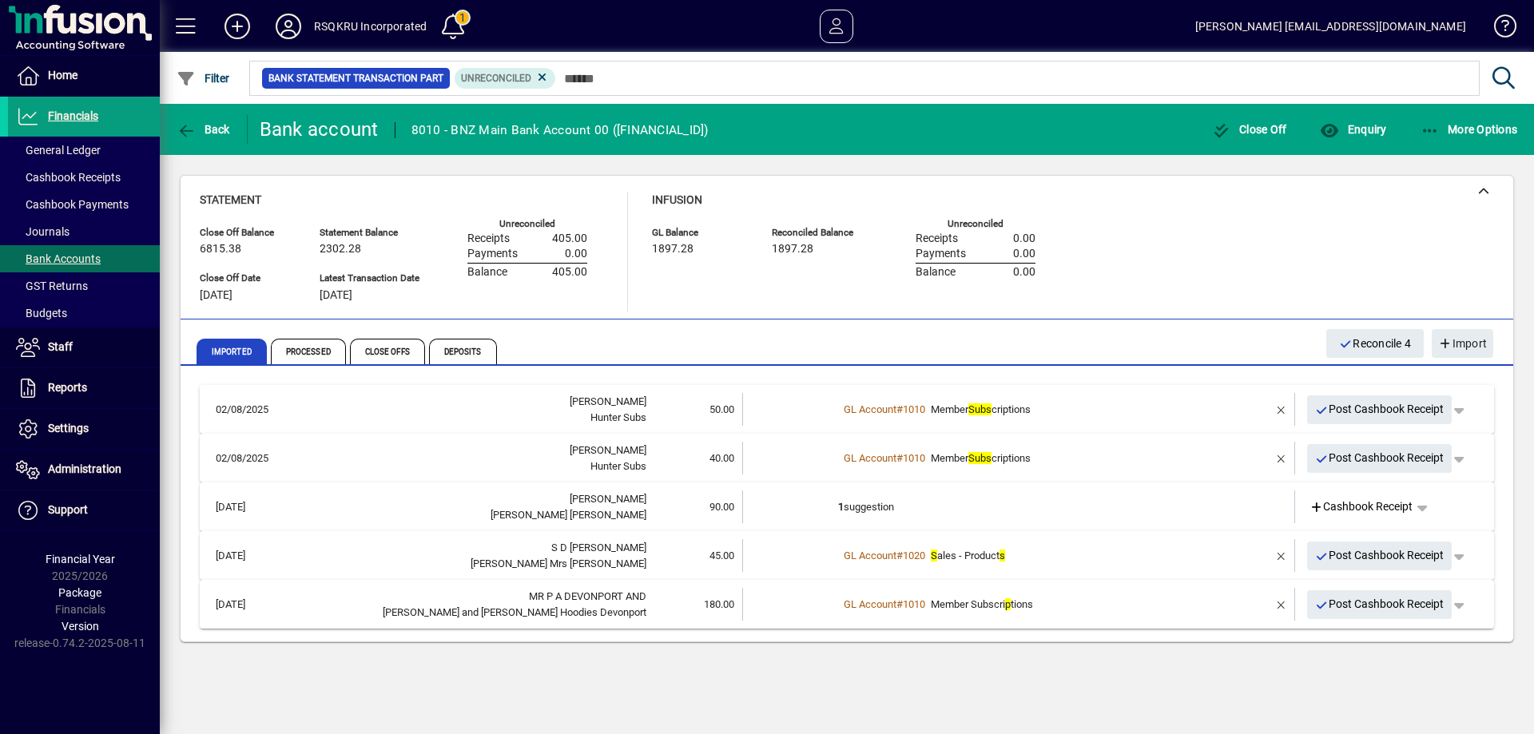
click at [901, 513] on td "1 suggestion" at bounding box center [1020, 507] width 364 height 33
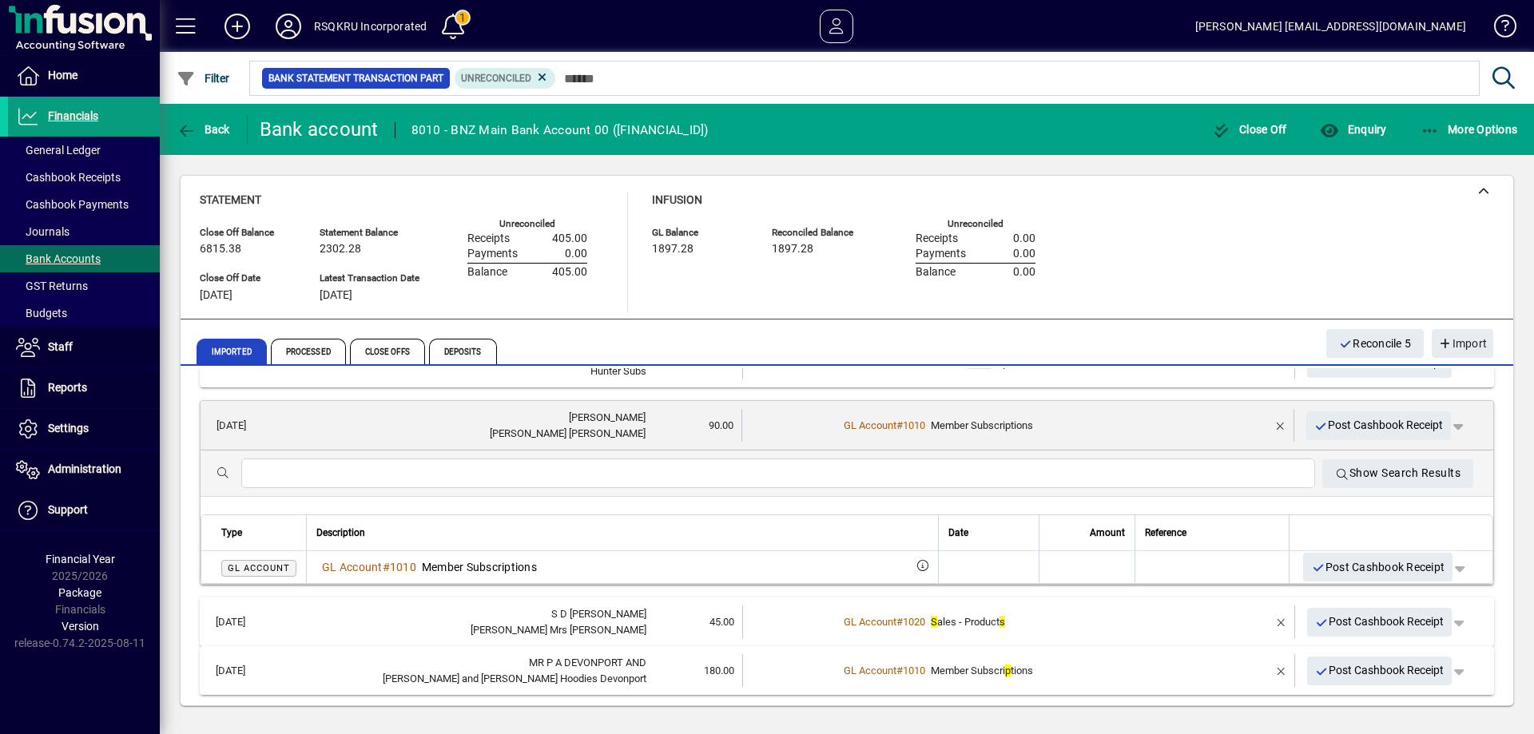
scroll to position [96, 0]
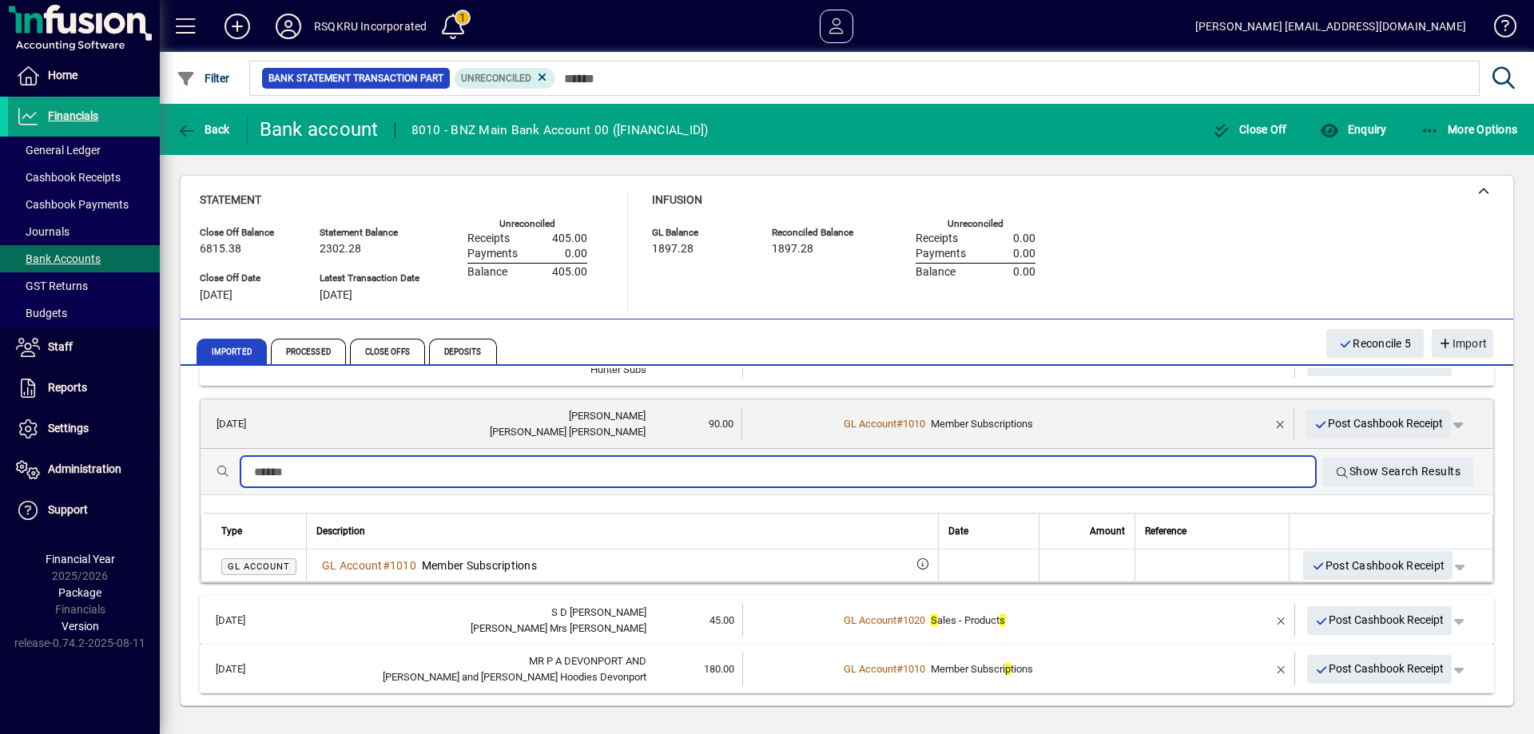
click at [320, 471] on input "text" at bounding box center [778, 472] width 1049 height 19
type input "****"
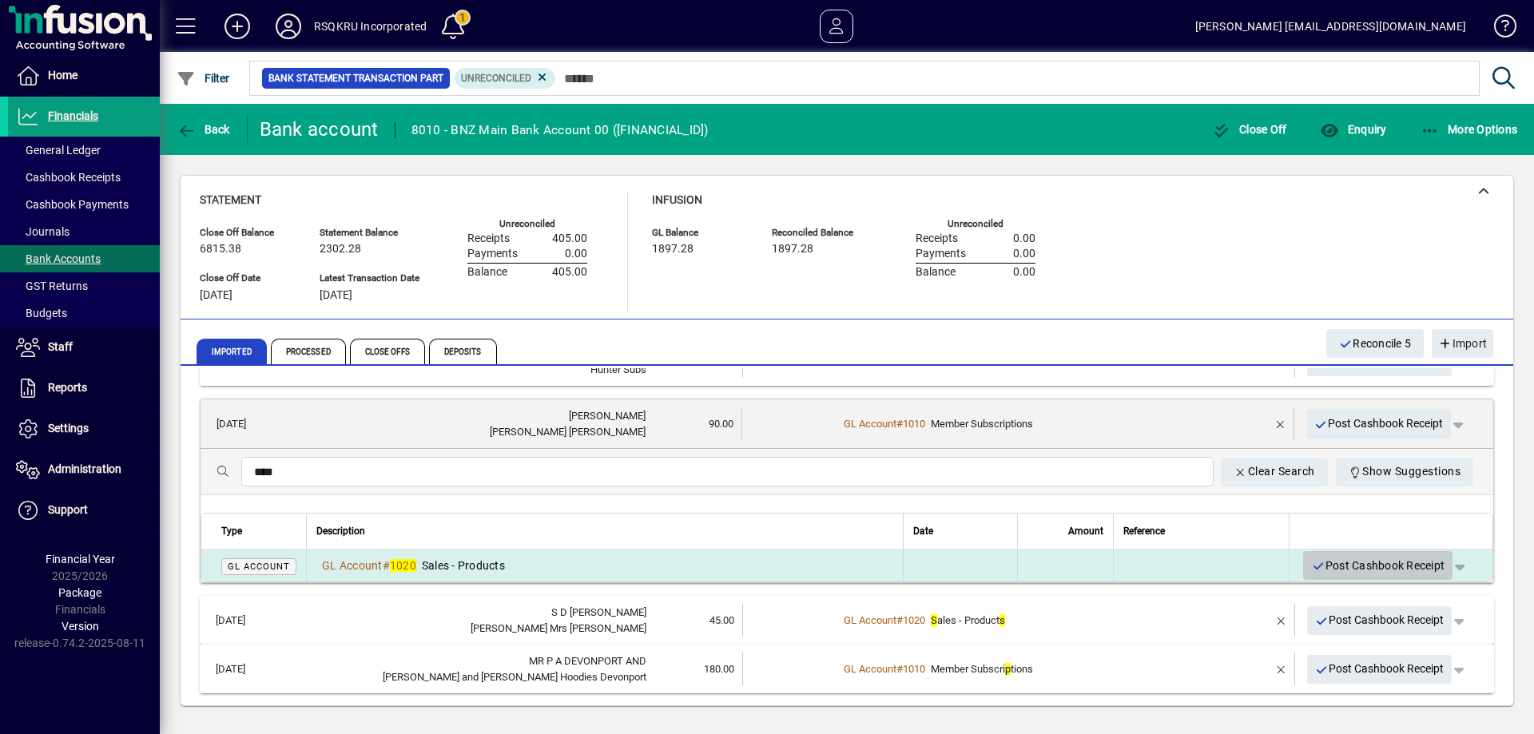
click at [1364, 560] on span "Post Cashbook Receipt" at bounding box center [1377, 566] width 133 height 26
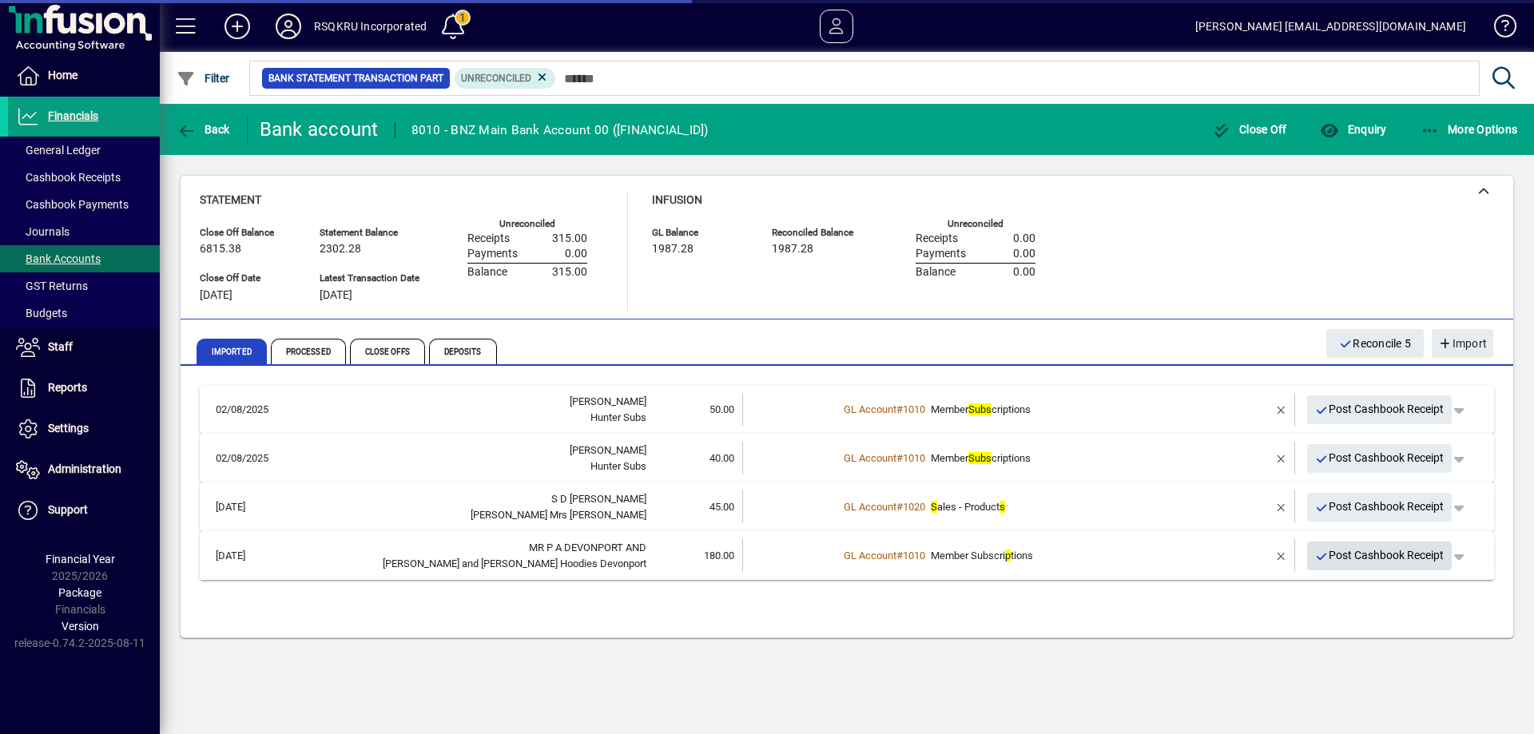
scroll to position [0, 0]
click at [1402, 507] on span "Post Cashbook Receipt" at bounding box center [1379, 507] width 129 height 26
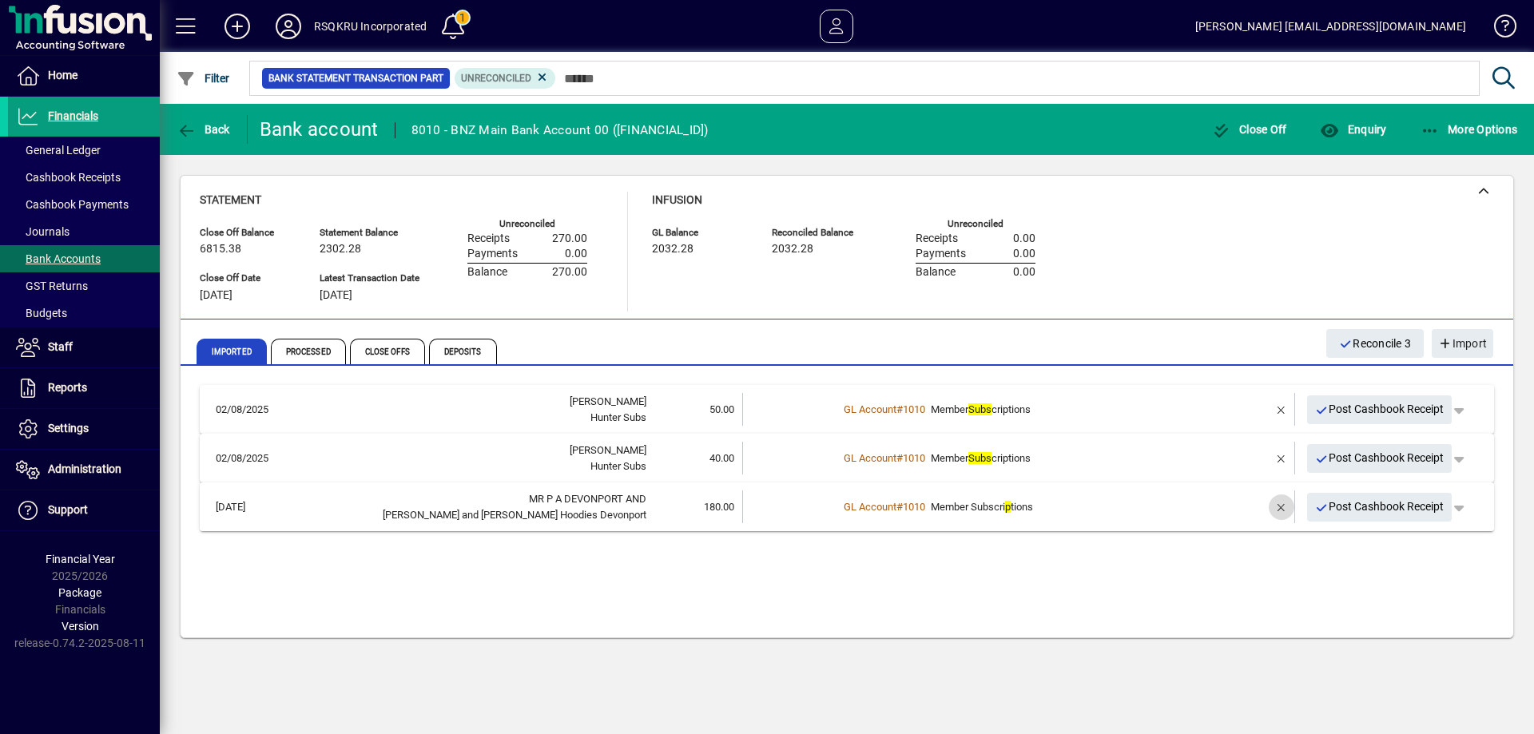
click at [1283, 506] on span "button" at bounding box center [1282, 507] width 38 height 38
click at [843, 505] on b "1" at bounding box center [841, 507] width 6 height 12
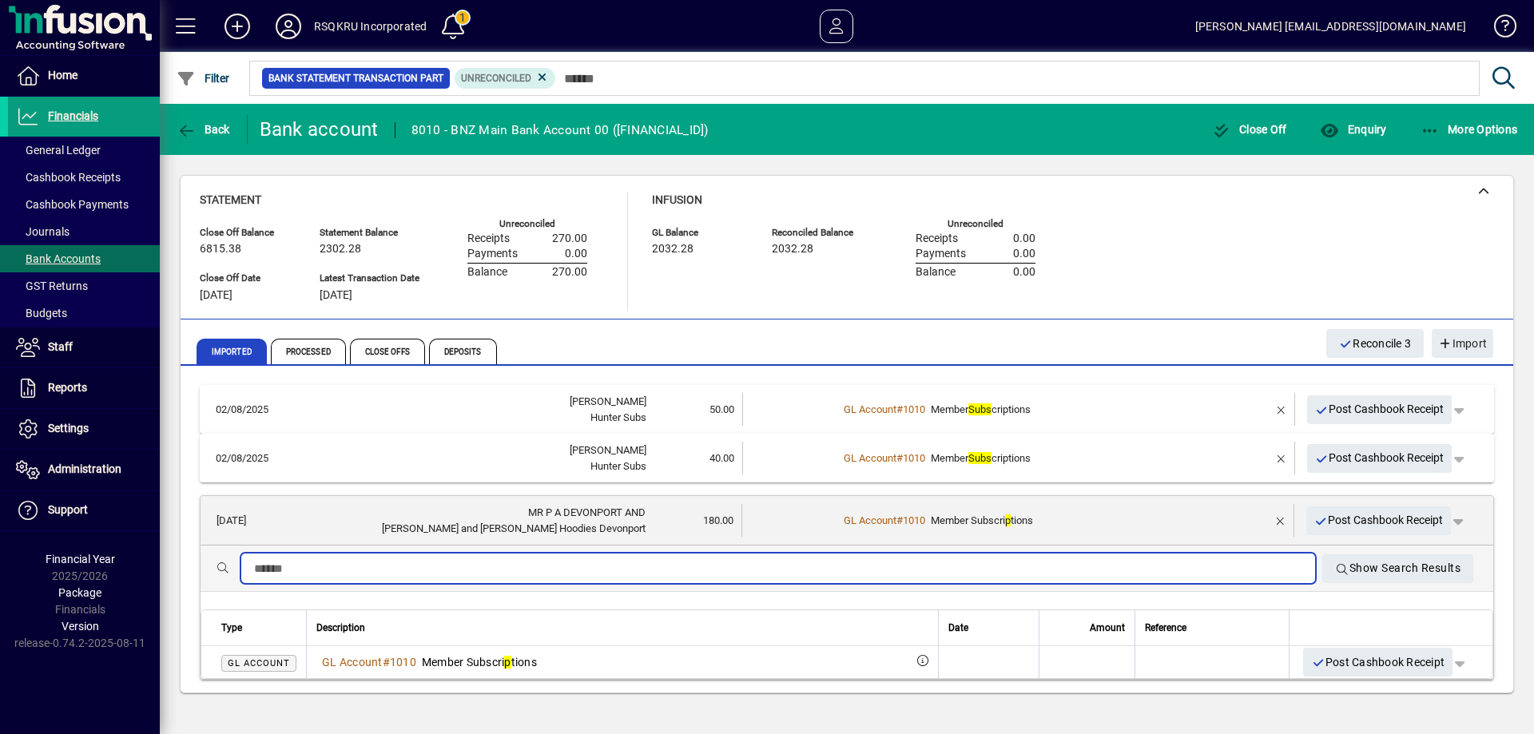
click at [312, 572] on input "text" at bounding box center [778, 568] width 1049 height 19
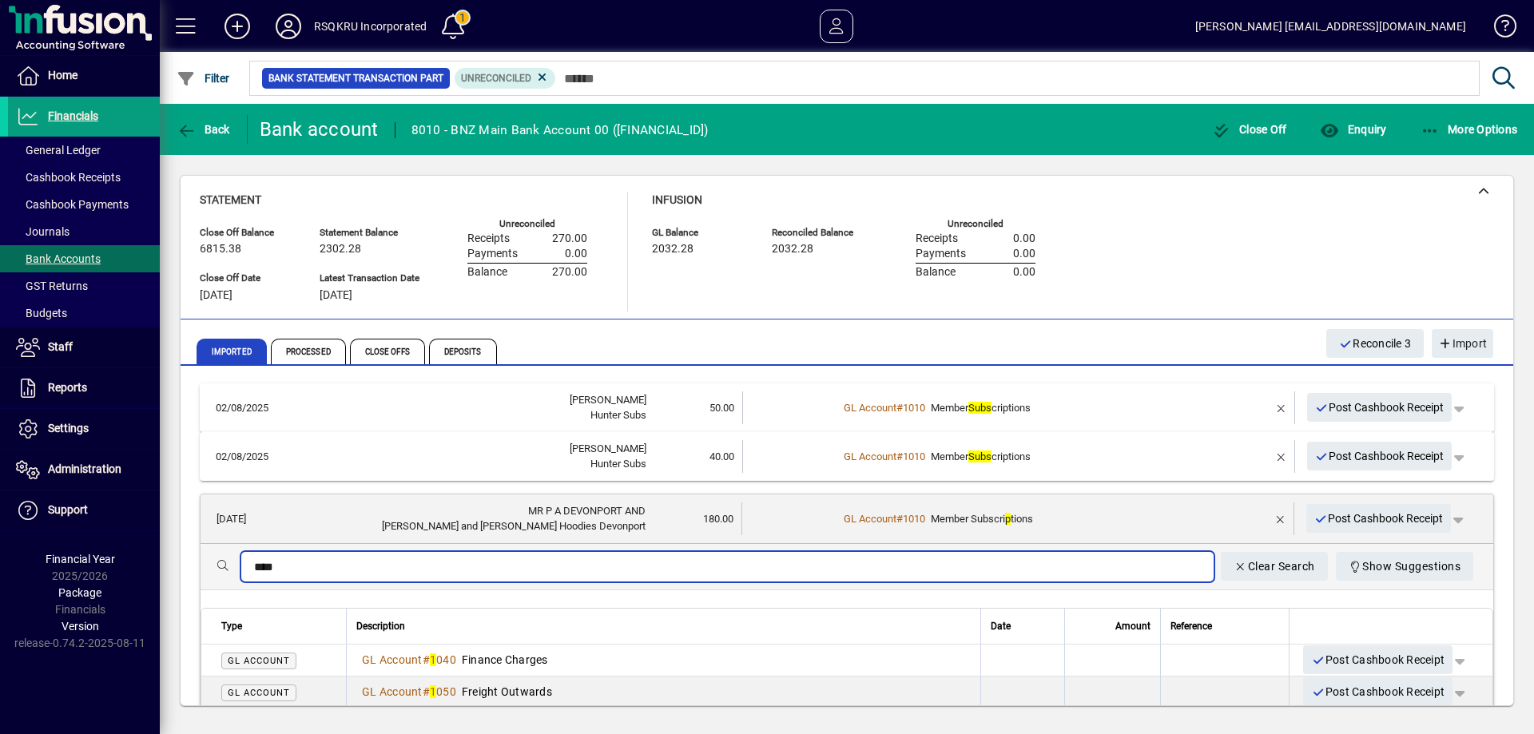
type input "****"
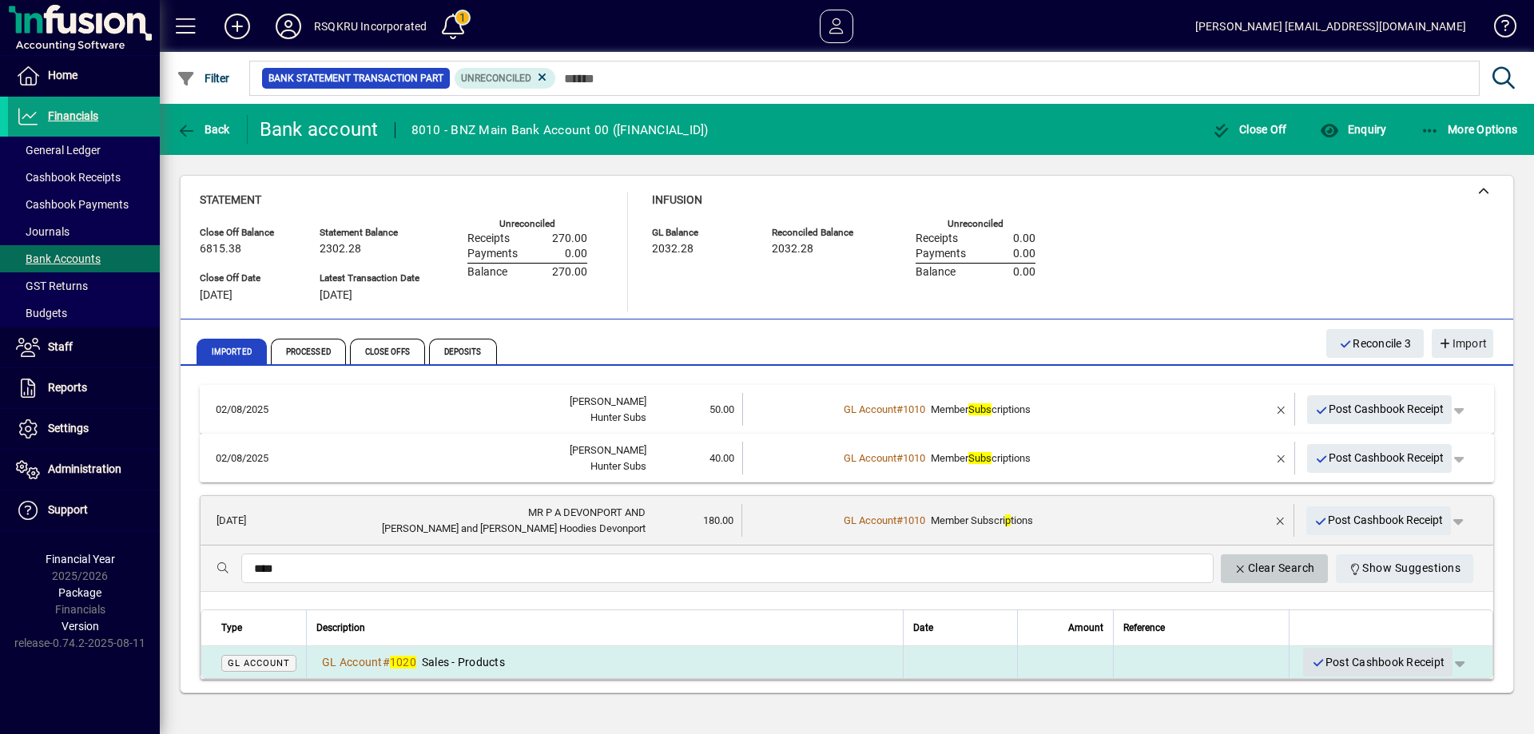
click at [1367, 660] on span "Post Cashbook Receipt" at bounding box center [1377, 663] width 133 height 26
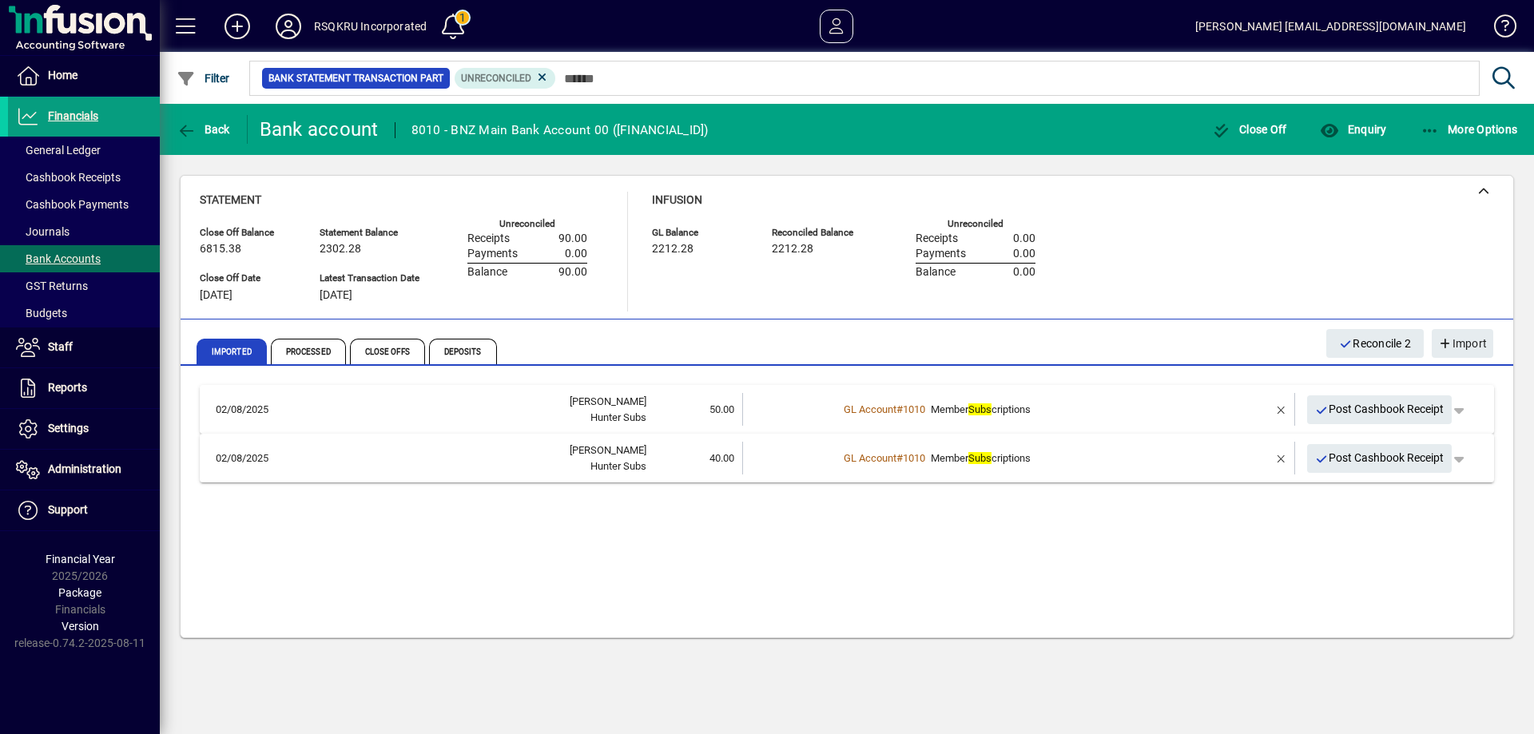
click at [1399, 404] on span "Post Cashbook Receipt" at bounding box center [1379, 409] width 129 height 26
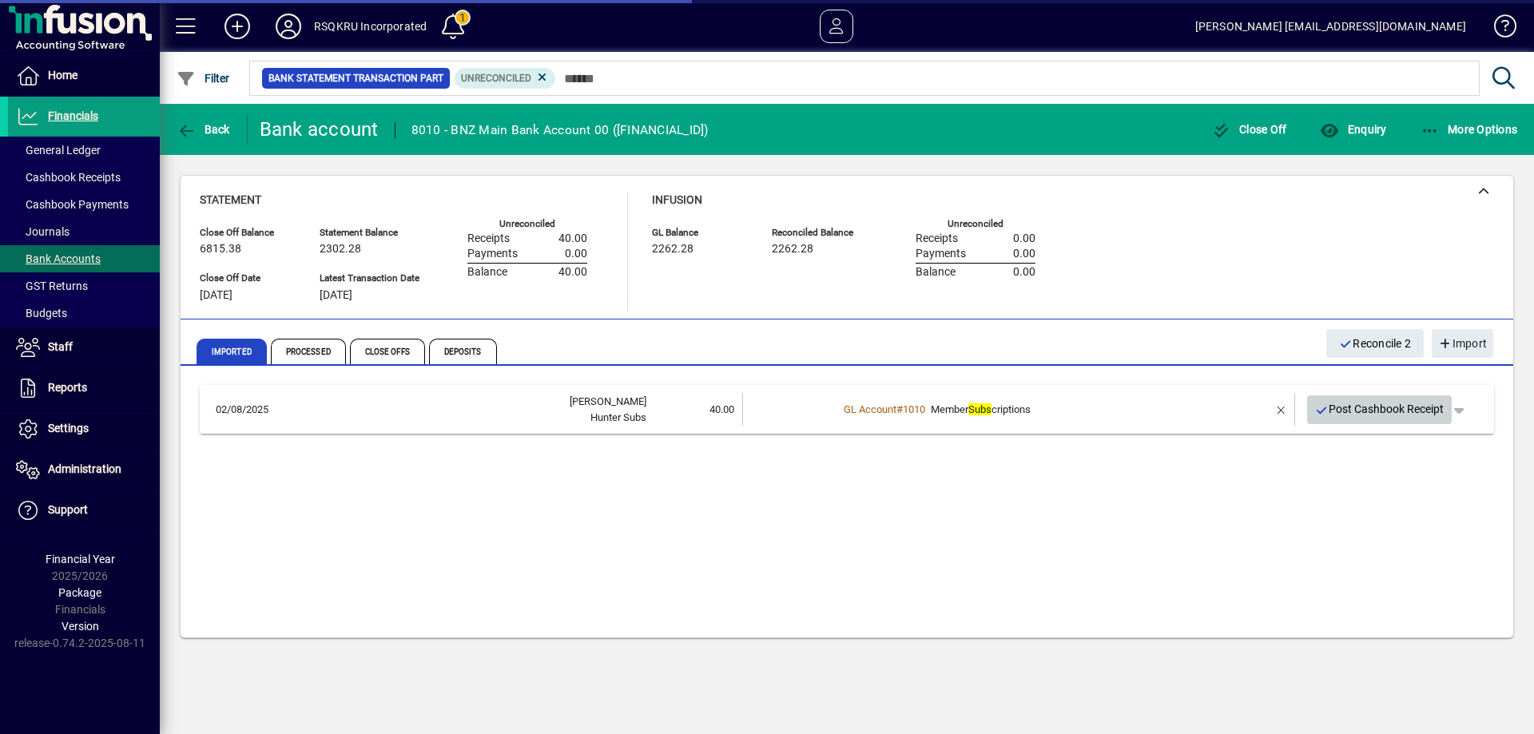
click at [1399, 404] on span "Post Cashbook Receipt" at bounding box center [1379, 409] width 129 height 26
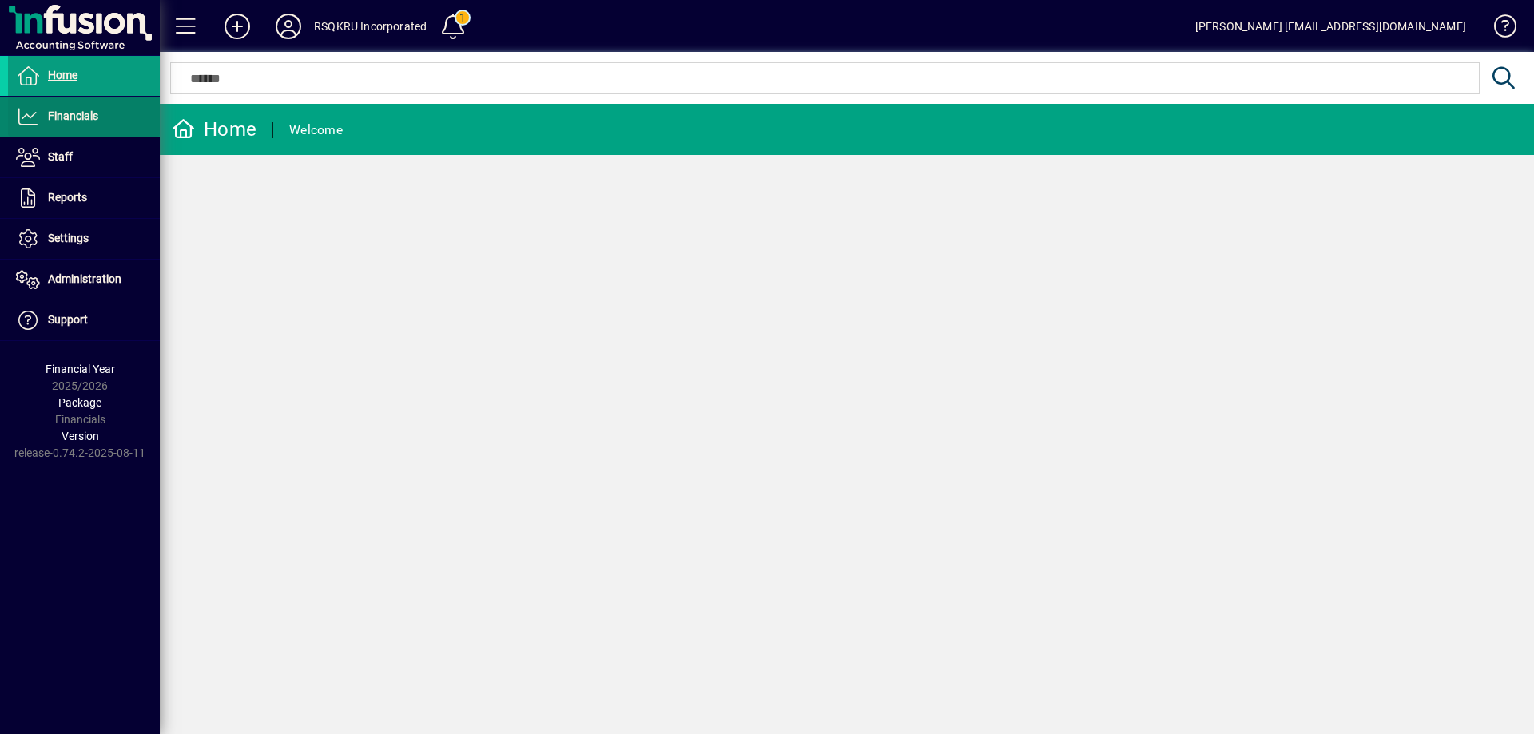
drag, startPoint x: 85, startPoint y: 117, endPoint x: 82, endPoint y: 129, distance: 12.2
click at [84, 117] on span "Financials" at bounding box center [73, 115] width 50 height 13
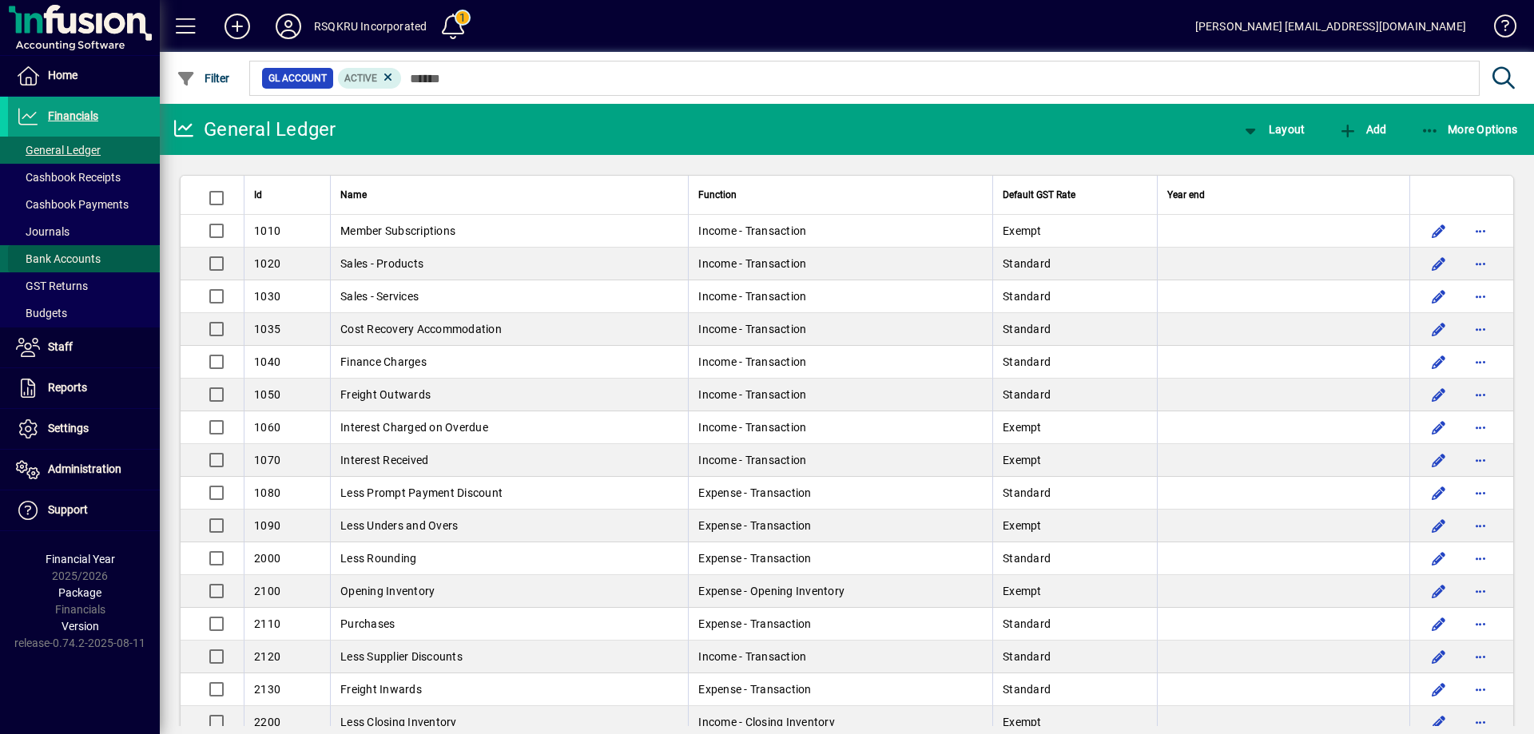
click at [78, 261] on span "Bank Accounts" at bounding box center [58, 259] width 85 height 13
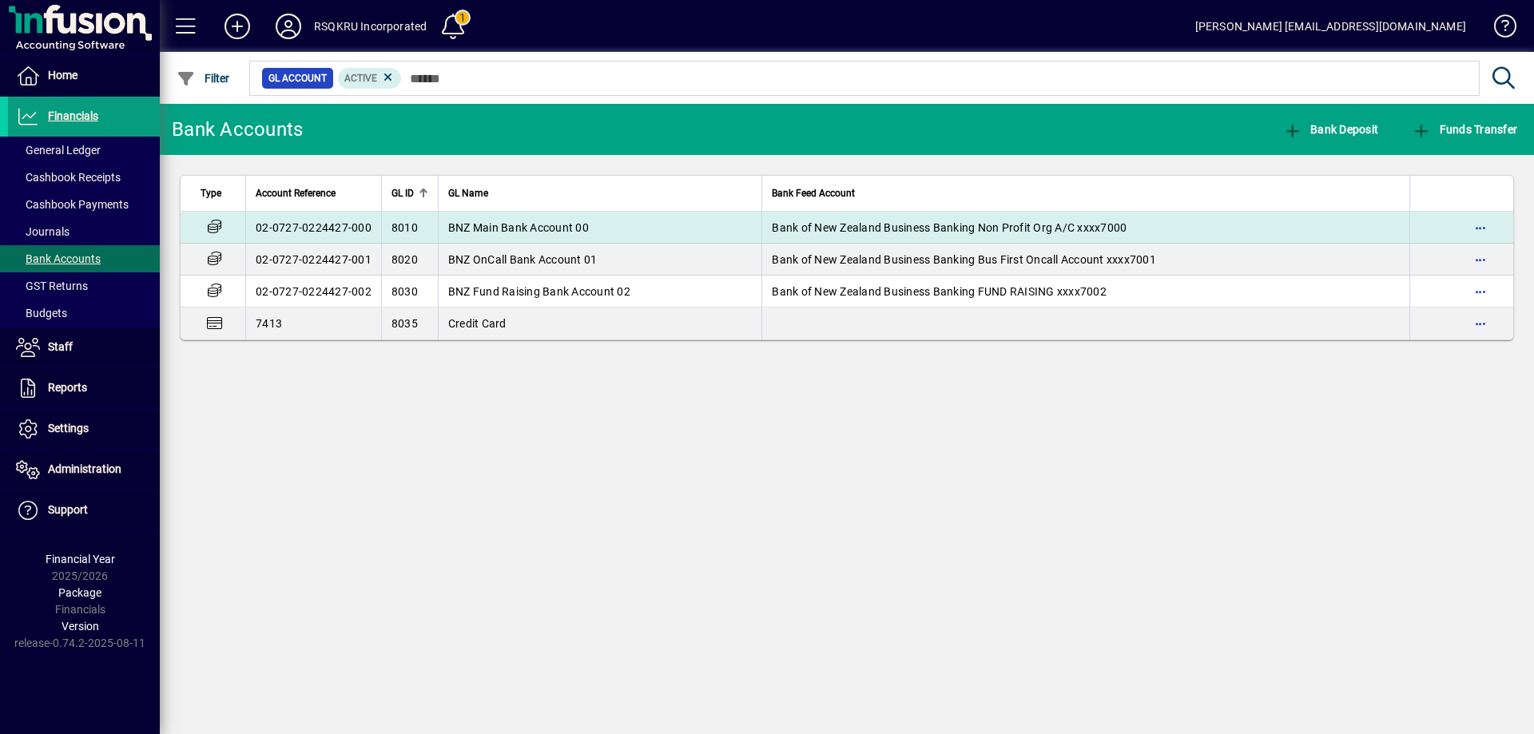
click at [512, 222] on span "BNZ Main Bank Account 00" at bounding box center [518, 227] width 141 height 13
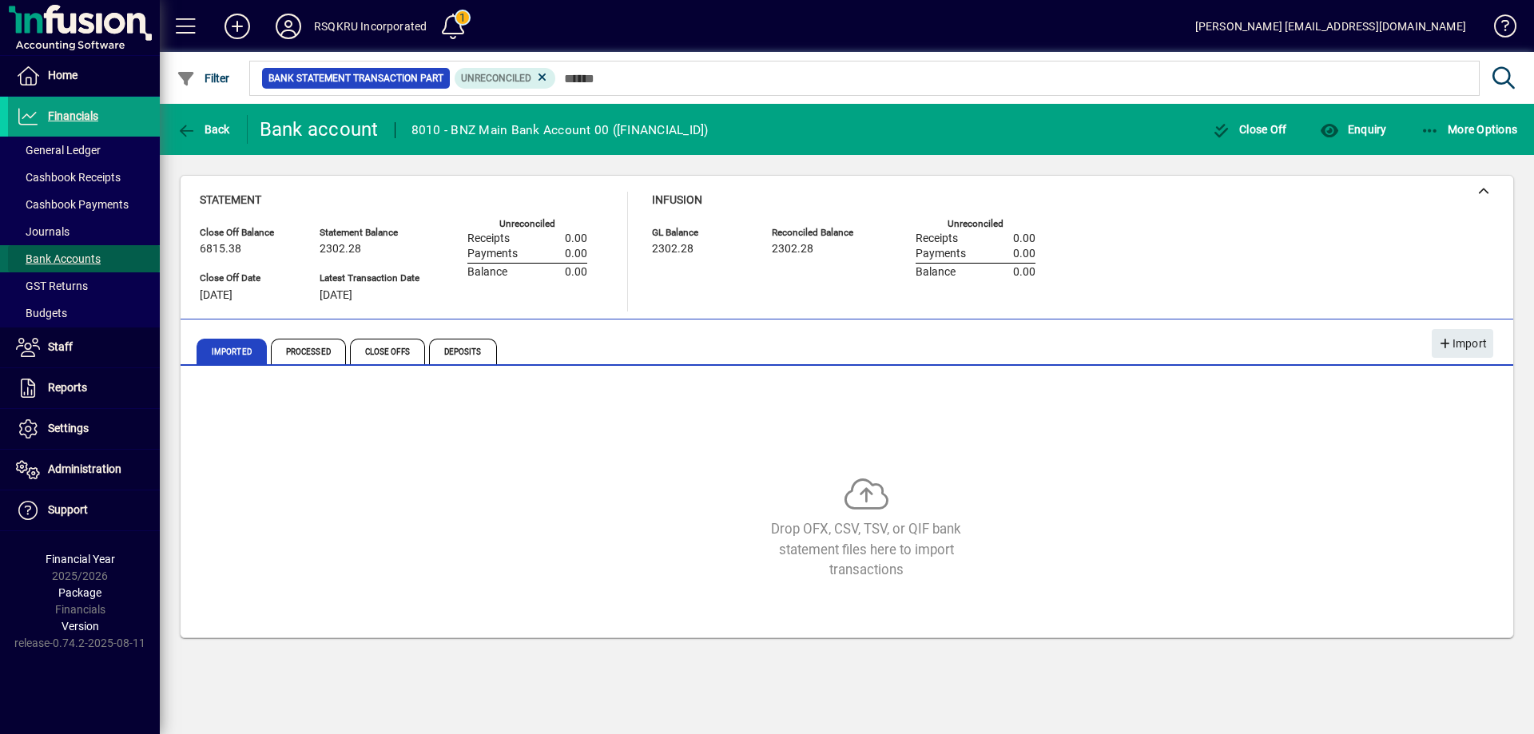
click at [63, 259] on span "Bank Accounts" at bounding box center [58, 259] width 85 height 13
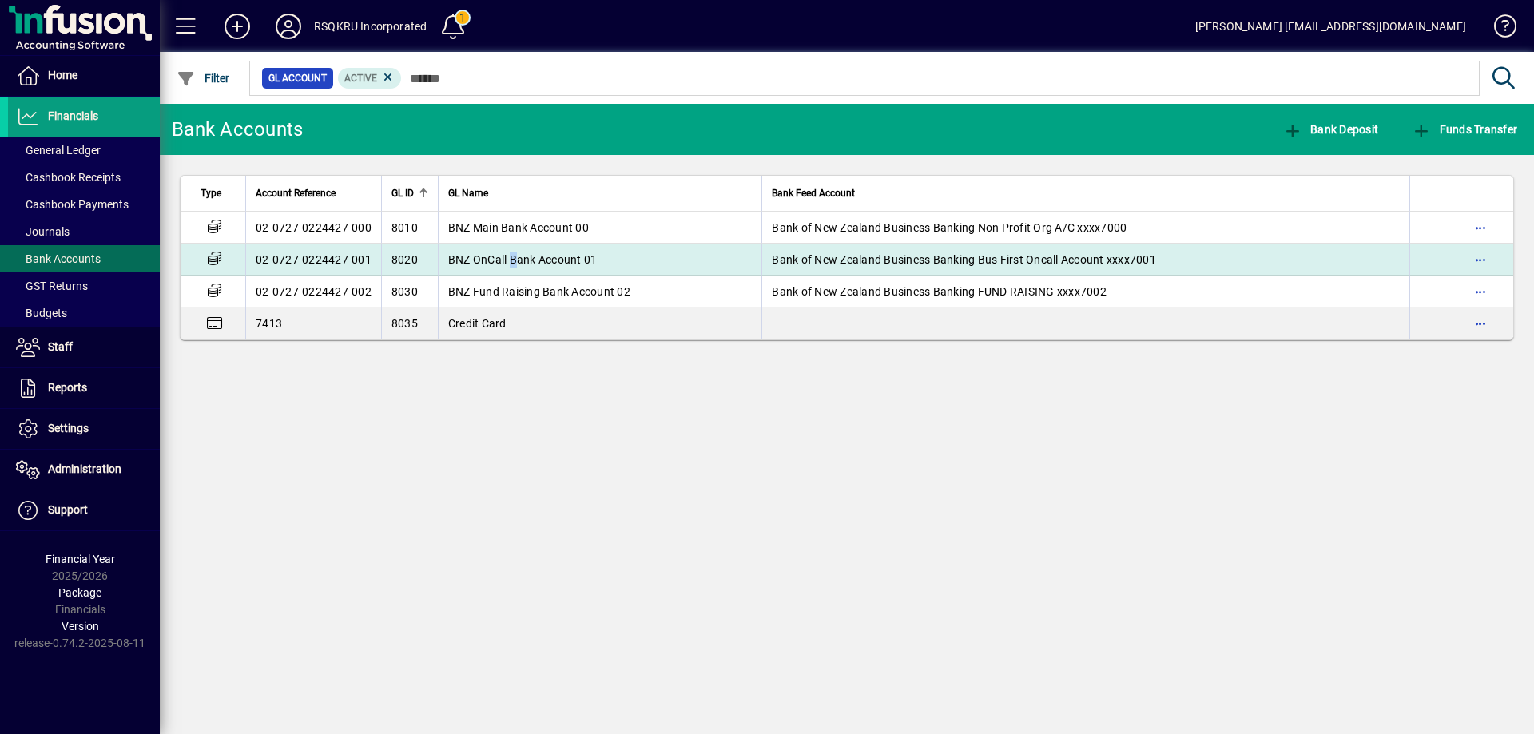
click at [512, 259] on span "BNZ OnCall Bank Account 01" at bounding box center [522, 259] width 149 height 13
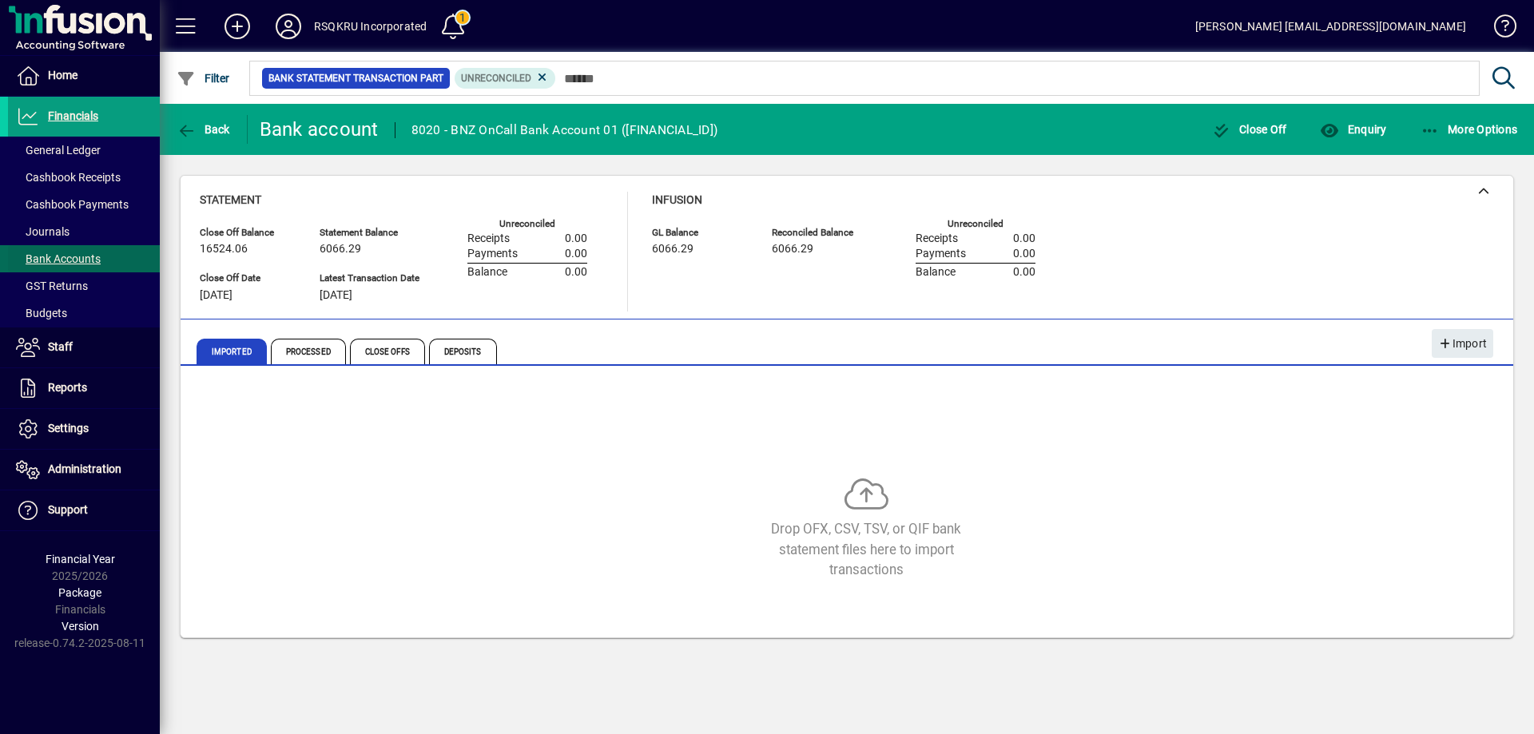
click at [82, 254] on span "Bank Accounts" at bounding box center [58, 259] width 85 height 13
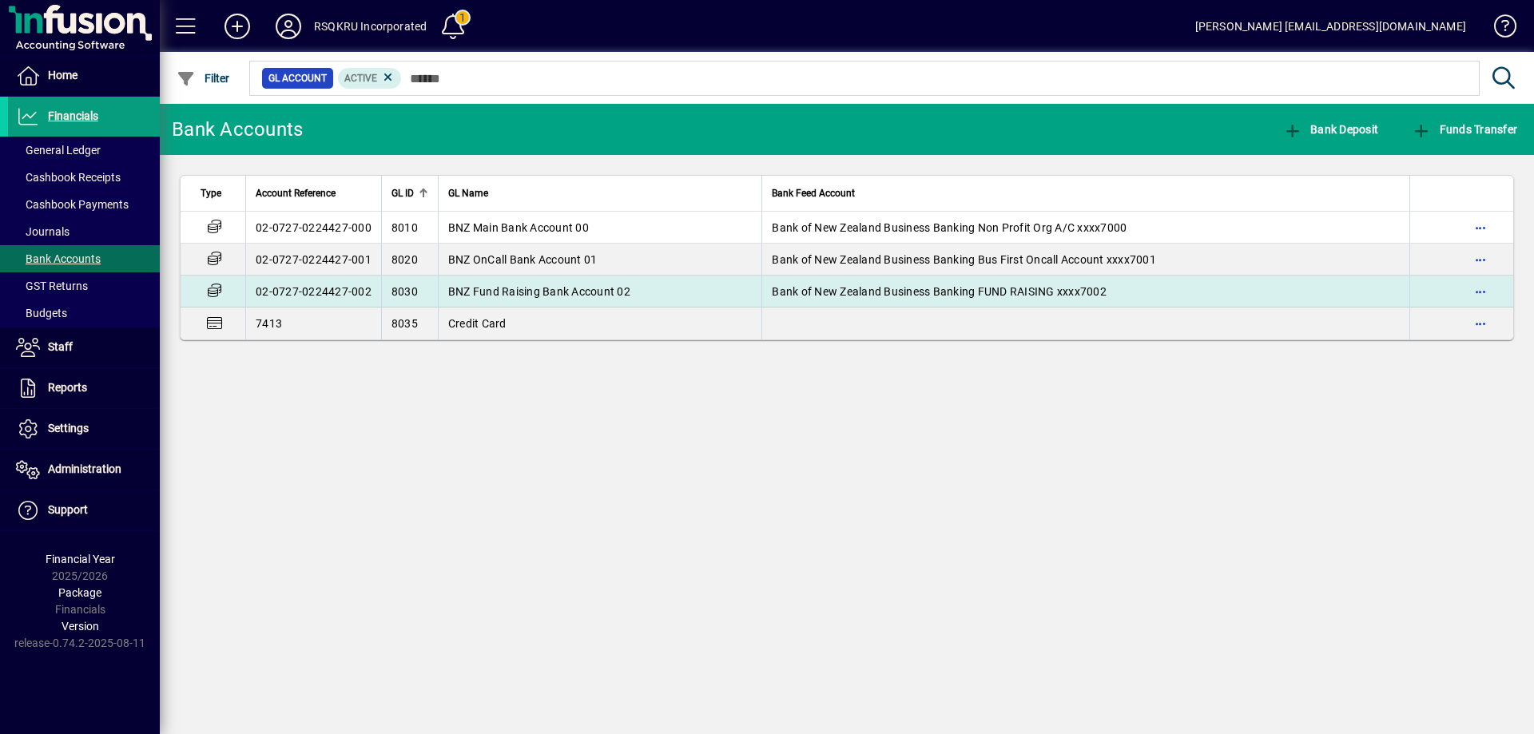
click at [527, 287] on span "BNZ Fund Raising Bank Account 02" at bounding box center [539, 291] width 182 height 13
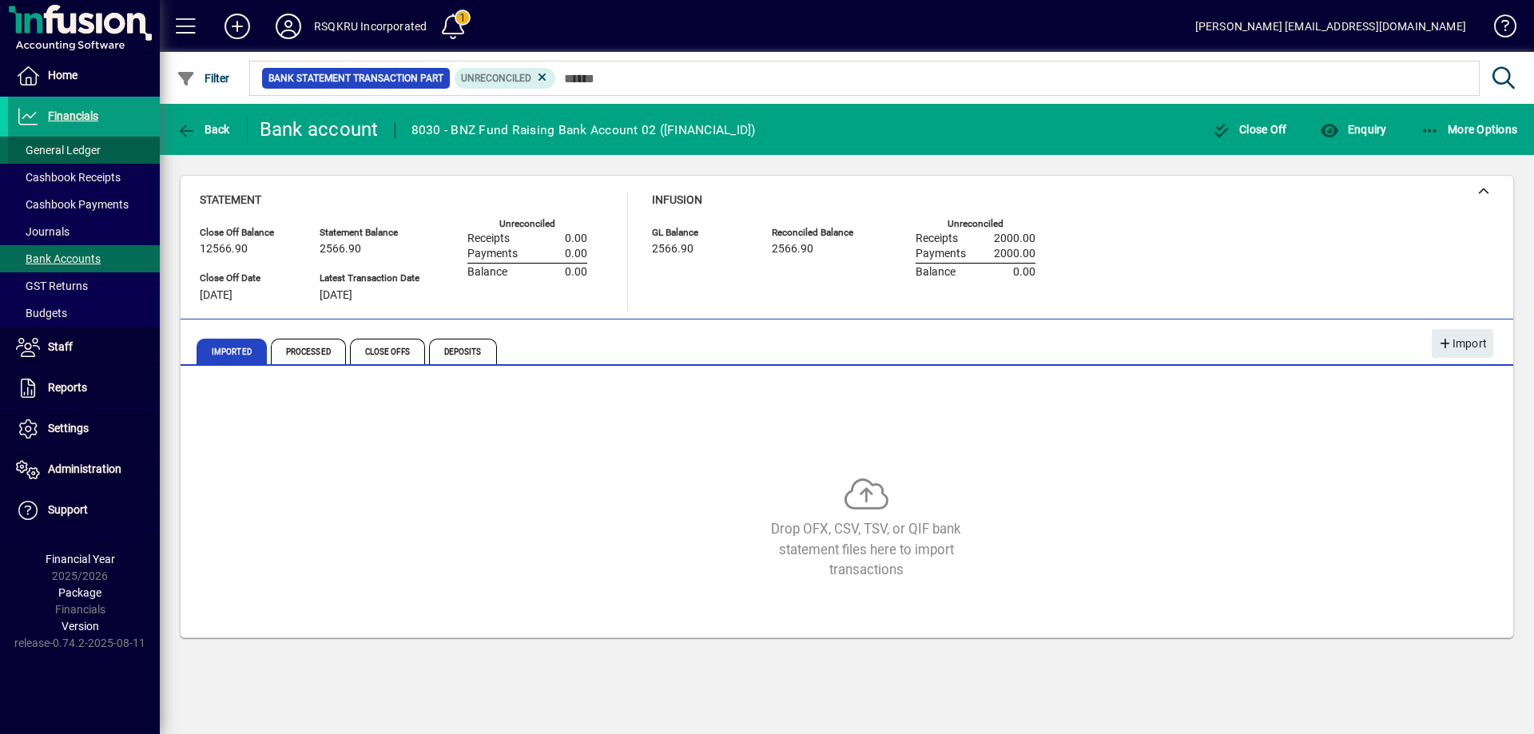
click at [80, 145] on span "General Ledger" at bounding box center [58, 150] width 85 height 13
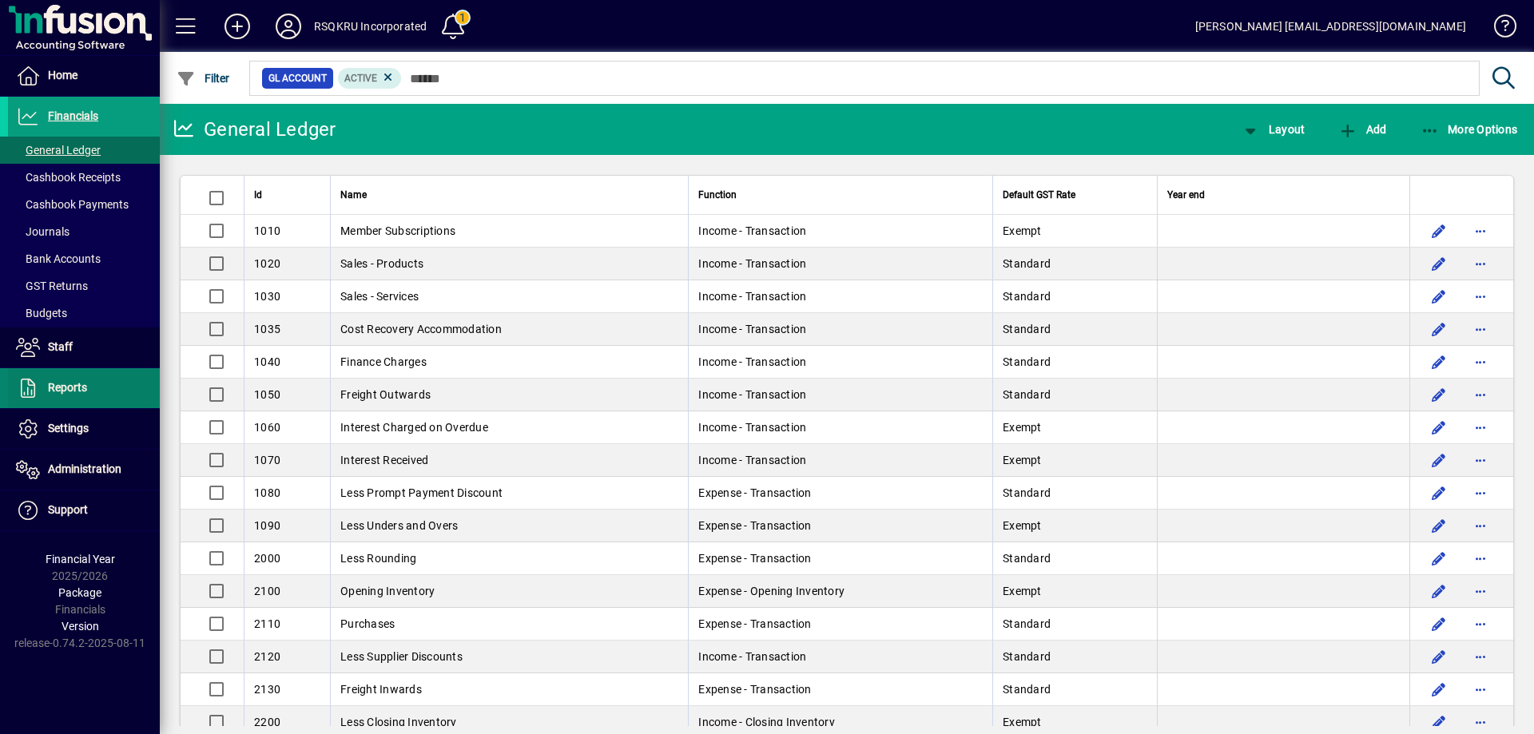
click at [91, 388] on span at bounding box center [84, 388] width 152 height 38
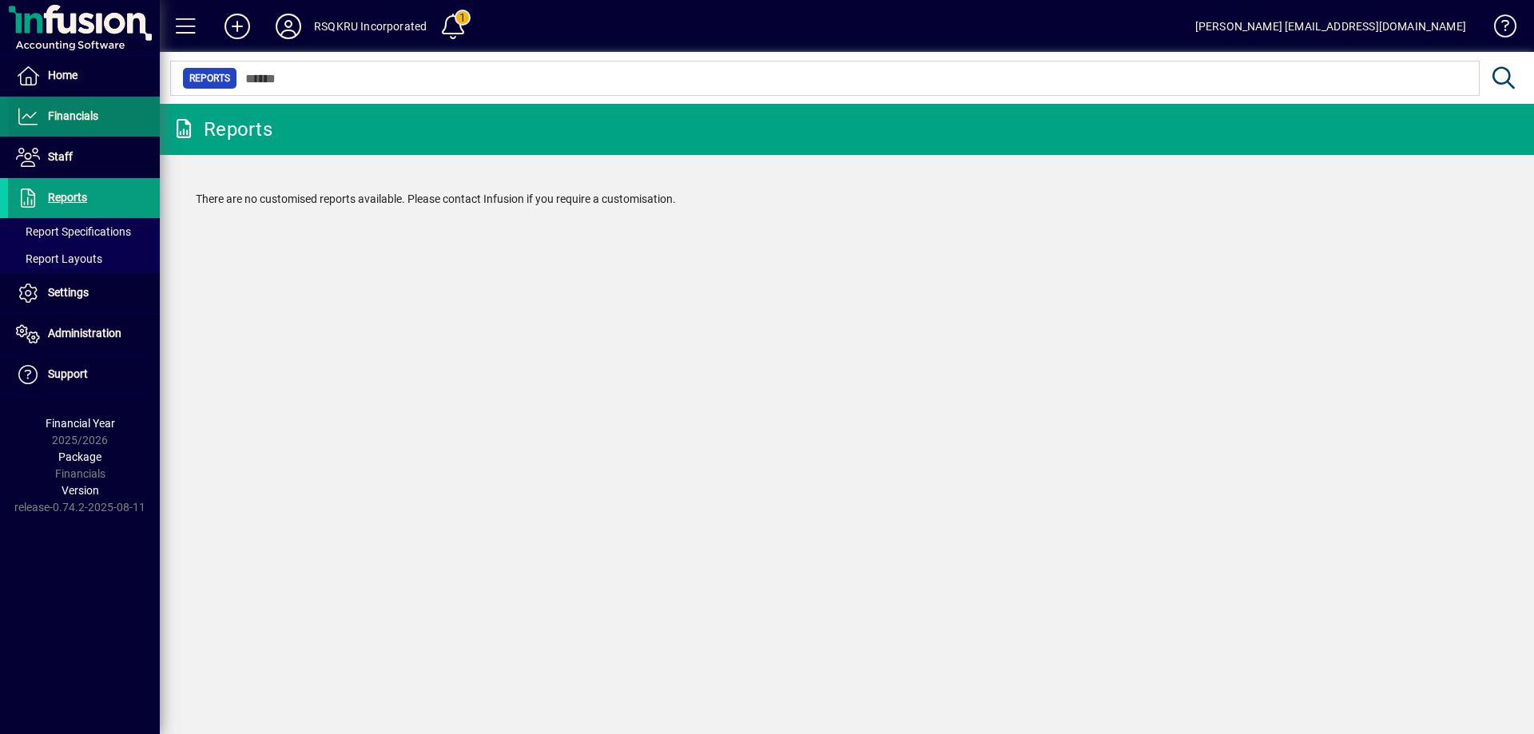
click at [74, 106] on span at bounding box center [84, 117] width 152 height 38
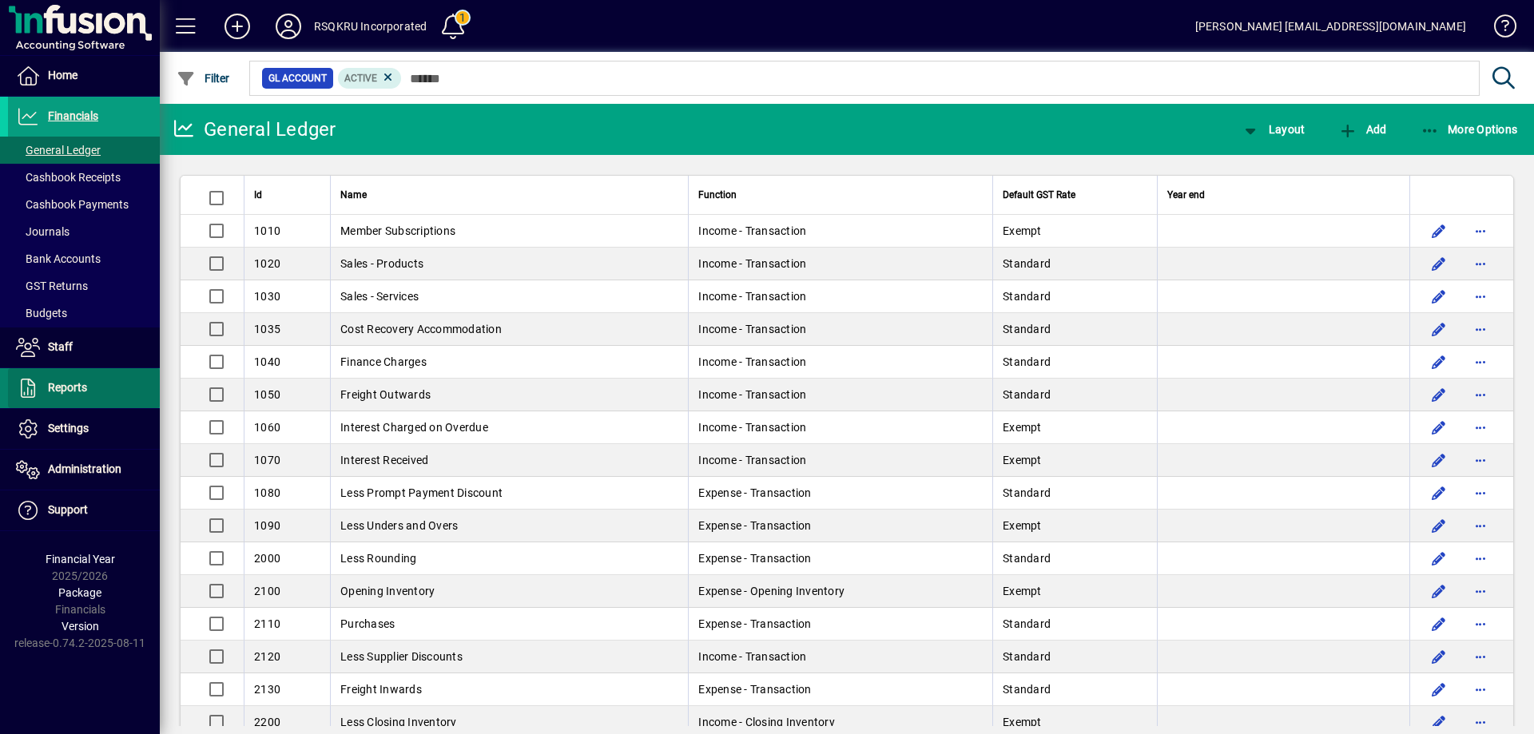
click at [88, 384] on span at bounding box center [84, 388] width 152 height 38
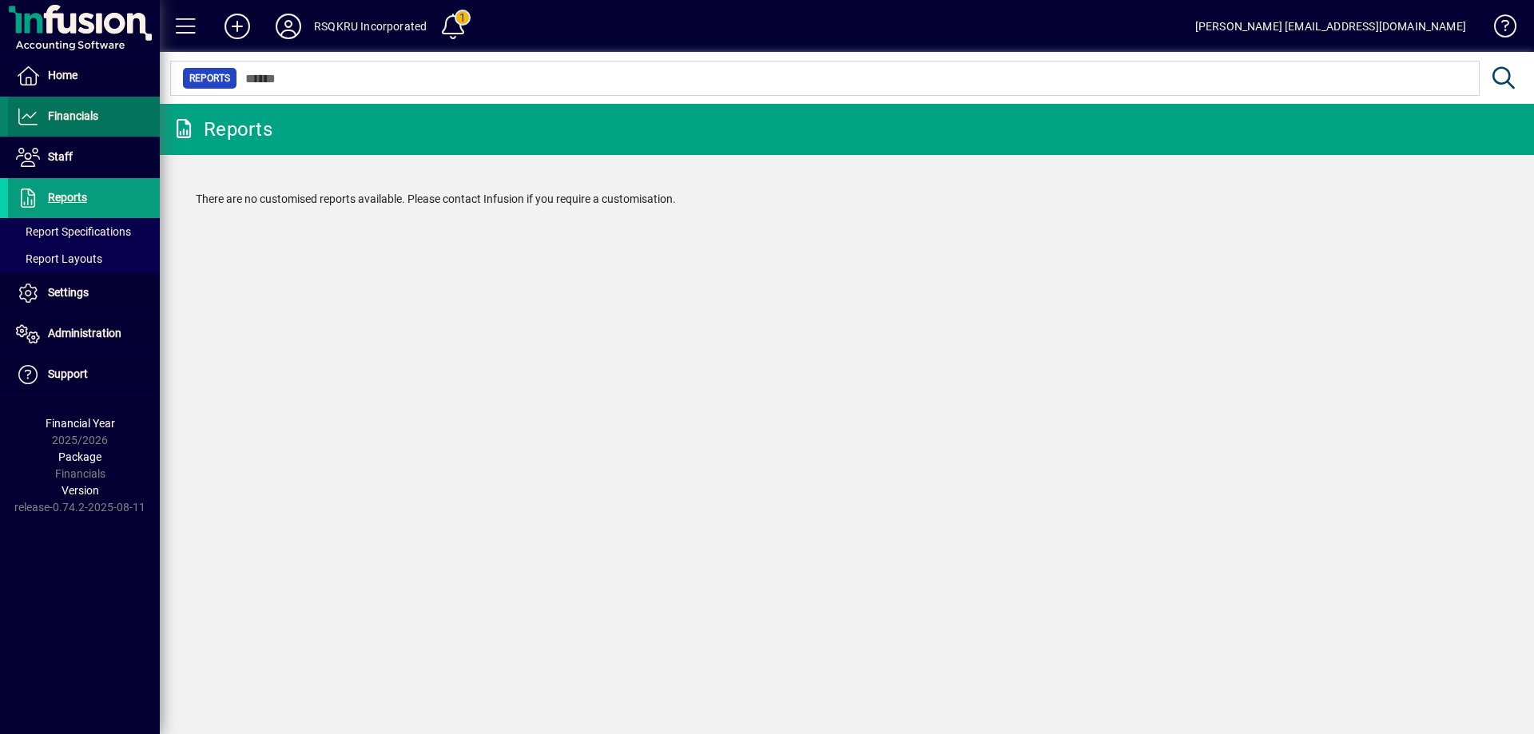
click at [86, 115] on span "Financials" at bounding box center [73, 115] width 50 height 13
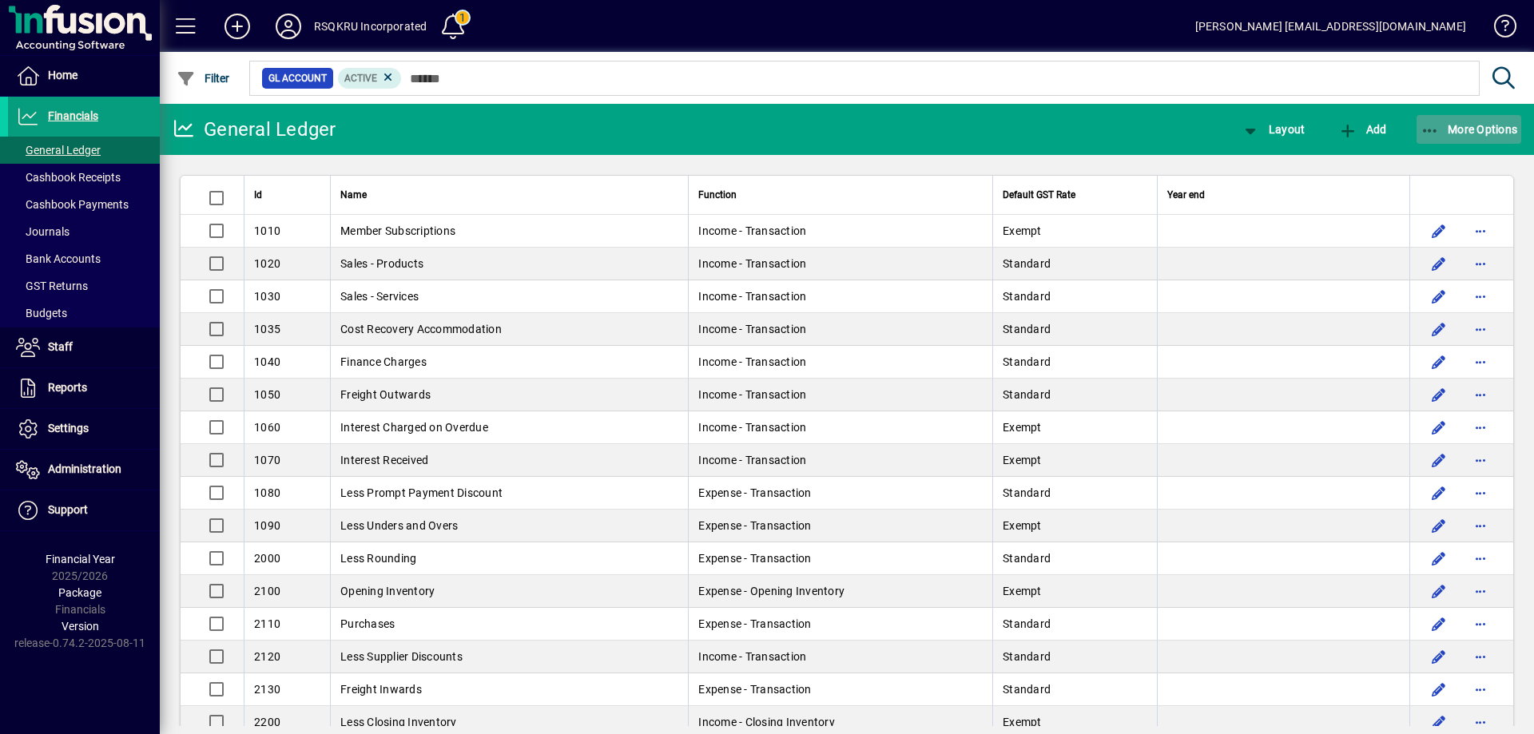
click at [1480, 130] on span "More Options" at bounding box center [1470, 129] width 98 height 13
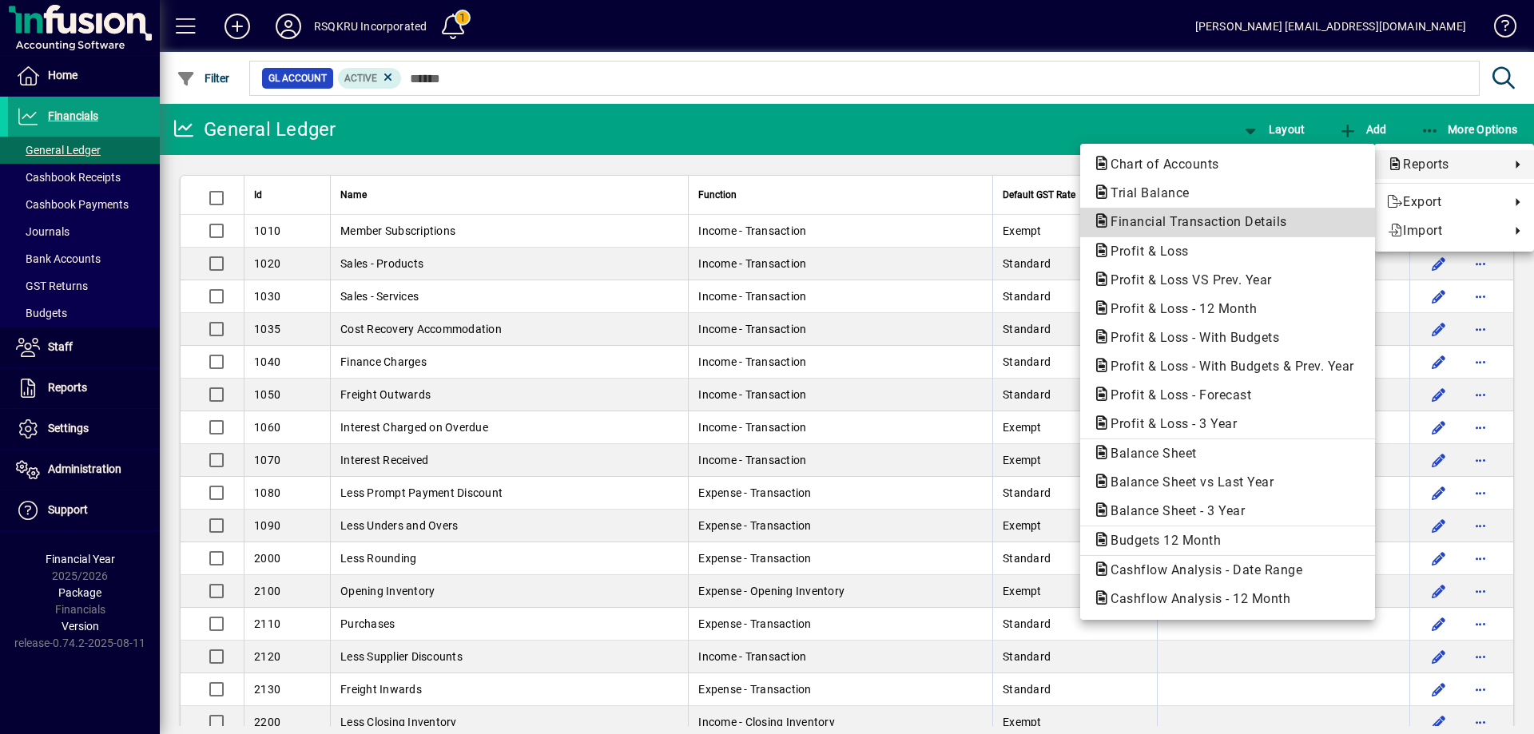
click at [1210, 225] on span "Financial Transaction Details" at bounding box center [1194, 221] width 202 height 15
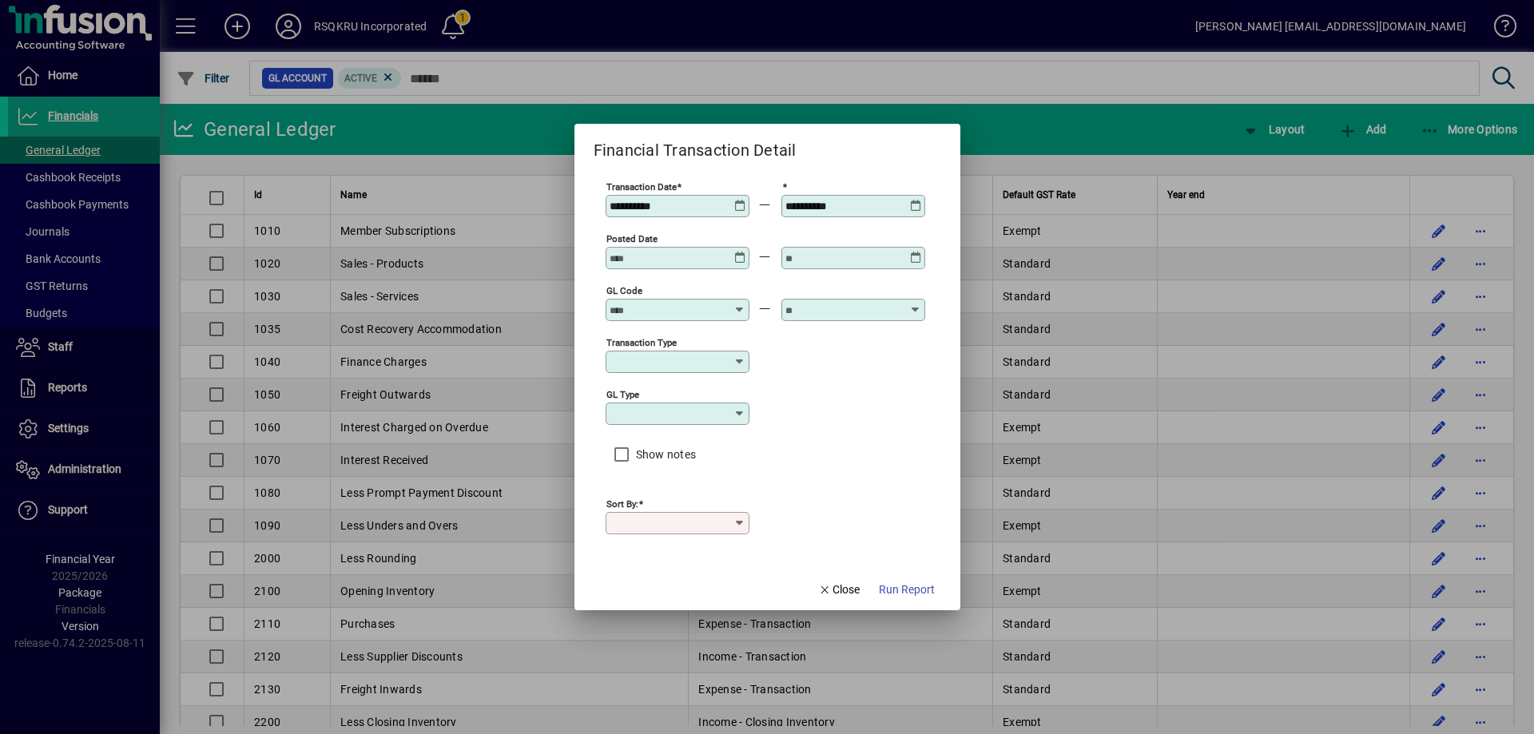
type input "****"
click at [740, 200] on icon at bounding box center [740, 200] width 12 height 0
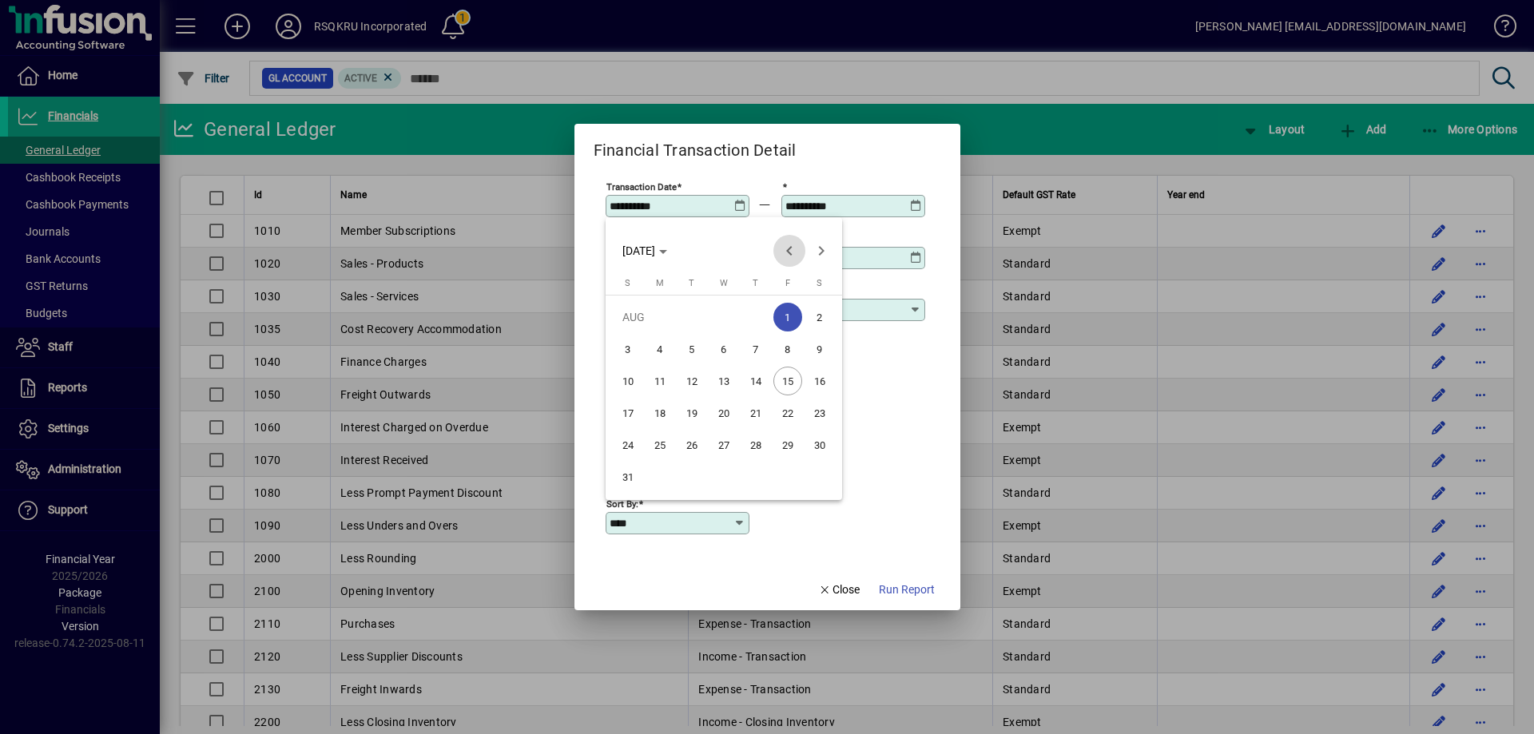
click at [790, 254] on span "Previous month" at bounding box center [790, 251] width 32 height 32
click at [790, 253] on span "Previous month" at bounding box center [790, 251] width 32 height 32
click at [790, 252] on span "Previous month" at bounding box center [790, 251] width 32 height 32
click at [691, 352] on span "1" at bounding box center [692, 349] width 29 height 29
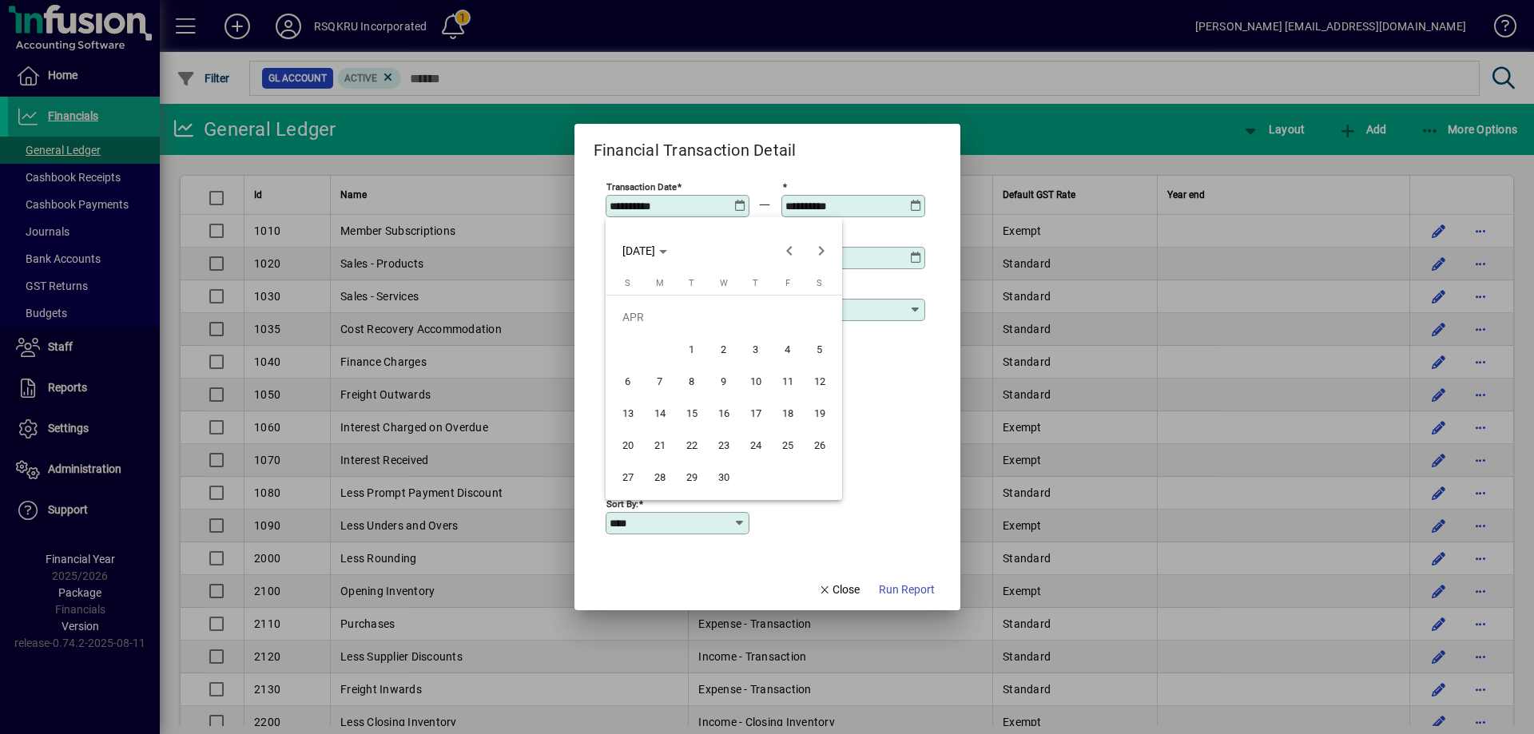
type input "**********"
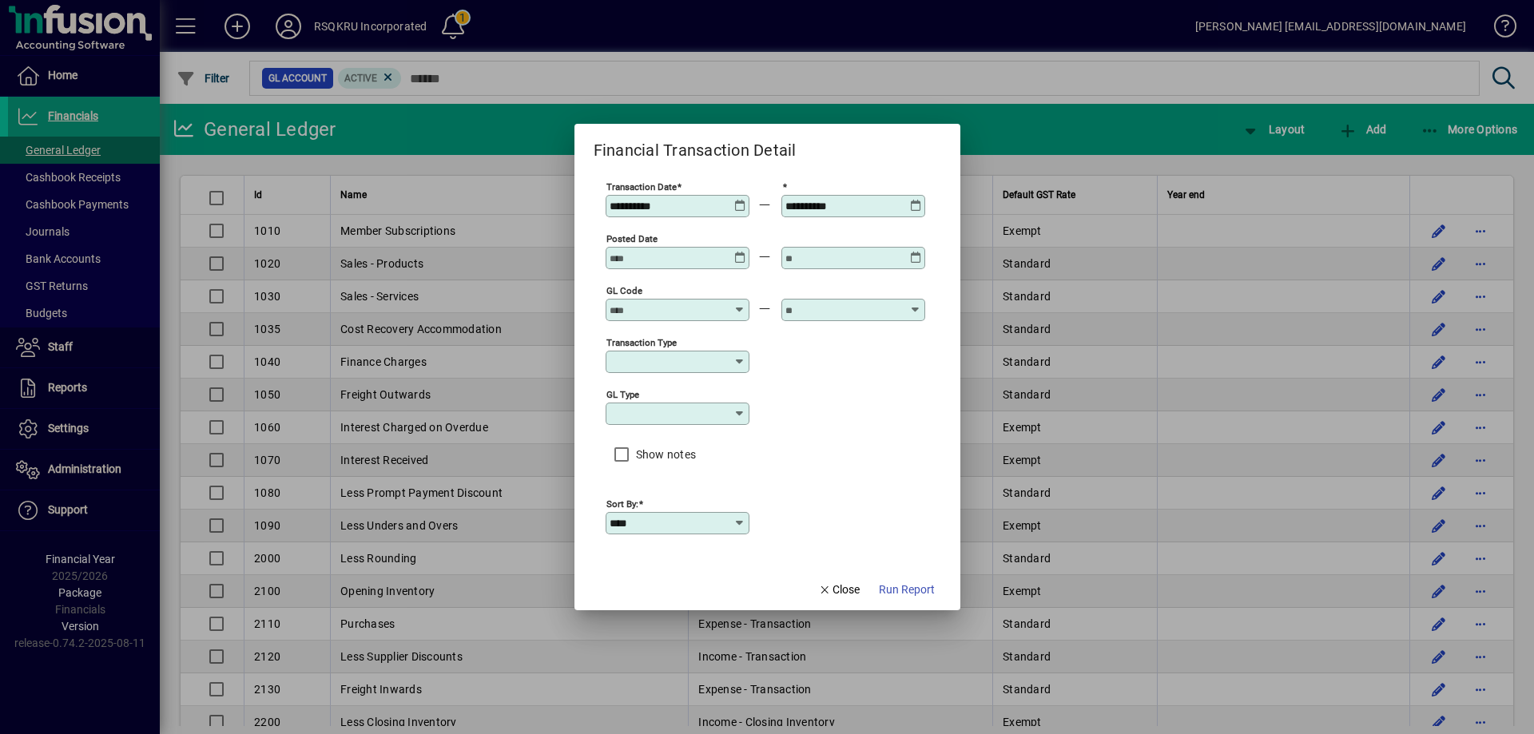
click at [914, 200] on icon at bounding box center [916, 200] width 12 height 0
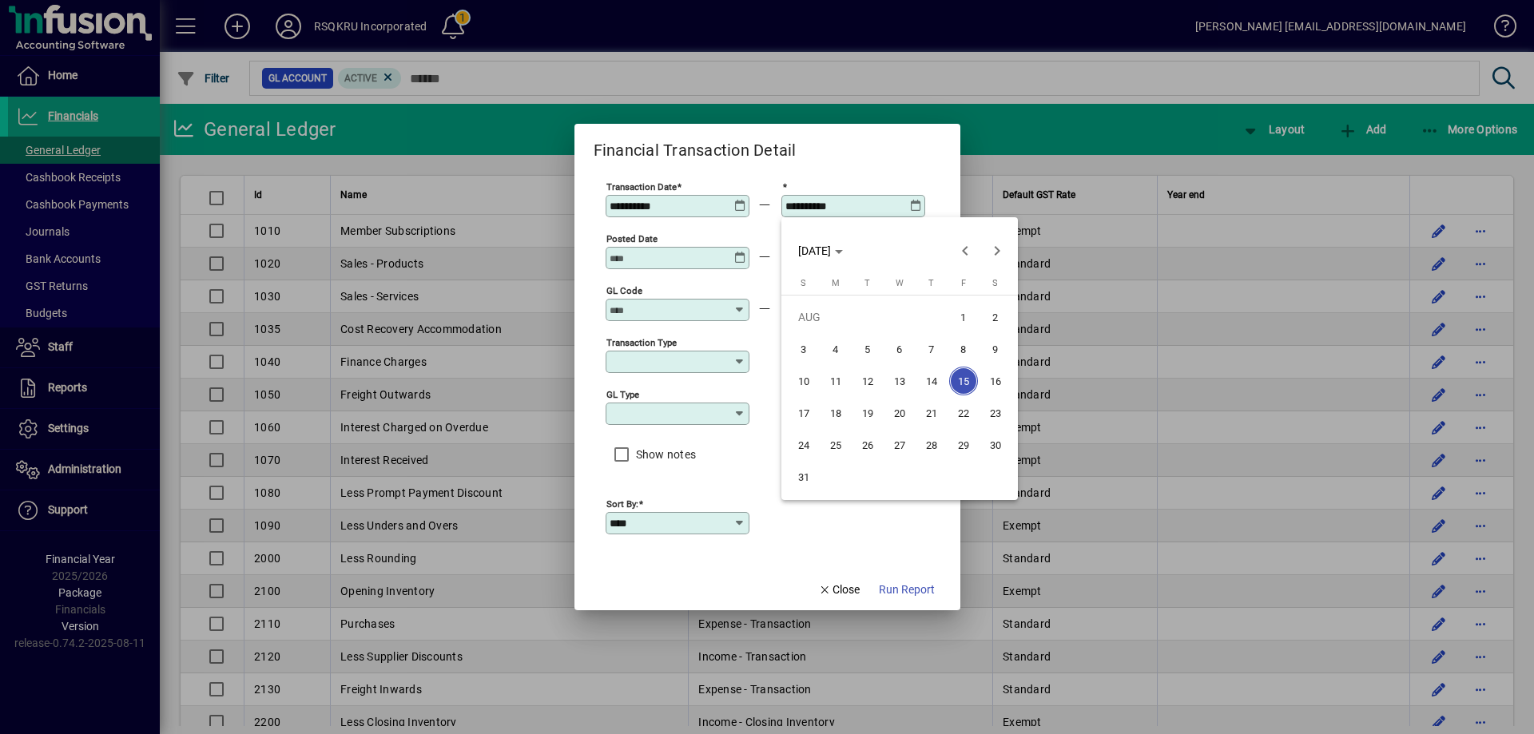
click at [930, 377] on span "14" at bounding box center [931, 381] width 29 height 29
type input "**********"
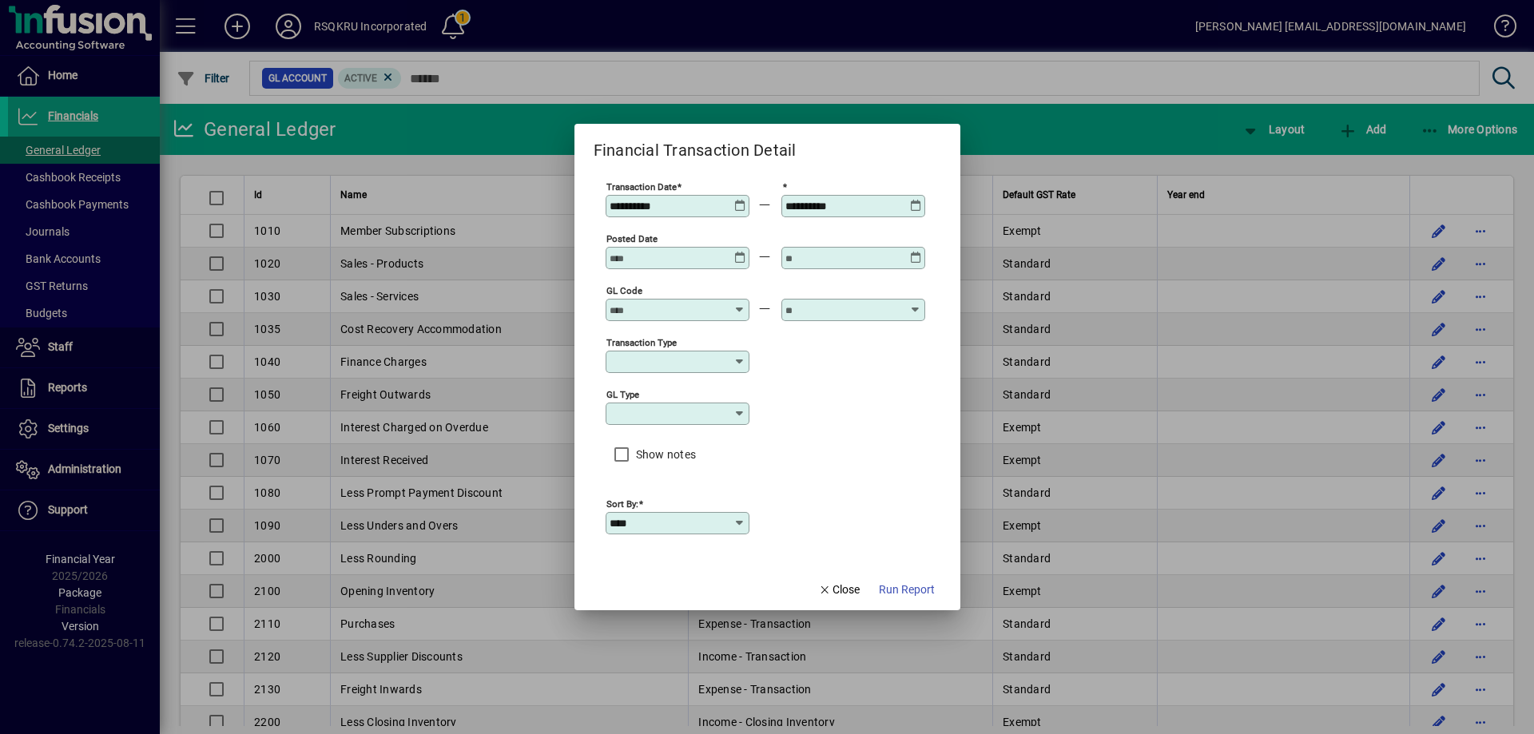
click at [732, 309] on div at bounding box center [679, 310] width 139 height 13
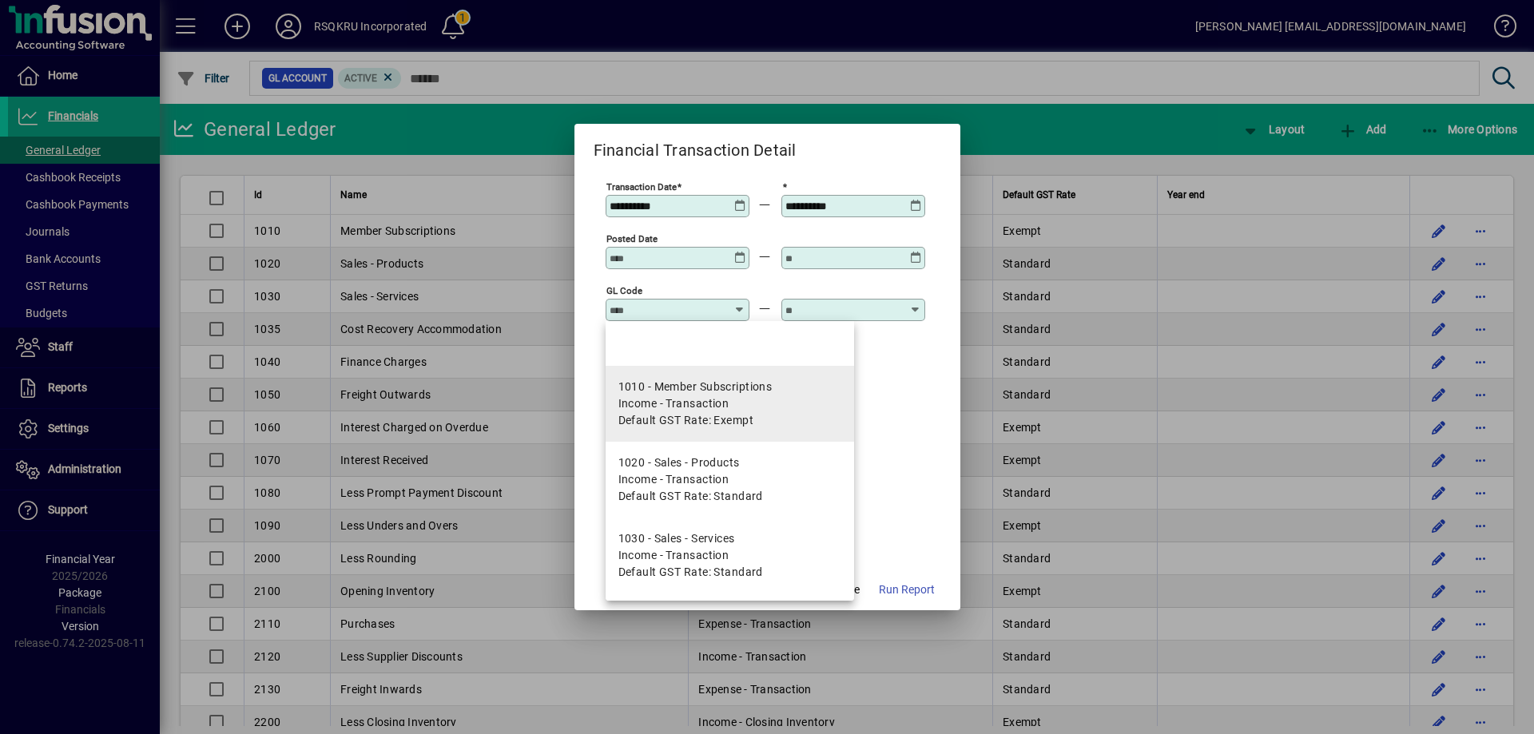
click at [693, 386] on div "1010 - Member Subscriptions" at bounding box center [696, 387] width 154 height 17
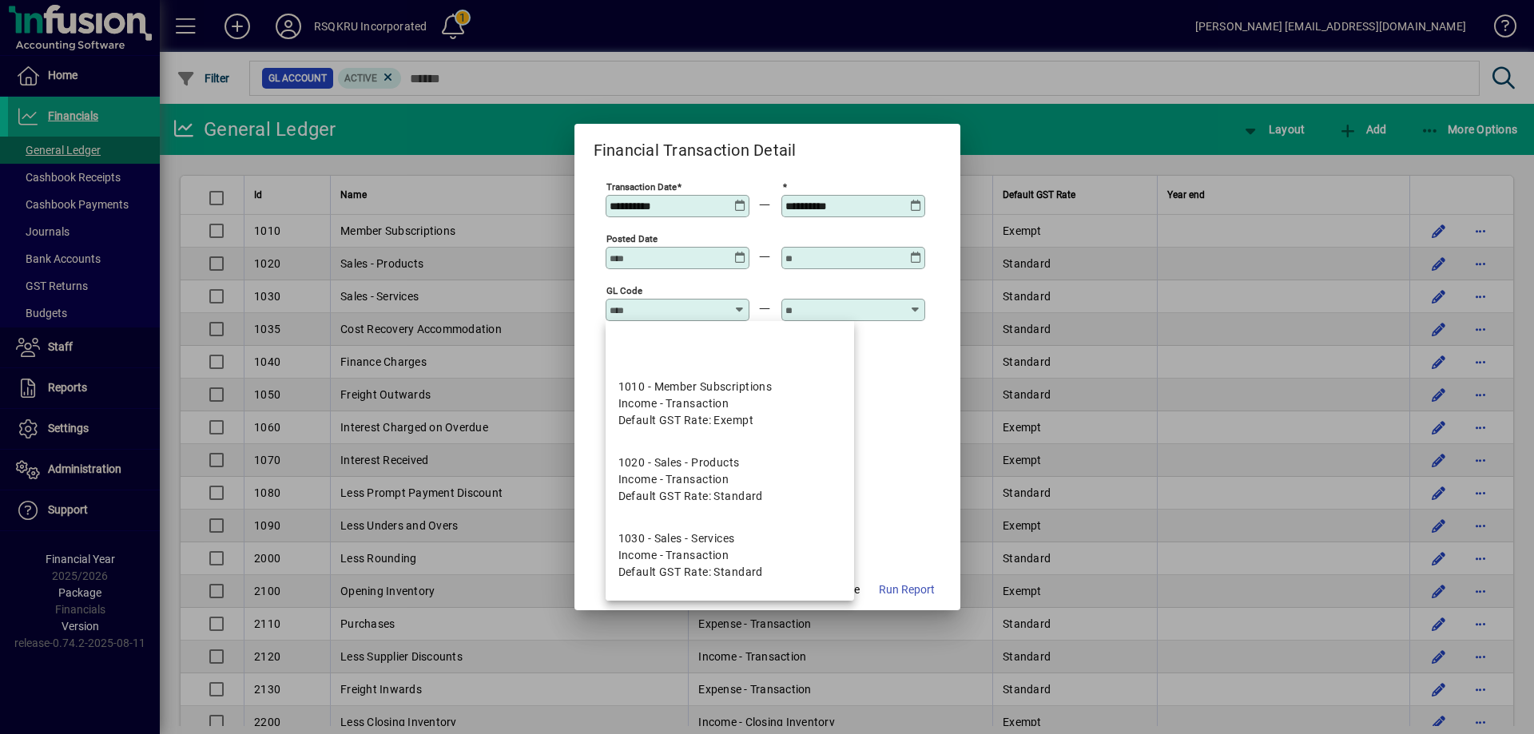
type input "**********"
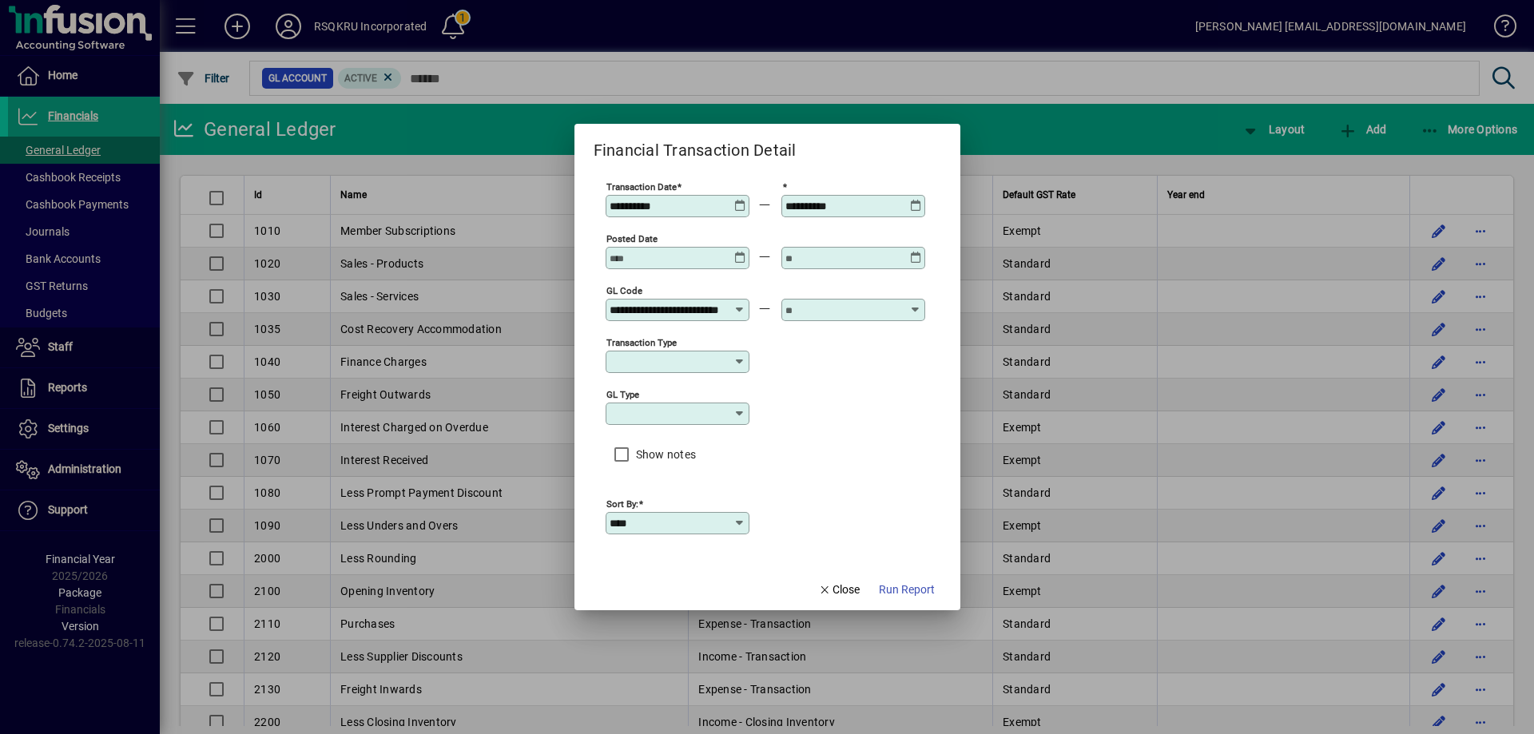
click at [915, 304] on icon at bounding box center [916, 304] width 12 height 0
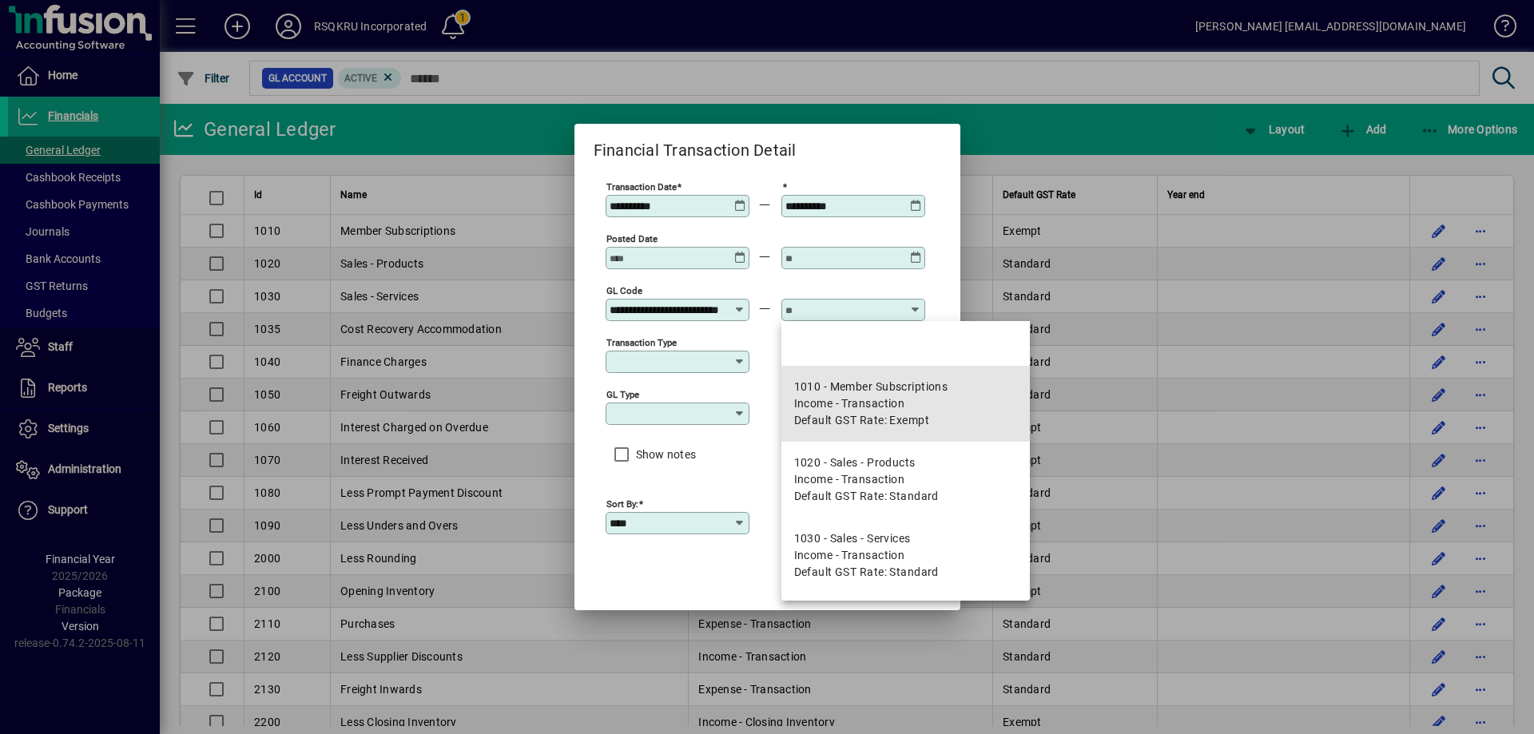
click at [852, 389] on div "1010 - Member Subscriptions" at bounding box center [871, 387] width 154 height 17
type input "**********"
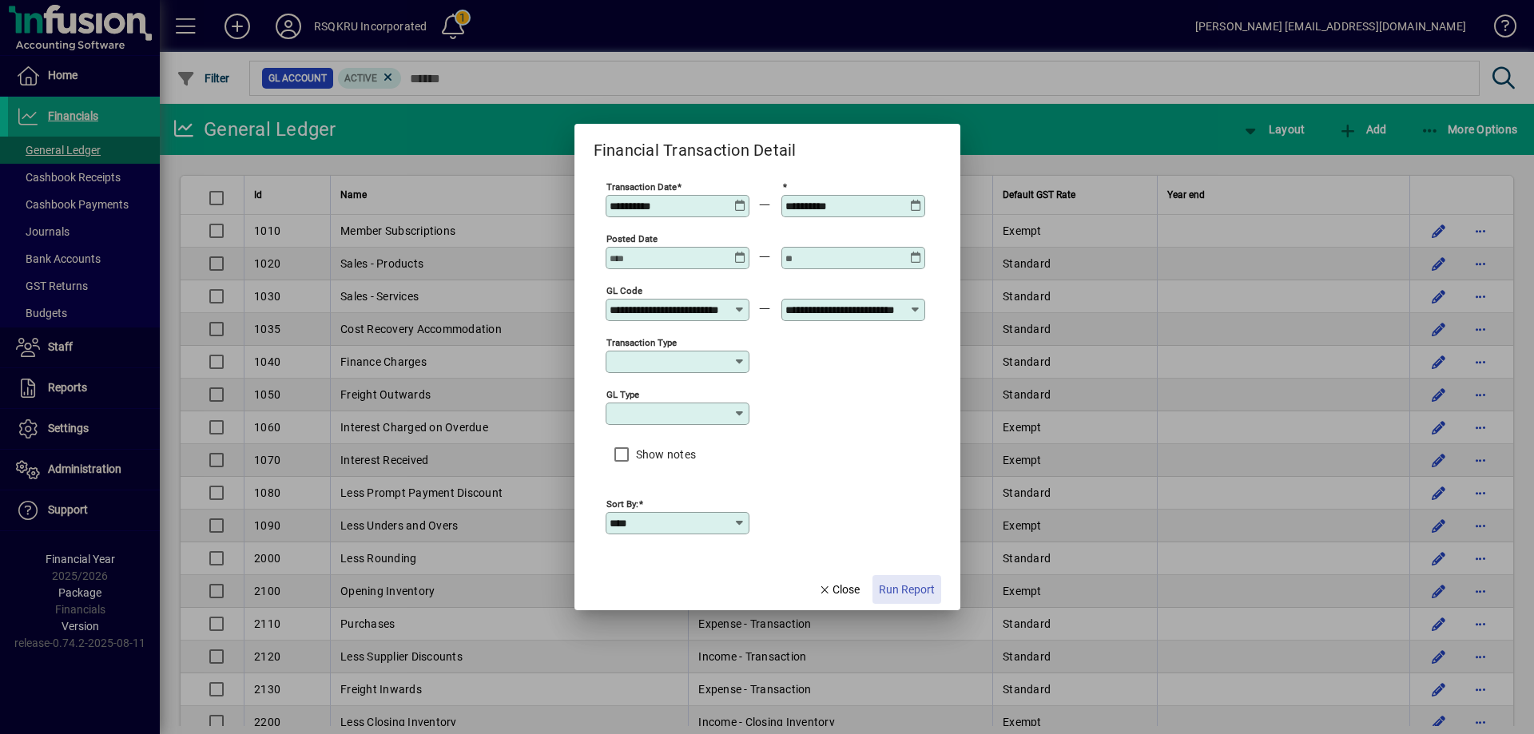
click at [917, 587] on span "Run Report" at bounding box center [907, 590] width 56 height 17
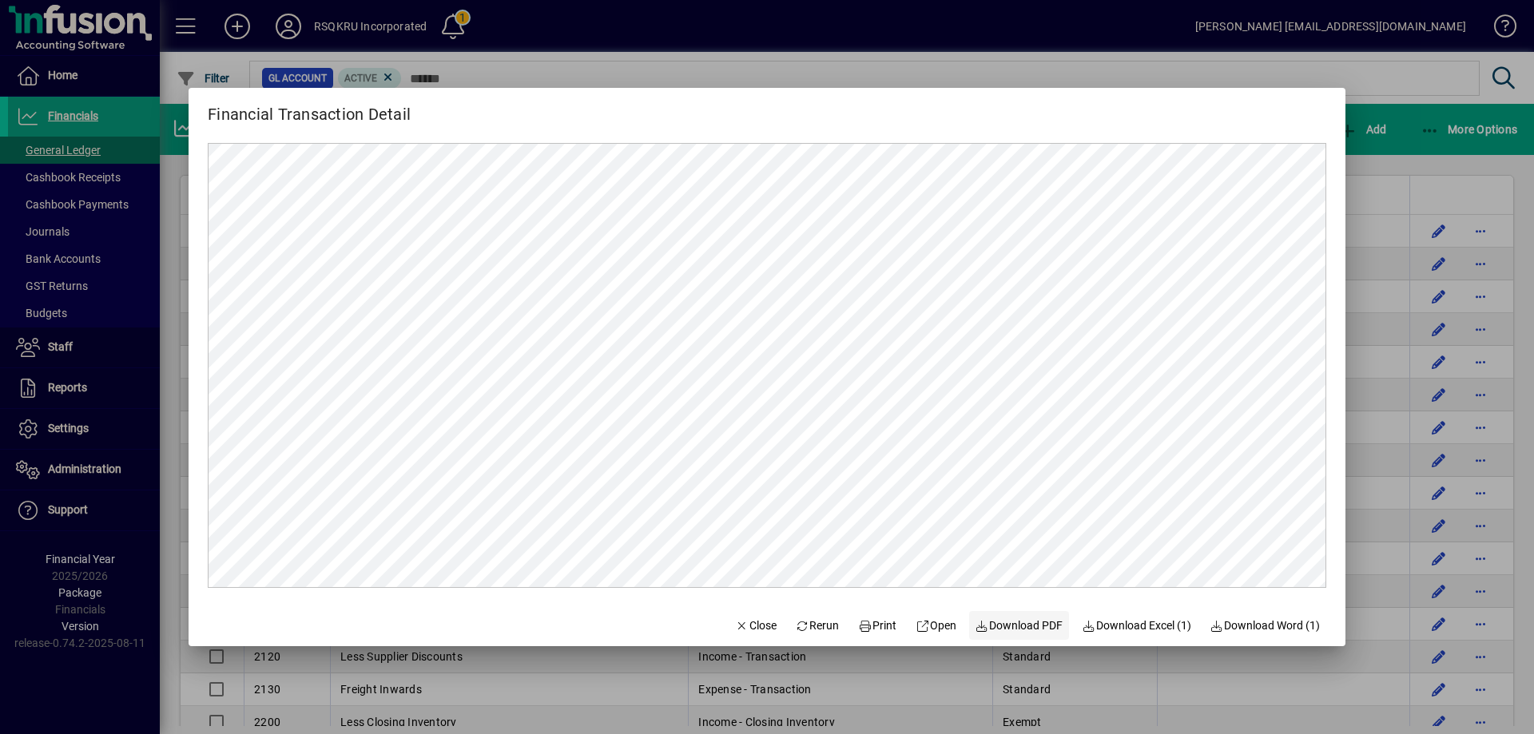
click at [1006, 621] on span "Download PDF" at bounding box center [1020, 626] width 88 height 17
